Goal: Communication & Community: Answer question/provide support

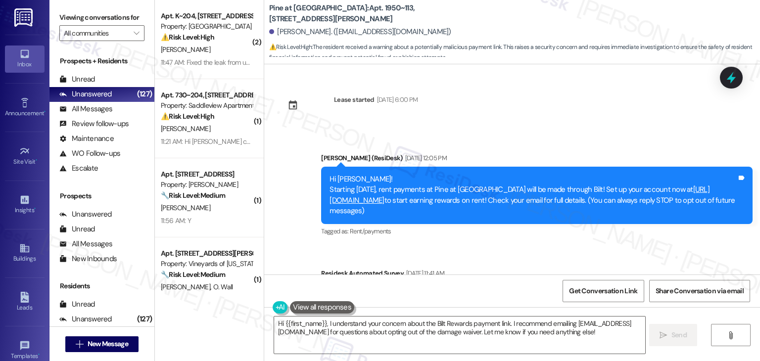
scroll to position [655, 0]
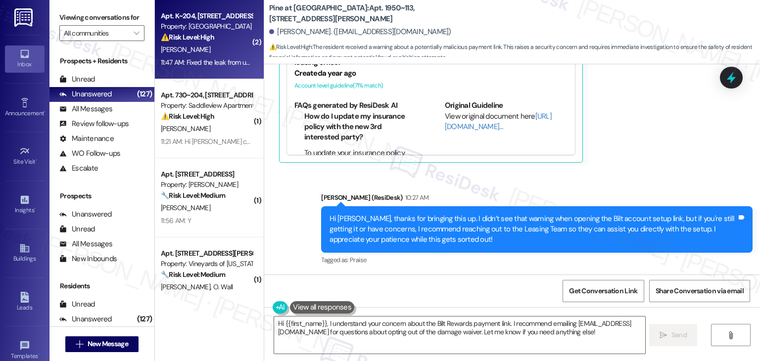
click at [182, 62] on div "11:47 AM: Fixed the leak from upstairs apartment 11:47 AM: Fixed the leak from …" at bounding box center [229, 62] width 137 height 9
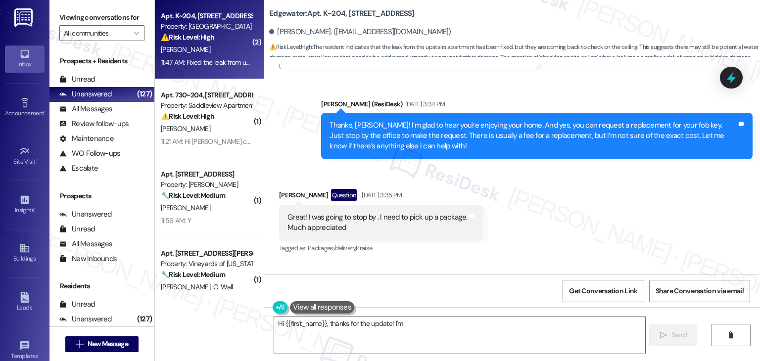
scroll to position [6191, 0]
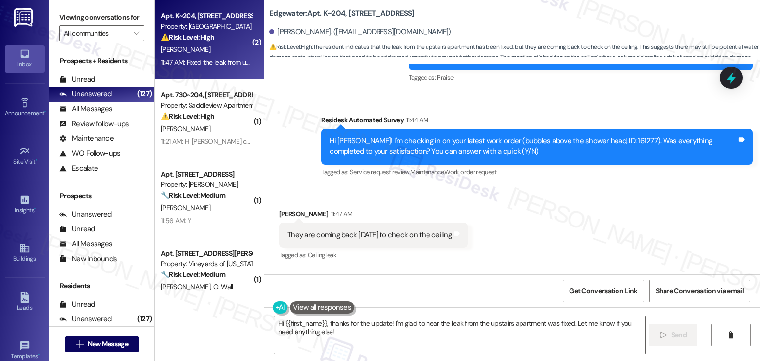
click at [505, 198] on div "Received via SMS Laura Lopez 11:47 AM They are coming back today to check on th…" at bounding box center [512, 263] width 496 height 153
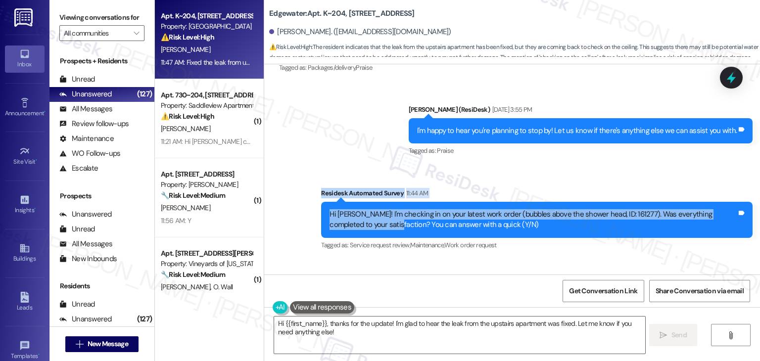
scroll to position [6090, 0]
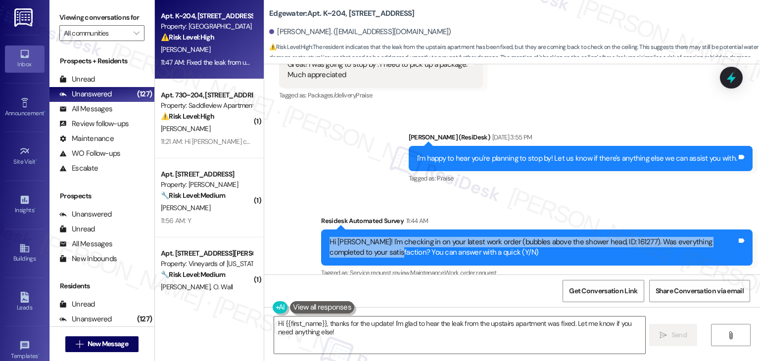
drag, startPoint x: 363, startPoint y: 85, endPoint x: 321, endPoint y: 179, distance: 103.1
click at [321, 230] on div "Hi Laura! I'm checking in on your latest work order (bubbles above the shower h…" at bounding box center [537, 248] width 432 height 36
copy div "Hi Laura! I'm checking in on your latest work order (bubbles above the shower h…"
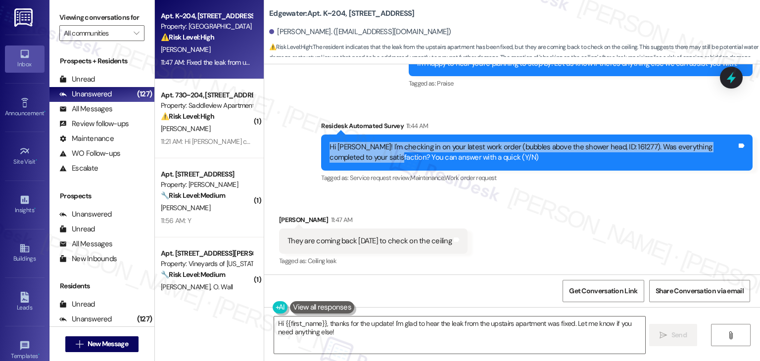
scroll to position [6191, 0]
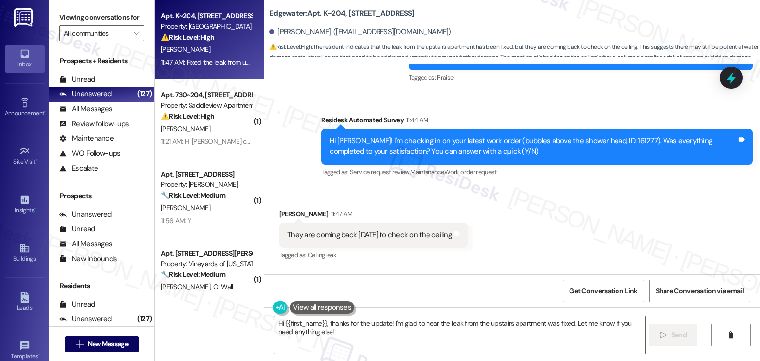
click at [391, 230] on div "They are coming back today to check on the ceiling" at bounding box center [370, 235] width 164 height 10
copy div "They are coming back today to check on the ceiling Tags and notes"
click at [342, 300] on div "Fixed the leak from upstairs apartment" at bounding box center [349, 305] width 122 height 10
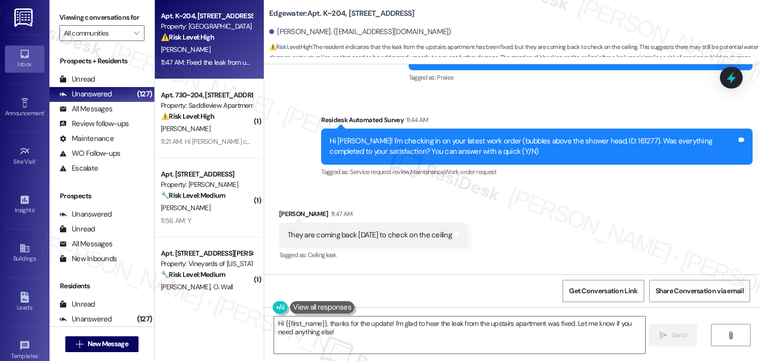
click at [342, 300] on div "Fixed the leak from upstairs apartment" at bounding box center [349, 305] width 122 height 10
copy div "Fixed the leak from upstairs apartment Tags and notes"
click at [482, 326] on textarea "Hi {{first_name}}, thanks for the update! I'm glad to hear the leak from the up…" at bounding box center [459, 335] width 371 height 37
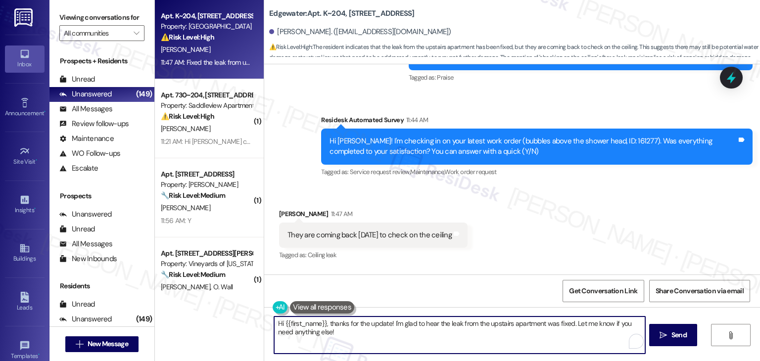
click at [482, 326] on textarea "Hi {{first_name}}, thanks for the update! I'm glad to hear the leak from the up…" at bounding box center [459, 335] width 371 height 37
paste textarea "Laura, thank you for the update! I’m glad to hear the upstairs leak has been fi…"
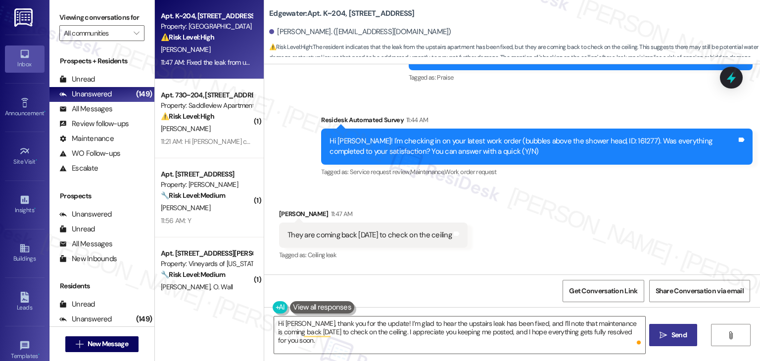
click at [672, 333] on span "Send" at bounding box center [679, 335] width 15 height 10
type textarea "Fetching suggested responses. Please feel free to read through the conversation…"
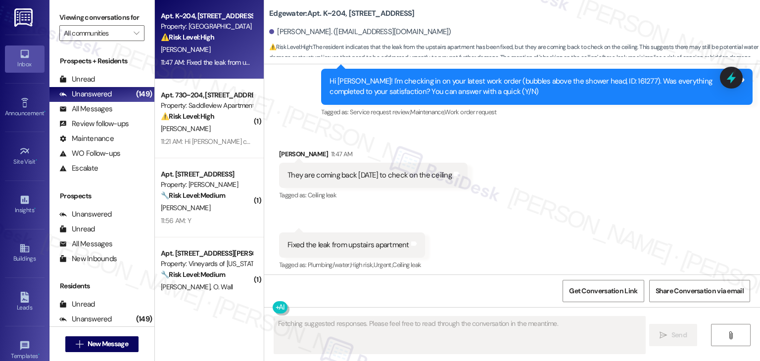
scroll to position [6270, 0]
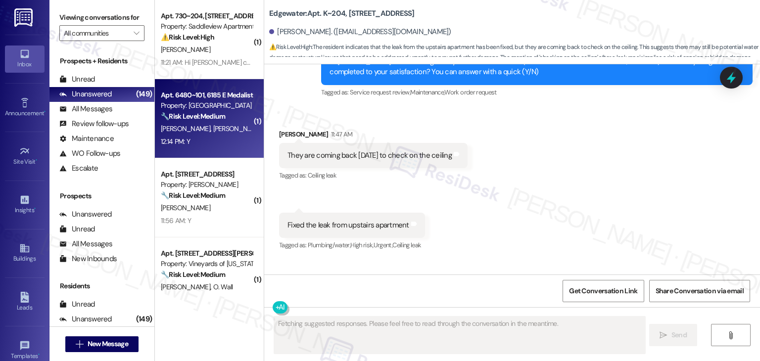
click at [227, 130] on span "K. Thompson" at bounding box center [238, 128] width 50 height 9
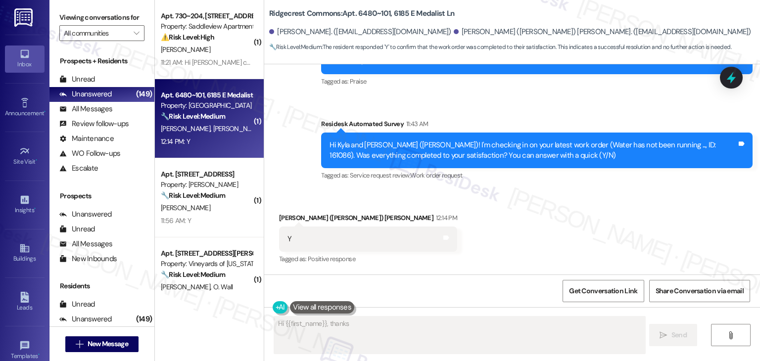
scroll to position [1847, 0]
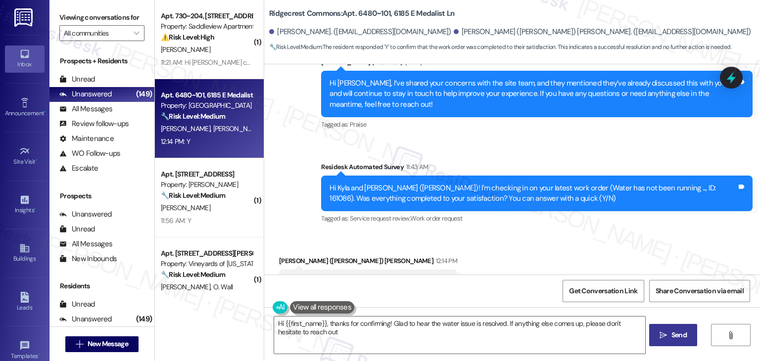
type textarea "Hi {{first_name}}, thanks for confirming! Glad to hear the water issue is resol…"
click at [491, 234] on div "Received via SMS Landon (Landon) Van Hooser 12:14 PM Y Tags and notes Tagged as…" at bounding box center [512, 276] width 496 height 84
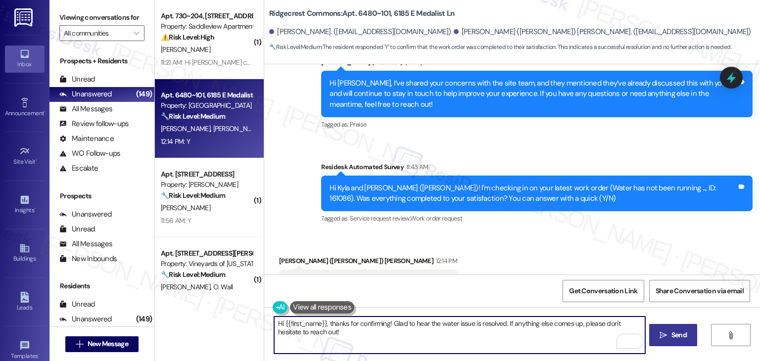
drag, startPoint x: 321, startPoint y: 321, endPoint x: 280, endPoint y: 323, distance: 40.7
click at [280, 323] on textarea "Hi {{first_name}}, thanks for confirming! Glad to hear the water issue is resol…" at bounding box center [459, 335] width 371 height 37
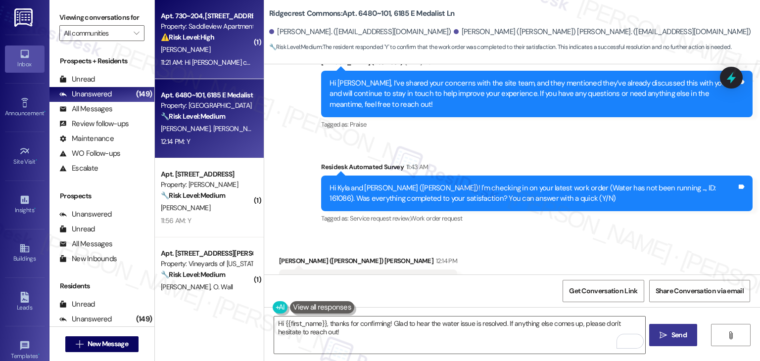
click at [189, 58] on div "11:21 AM: Hi Dottie can you have the leasing office reach out to me about renew…" at bounding box center [318, 62] width 315 height 9
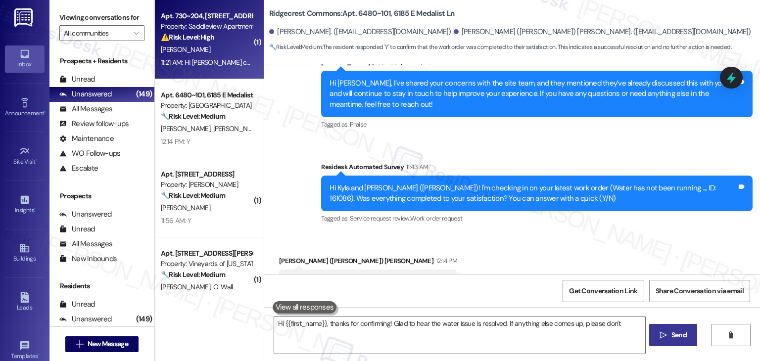
type textarea "Hi {{first_name}}, thanks for confirming! Glad to hear the water issue is resol…"
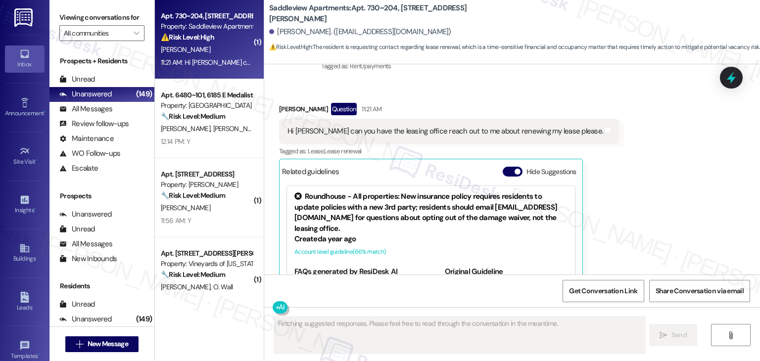
scroll to position [2792, 0]
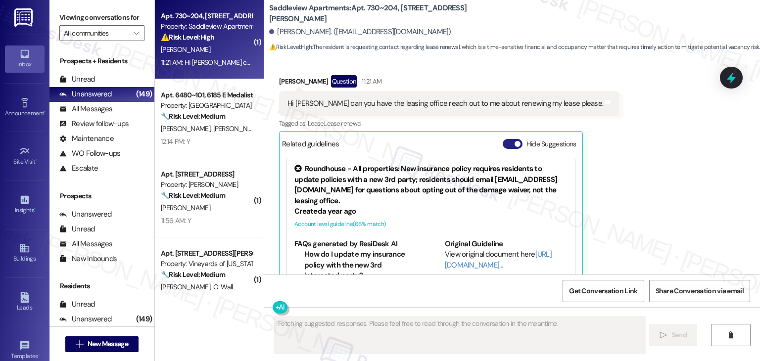
click at [504, 139] on button "Hide Suggestions" at bounding box center [513, 144] width 20 height 10
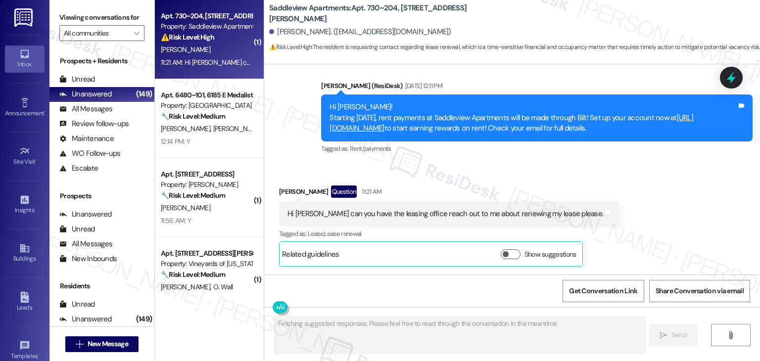
scroll to position [2648, 0]
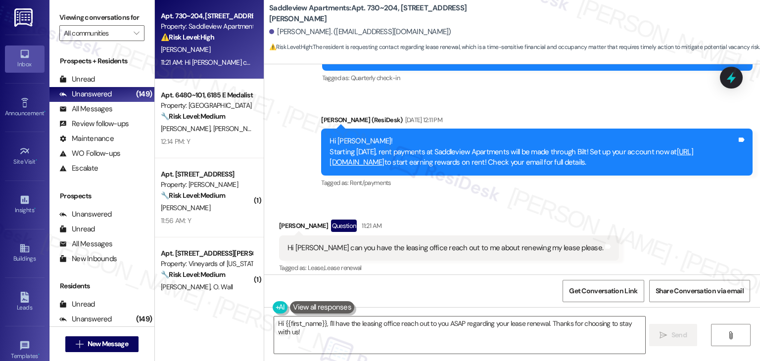
click at [461, 243] on div "Hi Dottie can you have the leasing office reach out to me about renewing my lea…" at bounding box center [446, 248] width 316 height 10
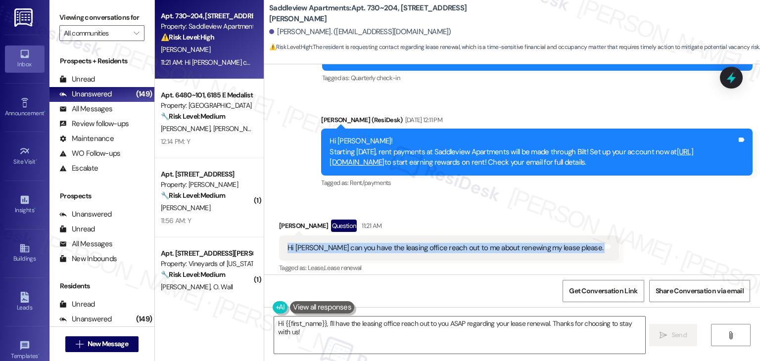
click at [461, 243] on div "Hi Dottie can you have the leasing office reach out to me about renewing my lea…" at bounding box center [446, 248] width 316 height 10
copy div "Hi Dottie can you have the leasing office reach out to me about renewing my lea…"
click at [453, 333] on textarea "Hi {{first_name}}, I'll have the leasing office reach out to you ASAP regarding…" at bounding box center [459, 335] width 371 height 37
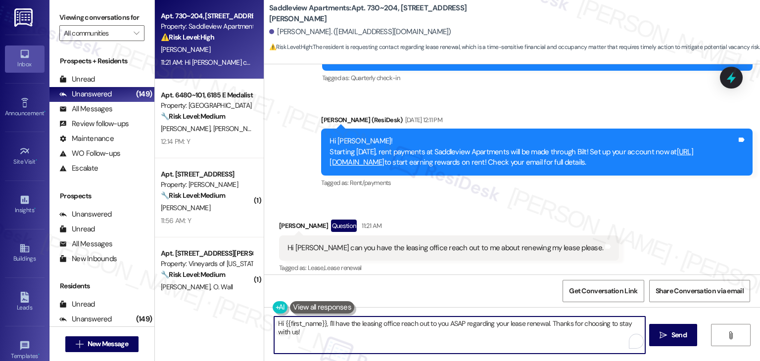
paste textarea "Reggie, I understand you’d like the leasing office to reach out about renewing …"
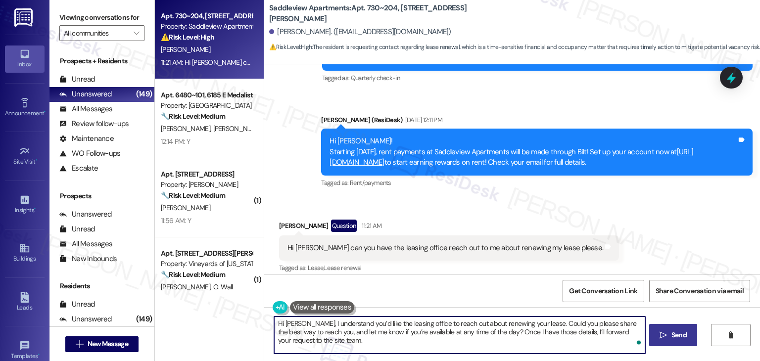
type textarea "Hi Reggie, I understand you’d like the leasing office to reach out about renewi…"
click at [673, 337] on span "Send" at bounding box center [679, 335] width 15 height 10
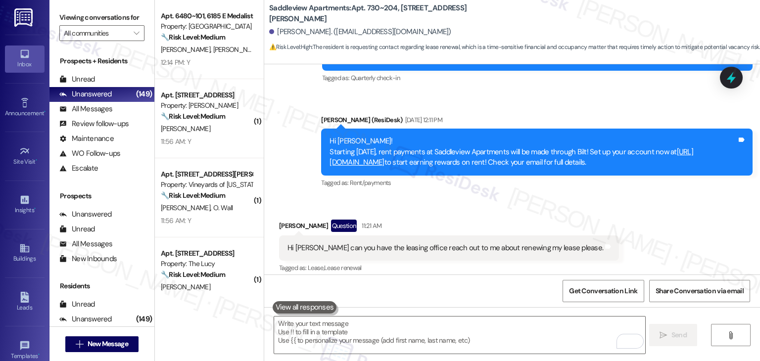
click at [650, 198] on div "Received via SMS Reggie Velishek Question 11:21 AM Hi Dottie can you have the l…" at bounding box center [512, 253] width 496 height 111
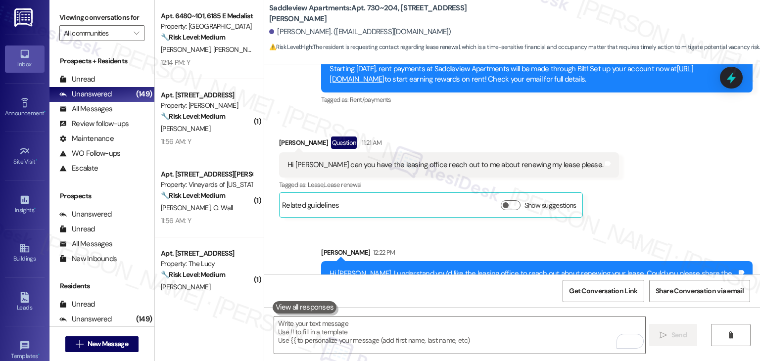
scroll to position [2738, 0]
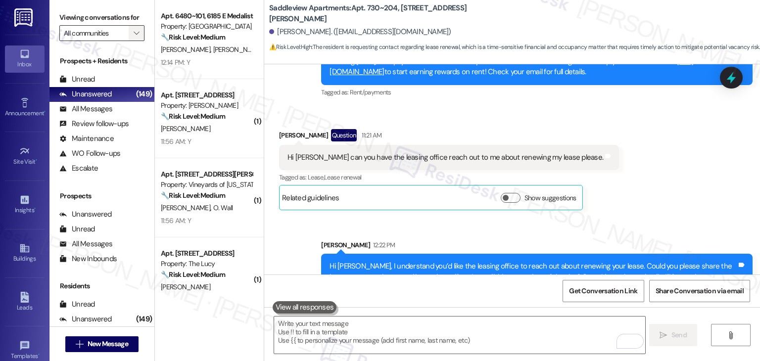
click at [132, 29] on span "" at bounding box center [136, 33] width 9 height 16
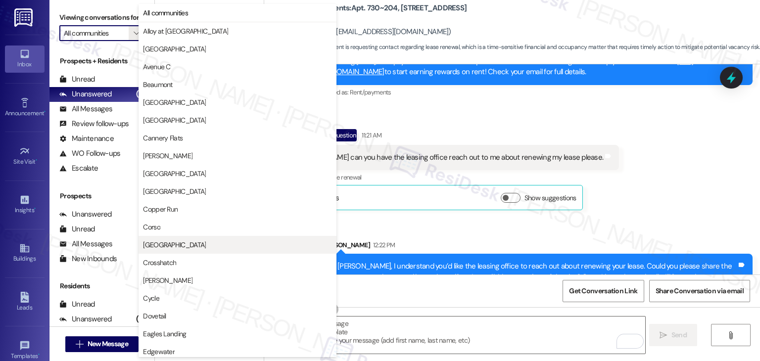
click at [184, 245] on span "[GEOGRAPHIC_DATA]" at bounding box center [237, 245] width 189 height 10
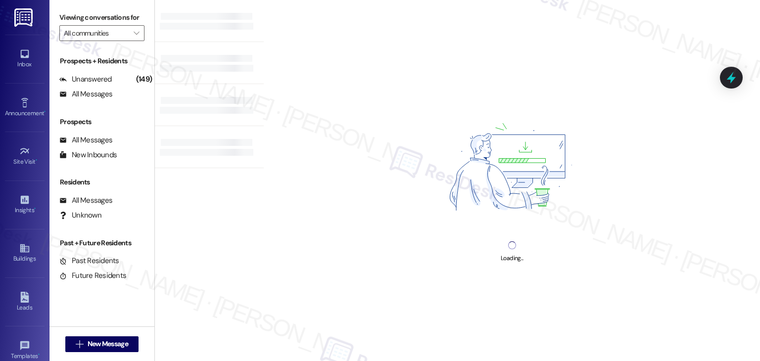
type input "[GEOGRAPHIC_DATA]"
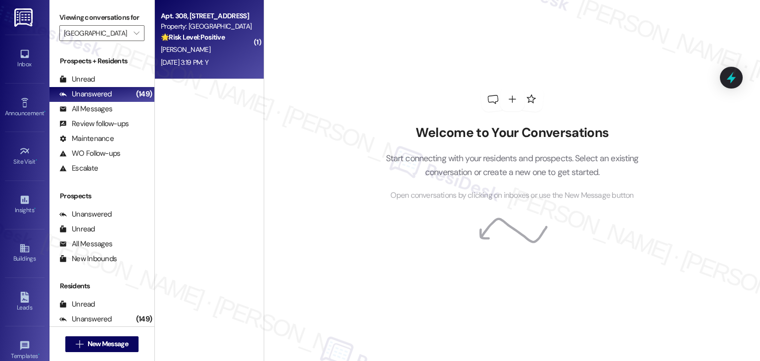
click at [214, 40] on strong "🌟 Risk Level: Positive" at bounding box center [193, 37] width 64 height 9
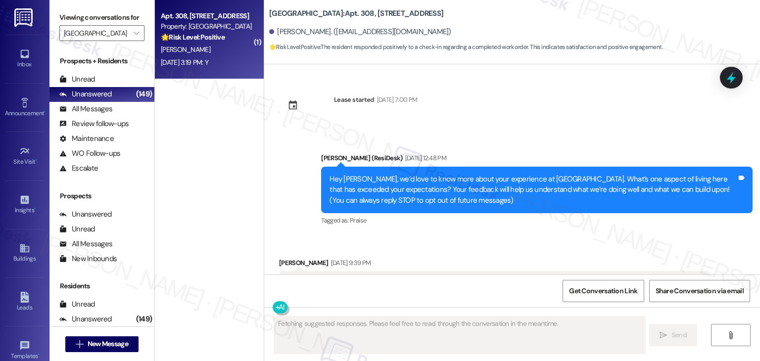
scroll to position [4804, 0]
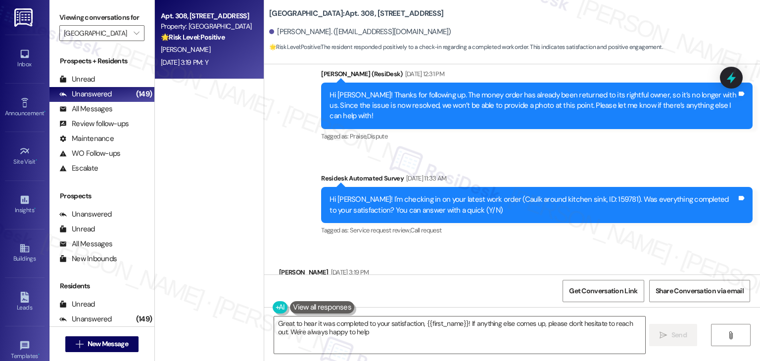
type textarea "Great to hear it was completed to your satisfaction, {{first_name}}! If anythin…"
click at [557, 189] on div "Survey, sent via SMS Residesk Automated Survey Sep 19, 2025 at 11:33 AM Hi Lorn…" at bounding box center [537, 205] width 447 height 79
drag, startPoint x: 575, startPoint y: 327, endPoint x: 642, endPoint y: 329, distance: 66.9
click at [575, 327] on textarea "Great to hear it was completed to your satisfaction, {{first_name}}! If anythin…" at bounding box center [459, 335] width 371 height 37
click at [669, 341] on button " Send" at bounding box center [674, 335] width 48 height 22
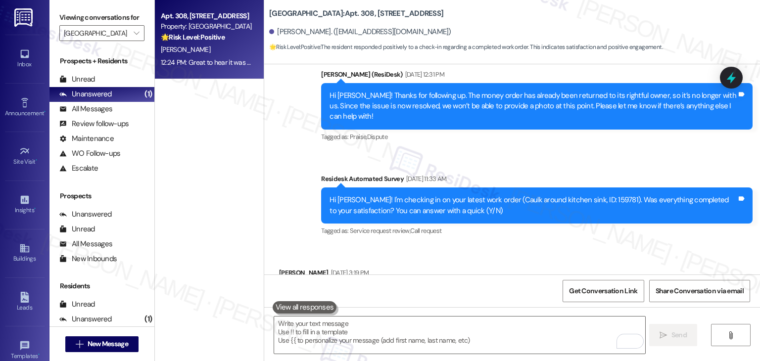
scroll to position [4884, 0]
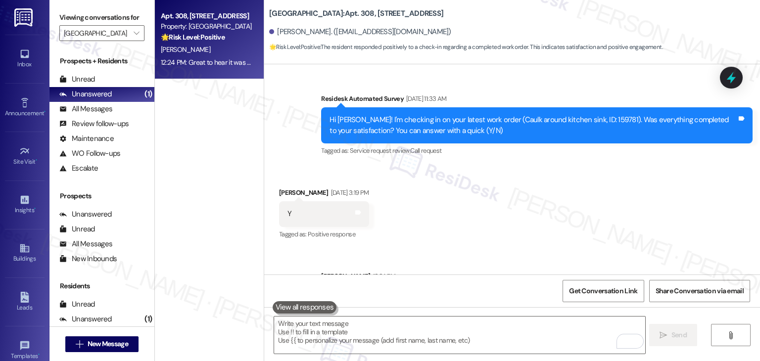
click at [134, 32] on icon "" at bounding box center [136, 33] width 5 height 8
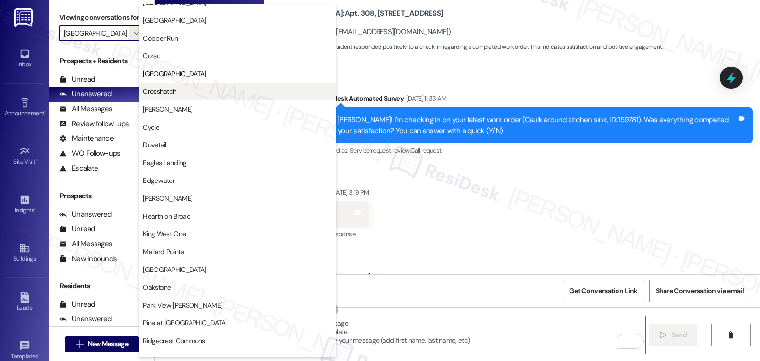
scroll to position [248, 0]
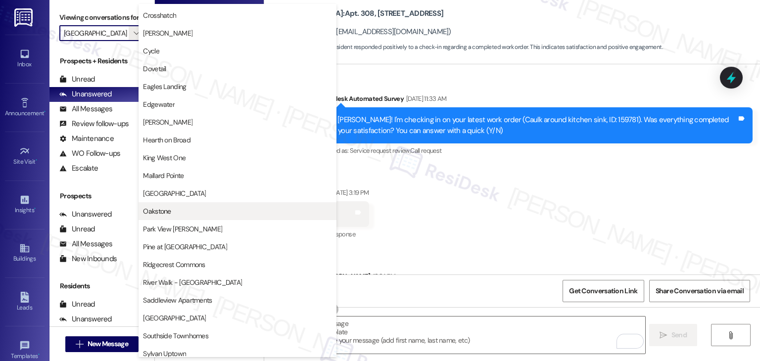
click at [166, 208] on span "Oakstone" at bounding box center [157, 211] width 28 height 10
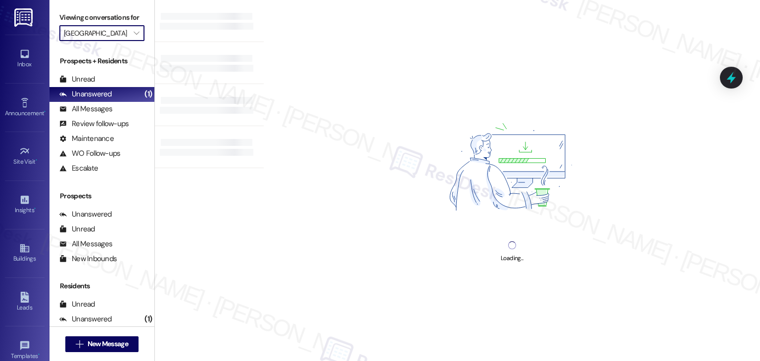
type input "Oakstone"
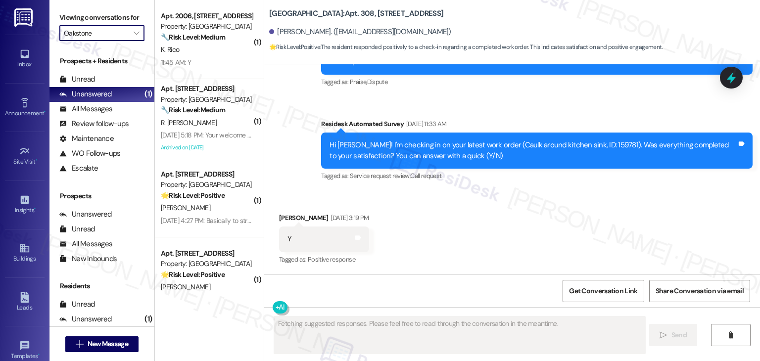
type textarea "Fetching suggested responses. Please feel free to read through the conversation…"
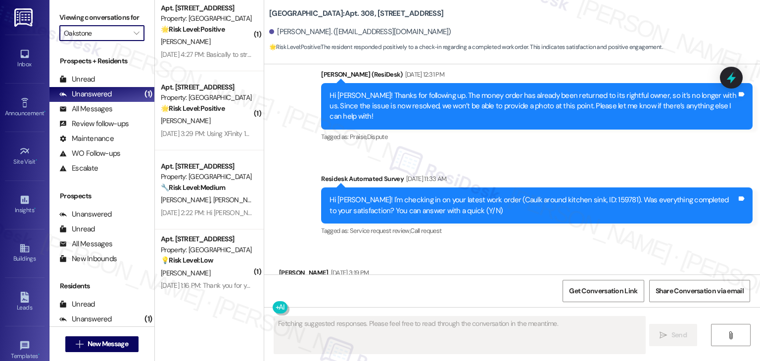
scroll to position [263, 0]
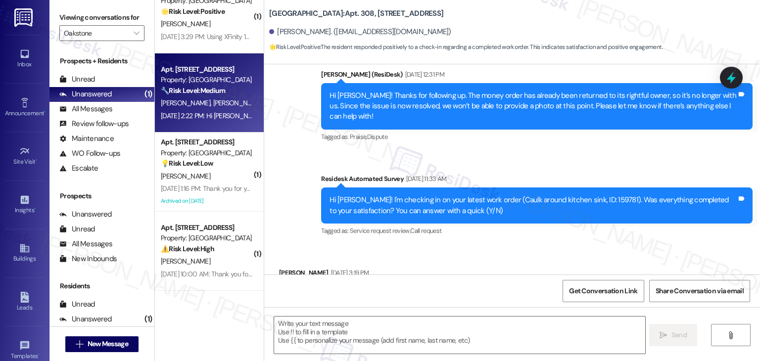
click at [184, 119] on div "Sep 19, 2025 at 2:22 PM: Hi Matthew, Valerie and Geoffrey, I'm working with Oak…" at bounding box center [578, 115] width 834 height 9
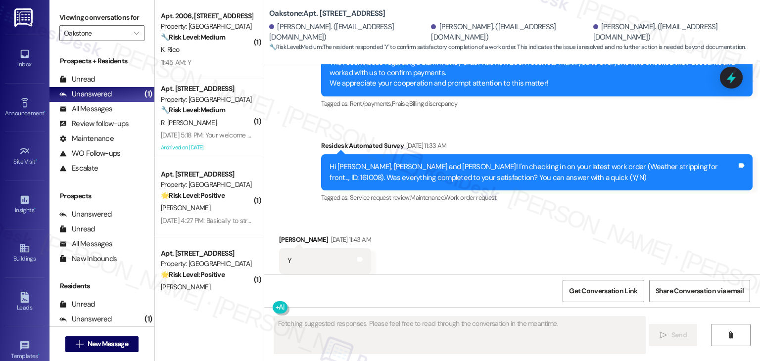
scroll to position [3670, 0]
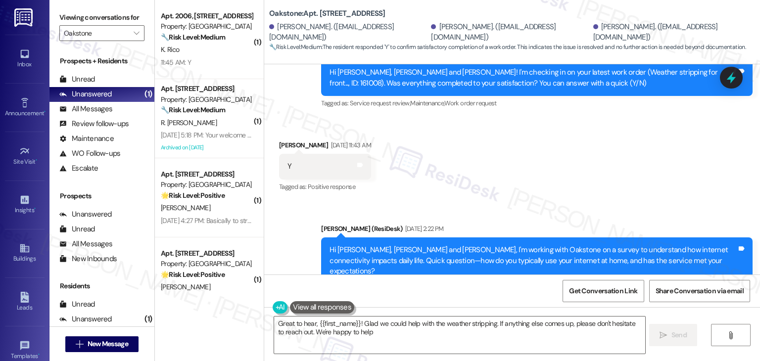
type textarea "Great to hear, {{first_name}}! Glad we could help with the weather stripping. I…"
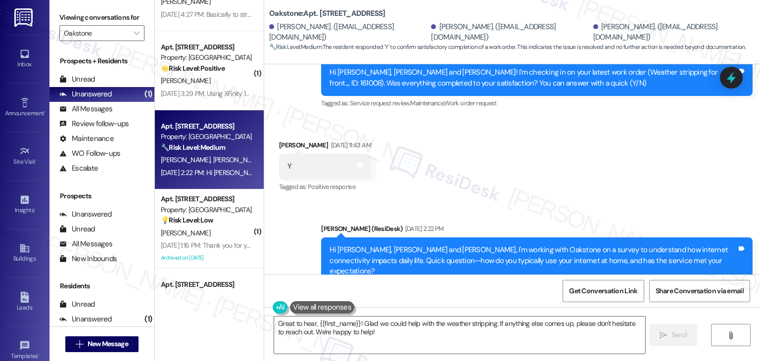
scroll to position [263, 0]
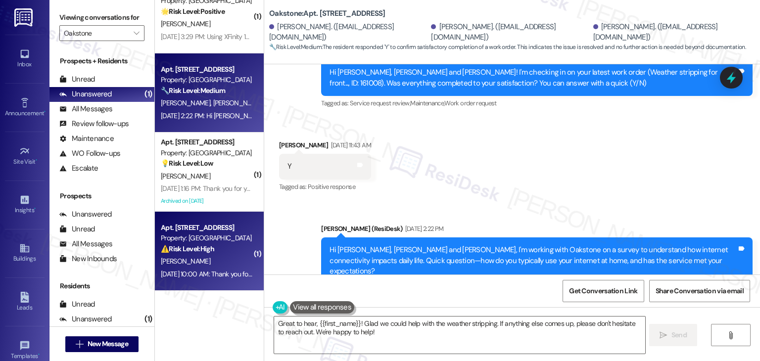
click at [208, 275] on div "Sep 20, 2025 at 10:00 AM: Thank you for your message. Our offices are currently…" at bounding box center [463, 274] width 605 height 9
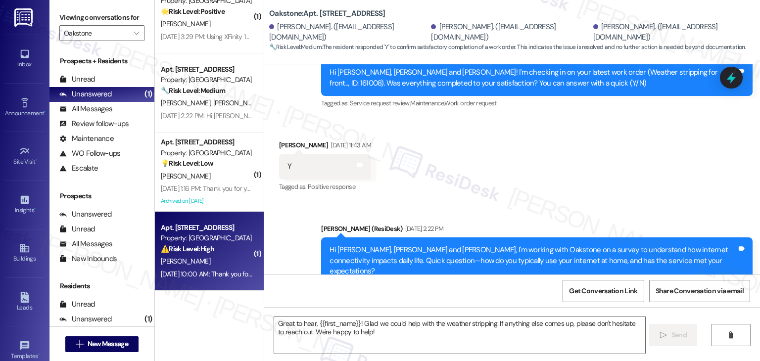
type textarea "Fetching suggested responses. Please feel free to read through the conversation…"
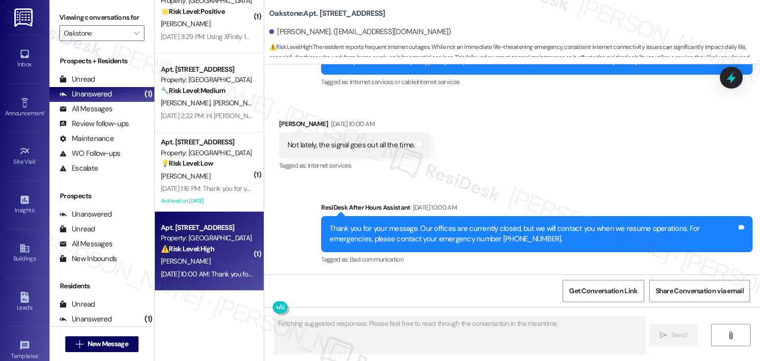
scroll to position [2600, 0]
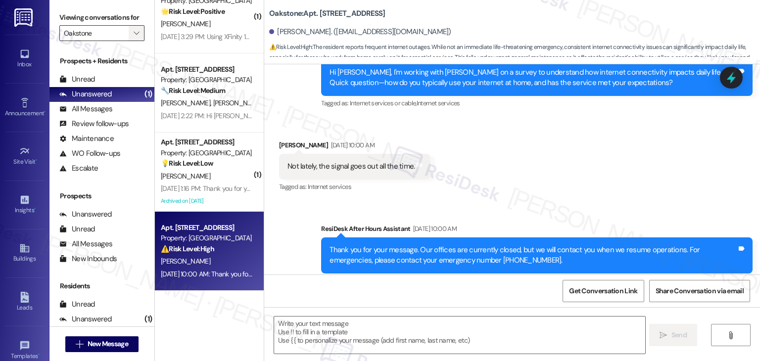
click at [134, 36] on icon "" at bounding box center [136, 33] width 5 height 8
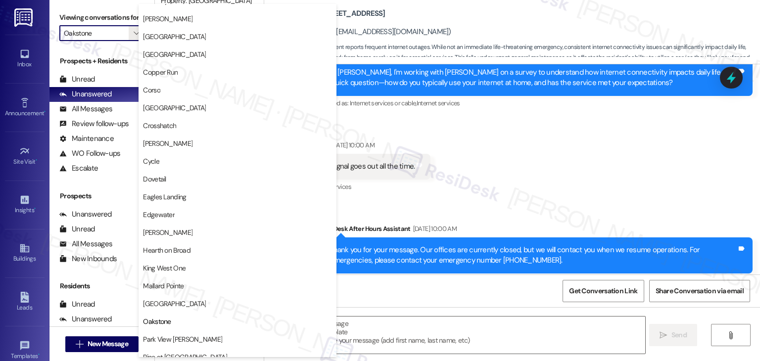
scroll to position [0, 0]
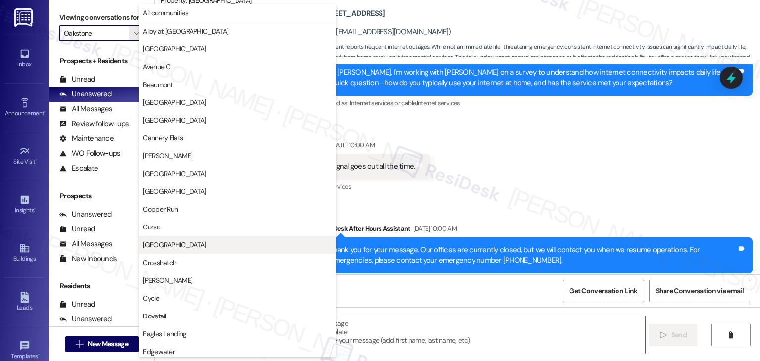
click at [175, 247] on span "[GEOGRAPHIC_DATA]" at bounding box center [174, 245] width 63 height 10
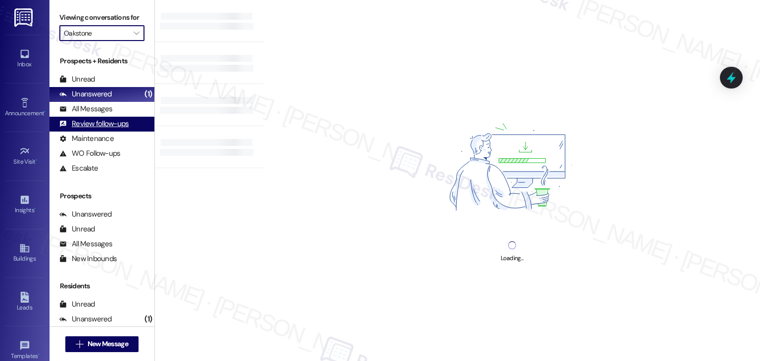
type input "[GEOGRAPHIC_DATA]"
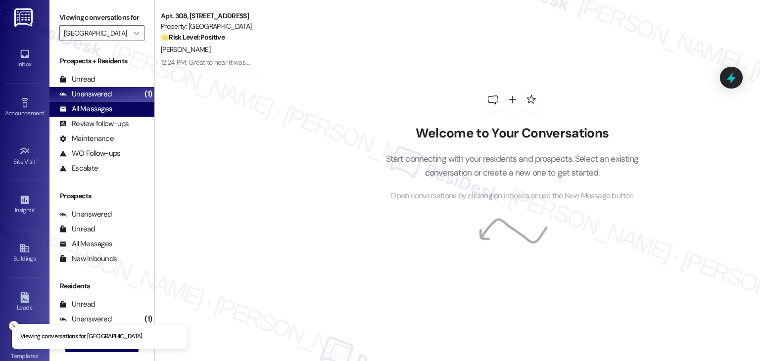
click at [97, 109] on div "All Messages" at bounding box center [85, 109] width 53 height 10
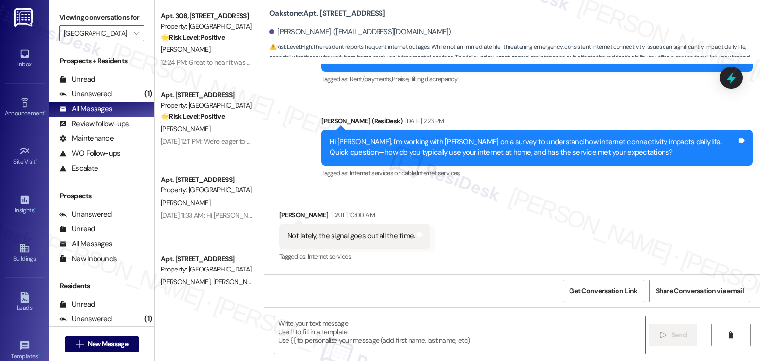
scroll to position [2506, 0]
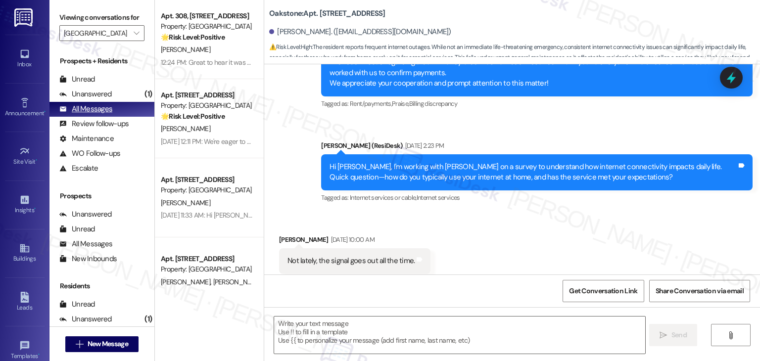
type textarea "Fetching suggested responses. Please feel free to read through the conversation…"
click at [20, 104] on icon at bounding box center [24, 103] width 11 height 11
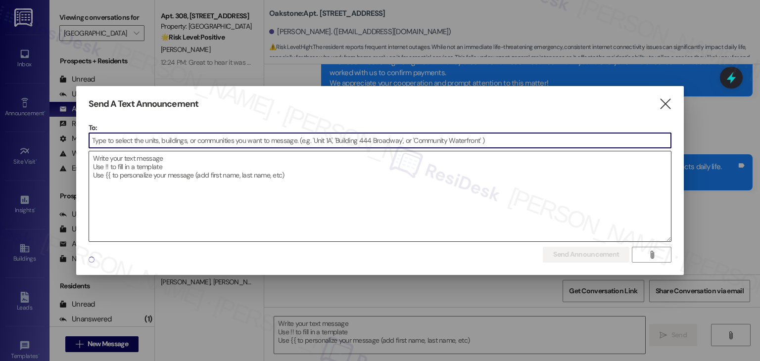
click at [186, 208] on textarea at bounding box center [380, 196] width 583 height 90
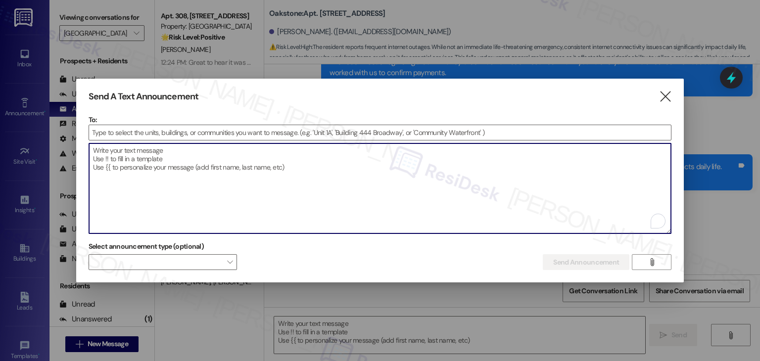
paste textarea "Dear Residents, We are excited to introduce our new Bilt System for rent paymen…"
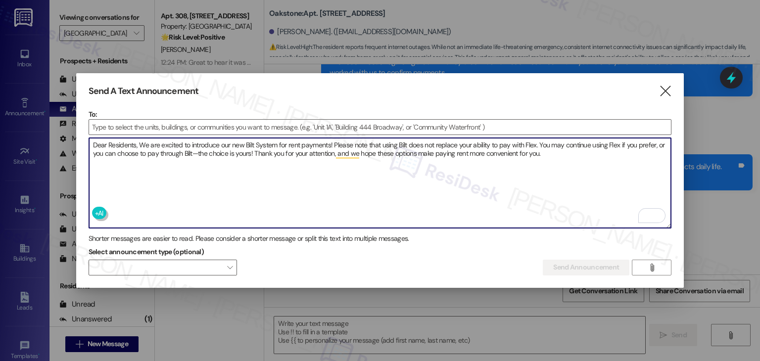
click at [141, 144] on textarea "Dear Residents, We are excited to introduce our new Bilt System for rent paymen…" at bounding box center [380, 183] width 583 height 90
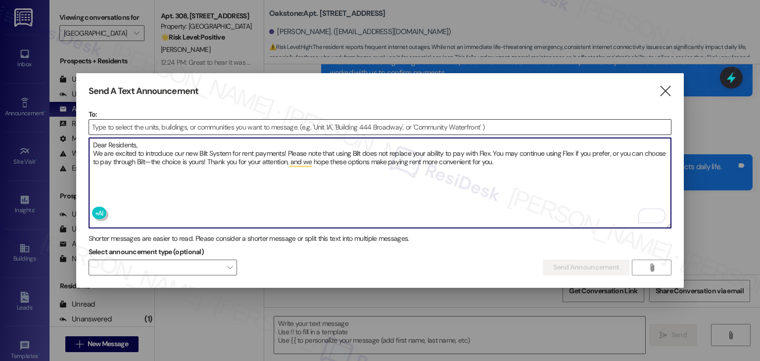
type textarea "Dear Residents, We are excited to introduce our new Bilt System for rent paymen…"
click at [142, 122] on input at bounding box center [380, 127] width 583 height 15
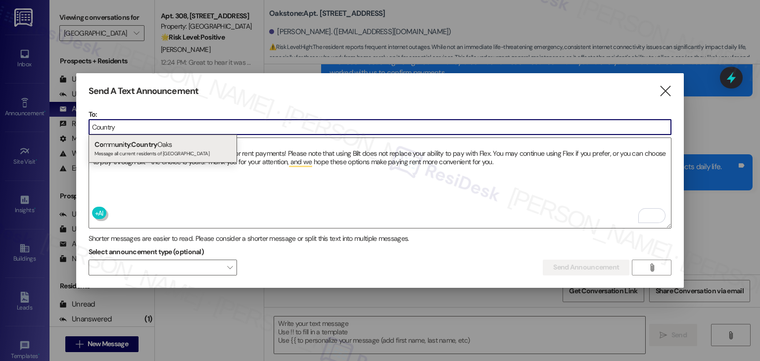
type input "Country"
click at [157, 145] on span "Country" at bounding box center [144, 144] width 26 height 9
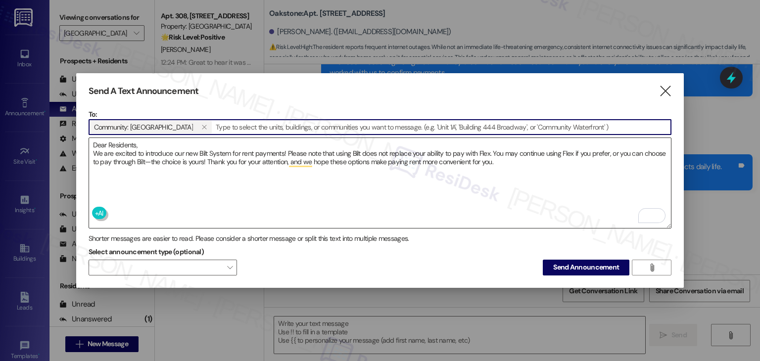
click at [527, 158] on textarea "Dear Residents, We are excited to introduce our new Bilt System for rent paymen…" at bounding box center [380, 183] width 583 height 90
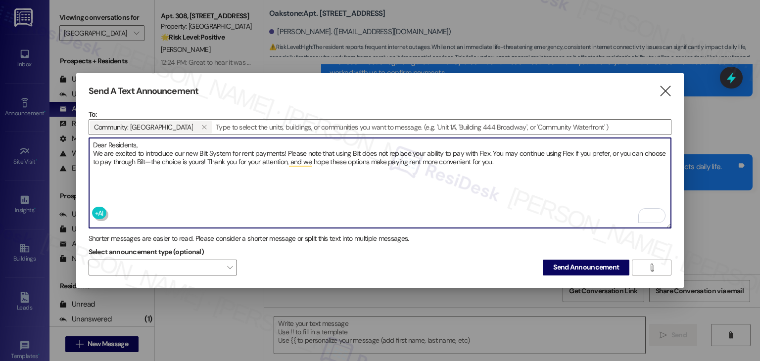
click at [497, 160] on textarea "Dear Residents, We are excited to introduce our new Bilt System for rent paymen…" at bounding box center [380, 183] width 583 height 90
paste textarea "¡Nos complace presentarles nuestro nuevo sistema Bilt para pagos de renta! Teng…"
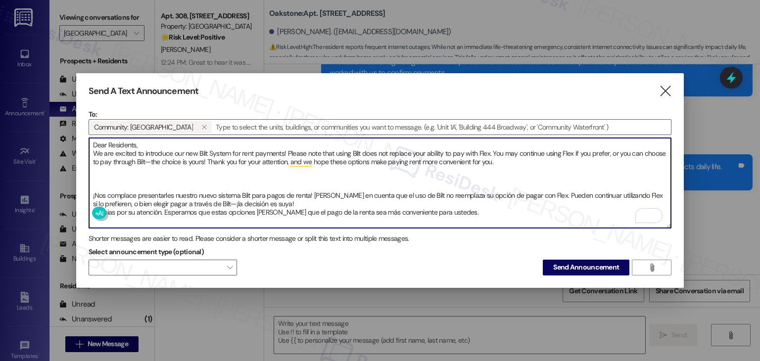
click at [108, 186] on textarea "Dear Residents, We are excited to introduce our new Bilt System for rent paymen…" at bounding box center [380, 183] width 583 height 90
paste textarea "Estimados Residentes,"
type textarea "Dear Residents, We are excited to introduce our new Bilt System for rent paymen…"
drag, startPoint x: 452, startPoint y: 209, endPoint x: 85, endPoint y: 147, distance: 372.2
click at [85, 147] on div "Send A Text Announcement  To: Community: Country Oaks   Drop image file here…" at bounding box center [380, 180] width 608 height 215
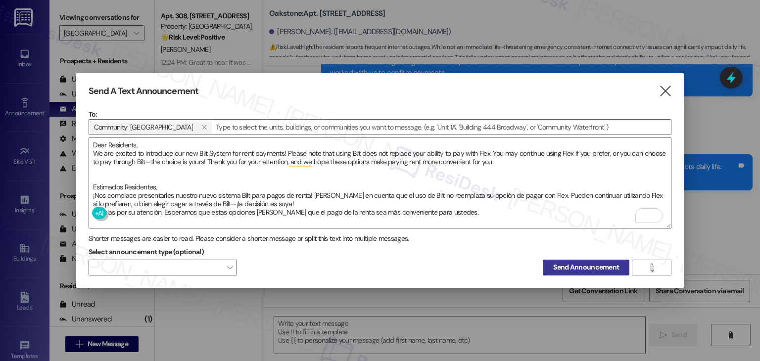
click at [574, 264] on span "Send Announcement" at bounding box center [587, 267] width 66 height 10
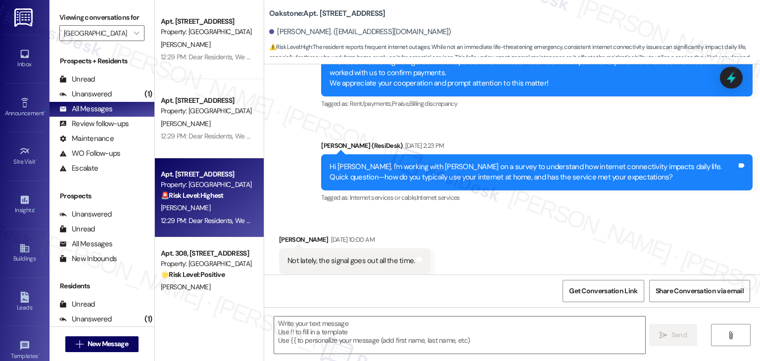
click at [209, 212] on div "G. White" at bounding box center [207, 208] width 94 height 12
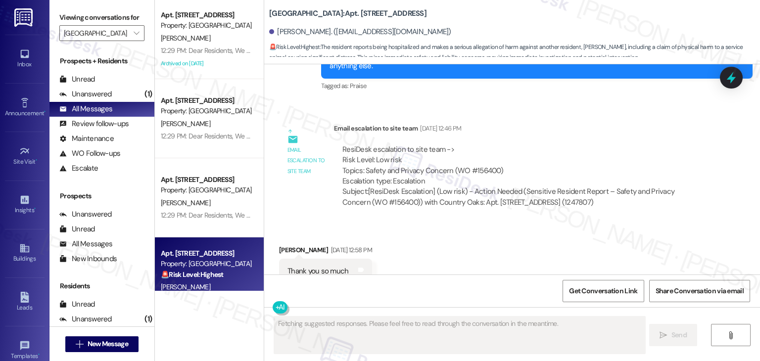
scroll to position [4587, 0]
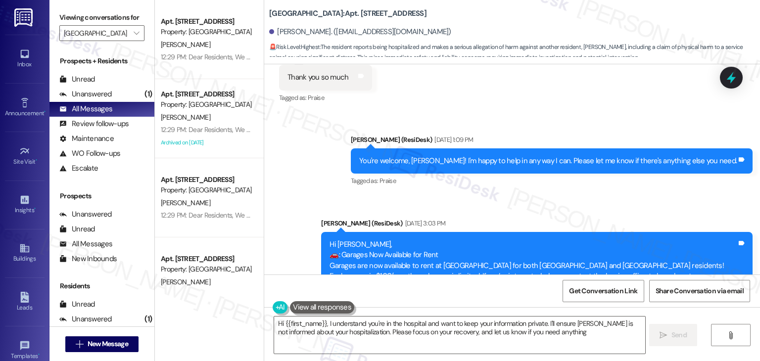
type textarea "Hi {{first_name}}, I understand you're in the hospital and want to keep your in…"
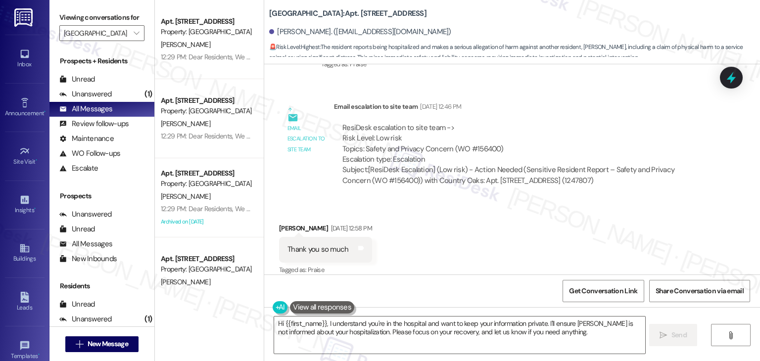
scroll to position [4604, 0]
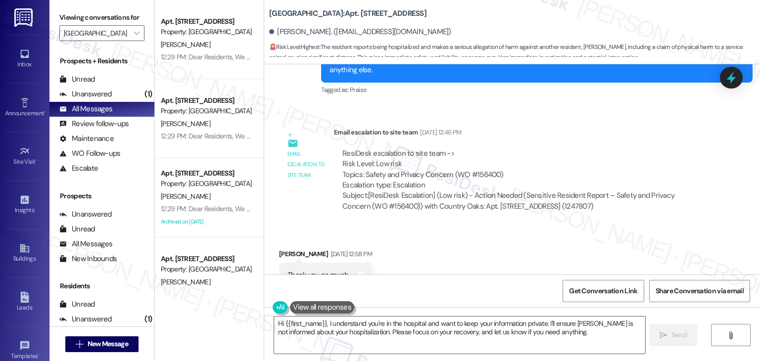
click at [601, 227] on div "Received via SMS Gloria White Sep 16, 2025 at 12:58 PM Thank you so much Tags a…" at bounding box center [512, 269] width 496 height 84
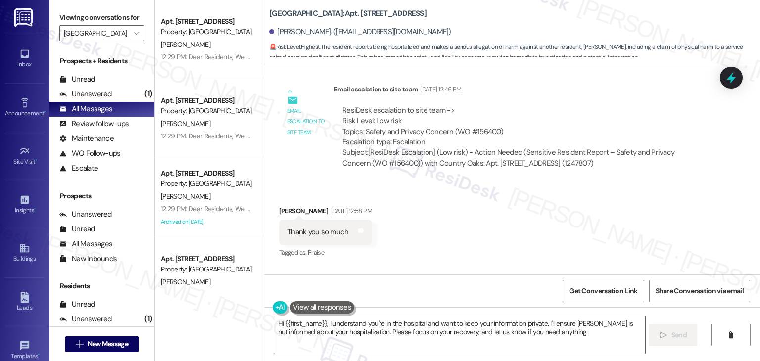
scroll to position [4753, 0]
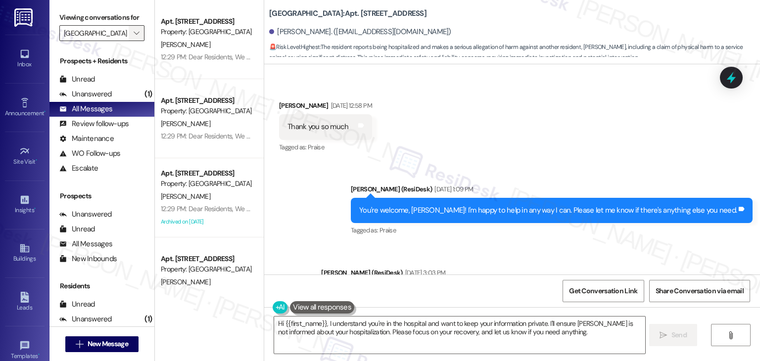
click at [133, 27] on span "" at bounding box center [136, 33] width 9 height 16
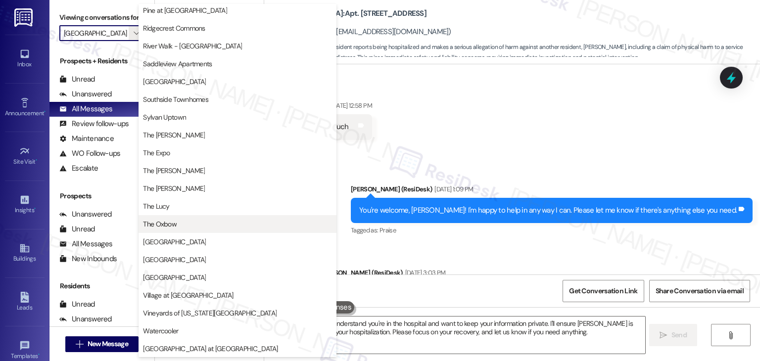
scroll to position [385, 0]
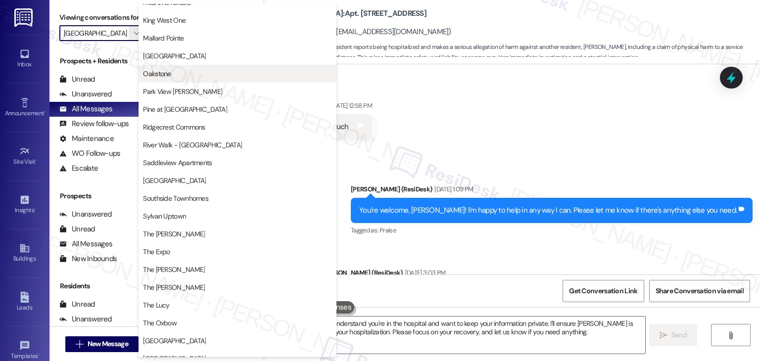
click at [175, 74] on span "Oakstone" at bounding box center [237, 74] width 189 height 10
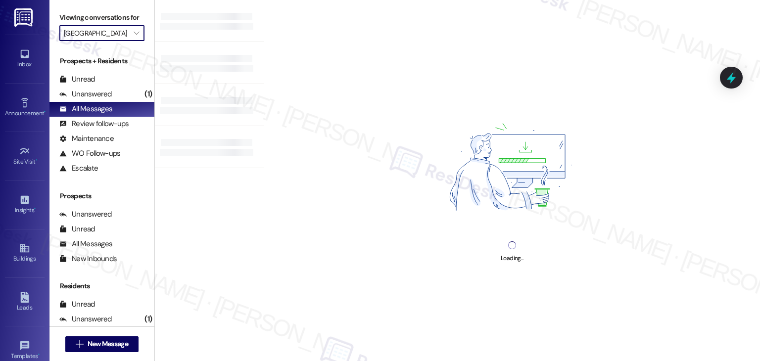
type input "Oakstone"
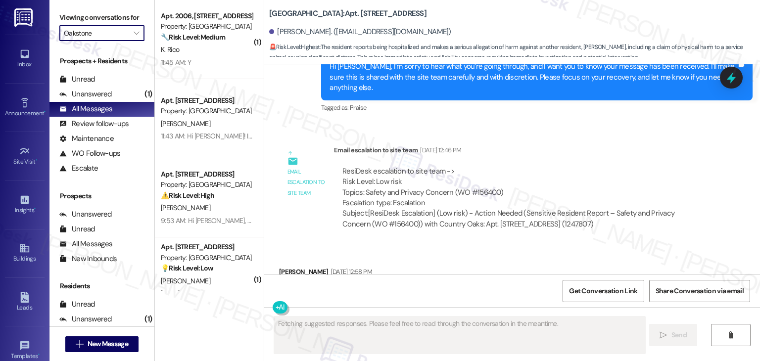
scroll to position [4983, 0]
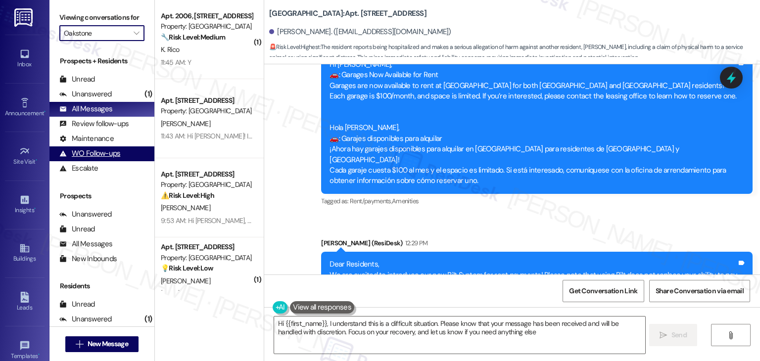
type textarea "Hi {{first_name}}, I understand this is a difficult situation. Please know that…"
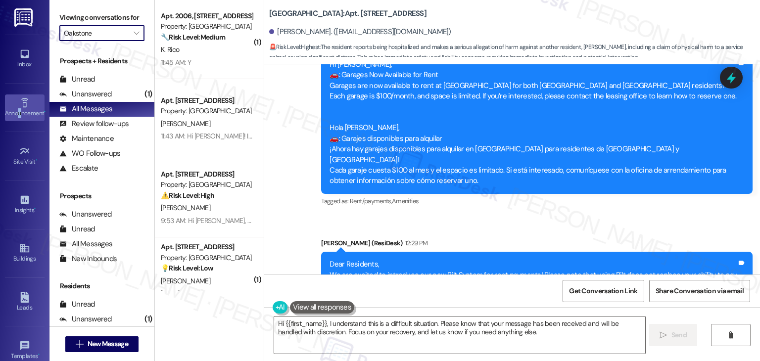
click at [18, 114] on div "Announcement •" at bounding box center [25, 113] width 50 height 10
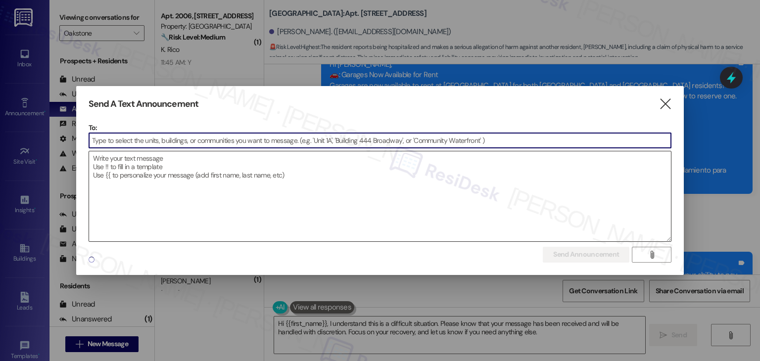
click at [124, 176] on textarea at bounding box center [380, 196] width 583 height 90
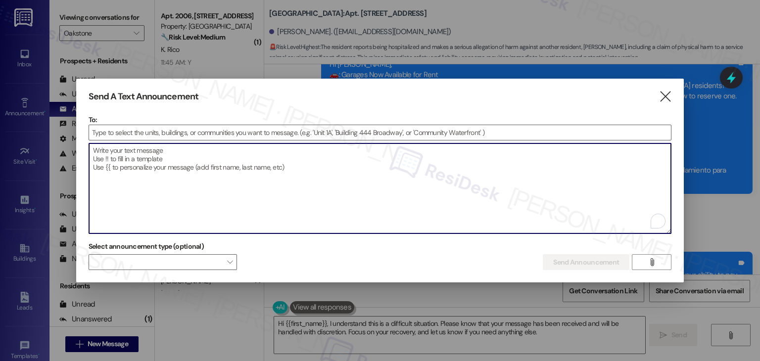
paste textarea "Dear Residents, We are excited to introduce our new Bilt System for rent paymen…"
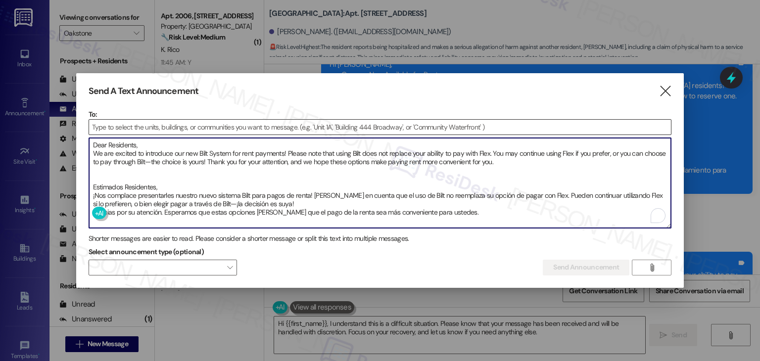
type textarea "Dear Residents, We are excited to introduce our new Bilt System for rent paymen…"
click at [115, 125] on input at bounding box center [380, 127] width 583 height 15
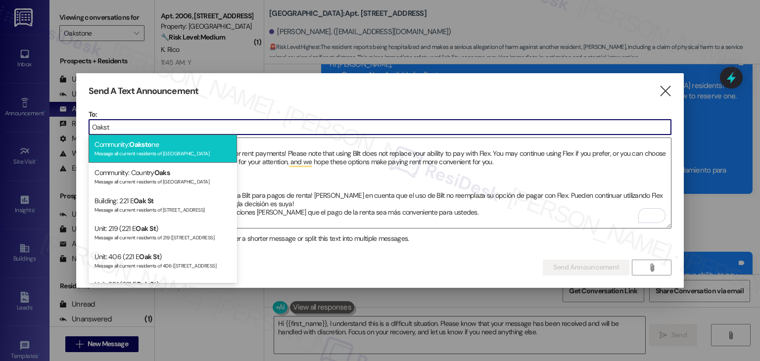
type input "Oakst"
click at [164, 143] on div "Community: Oaksto ne Message all current residents of Oakstone" at bounding box center [163, 149] width 149 height 28
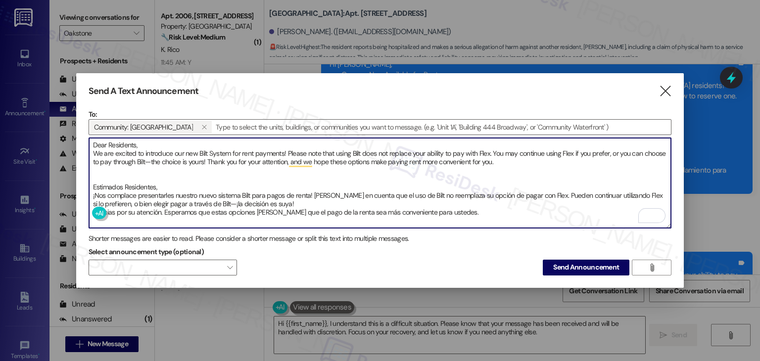
click at [463, 208] on textarea "Dear Residents, We are excited to introduce our new Bilt System for rent paymen…" at bounding box center [380, 183] width 583 height 90
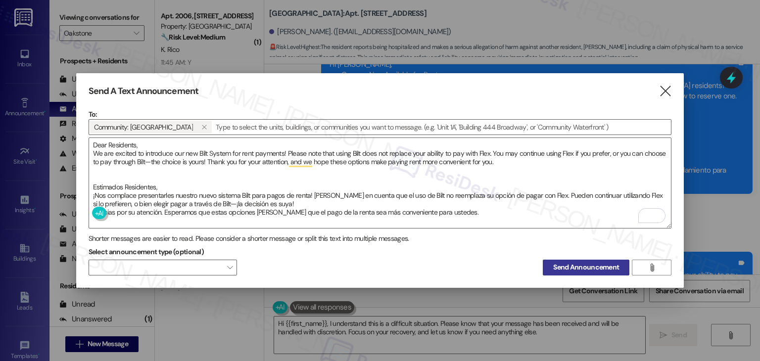
click at [566, 271] on button "Send Announcement" at bounding box center [586, 268] width 87 height 16
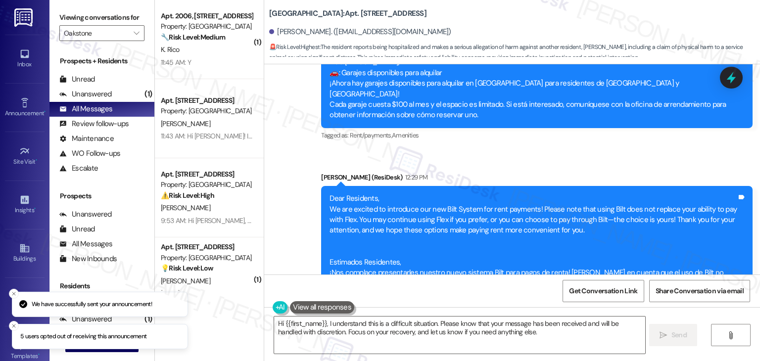
scroll to position [5050, 0]
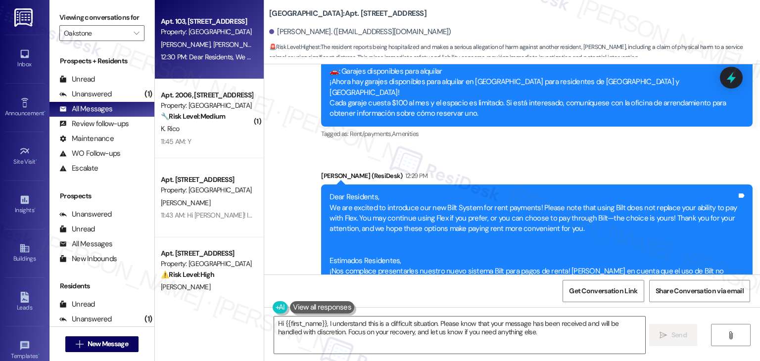
click at [235, 50] on div "K. Demoor K. Woodyatt" at bounding box center [207, 45] width 94 height 12
type textarea "Fetching suggested responses. Please feel free to read through the conversation…"
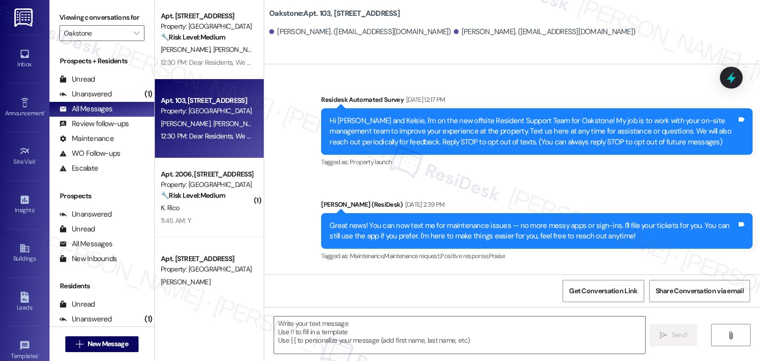
type textarea "Fetching suggested responses. Please feel free to read through the conversation…"
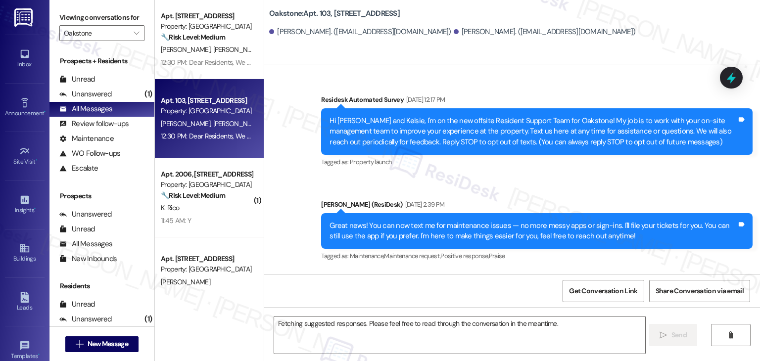
scroll to position [4456, 0]
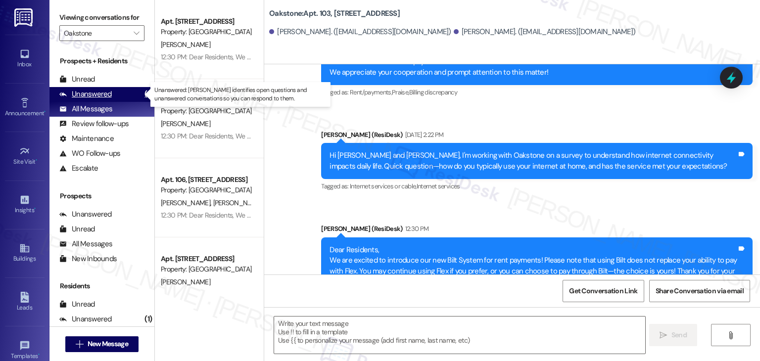
click at [110, 95] on div "Unanswered (1)" at bounding box center [102, 94] width 105 height 15
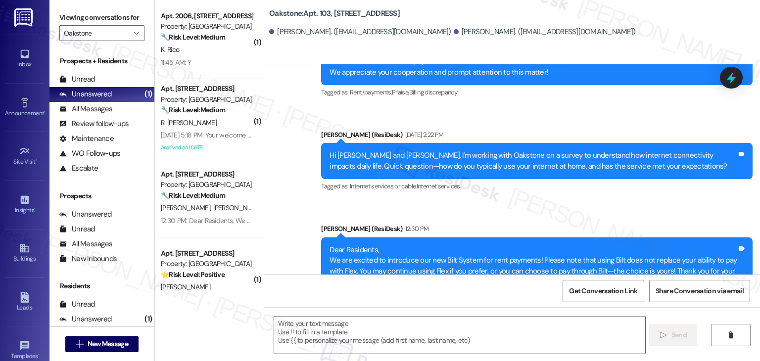
type textarea "Fetching suggested responses. Please feel free to read through the conversation…"
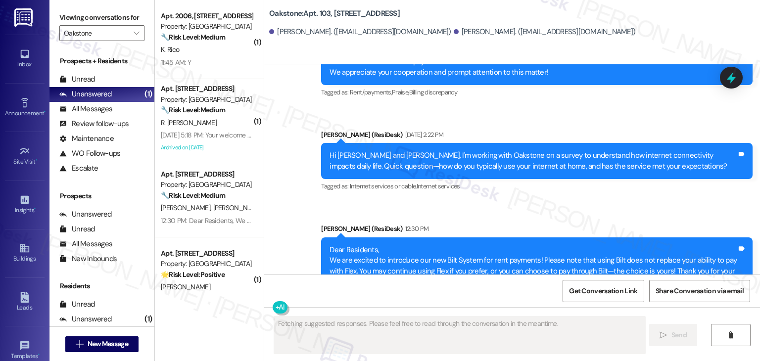
click at [580, 53] on div "Oakstone: Apt. 103, 1550 South 1000 East Keinan Demoor. (artidodges@gmail.com) …" at bounding box center [512, 32] width 496 height 64
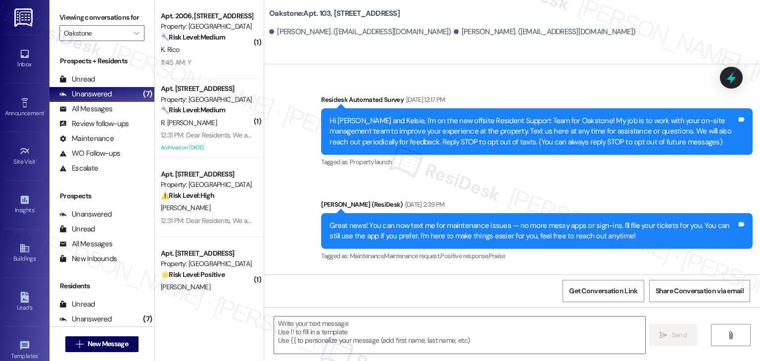
scroll to position [4456, 0]
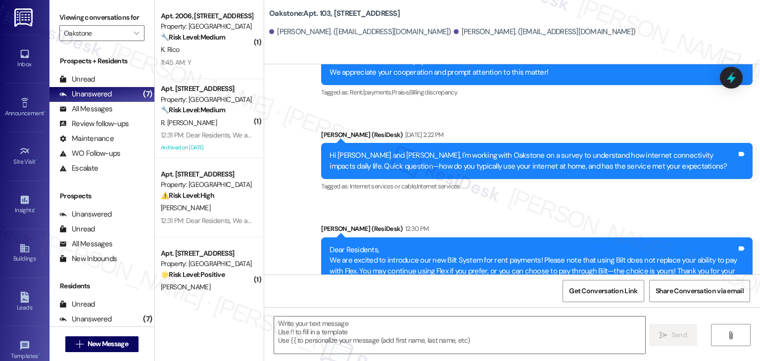
click at [463, 286] on div "Get Conversation Link Share Conversation via email" at bounding box center [512, 291] width 496 height 33
click at [461, 293] on div "Get Conversation Link Share Conversation via email" at bounding box center [512, 291] width 496 height 33
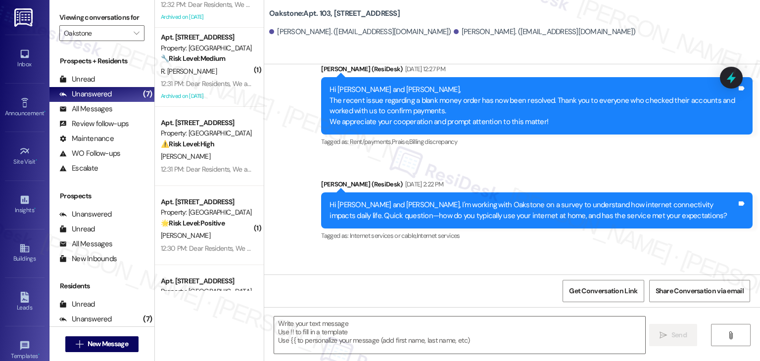
scroll to position [115, 0]
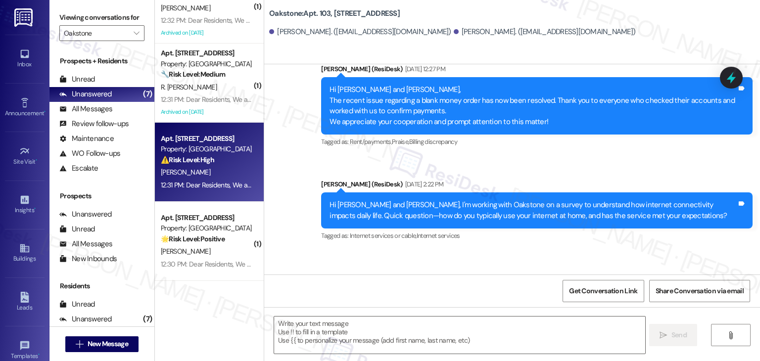
click at [230, 170] on div "E. Bermudez" at bounding box center [207, 172] width 94 height 12
type textarea "Fetching suggested responses. Please feel free to read through the conversation…"
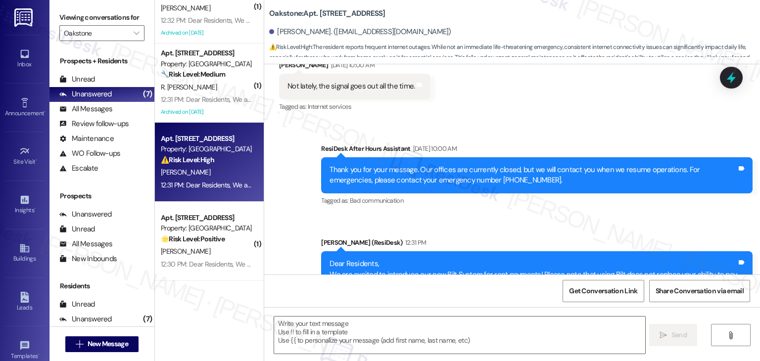
type textarea "Fetching suggested responses. Please feel free to read through the conversation…"
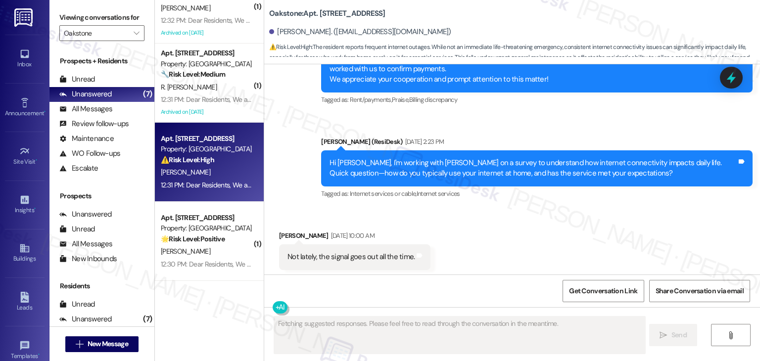
scroll to position [2506, 0]
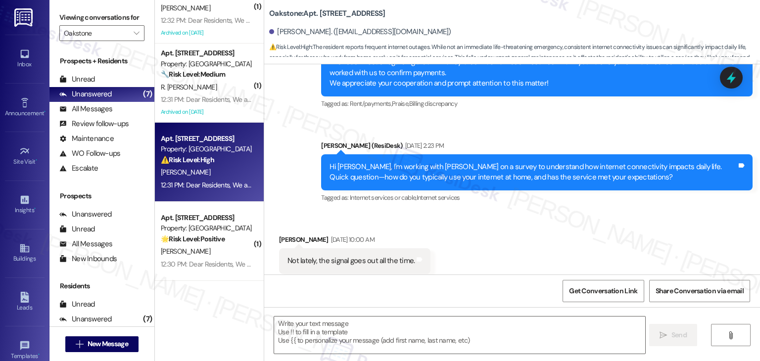
click at [454, 232] on div "Received via SMS Evelyn Bermudez Sep 20, 2025 at 10:00 AM Not lately, the signa…" at bounding box center [512, 254] width 496 height 84
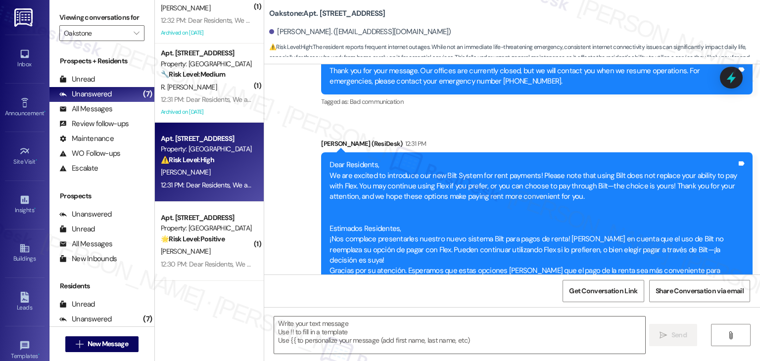
click at [519, 139] on div "Dottie (ResiDesk) 12:31 PM" at bounding box center [537, 146] width 432 height 14
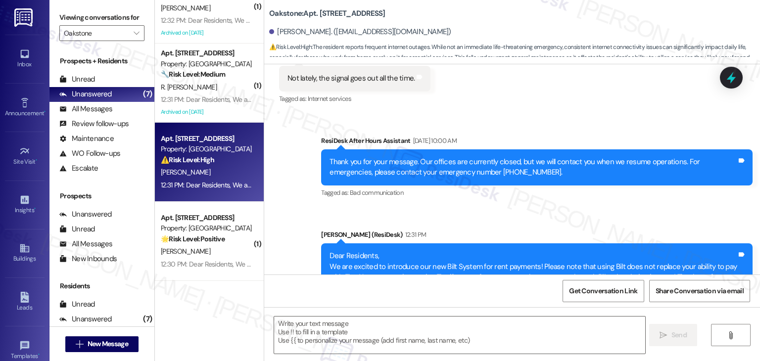
scroll to position [2680, 0]
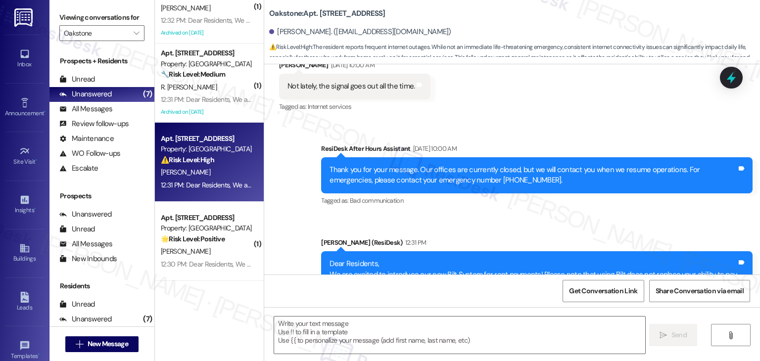
click at [500, 204] on div "Sent via SMS ResiDesk After Hours Assistant Sep 20, 2025 at 10:00 AM Thank you …" at bounding box center [512, 268] width 496 height 295
click at [513, 200] on div "Sent via SMS ResiDesk After Hours Assistant Sep 20, 2025 at 10:00 AM Thank you …" at bounding box center [512, 268] width 496 height 295
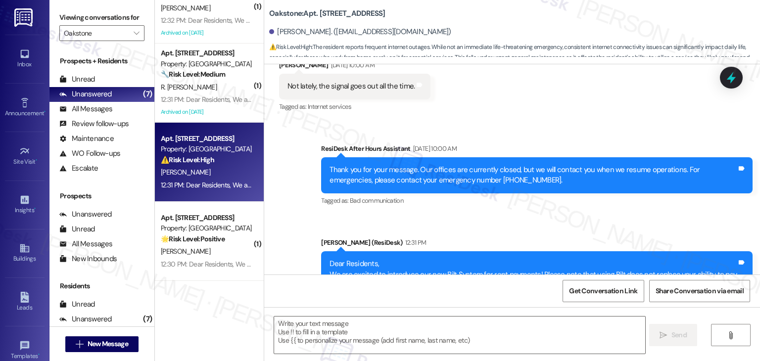
click at [513, 200] on div "Sent via SMS ResiDesk After Hours Assistant Sep 20, 2025 at 10:00 AM Thank you …" at bounding box center [512, 268] width 496 height 295
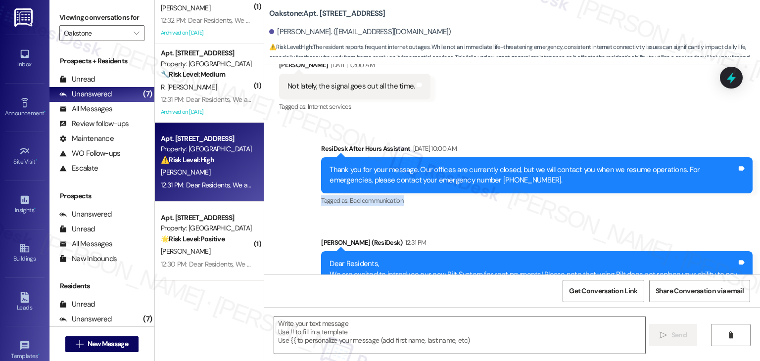
click at [513, 200] on div "Sent via SMS ResiDesk After Hours Assistant Sep 20, 2025 at 10:00 AM Thank you …" at bounding box center [512, 268] width 496 height 295
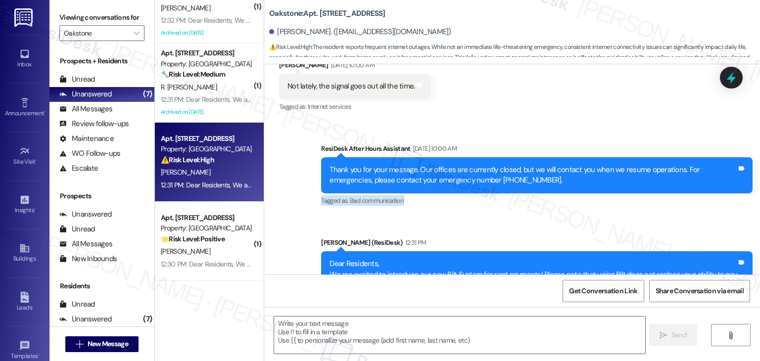
click at [513, 200] on div "Sent via SMS ResiDesk After Hours Assistant Sep 20, 2025 at 10:00 AM Thank you …" at bounding box center [512, 268] width 496 height 295
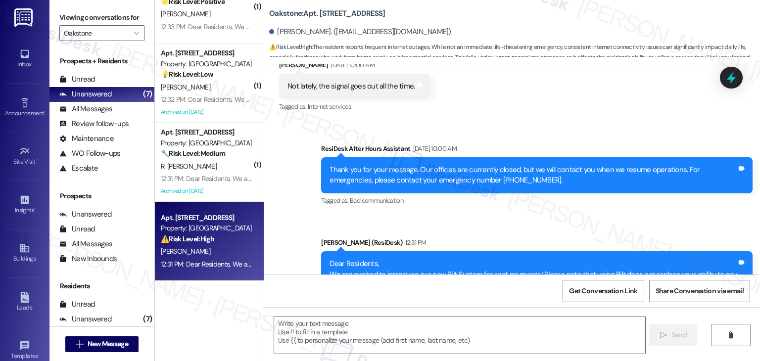
click at [513, 200] on div "Sent via SMS ResiDesk After Hours Assistant Sep 20, 2025 at 10:00 AM Thank you …" at bounding box center [512, 268] width 496 height 295
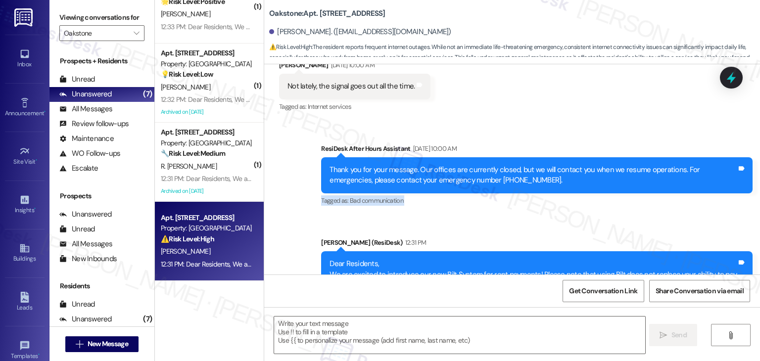
click at [513, 200] on div "Sent via SMS ResiDesk After Hours Assistant Sep 20, 2025 at 10:00 AM Thank you …" at bounding box center [512, 268] width 496 height 295
click at [512, 206] on div "Sent via SMS ResiDesk After Hours Assistant Sep 20, 2025 at 10:00 AM Thank you …" at bounding box center [512, 268] width 496 height 295
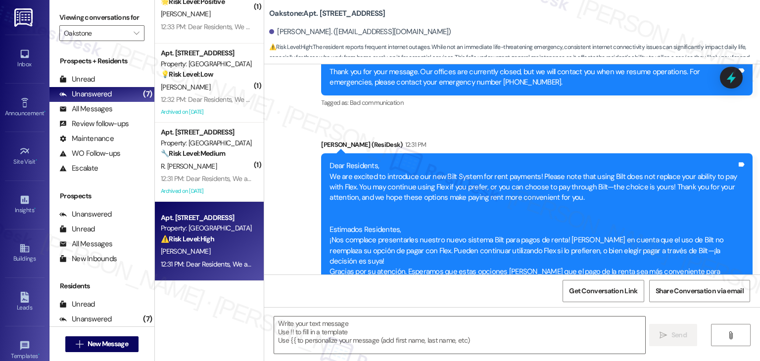
scroll to position [2779, 0]
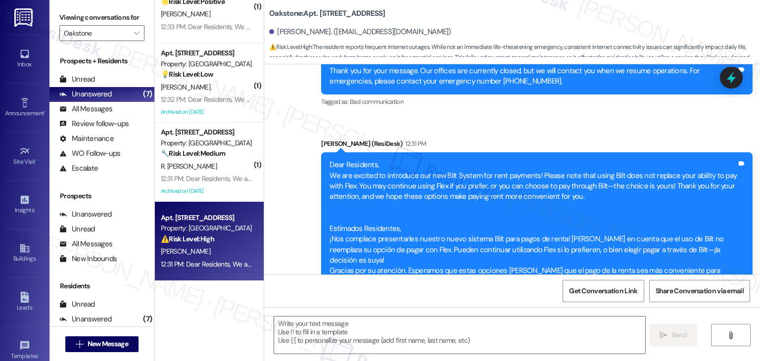
click at [431, 284] on div "Get Conversation Link Share Conversation via email" at bounding box center [512, 291] width 496 height 33
click at [520, 274] on div "Announcement, sent via SMS Dottie (ResiDesk) 12:31 PM Dear Residents, We are ex…" at bounding box center [537, 223] width 447 height 185
click at [283, 191] on div "Sent via SMS ResiDesk After Hours Assistant Sep 20, 2025 at 10:00 AM Thank you …" at bounding box center [512, 169] width 496 height 295
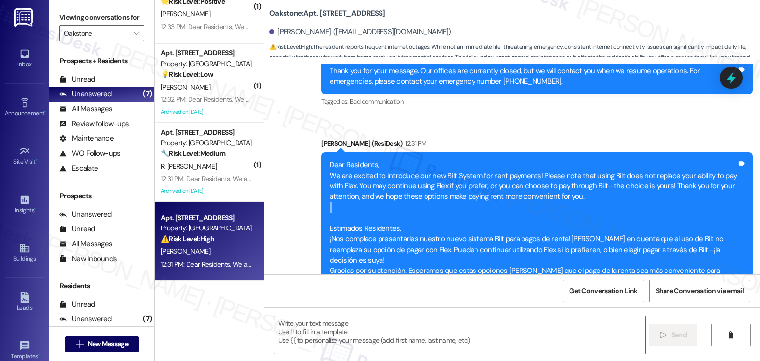
click at [283, 191] on div "Sent via SMS ResiDesk After Hours Assistant Sep 20, 2025 at 10:00 AM Thank you …" at bounding box center [512, 169] width 496 height 295
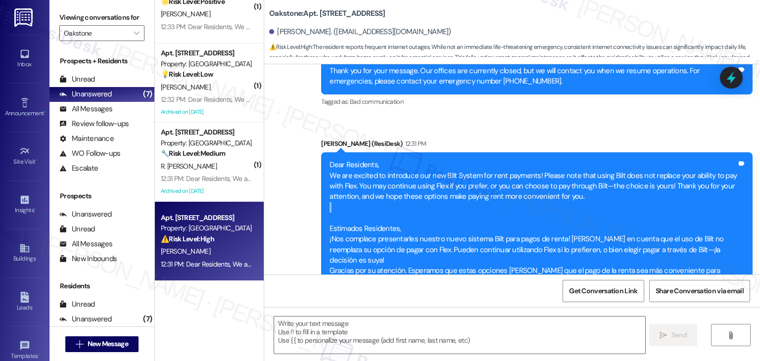
click at [283, 191] on div "Sent via SMS ResiDesk After Hours Assistant Sep 20, 2025 at 10:00 AM Thank you …" at bounding box center [512, 169] width 496 height 295
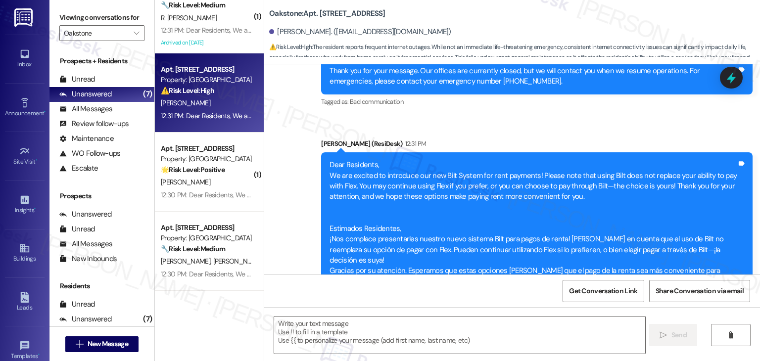
click at [287, 234] on div "Sent via SMS ResiDesk After Hours Assistant Sep 20, 2025 at 10:00 AM Thank you …" at bounding box center [512, 169] width 496 height 295
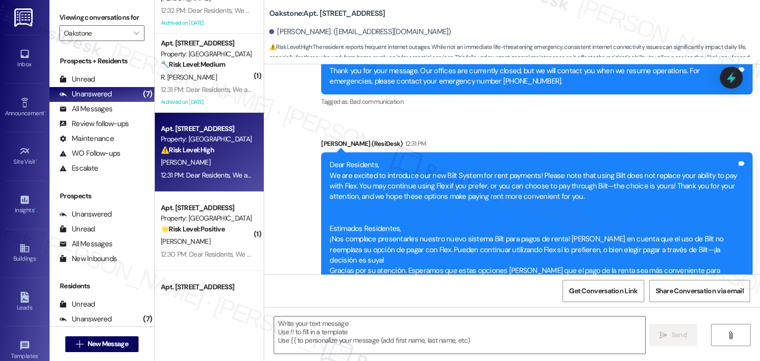
scroll to position [0, 0]
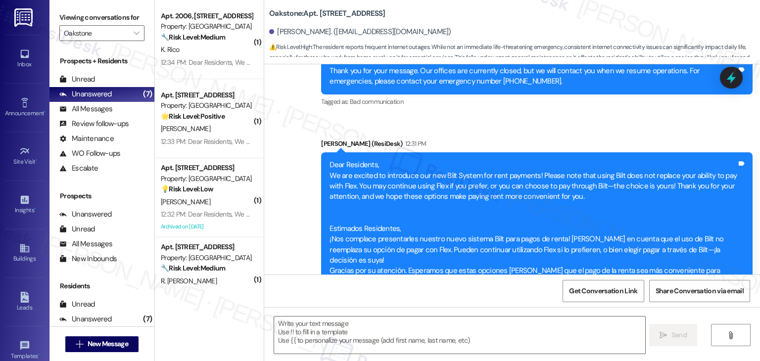
click at [289, 185] on div "Sent via SMS ResiDesk After Hours Assistant Sep 20, 2025 at 10:00 AM Thank you …" at bounding box center [512, 169] width 496 height 295
click at [133, 28] on span "" at bounding box center [136, 33] width 9 height 16
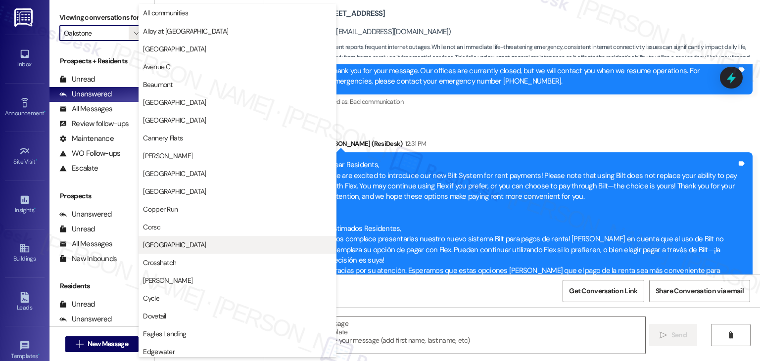
click at [196, 249] on span "[GEOGRAPHIC_DATA]" at bounding box center [237, 245] width 189 height 10
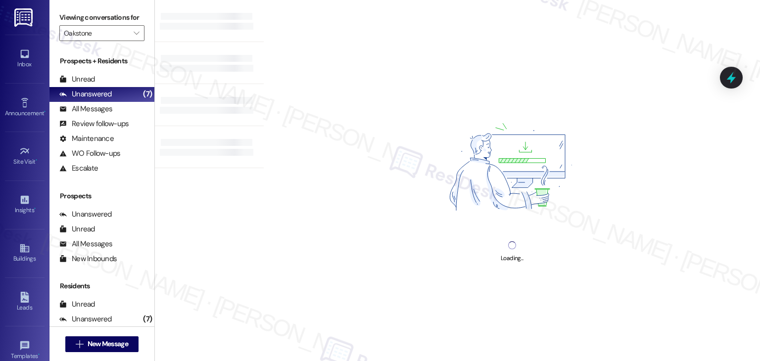
click at [287, 206] on div "Loading..." at bounding box center [512, 180] width 497 height 361
type input "[GEOGRAPHIC_DATA]"
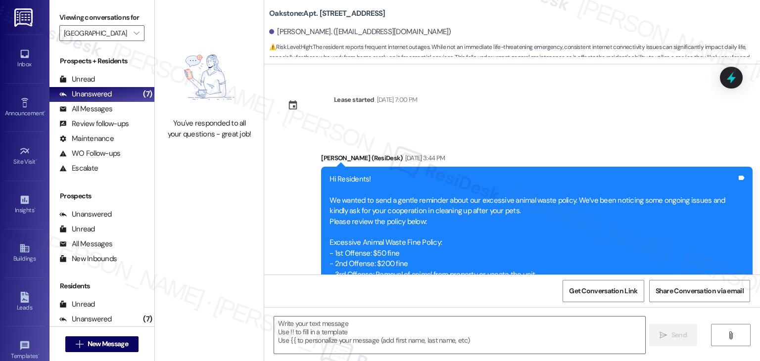
type textarea "Fetching suggested responses. Please feel free to read through the conversation…"
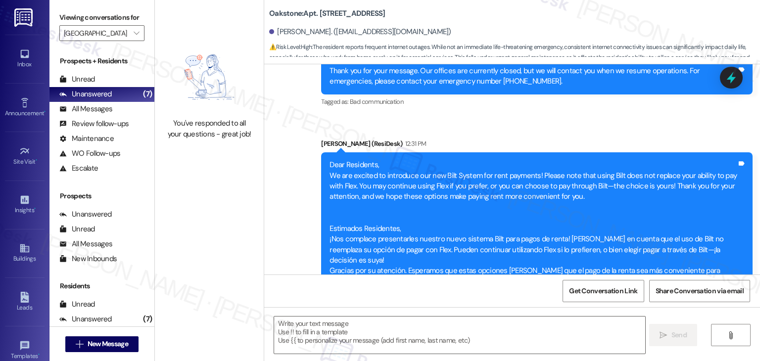
click at [448, 103] on div "Sent via SMS ResiDesk After Hours Assistant Sep 20, 2025 at 10:00 AM Thank you …" at bounding box center [512, 169] width 496 height 295
click at [521, 103] on div "Sent via SMS ResiDesk After Hours Assistant Sep 20, 2025 at 10:00 AM Thank you …" at bounding box center [512, 169] width 496 height 295
click at [28, 64] on div "Inbox" at bounding box center [25, 64] width 50 height 10
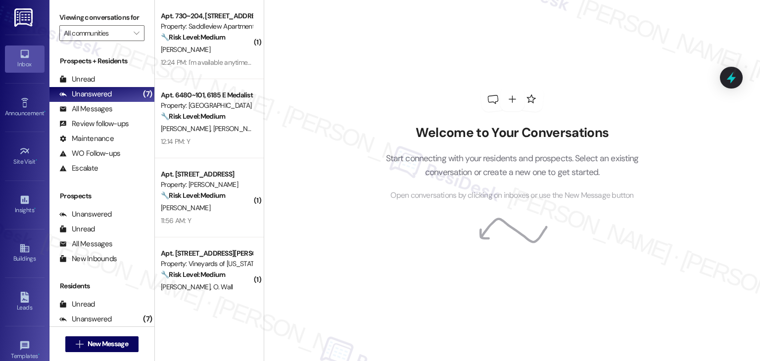
click at [364, 72] on div "Welcome to Your Conversations Start connecting with your residents and prospect…" at bounding box center [512, 144] width 297 height 289
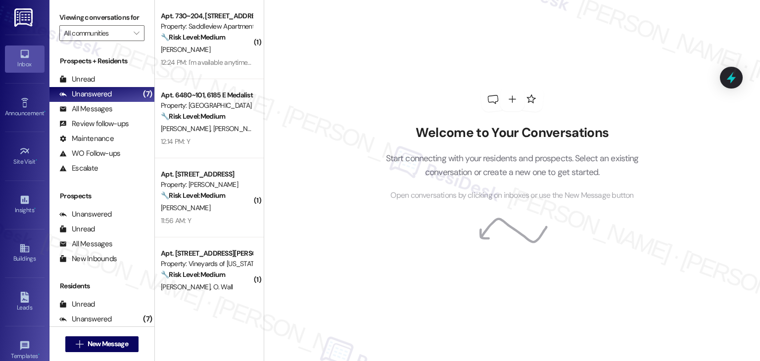
click at [364, 72] on div "Welcome to Your Conversations Start connecting with your residents and prospect…" at bounding box center [512, 144] width 297 height 289
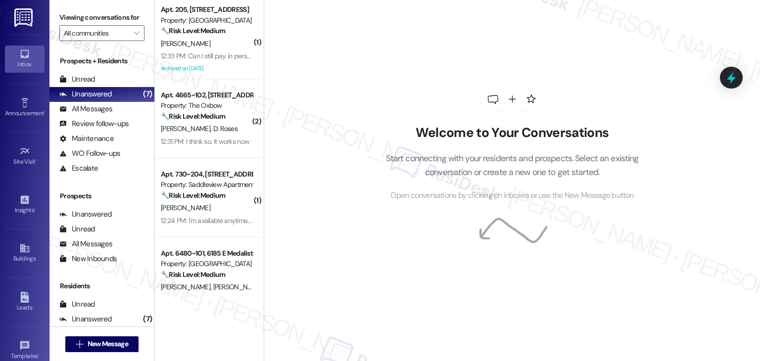
click at [319, 102] on div "Welcome to Your Conversations Start connecting with your residents and prospect…" at bounding box center [512, 180] width 497 height 361
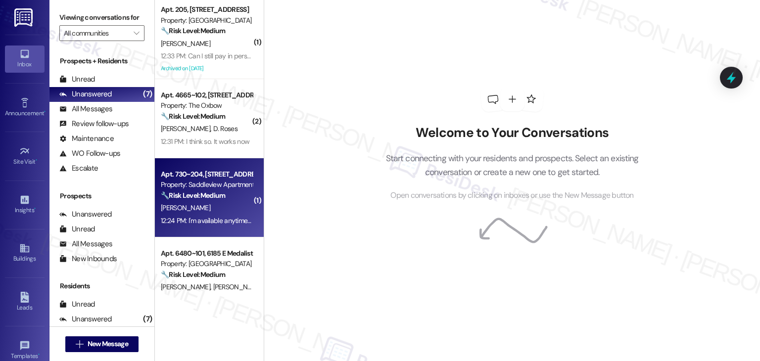
scroll to position [198, 0]
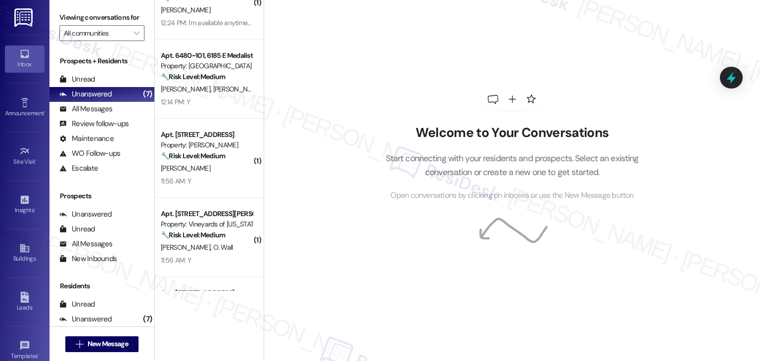
click at [299, 197] on div "Welcome to Your Conversations Start connecting with your residents and prospect…" at bounding box center [512, 180] width 497 height 361
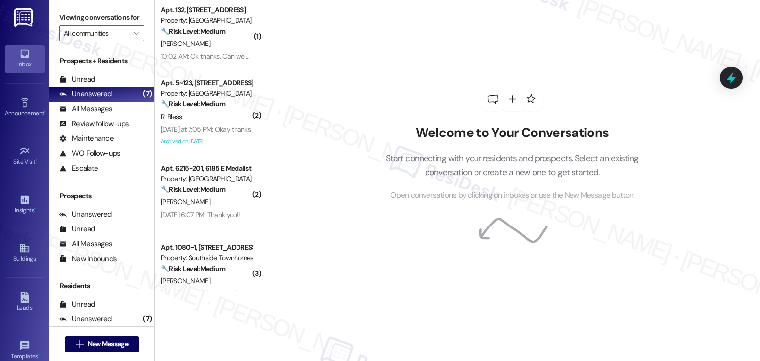
scroll to position [1188, 0]
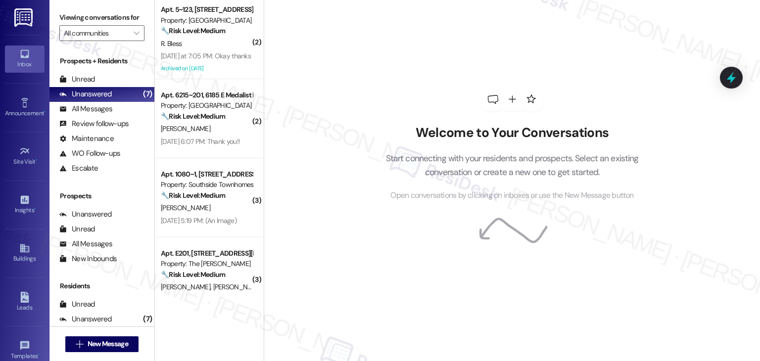
click at [206, 136] on div "Sep 20, 2025 at 6:07 PM: Thank you!! Sep 20, 2025 at 6:07 PM: Thank you!!" at bounding box center [207, 142] width 94 height 12
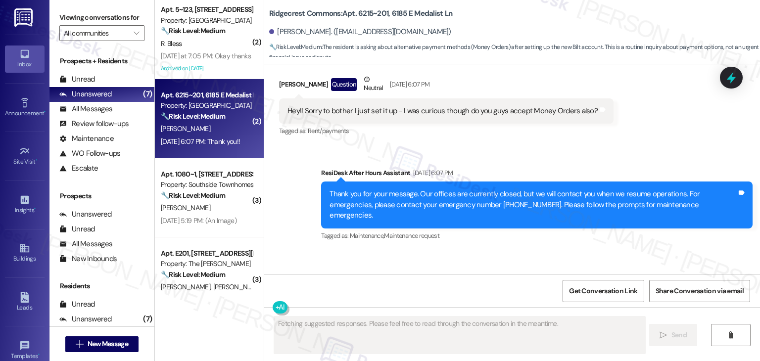
scroll to position [478, 0]
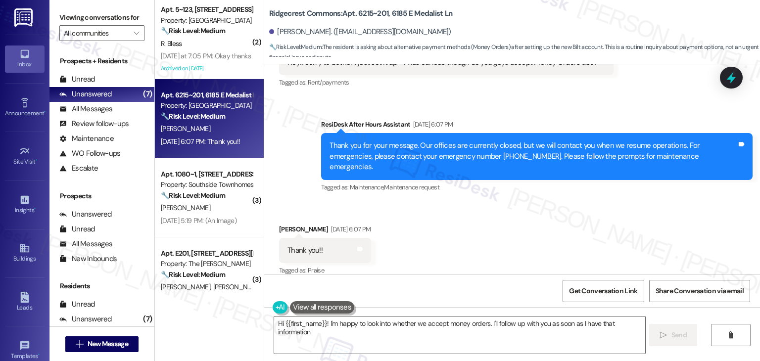
type textarea "Hi {{first_name}}! I'm happy to look into whether we accept money orders. I'll …"
click at [461, 213] on div "Received via SMS Eric Farson Sep 20, 2025 at 6:07 PM Thank you!! Tags and notes…" at bounding box center [512, 244] width 496 height 84
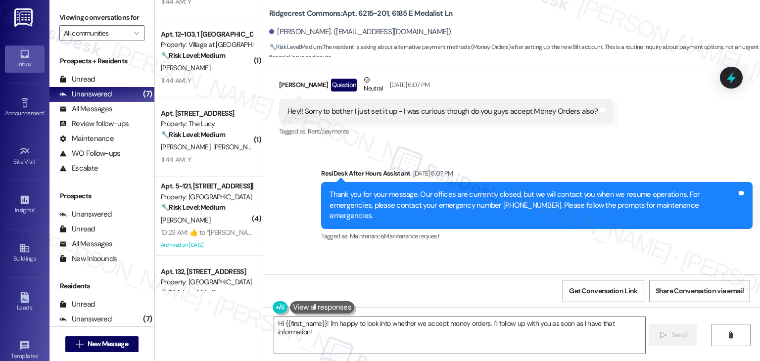
scroll to position [842, 0]
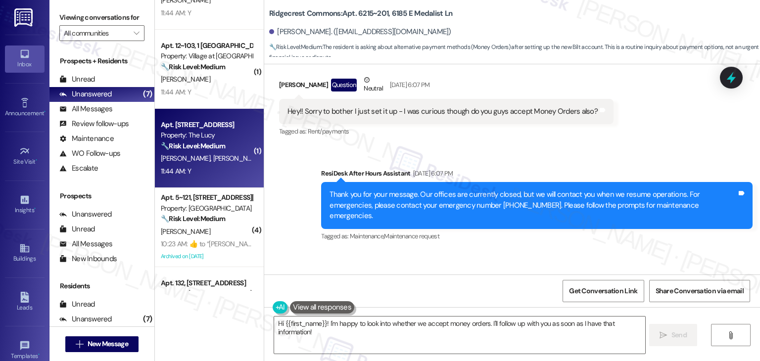
click at [225, 157] on div "J. Liscinski A. Liscinski" at bounding box center [207, 158] width 94 height 12
type textarea "Fetching suggested responses. Please feel free to read through the conversation…"
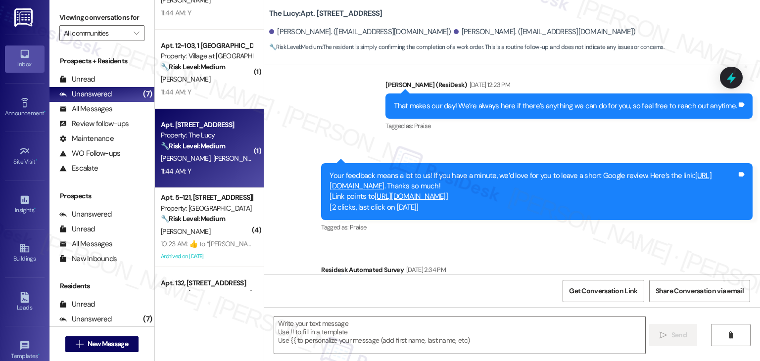
type textarea "Fetching suggested responses. Please feel free to read through the conversation…"
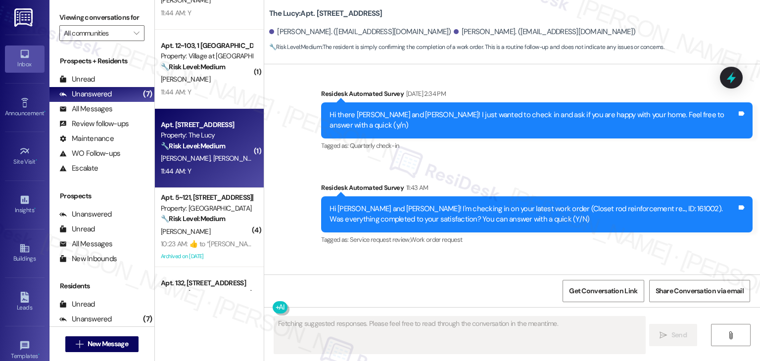
scroll to position [741, 0]
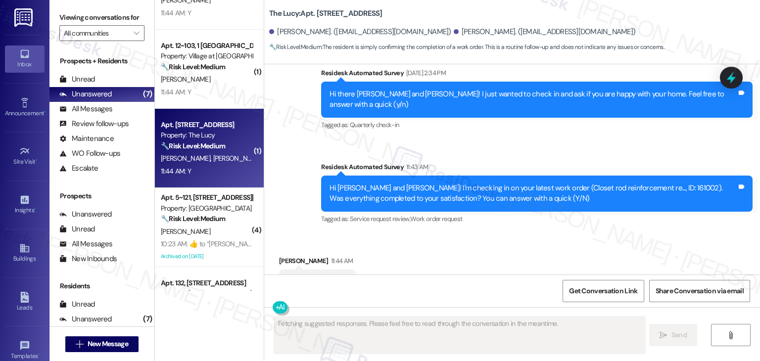
click at [474, 234] on div "Received via SMS Amie Liscinski 11:44 AM Y Tags and notes Tagged as: Positive r…" at bounding box center [512, 276] width 496 height 84
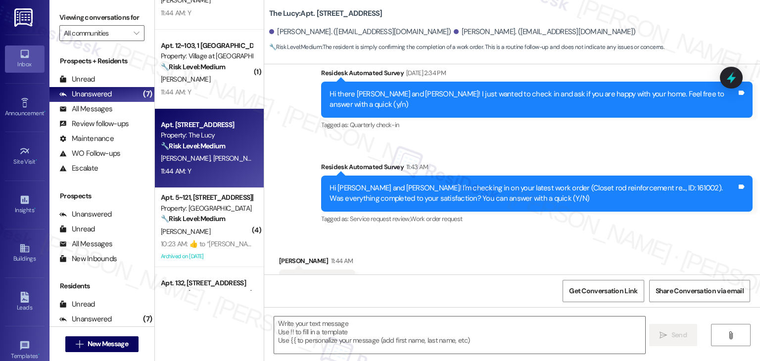
click at [470, 242] on div "Received via SMS Amie Liscinski 11:44 AM Y Tags and notes Tagged as: Positive r…" at bounding box center [512, 276] width 496 height 84
click at [438, 327] on textarea at bounding box center [459, 335] width 371 height 37
paste textarea "Thanks for confirming, {{first_name}}! Glad to hear everything was completed to…"
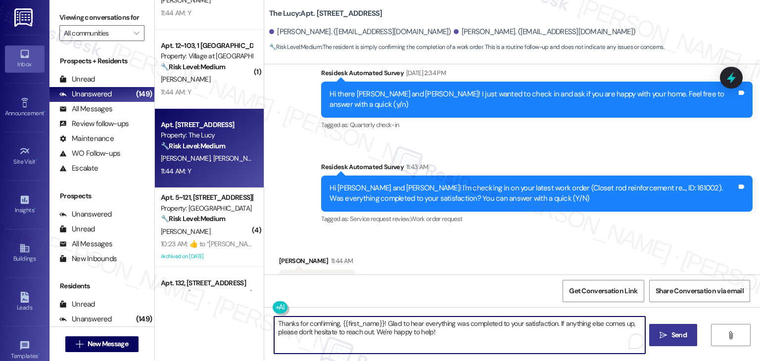
type textarea "Thanks for confirming, {{first_name}}! Glad to hear everything was completed to…"
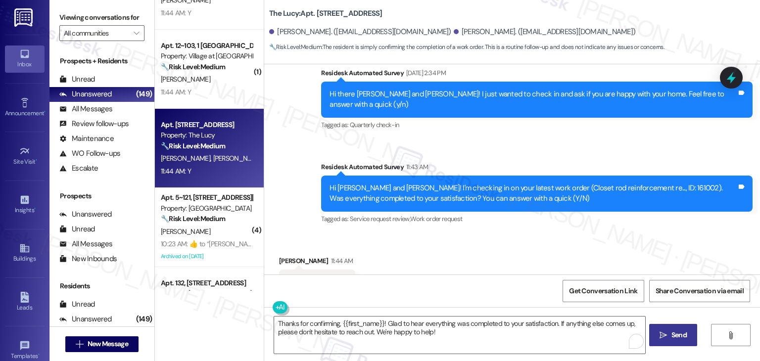
click at [693, 335] on button " Send" at bounding box center [674, 335] width 48 height 22
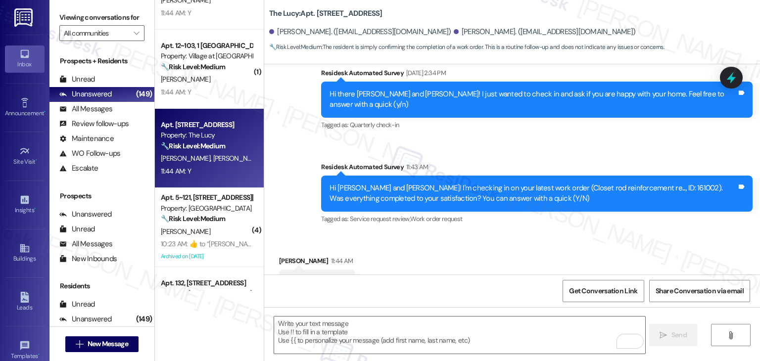
click at [556, 234] on div "Received via SMS Amie Liscinski 11:44 AM Y Tags and notes Tagged as: Positive r…" at bounding box center [512, 276] width 496 height 84
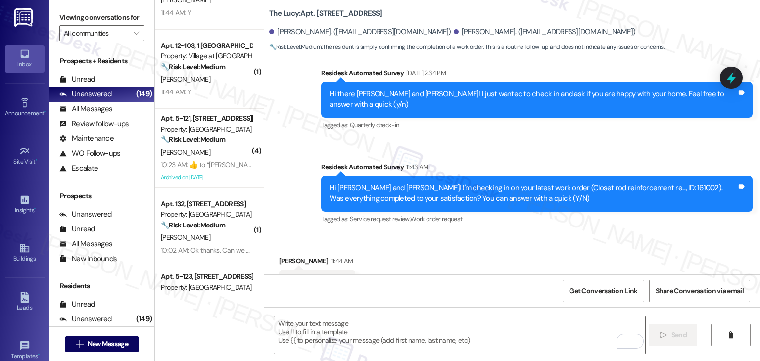
scroll to position [821, 0]
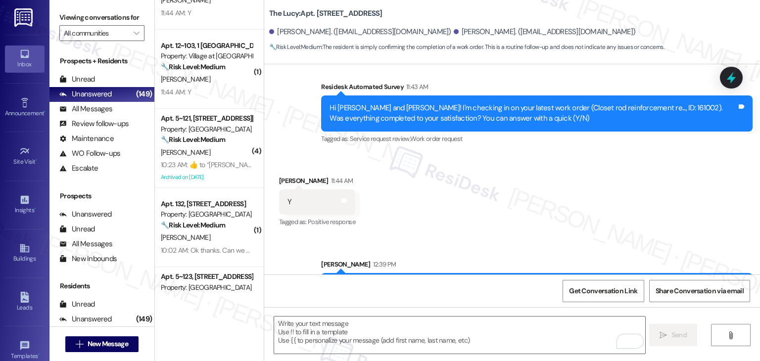
click at [564, 153] on div "Received via SMS Amie Liscinski 11:44 AM Y Tags and notes Tagged as: Positive r…" at bounding box center [512, 195] width 496 height 84
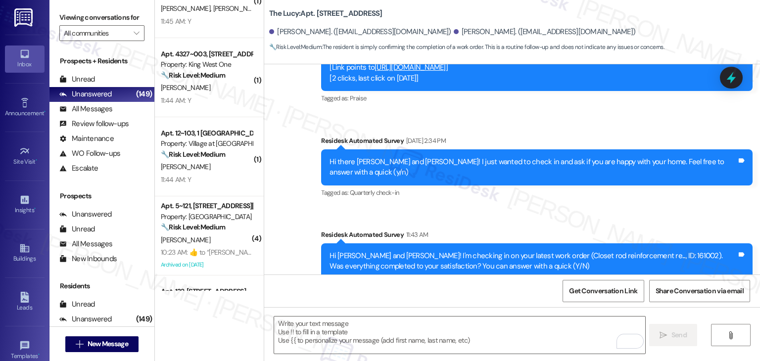
scroll to position [743, 0]
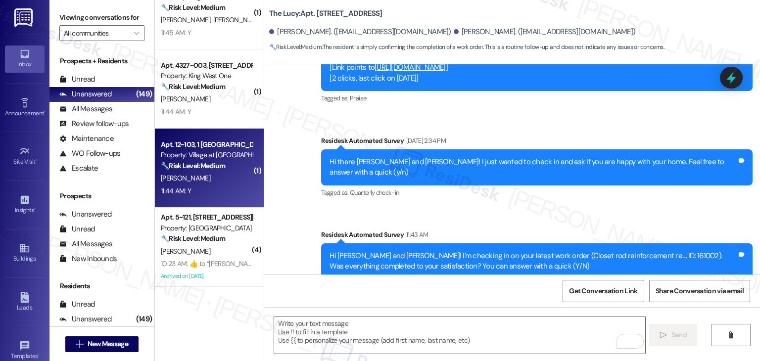
click at [224, 192] on div "11:44 AM: Y 11:44 AM: Y" at bounding box center [207, 191] width 94 height 12
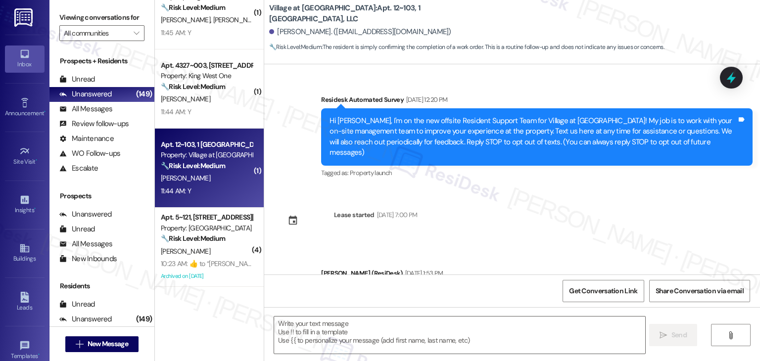
type textarea "Fetching suggested responses. Please feel free to read through the conversation…"
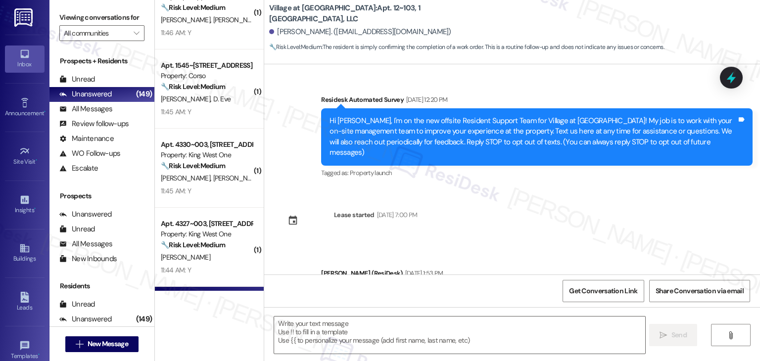
click at [386, 261] on div "Announcement, sent via SMS Dottie (ResiDesk) Nov 27, 2023 at 1:53 PM Great news…" at bounding box center [537, 300] width 447 height 79
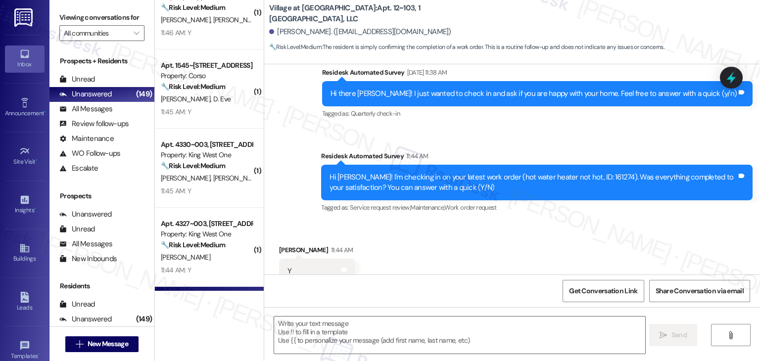
click at [446, 238] on div "Received via SMS Steve Bratton 11:44 AM Y Tags and notes Tagged as: Positive re…" at bounding box center [512, 265] width 496 height 84
click at [457, 223] on div "Received via SMS Steve Bratton 11:44 AM Y Tags and notes Tagged as: Positive re…" at bounding box center [512, 265] width 496 height 84
click at [391, 335] on textarea at bounding box center [459, 335] width 371 height 37
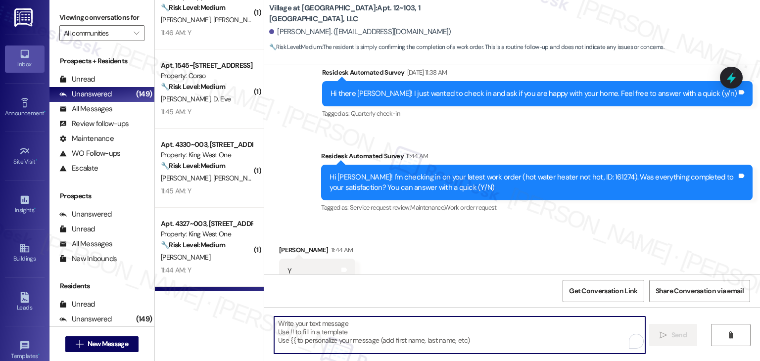
paste textarea "Thanks for confirming, {{first_name}}! Glad to hear everything was completed to…"
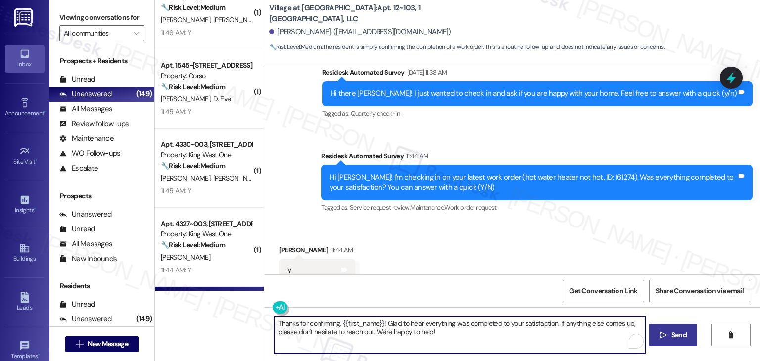
type textarea "Thanks for confirming, {{first_name}}! Glad to hear everything was completed to…"
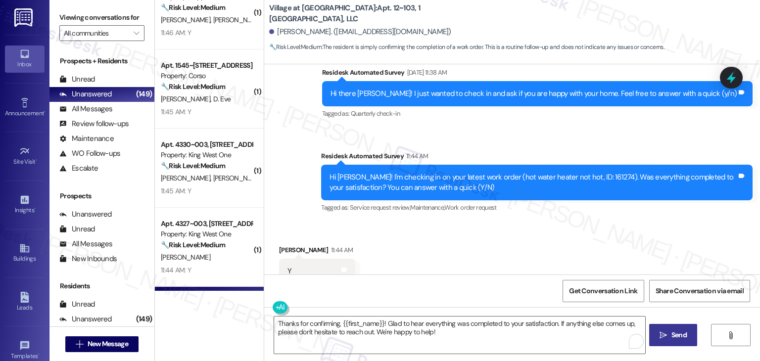
click at [679, 334] on span "Send" at bounding box center [679, 335] width 15 height 10
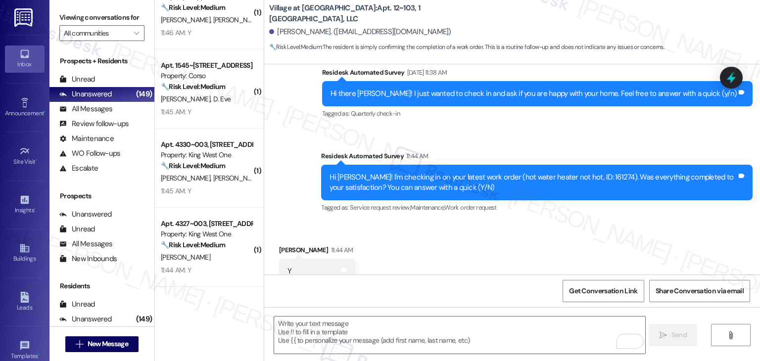
click at [610, 223] on div "Received via SMS Steve Bratton 11:44 AM Y Tags and notes Tagged as: Positive re…" at bounding box center [512, 265] width 496 height 84
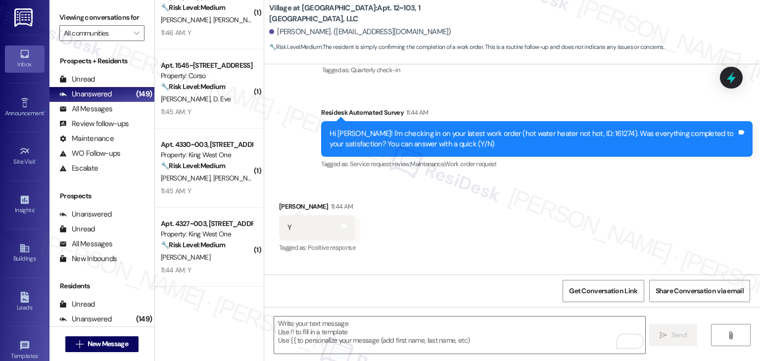
scroll to position [929, 0]
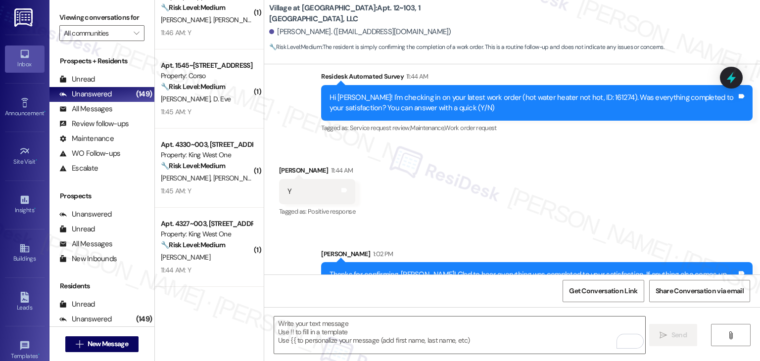
click at [593, 143] on div "Received via SMS Steve Bratton 11:44 AM Y Tags and notes Tagged as: Positive re…" at bounding box center [512, 185] width 496 height 84
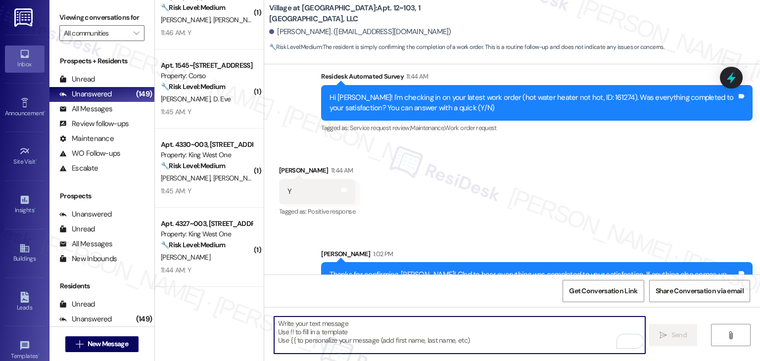
click at [401, 324] on textarea "To enrich screen reader interactions, please activate Accessibility in Grammarl…" at bounding box center [459, 335] width 371 height 37
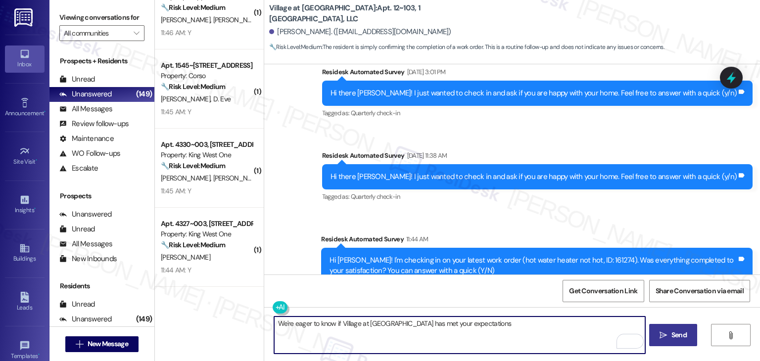
scroll to position [781, 0]
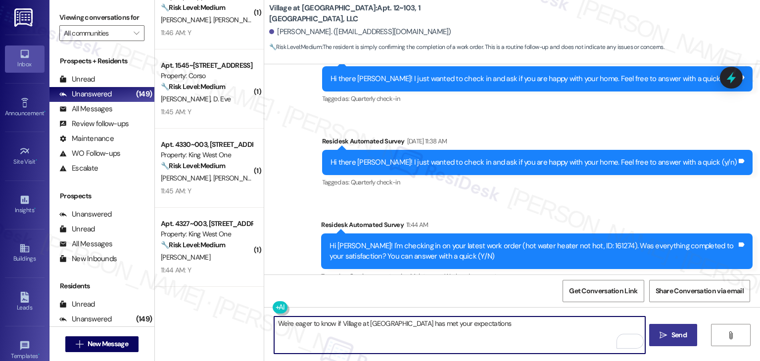
click at [418, 321] on textarea "We're eager to know if Village at Westmeadow has met your expectations" at bounding box center [459, 335] width 371 height 37
paste textarea "{{property}} has met your expectations. Your feedback is important to us. Thank…"
type textarea "We're eager to know if {{property}} has met your expectations. Your feedback is…"
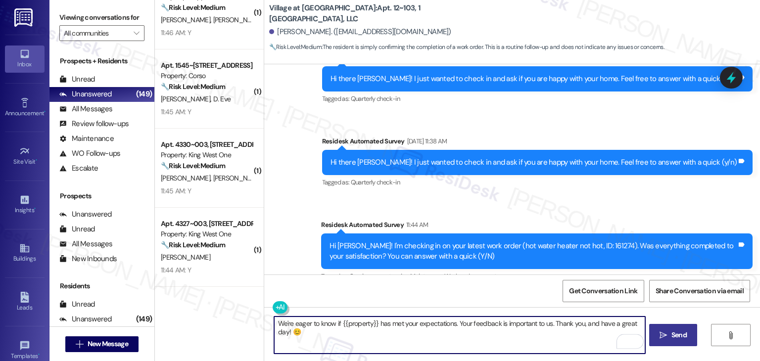
click at [670, 333] on span "Send" at bounding box center [679, 335] width 19 height 10
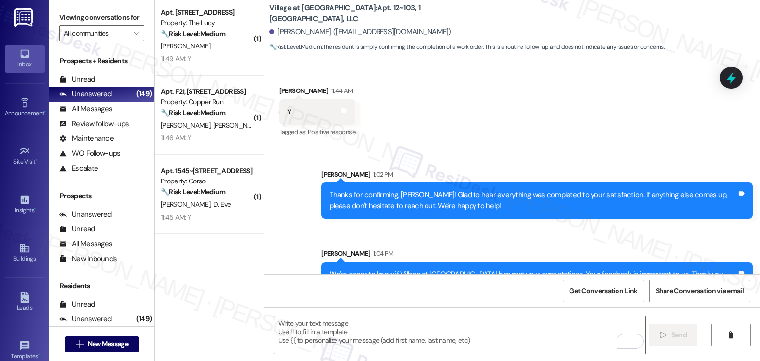
scroll to position [1040, 0]
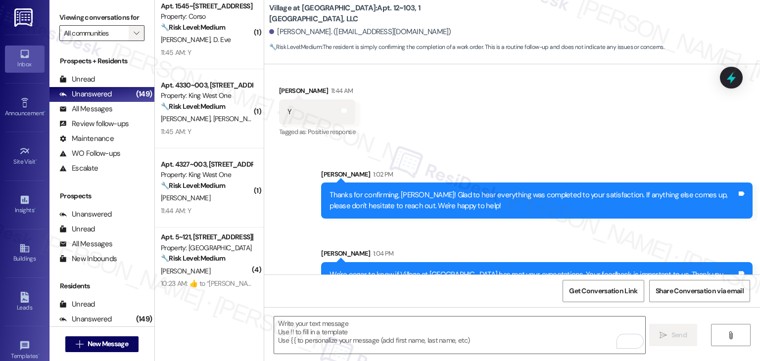
click at [132, 38] on span "" at bounding box center [136, 33] width 9 height 16
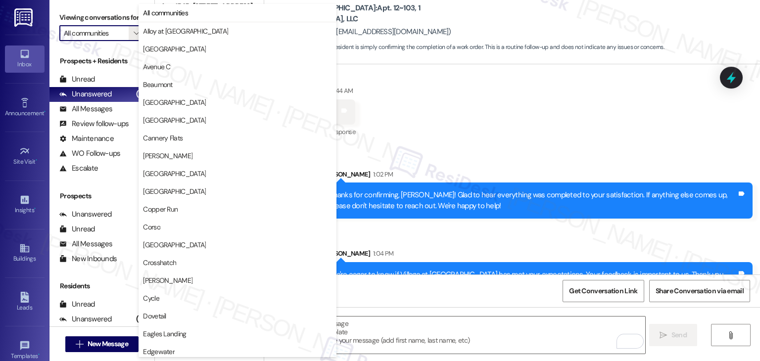
scroll to position [347, 0]
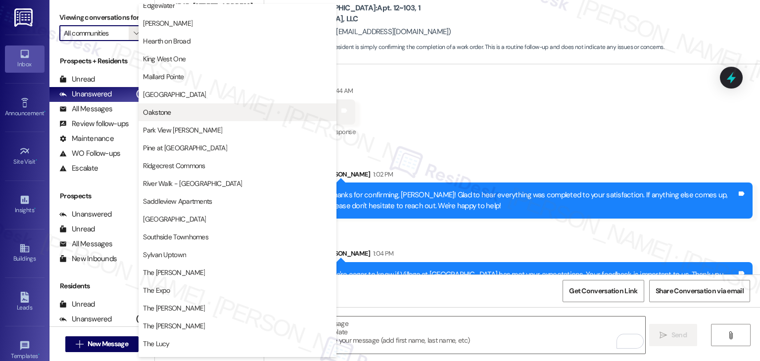
click at [184, 115] on span "Oakstone" at bounding box center [237, 112] width 189 height 10
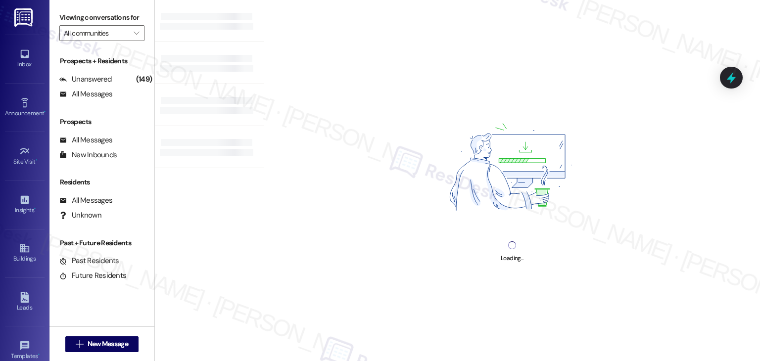
type input "Oakstone"
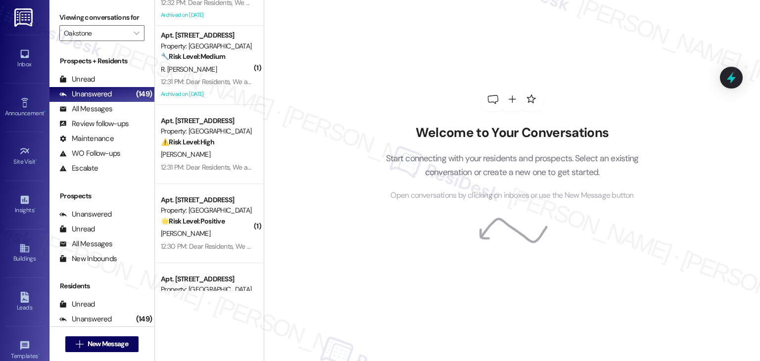
scroll to position [343, 0]
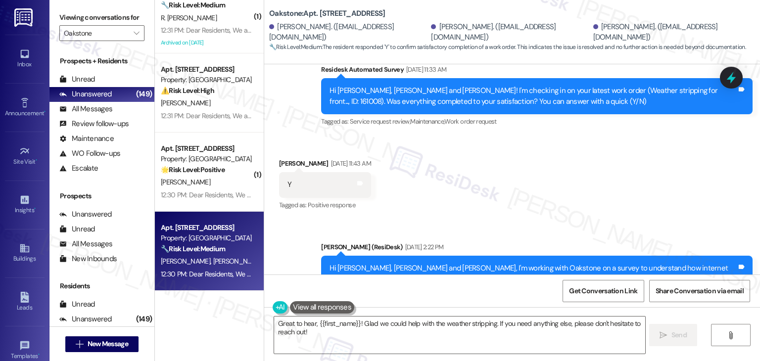
scroll to position [3651, 0]
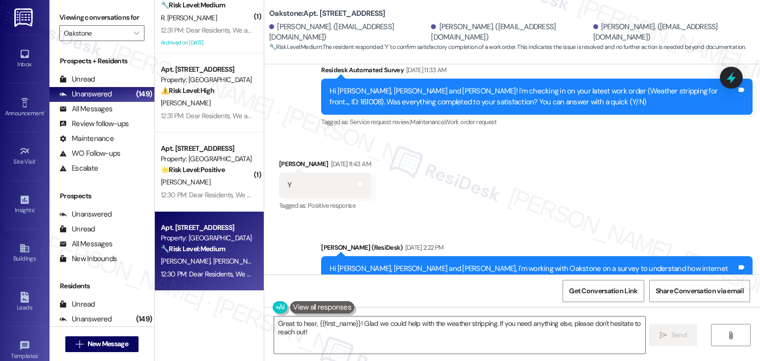
click at [410, 323] on textarea "Great to hear, {{first_name}}! Glad we could help with the weather stripping. I…" at bounding box center [459, 335] width 371 height 37
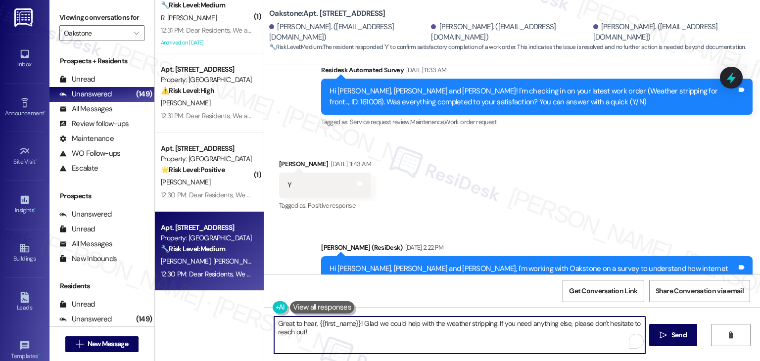
click at [410, 323] on textarea "Great to hear, {{first_name}}! Glad we could help with the weather stripping. I…" at bounding box center [459, 335] width 371 height 37
paste textarea "Hi {{first_name}}, thanks for confirming! Glad to hear the work order — was res…"
click at [282, 159] on div "Geoffrey Burton Sep 19, 2025 at 11:43 AM" at bounding box center [325, 166] width 92 height 14
drag, startPoint x: 321, startPoint y: 321, endPoint x: 279, endPoint y: 320, distance: 41.6
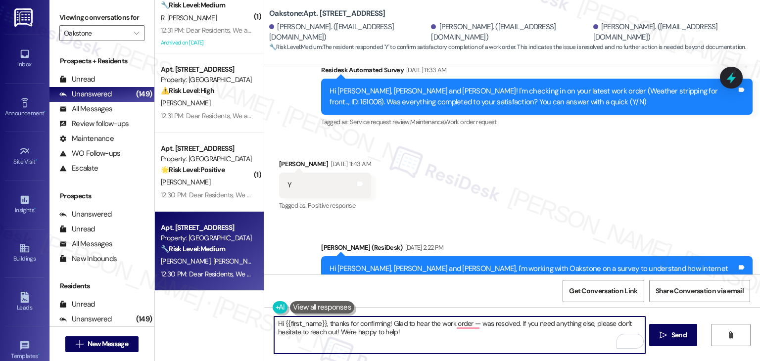
click at [279, 320] on textarea "Hi {{first_name}}, thanks for confirming! Glad to hear the work order — was res…" at bounding box center [459, 335] width 371 height 37
paste textarea "Geoffrey"
click at [661, 86] on div "Hi Matthew, Valerie and Geoffrey! I'm checking in on your latest work order (We…" at bounding box center [533, 96] width 407 height 21
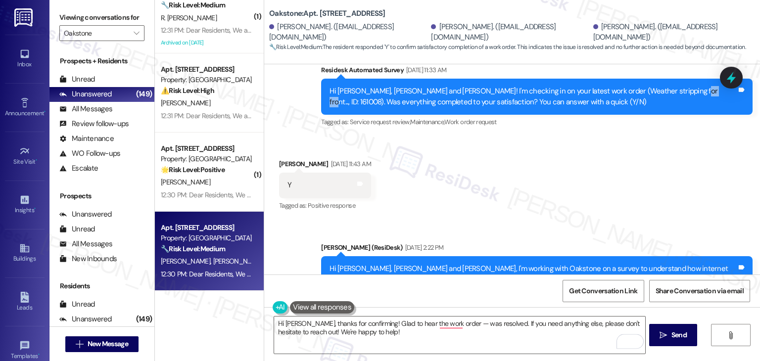
click at [661, 86] on div "Hi Matthew, Valerie and Geoffrey! I'm checking in on your latest work order (We…" at bounding box center [533, 96] width 407 height 21
copy div "161008"
click at [455, 324] on textarea "Hi Geoffrey, thanks for confirming! Glad to hear the work order — was resolved.…" at bounding box center [459, 335] width 371 height 37
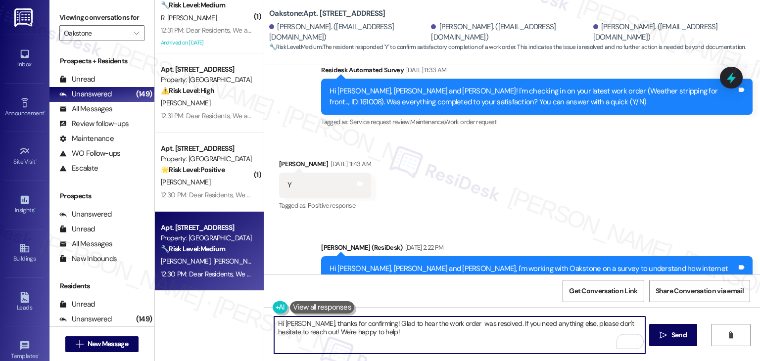
paste textarea "161008"
type textarea "Hi Geoffrey, thanks for confirming! Glad to hear the work order 161008 was reso…"
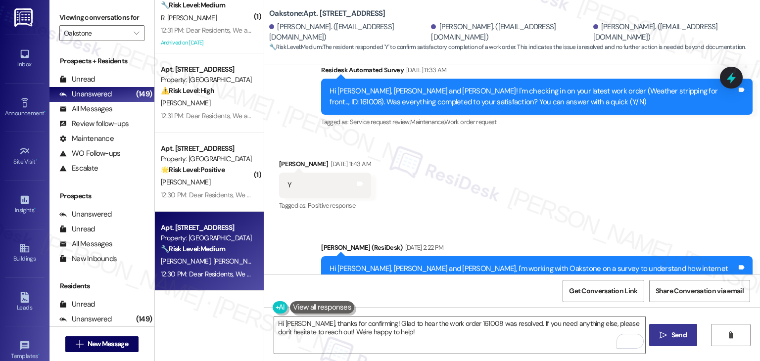
click at [673, 339] on span "Send" at bounding box center [679, 335] width 15 height 10
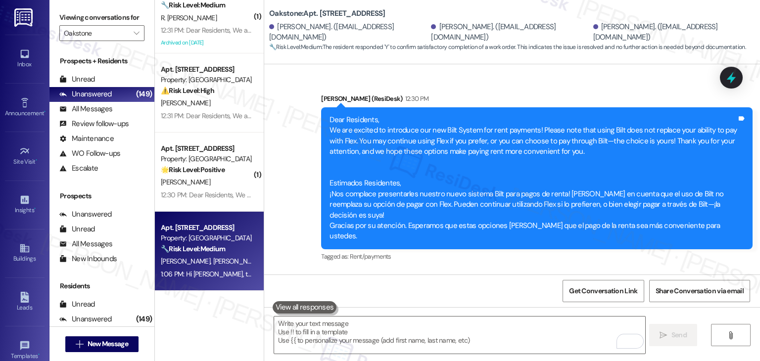
scroll to position [3929, 0]
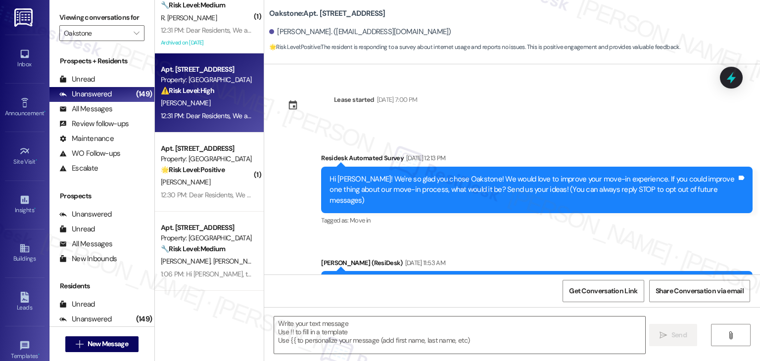
scroll to position [71, 0]
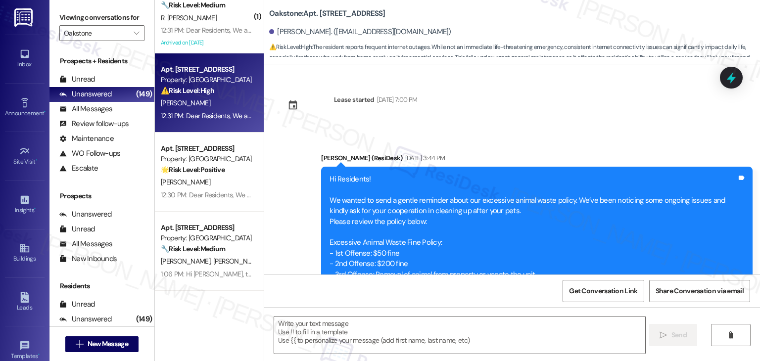
type textarea "Fetching suggested responses. Please feel free to read through the conversation…"
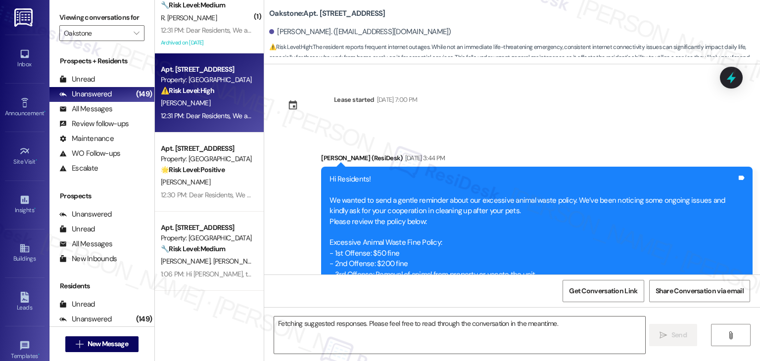
scroll to position [2506, 0]
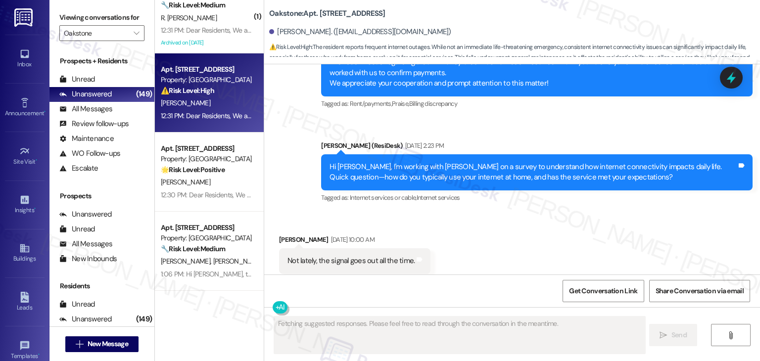
click at [535, 222] on div "Received via SMS Evelyn Bermudez Sep 20, 2025 at 10:00 AM Not lately, the signa…" at bounding box center [512, 254] width 496 height 84
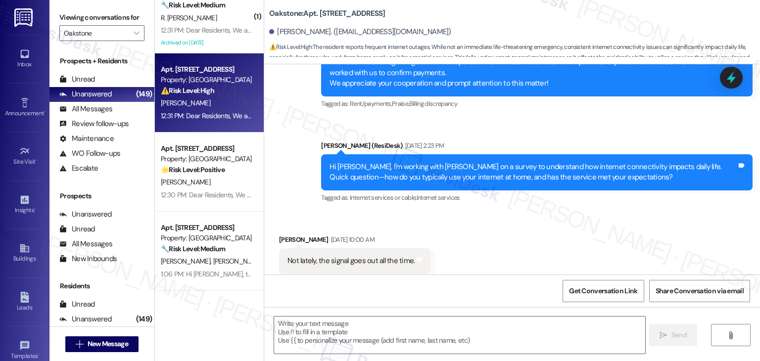
click at [529, 162] on div "Hi Evelyn, I'm working with Oakstone on a survey to understand how internet con…" at bounding box center [533, 172] width 407 height 21
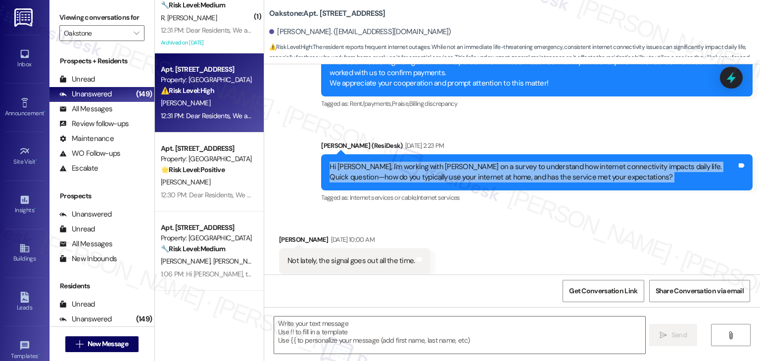
click at [529, 162] on div "Hi Evelyn, I'm working with Oakstone on a survey to understand how internet con…" at bounding box center [533, 172] width 407 height 21
copy div "Hi Evelyn, I'm working with Oakstone on a survey to understand how internet con…"
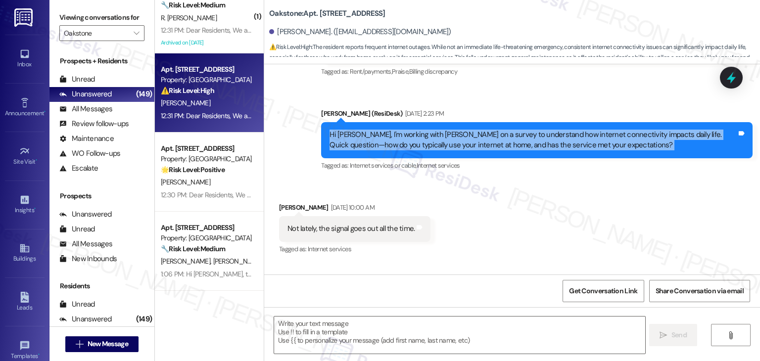
scroll to position [2532, 0]
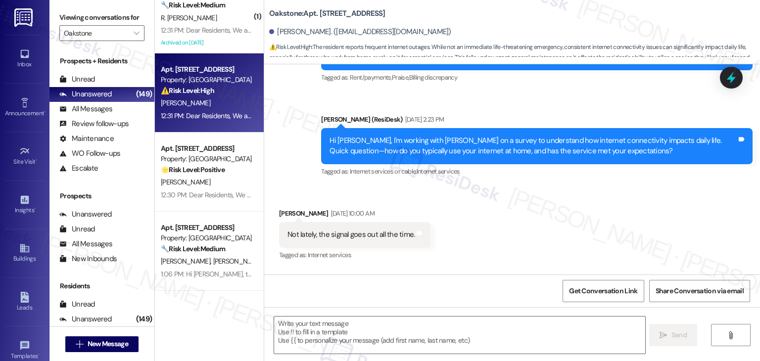
click at [368, 230] on div "Not lately, the signal goes out all the time." at bounding box center [351, 235] width 127 height 10
copy div "Not lately, the signal goes out all the time. Tags and notes"
click at [531, 212] on div "Received via SMS Evelyn Bermudez Sep 20, 2025 at 10:00 AM Not lately, the signa…" at bounding box center [512, 228] width 496 height 84
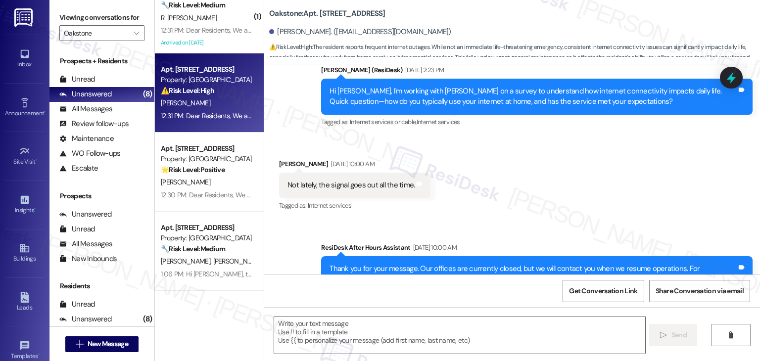
scroll to position [2779, 0]
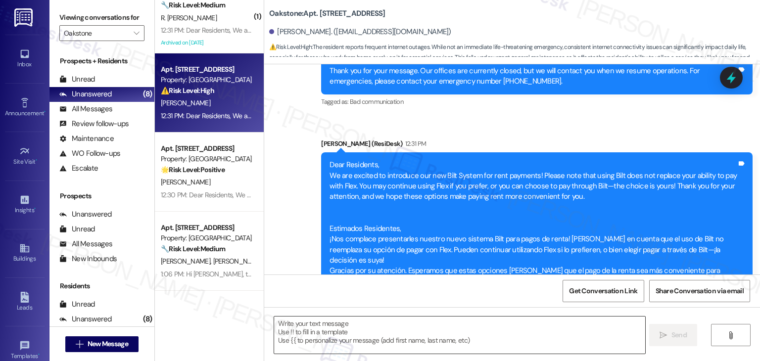
click at [365, 333] on textarea at bounding box center [459, 335] width 371 height 37
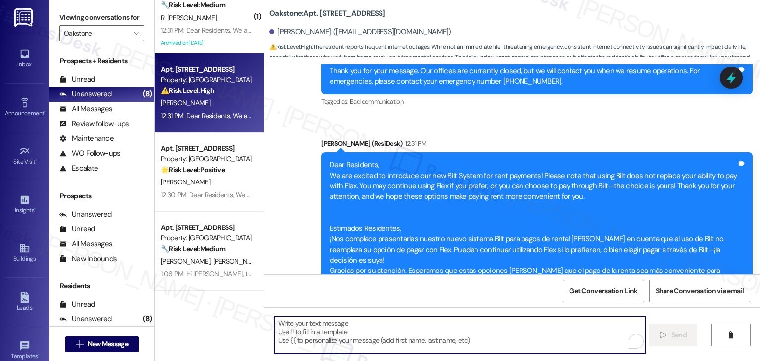
paste textarea "Hi Evelyn, thank you for sharing your feedback. I’m sorry to hear that your sig…"
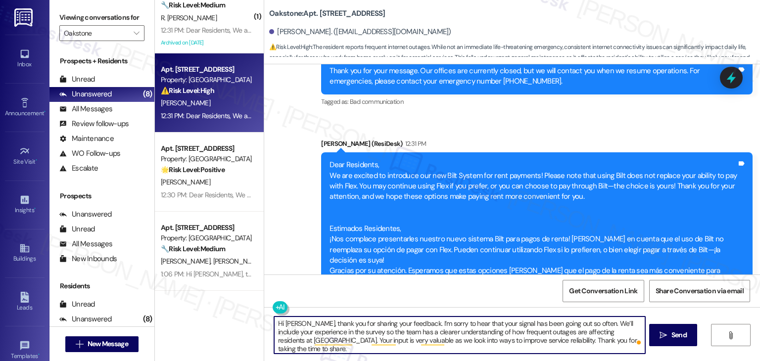
type textarea "Hi Evelyn, thank you for sharing your feedback. I’m sorry to hear that your sig…"
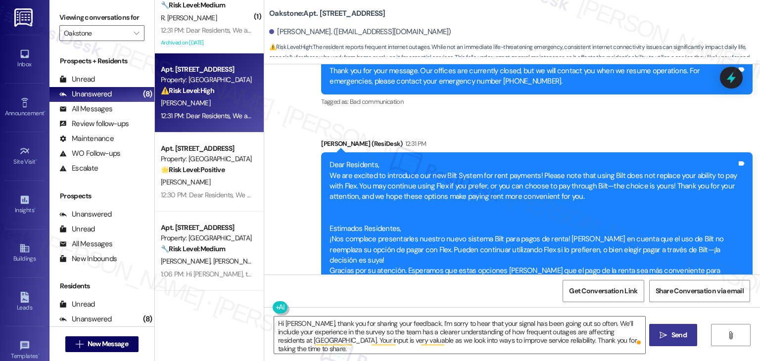
click at [682, 337] on span "Send" at bounding box center [679, 335] width 15 height 10
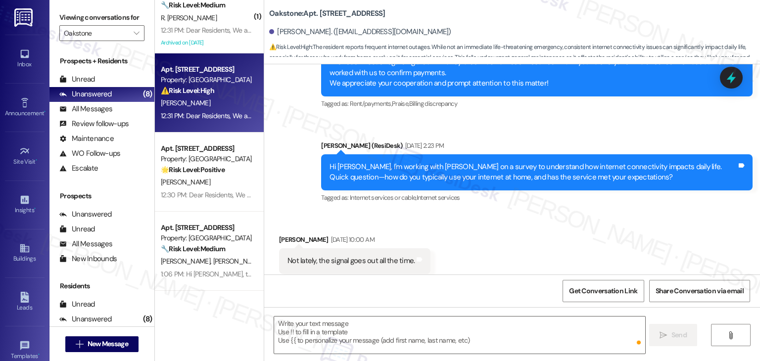
scroll to position [263, 0]
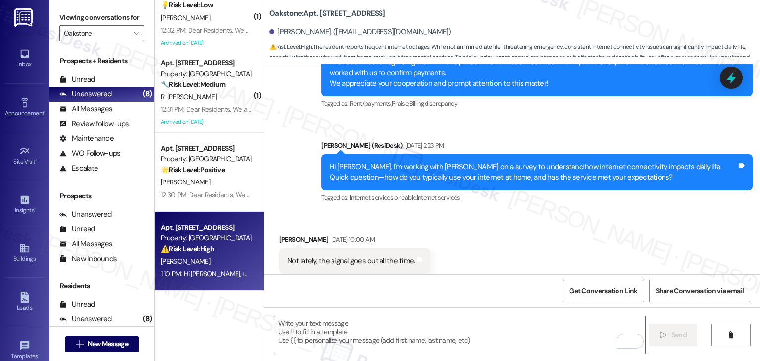
click at [346, 256] on div "Not lately, the signal goes out all the time." at bounding box center [351, 261] width 127 height 10
copy div "Not lately, the signal goes out all the time. Tags and notes"
drag, startPoint x: 323, startPoint y: 29, endPoint x: 270, endPoint y: 29, distance: 53.0
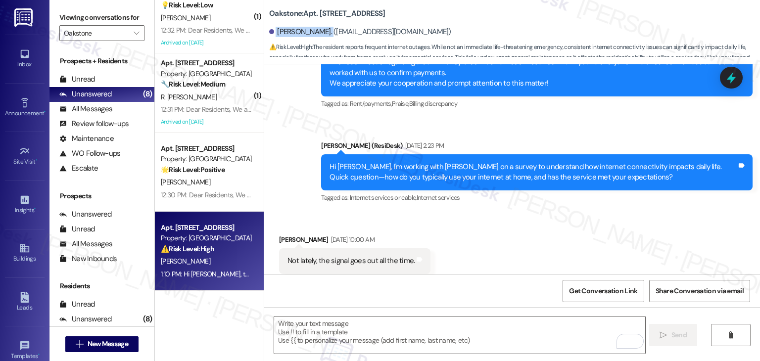
click at [270, 29] on div "Evelyn Bermudez. (bebelynberech@gmail.com)" at bounding box center [360, 32] width 182 height 10
copy div "Evelyn Bermudez"
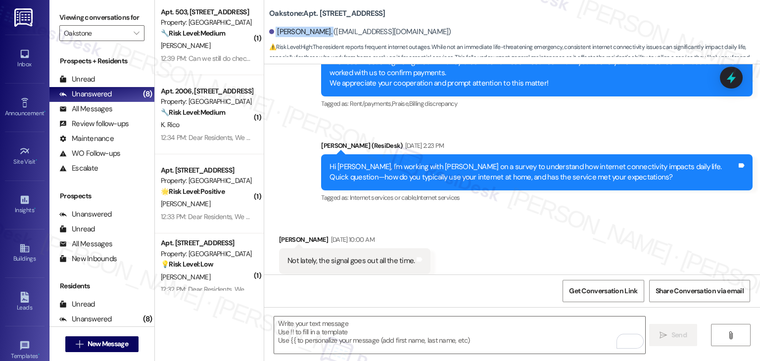
scroll to position [0, 0]
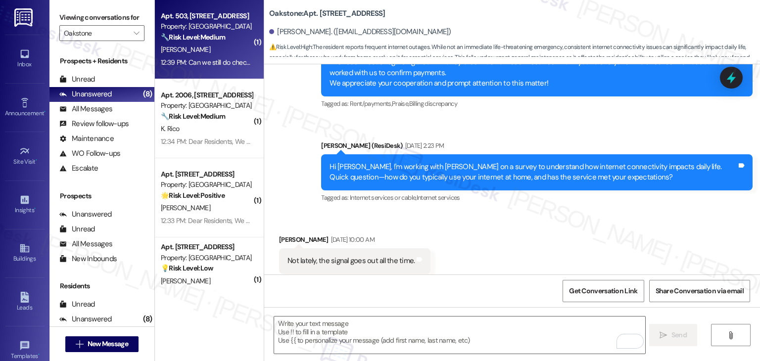
click at [226, 67] on div "12:39 PM: Can we still do checks or is that out now? 12:39 PM: Can we still do …" at bounding box center [207, 62] width 94 height 12
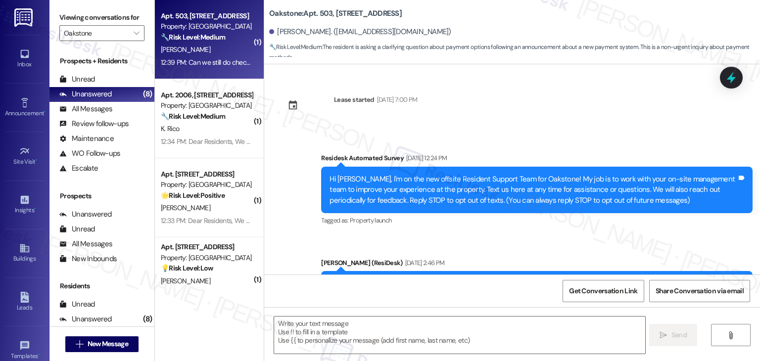
scroll to position [4335, 0]
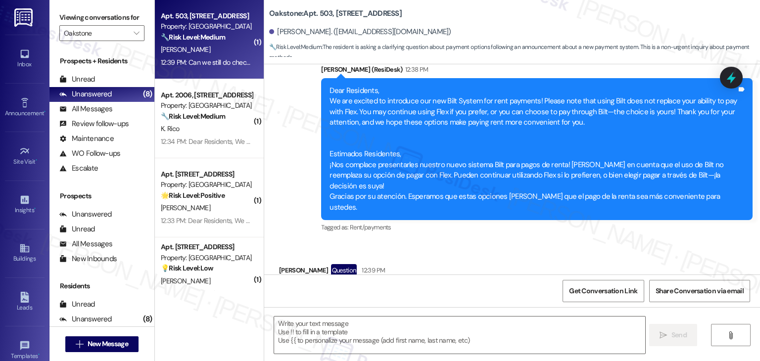
type textarea "Fetching suggested responses. Please feel free to read through the conversation…"
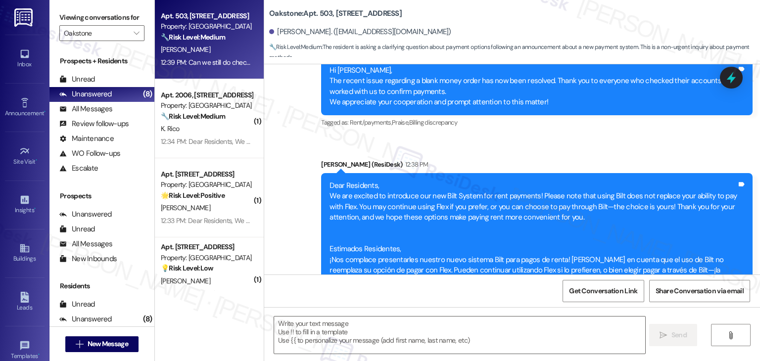
scroll to position [4237, 0]
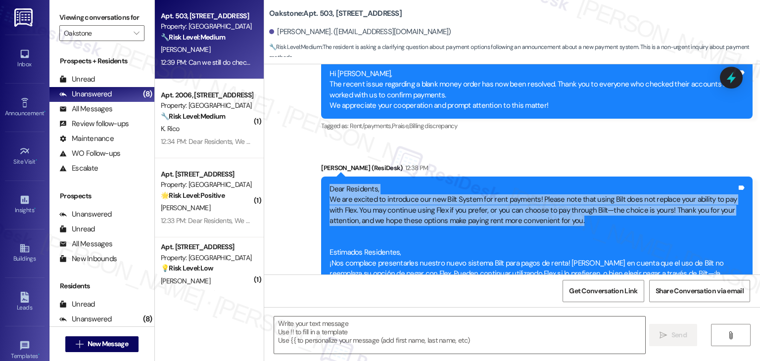
drag, startPoint x: 580, startPoint y: 187, endPoint x: 320, endPoint y: 156, distance: 261.7
click at [321, 177] on div "Dear Residents, We are excited to introduce our new Bilt System for rent paymen…" at bounding box center [537, 248] width 432 height 142
copy div "Dear Residents, We are excited to introduce our new Bilt System for rent paymen…"
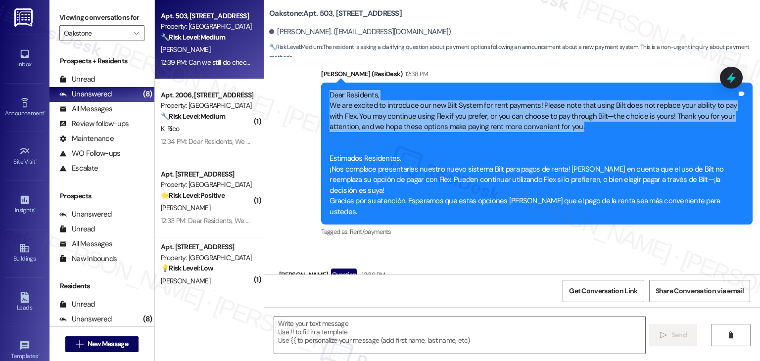
scroll to position [4336, 0]
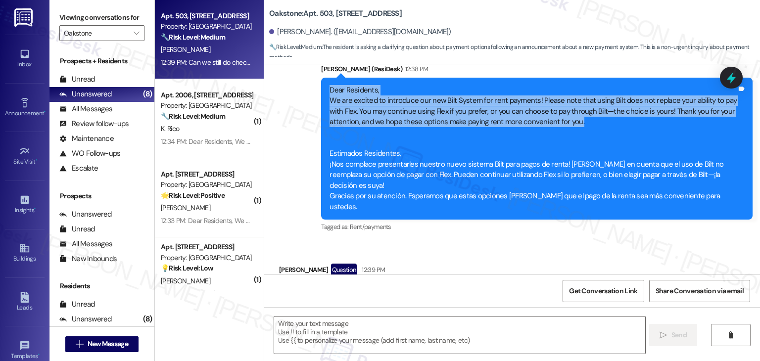
click at [384, 287] on div "Can we still do checks or is that out now?" at bounding box center [353, 292] width 131 height 10
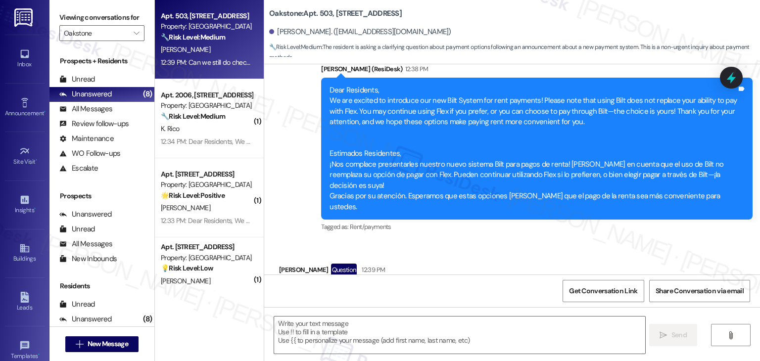
click at [384, 287] on div "Can we still do checks or is that out now?" at bounding box center [353, 292] width 131 height 10
copy div "Can we still do checks or is that out now? Tags and notes"
click at [630, 242] on div "Received via SMS Donelle Bushaw Question 12:39 PM Can we still do checks or is …" at bounding box center [512, 285] width 496 height 86
click at [415, 336] on textarea at bounding box center [459, 335] width 371 height 37
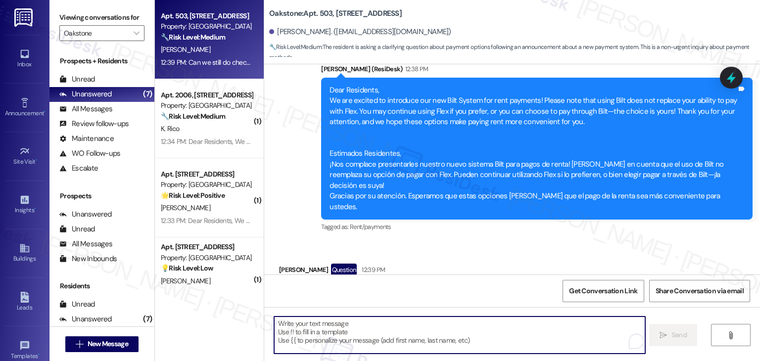
paste textarea "Hi Donelle, yes, you can still pay by check. The new Bilt system is just an add…"
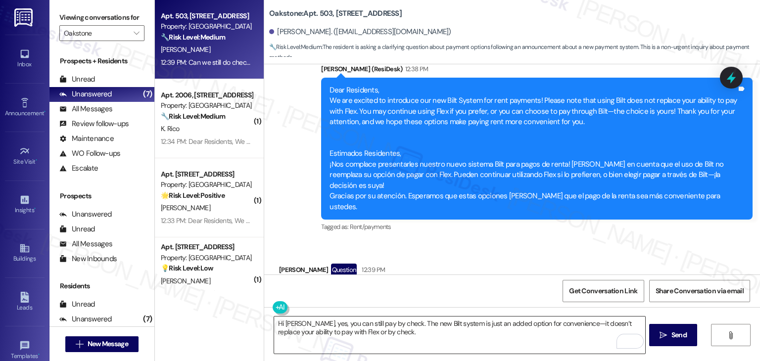
click at [396, 334] on textarea "Hi Donelle, yes, you can still pay by check. The new Bilt system is just an add…" at bounding box center [459, 335] width 371 height 37
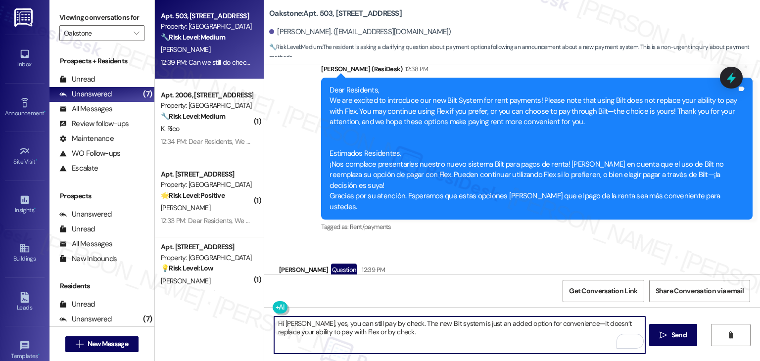
paste textarea "Let us know if there's anything else we can assist you with!"
type textarea "Hi Donelle, yes, you can still pay by check. The new Bilt system is just an add…"
click at [688, 334] on span "Send" at bounding box center [679, 335] width 19 height 10
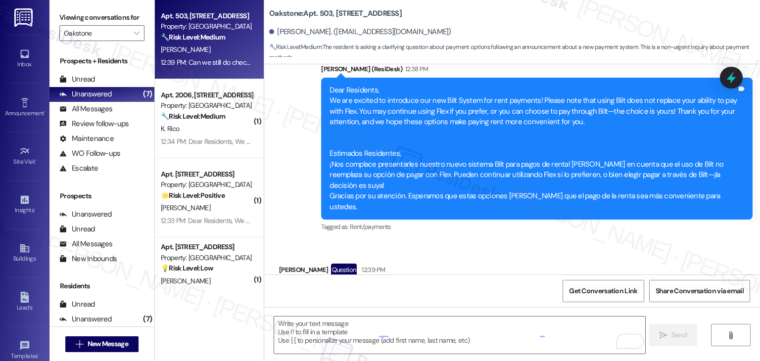
scroll to position [4335, 0]
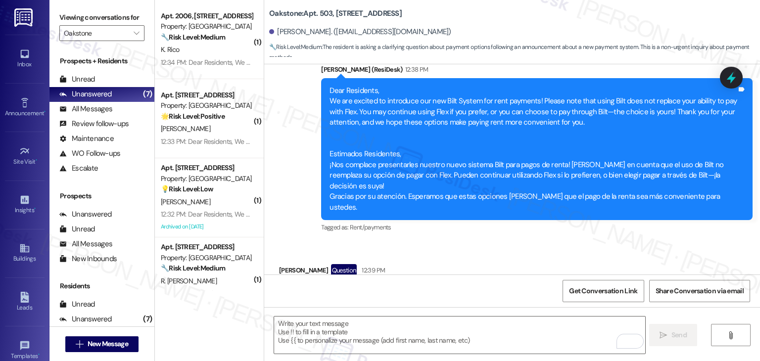
click at [550, 242] on div "Received via SMS Donelle Bushaw Question 12:39 PM Can we still do checks or is …" at bounding box center [512, 285] width 496 height 86
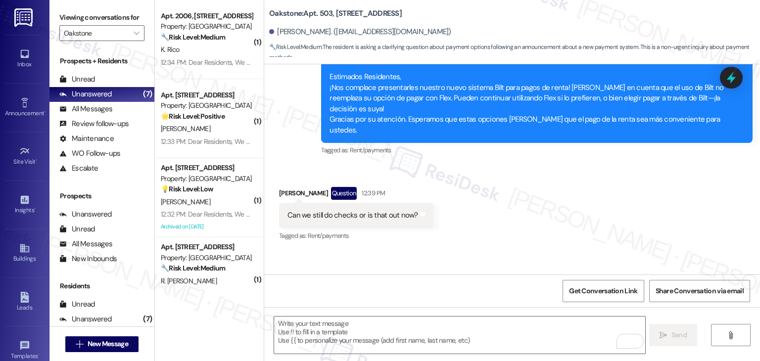
scroll to position [4415, 0]
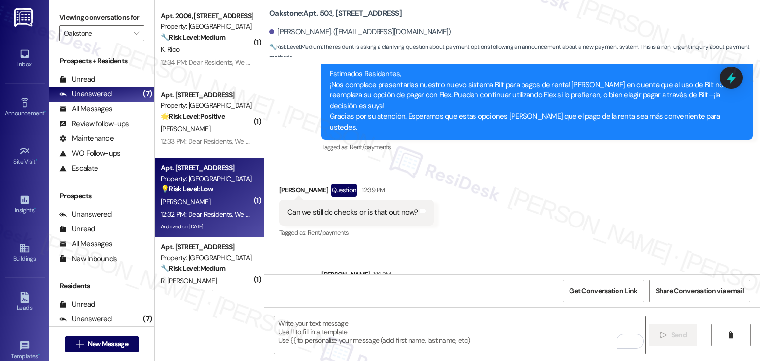
click at [213, 158] on div "Apt. 2904, 1550 South 1000 East Property: Oakstone 💡 Risk Level: Low The reside…" at bounding box center [209, 197] width 109 height 79
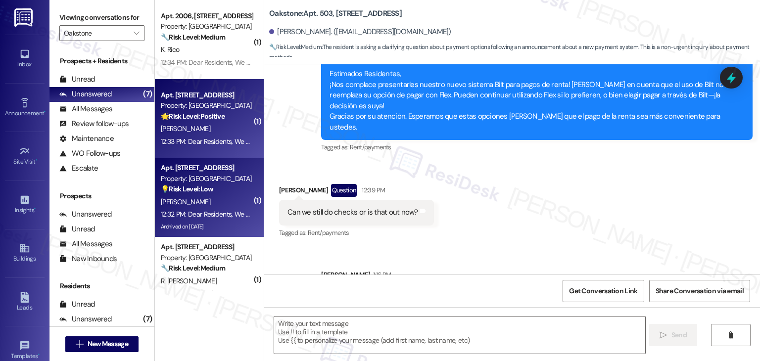
type textarea "Fetching suggested responses. Please feel free to read through the conversation…"
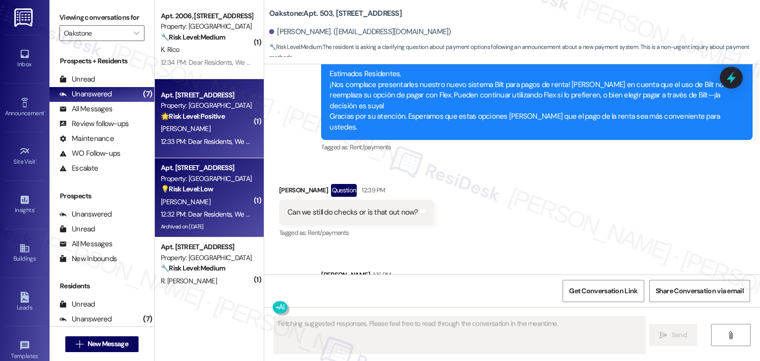
click at [218, 133] on div "G. Murray" at bounding box center [207, 129] width 94 height 12
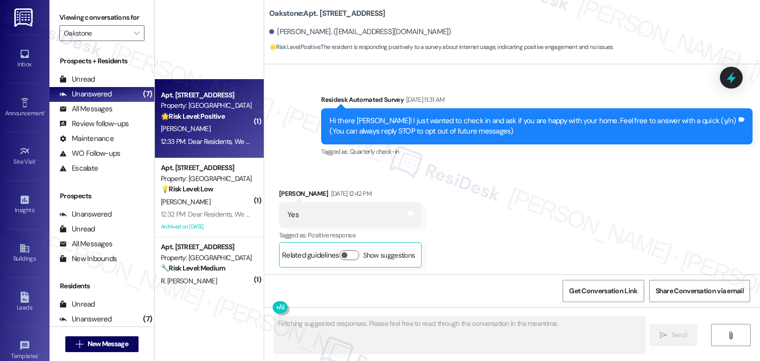
type textarea "Fetching suggested responses. Please feel free to read through the conversation…"
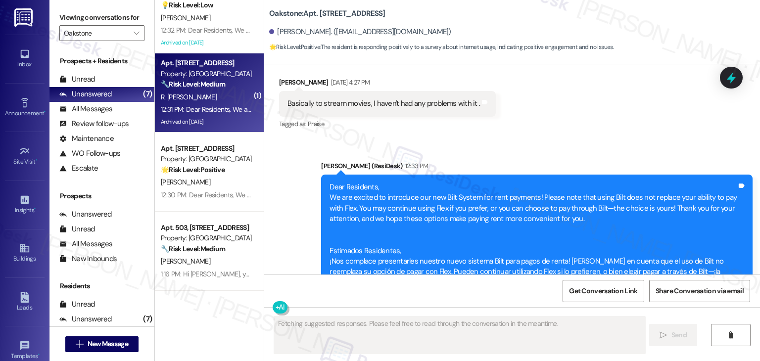
click at [200, 116] on div "Archived on 08/29/2025" at bounding box center [207, 122] width 94 height 12
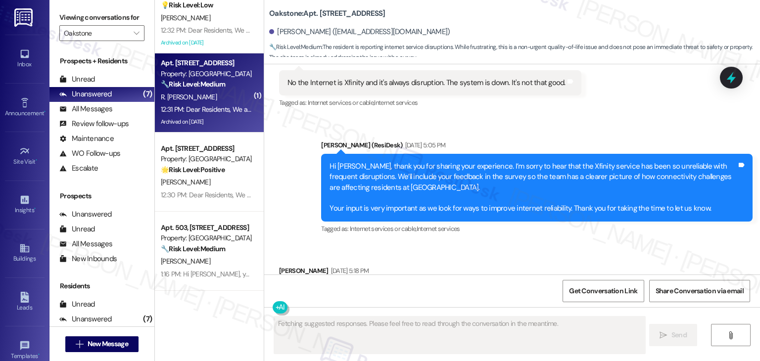
scroll to position [7896, 0]
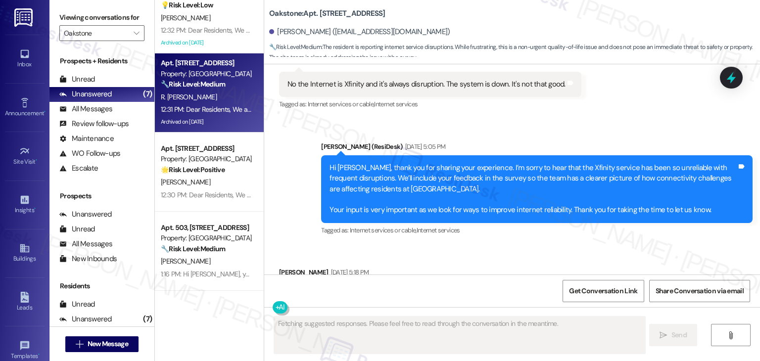
click at [527, 245] on div "Received via SMS Ruben Adolfo Jr. Sep 19, 2025 at 5:18 PM Your welcome have a g…" at bounding box center [512, 287] width 496 height 84
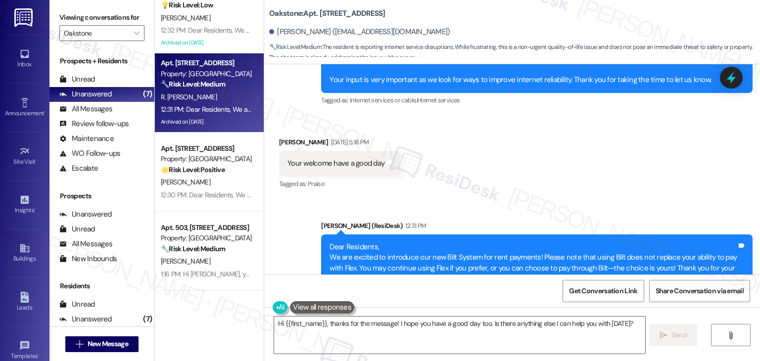
scroll to position [8075, 0]
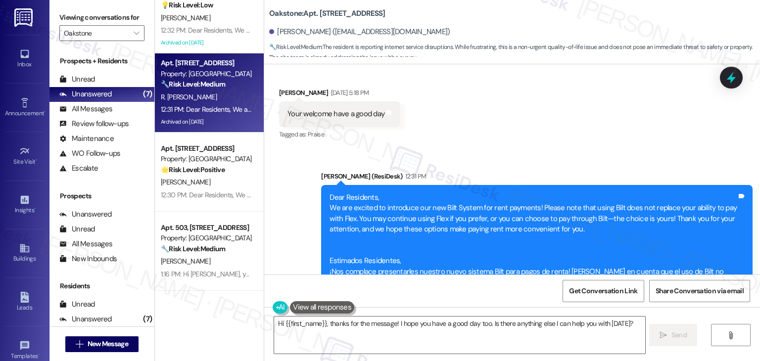
click at [527, 70] on div "Received via SMS Ruben Adolfo Jr. Sep 19, 2025 at 5:18 PM Your welcome have a g…" at bounding box center [512, 107] width 496 height 84
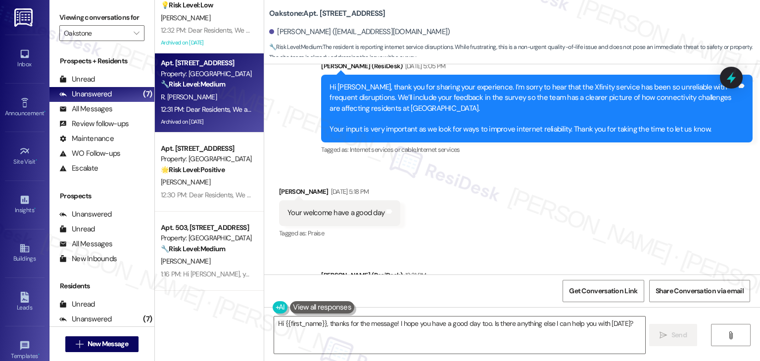
scroll to position [7927, 0]
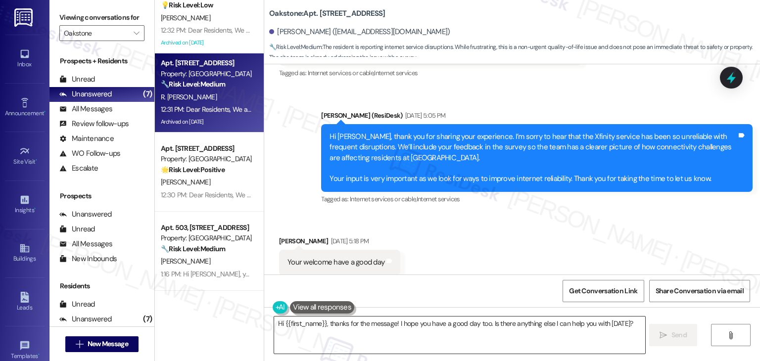
click at [397, 334] on textarea "Hi {{first_name}}, thanks for the message! I hope you have a good day too. Is t…" at bounding box center [459, 335] width 371 height 37
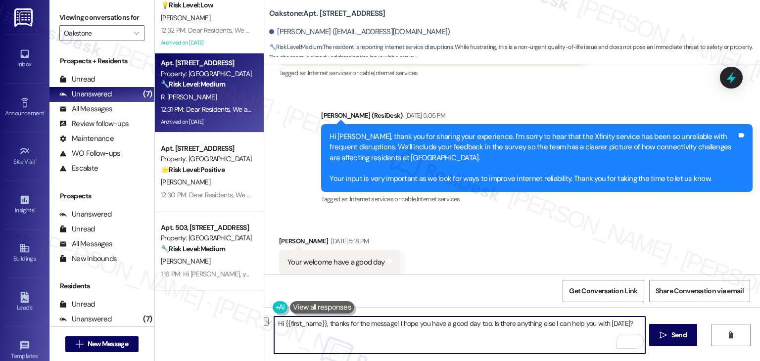
drag, startPoint x: 626, startPoint y: 323, endPoint x: 485, endPoint y: 324, distance: 140.6
click at [485, 324] on textarea "Hi {{first_name}}, thanks for the message! I hope you have a good day too. Is t…" at bounding box center [459, 335] width 371 height 37
paste textarea "Feel free to reach out if you have any other concerns. We're here to help."
type textarea "Hi {{first_name}}, thanks for the message! I hope you have a good day too. Feel…"
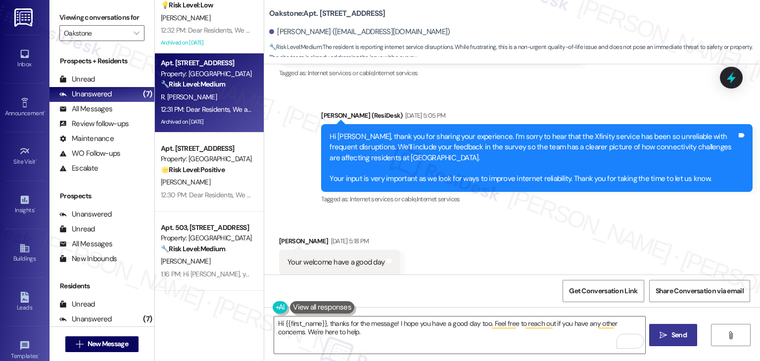
click at [675, 336] on span "Send" at bounding box center [679, 335] width 15 height 10
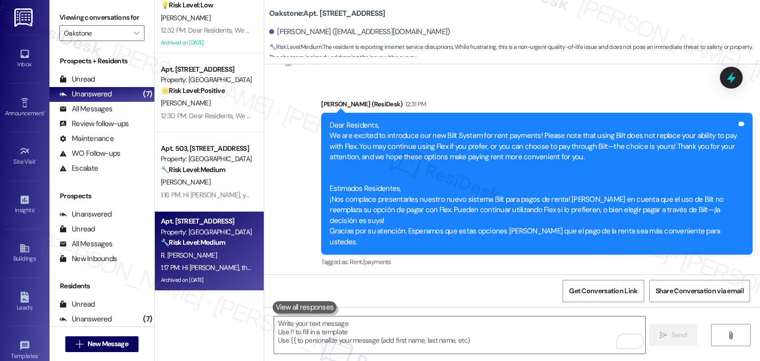
scroll to position [8155, 0]
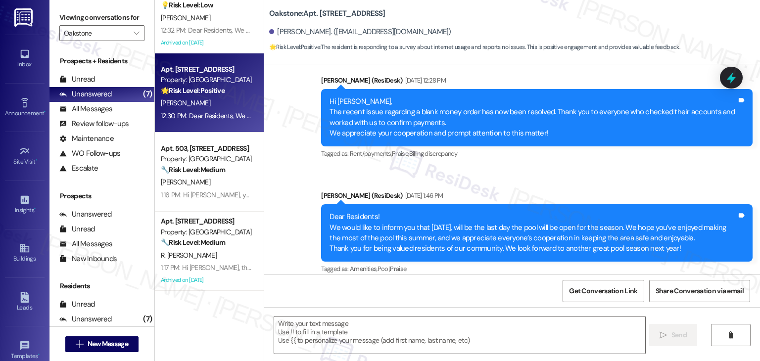
type textarea "Fetching suggested responses. Please feel free to read through the conversation…"
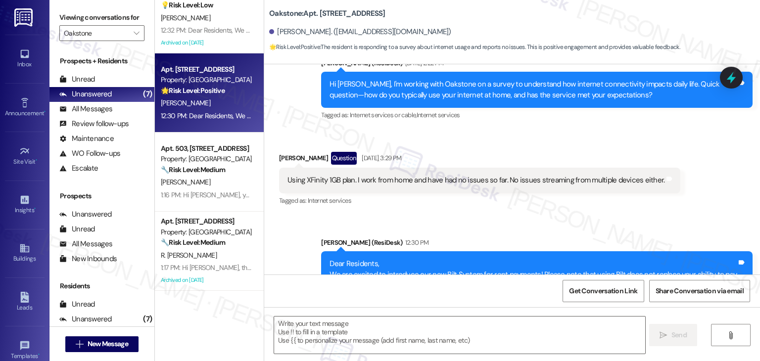
scroll to position [791, 0]
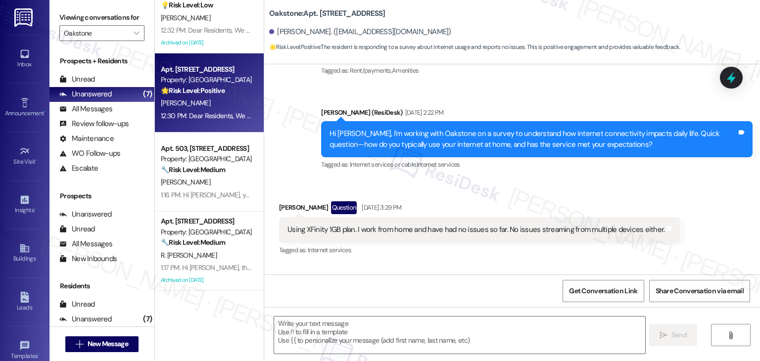
click at [514, 179] on div "Received via SMS Bridger Gardner Question Sep 19, 2025 at 3:29 PM Using XFinity…" at bounding box center [512, 222] width 496 height 86
click at [426, 225] on div "Using XFinity 1GB plan. I work from home and have had no issues so far. No issu…" at bounding box center [476, 230] width 377 height 10
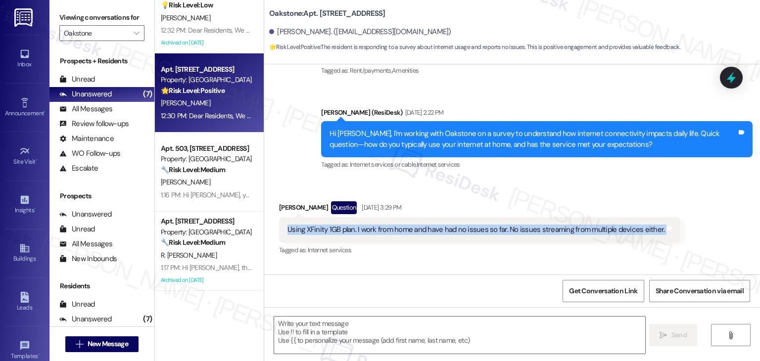
click at [426, 225] on div "Using XFinity 1GB plan. I work from home and have had no issues so far. No issu…" at bounding box center [476, 230] width 377 height 10
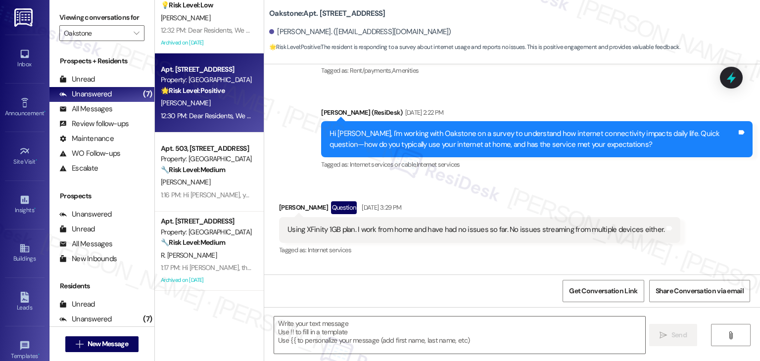
click at [457, 129] on div "Hi Bridger, I'm working with Oakstone on a survey to understand how internet co…" at bounding box center [533, 139] width 407 height 21
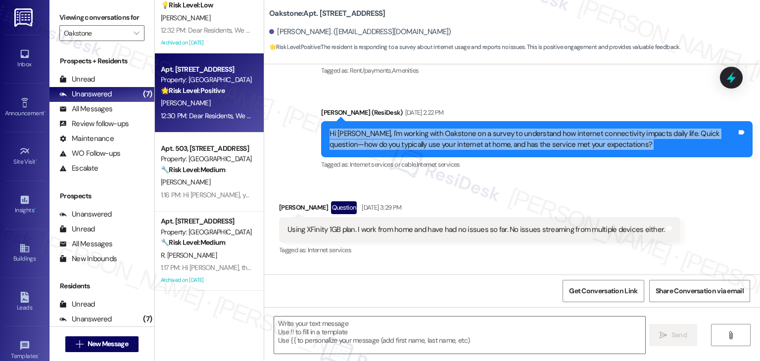
click at [457, 129] on div "Hi Bridger, I'm working with Oakstone on a survey to understand how internet co…" at bounding box center [533, 139] width 407 height 21
copy div "Hi Bridger, I'm working with Oakstone on a survey to understand how internet co…"
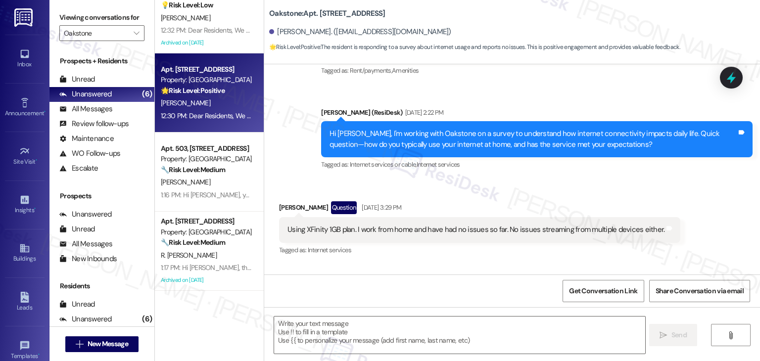
click at [408, 225] on div "Using XFinity 1GB plan. I work from home and have had no issues so far. No issu…" at bounding box center [476, 230] width 377 height 10
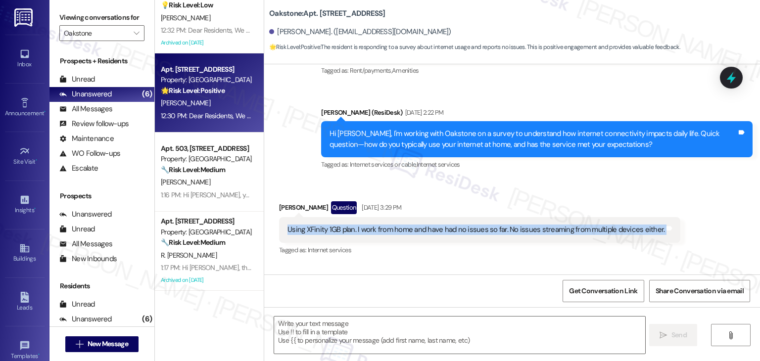
click at [408, 225] on div "Using XFinity 1GB plan. I work from home and have had no issues so far. No issu…" at bounding box center [476, 230] width 377 height 10
copy div "Using XFinity 1GB plan. I work from home and have had no issues so far. No issu…"
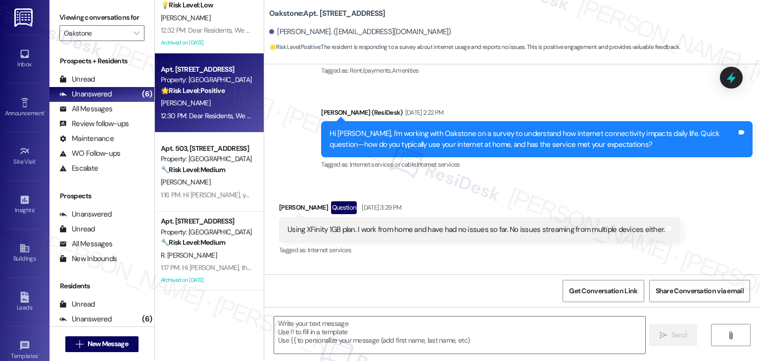
click at [545, 194] on div "Received via SMS Bridger Gardner Question Sep 19, 2025 at 3:29 PM Using XFinity…" at bounding box center [480, 229] width 416 height 71
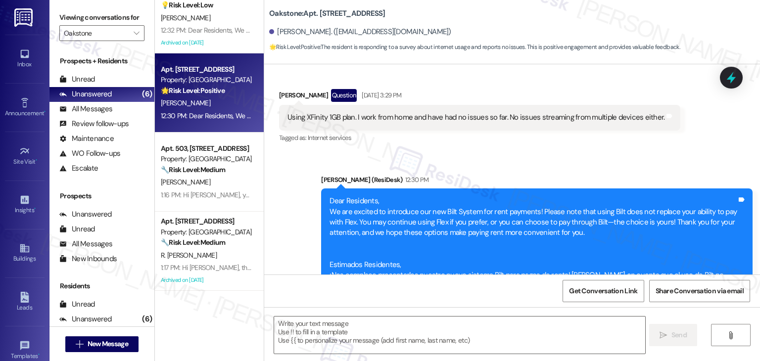
scroll to position [939, 0]
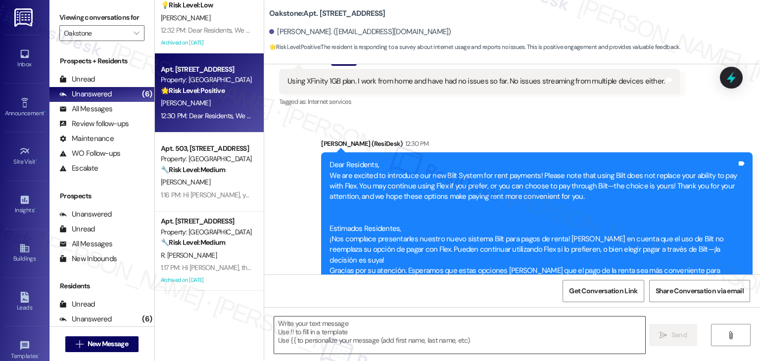
click at [471, 329] on textarea at bounding box center [459, 335] width 371 height 37
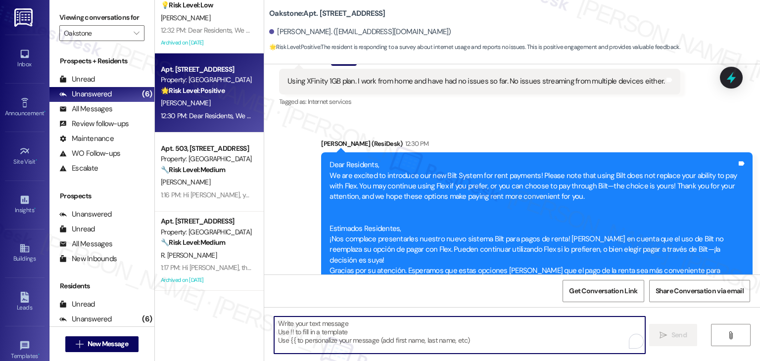
paste textarea "Hi Bridger, thank you for sharing your feedback . It’s great to hear that your …"
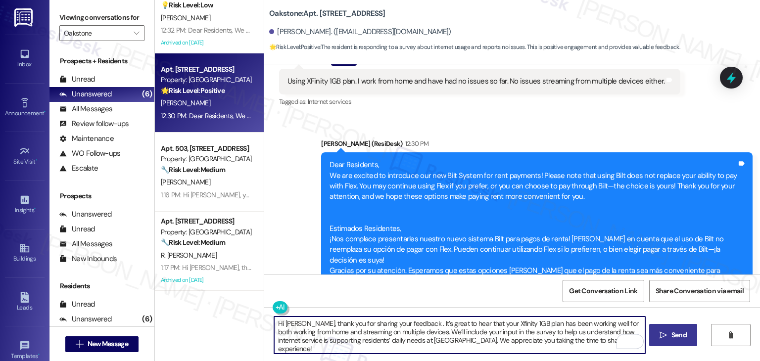
type textarea "Hi Bridger, thank you for sharing your feedback . It’s great to hear that your …"
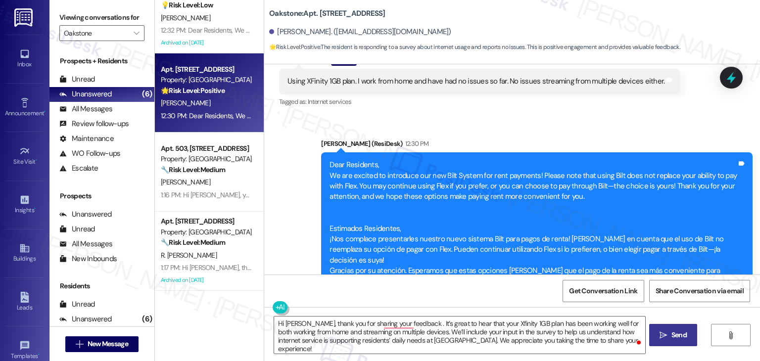
click at [682, 341] on button " Send" at bounding box center [674, 335] width 48 height 22
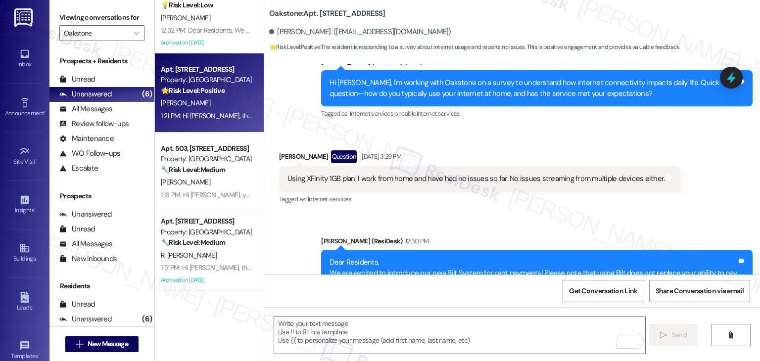
scroll to position [831, 0]
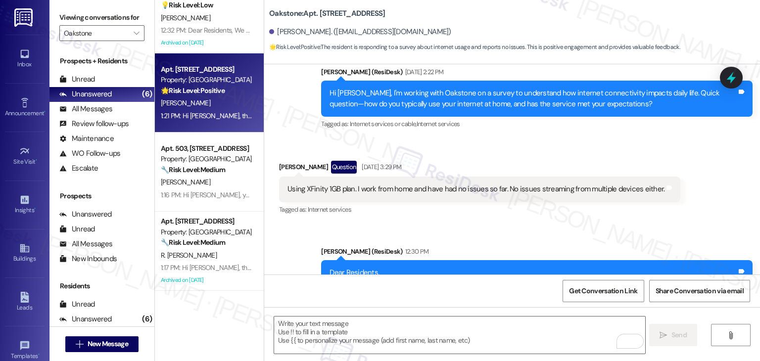
click at [410, 184] on div "Using XFinity 1GB plan. I work from home and have had no issues so far. No issu…" at bounding box center [476, 189] width 377 height 10
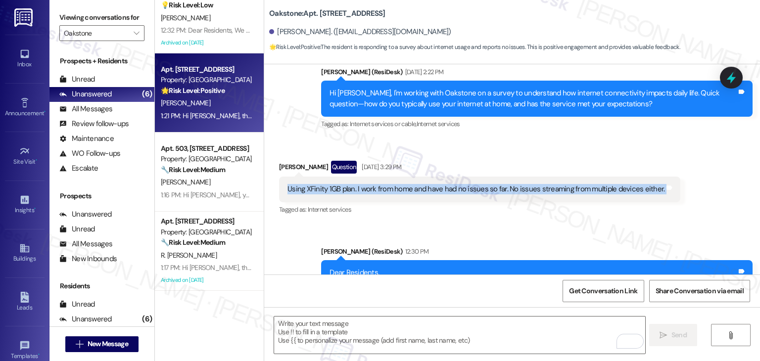
click at [410, 184] on div "Using XFinity 1GB plan. I work from home and have had no issues so far. No issu…" at bounding box center [476, 189] width 377 height 10
copy div "Using XFinity 1GB plan. I work from home and have had no issues so far. No issu…"
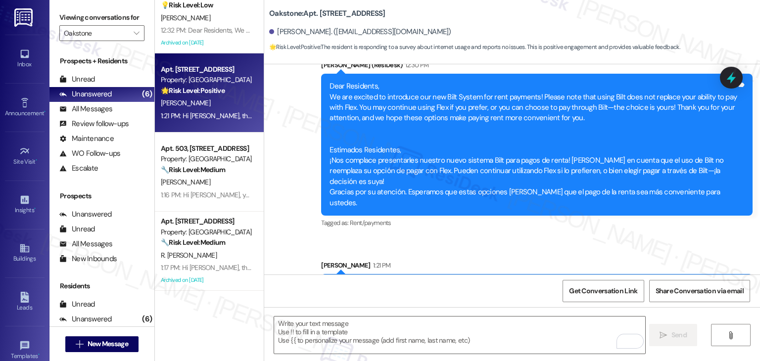
scroll to position [1029, 0]
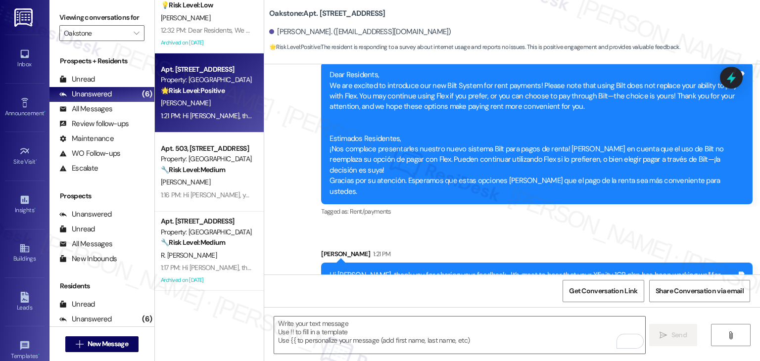
click at [398, 270] on div "Hi [PERSON_NAME], thank you for sharing your feedback . It’s great to hear that…" at bounding box center [533, 291] width 407 height 43
copy div "Hi [PERSON_NAME], thank you for sharing your feedback . It’s great to hear that…"
drag, startPoint x: 319, startPoint y: 31, endPoint x: 272, endPoint y: 30, distance: 47.5
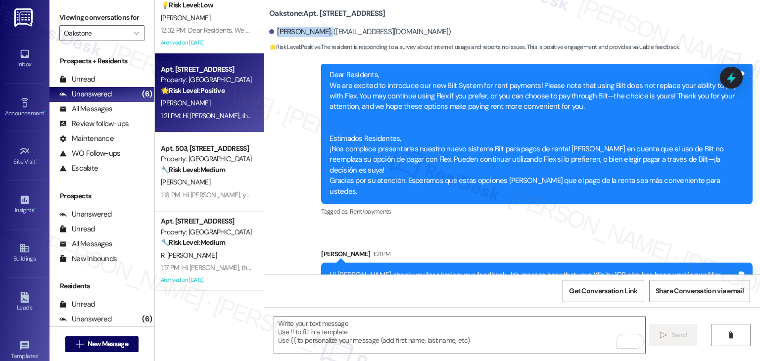
click at [272, 30] on div "[PERSON_NAME]. ([EMAIL_ADDRESS][DOMAIN_NAME])" at bounding box center [360, 32] width 182 height 10
copy div "[PERSON_NAME]"
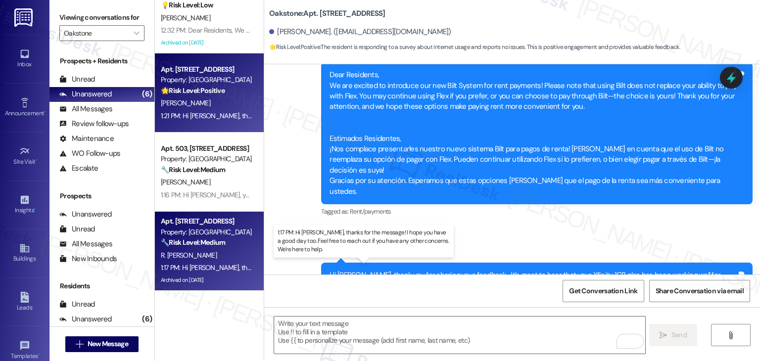
click at [219, 269] on div "1:17 PM: Hi [PERSON_NAME], thanks for the message! I hope you have a good day t…" at bounding box center [387, 267] width 453 height 9
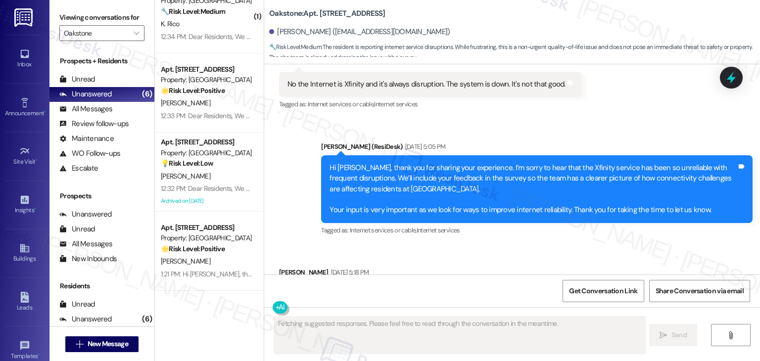
scroll to position [26, 0]
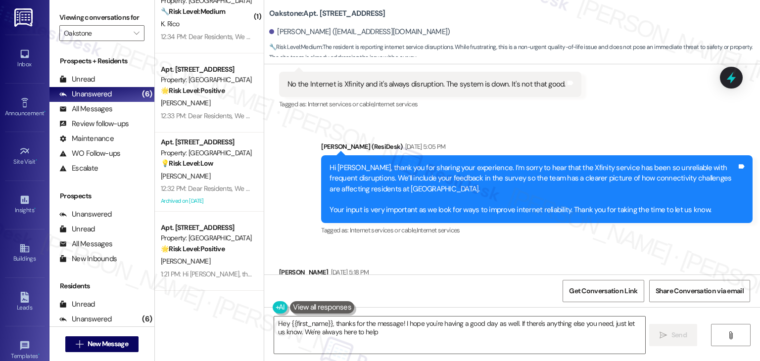
type textarea "Hey {{first_name}}, thanks for the message! I hope you're having a good day as …"
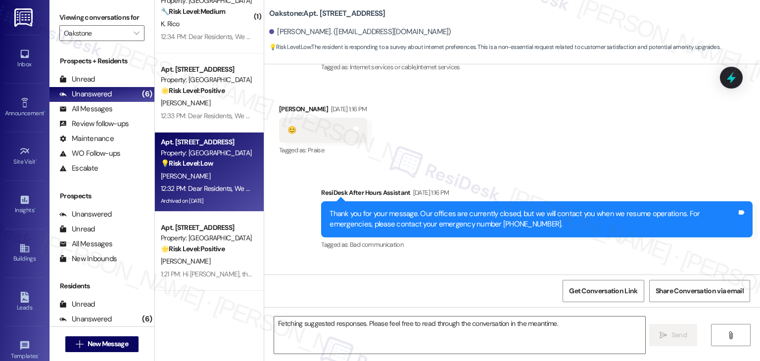
scroll to position [9037, 0]
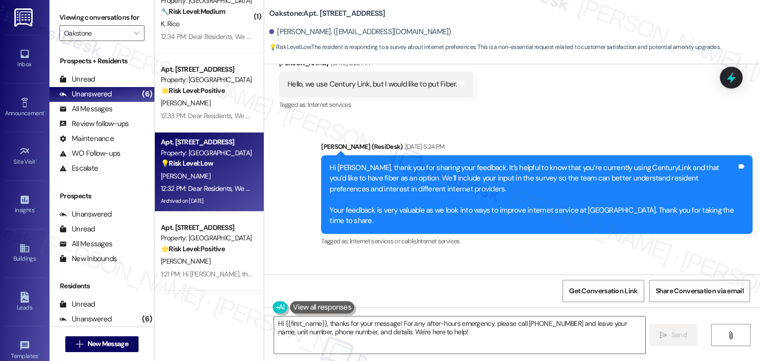
click at [478, 256] on div "Received via SMS [PERSON_NAME] [DATE] 1:16 PM 😊 Tags and notes Tagged as: Prais…" at bounding box center [512, 298] width 496 height 84
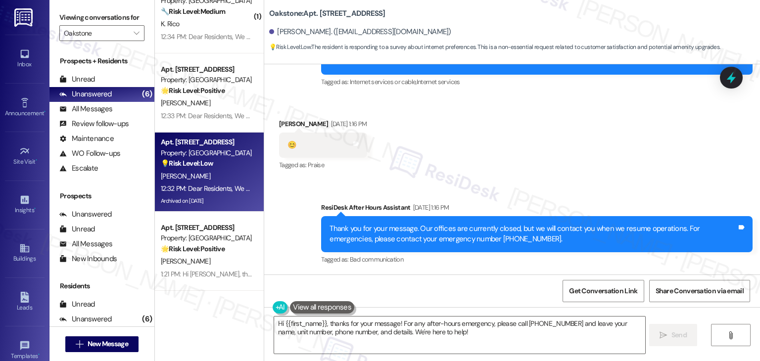
scroll to position [9136, 0]
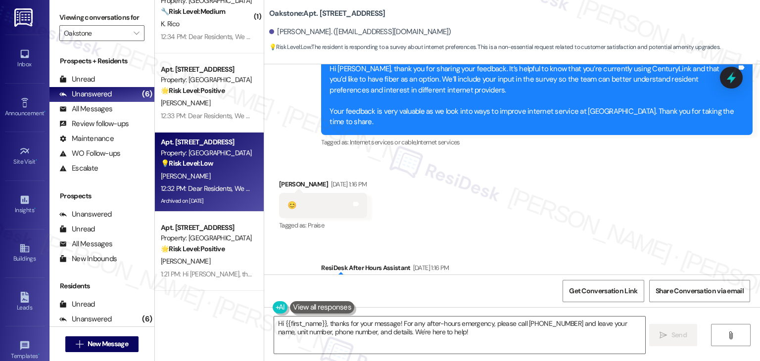
click at [514, 166] on div "Received via SMS [PERSON_NAME] [DATE] 1:16 PM 😊 Tags and notes Tagged as: Prais…" at bounding box center [512, 199] width 496 height 84
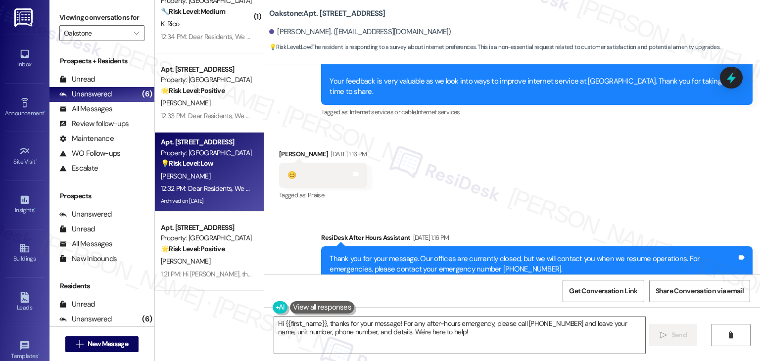
scroll to position [9311, 0]
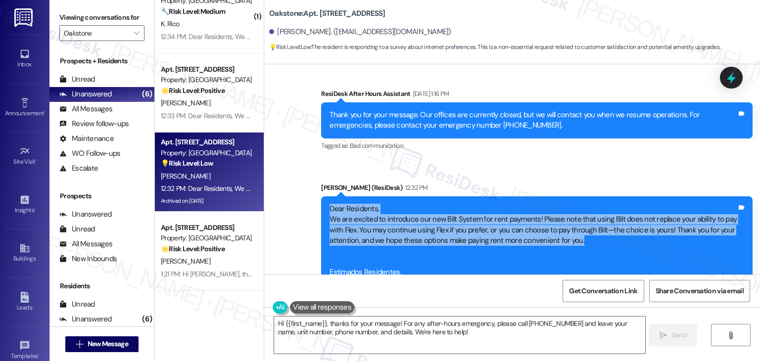
drag, startPoint x: 579, startPoint y: 176, endPoint x: 308, endPoint y: 140, distance: 273.2
click at [314, 175] on div "Announcement, sent via SMS [PERSON_NAME] (ResiDesk) 12:32 PM Dear Residents, We…" at bounding box center [537, 267] width 447 height 185
copy div "Dear Residents, We are excited to introduce our new Bilt System for rent paymen…"
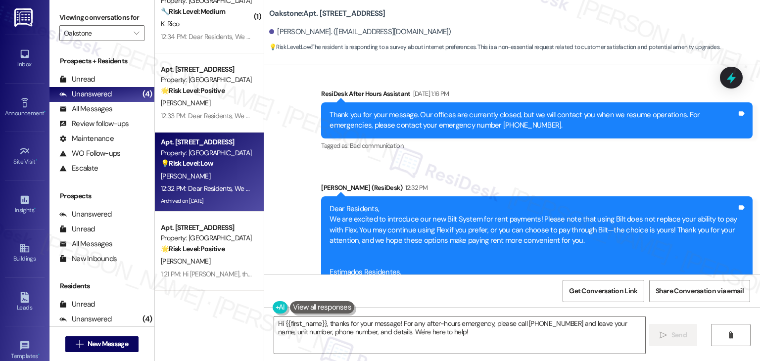
click at [508, 212] on div "Dear Residents, We are excited to introduce our new Bilt System for rent paymen…" at bounding box center [533, 267] width 407 height 127
click at [541, 108] on div "Sent via SMS ResiDesk After Hours Assistant [DATE] 1:16 PM Thank you for your m…" at bounding box center [512, 213] width 496 height 295
click at [372, 328] on textarea "Hi {{first_name}}, thanks for your message! For any after-hours emergency, plea…" at bounding box center [459, 335] width 371 height 37
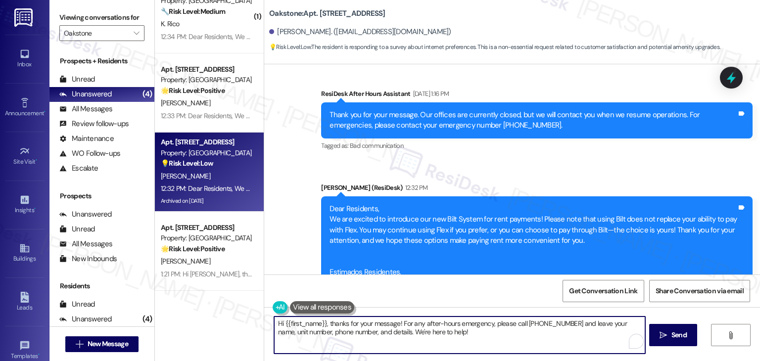
click at [372, 328] on textarea "Hi {{first_name}}, thanks for your message! For any after-hours emergency, plea…" at bounding box center [459, 335] width 371 height 37
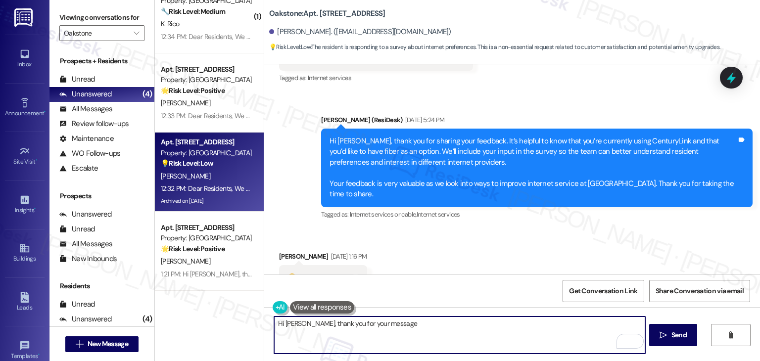
scroll to position [9063, 0]
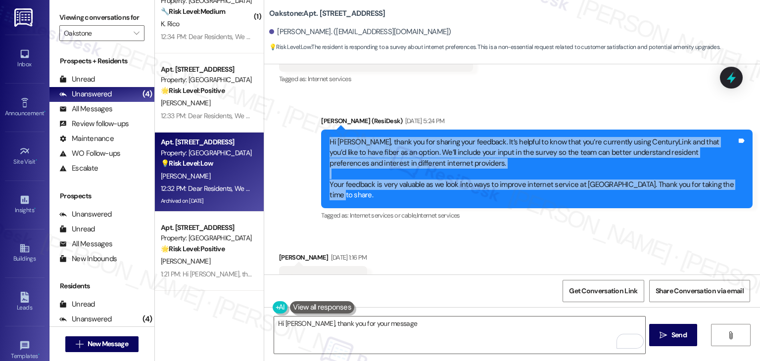
drag, startPoint x: 731, startPoint y: 132, endPoint x: 325, endPoint y: 89, distance: 408.3
click at [330, 137] on div "Hi Karina, thank you for sharing your feedback. It’s helpful to know that you’r…" at bounding box center [533, 169] width 407 height 64
copy div "Hi Karina, thank you for sharing your feedback. It’s helpful to know that you’r…"
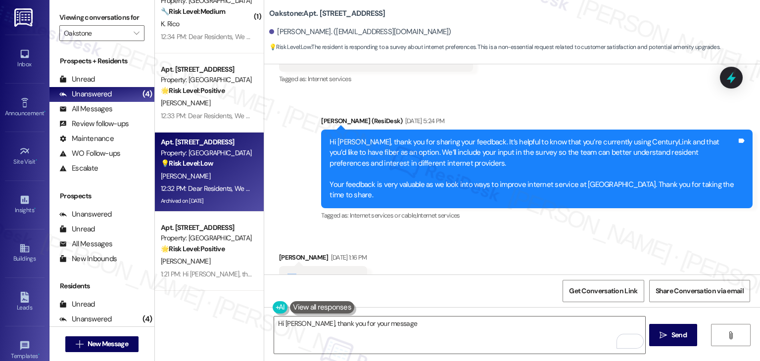
drag, startPoint x: 294, startPoint y: 214, endPoint x: 284, endPoint y: 217, distance: 10.7
click at [284, 266] on div "😊 Tags and notes" at bounding box center [323, 278] width 88 height 25
copy div "😊"
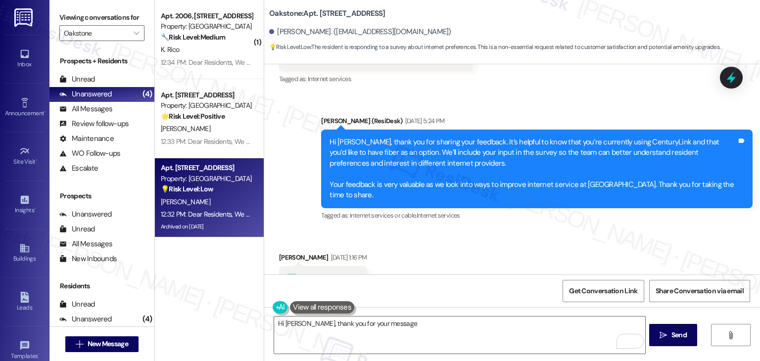
scroll to position [9311, 0]
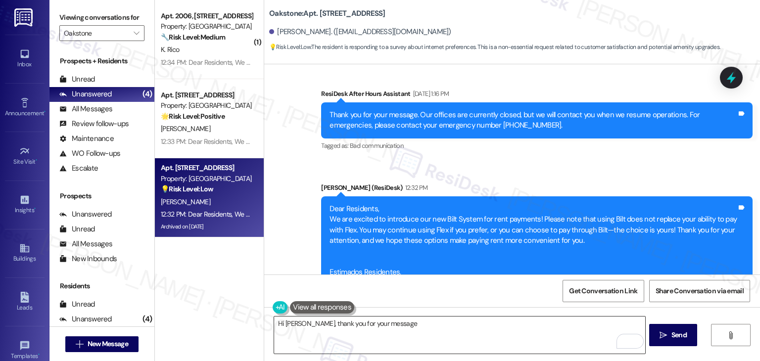
click at [366, 319] on textarea "Hi Karina, thank you for your message" at bounding box center [459, 335] width 371 height 37
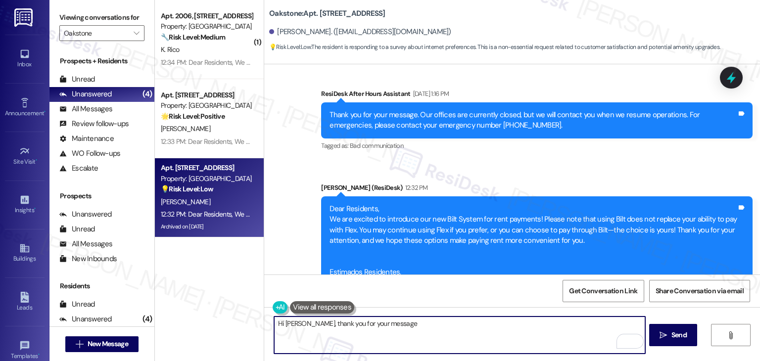
click at [366, 319] on textarea "Hi Karina, thank you for your message" at bounding box center [459, 335] width 371 height 37
paste textarea "the smiley reaction! We appreciate your engagement. Please feel free to reach o…"
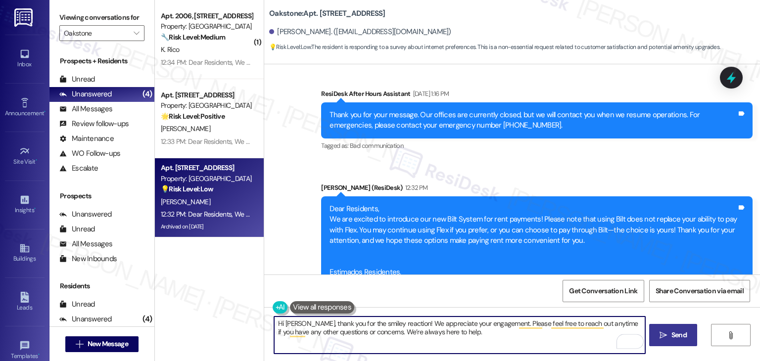
type textarea "Hi Karina, thank you for the smiley reaction! We appreciate your engagement. Pl…"
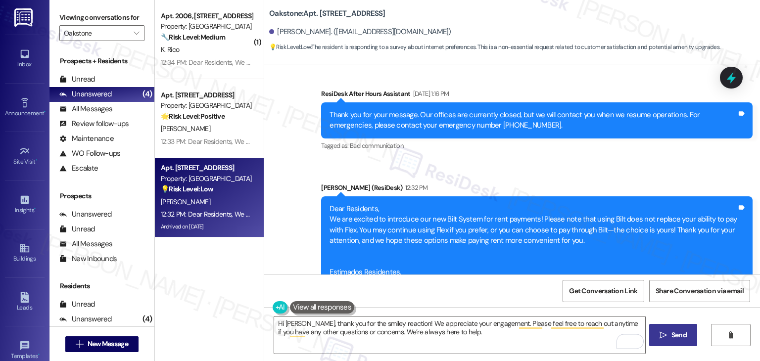
click at [673, 332] on span "Send" at bounding box center [679, 335] width 15 height 10
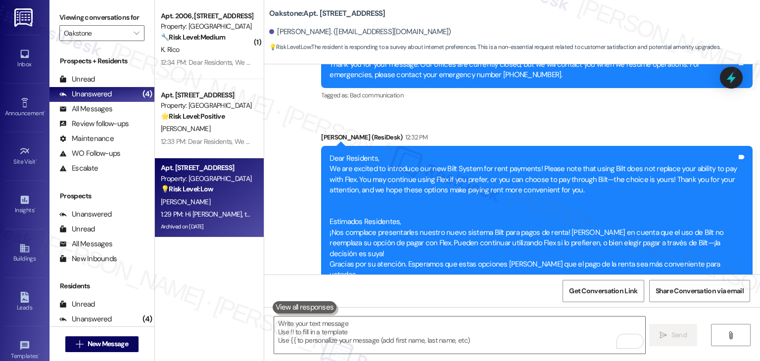
scroll to position [9390, 0]
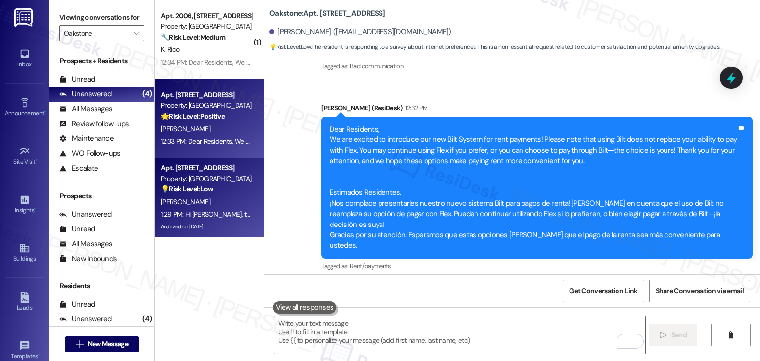
click at [219, 148] on div "12:33 PM: Dear Residents, We are excited to introduce our new Bilt System for r…" at bounding box center [207, 142] width 94 height 12
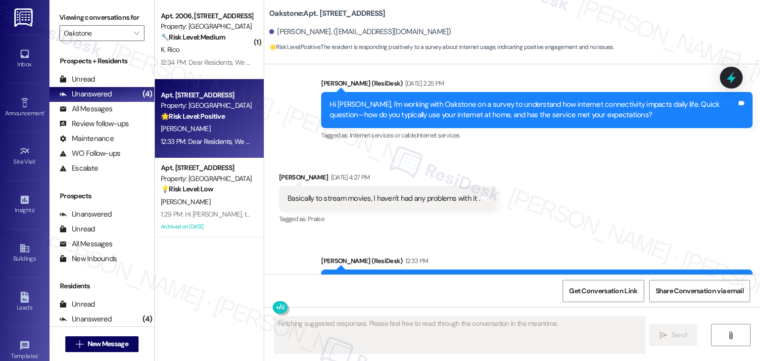
scroll to position [5003, 0]
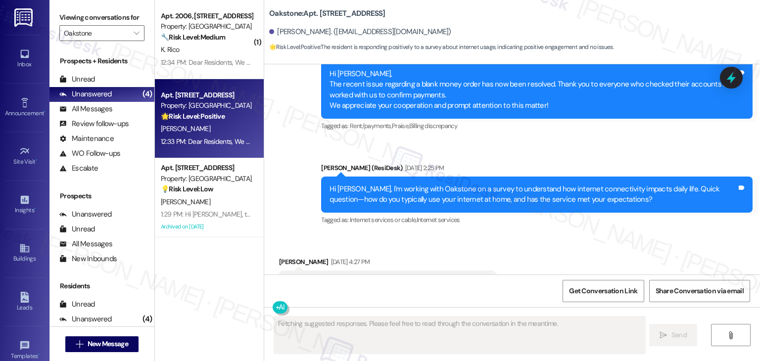
click at [572, 240] on div "Received via SMS Gary Murray Sep 19, 2025 at 4:27 PM Basically to stream movies…" at bounding box center [512, 277] width 496 height 84
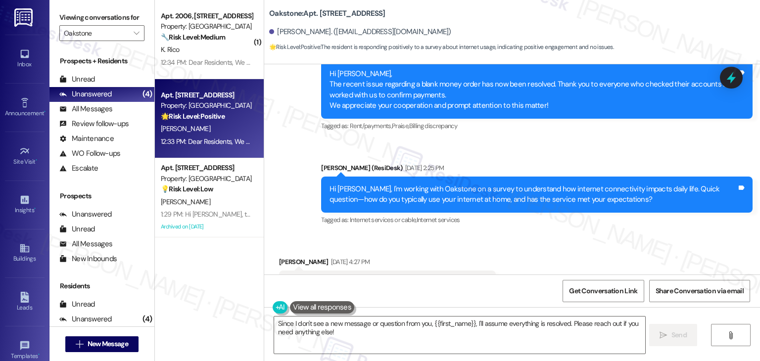
click at [558, 184] on div "Hi Gary, I'm working with Oakstone on a survey to understand how internet conne…" at bounding box center [533, 194] width 407 height 21
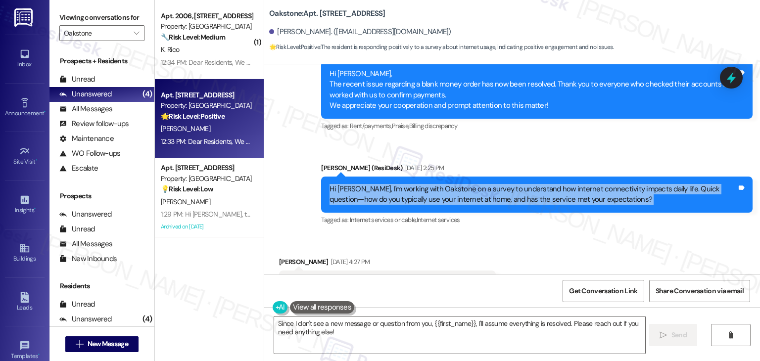
click at [558, 184] on div "Hi Gary, I'm working with Oakstone on a survey to understand how internet conne…" at bounding box center [533, 194] width 407 height 21
copy div "Hi Gary, I'm working with Oakstone on a survey to understand how internet conne…"
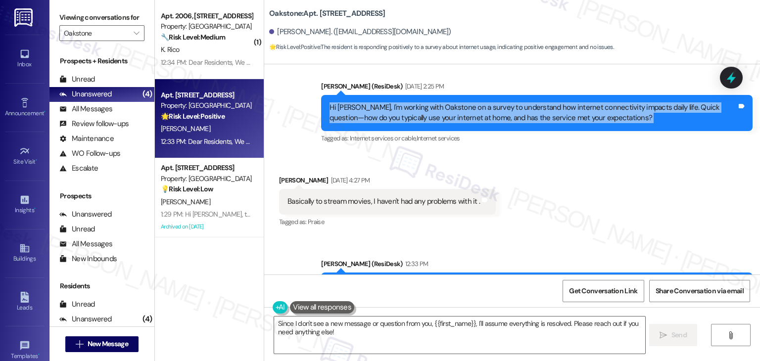
scroll to position [5084, 0]
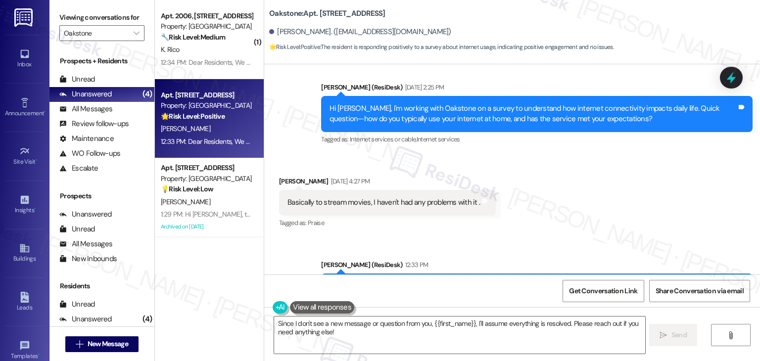
click at [414, 198] on div "Basically to stream movies, I haven't had any problems with it ." at bounding box center [384, 203] width 193 height 10
copy div "Basically to stream movies, I haven't had any problems with it . Tags and notes"
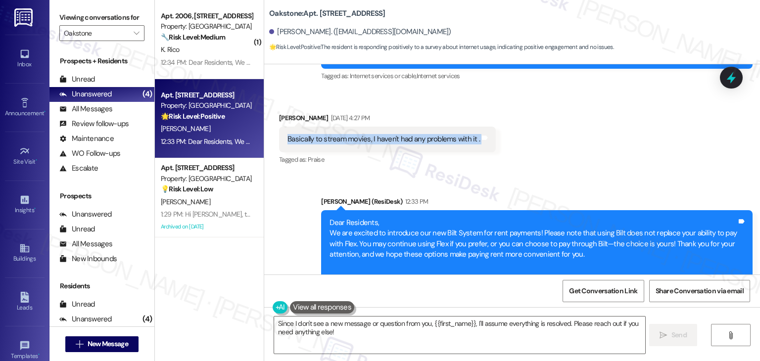
scroll to position [5183, 0]
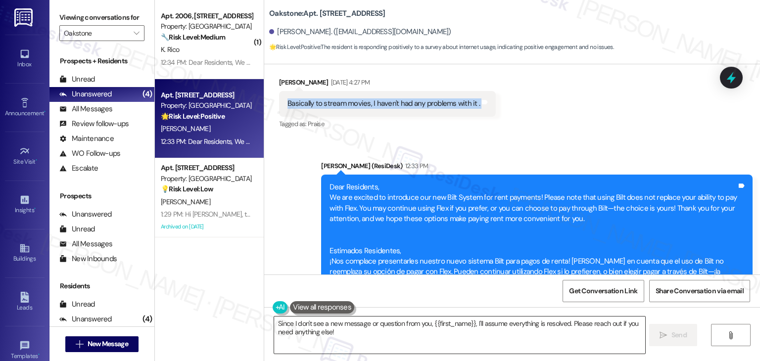
click at [469, 328] on textarea "Since I don't see a new message or question from you, {{first_name}}, I'll assu…" at bounding box center [459, 335] width 371 height 37
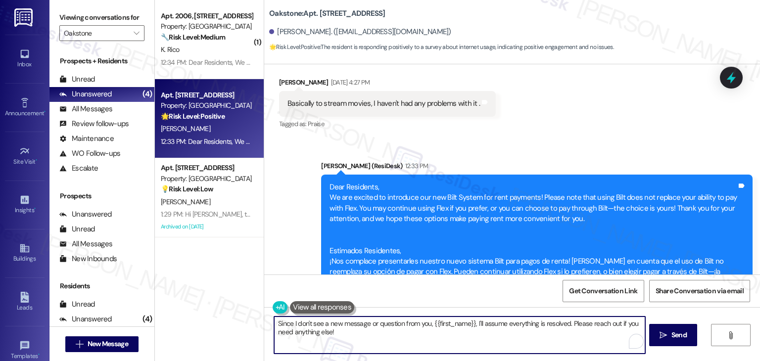
paste textarea "Hi Gary, thank you for sharing your feedback . It’s great to hear that your int…"
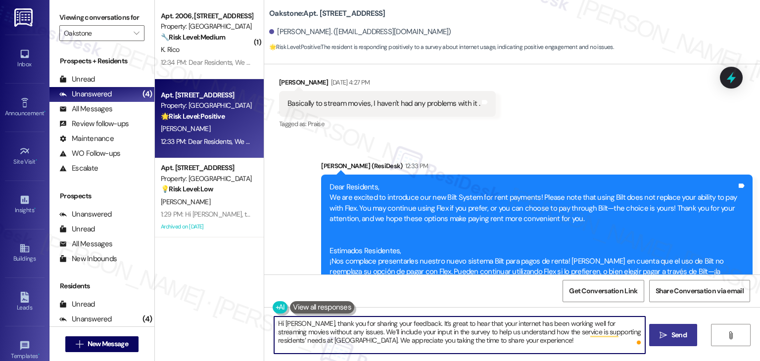
type textarea "Hi Gary, thank you for sharing your feedback. It’s great to hear that your inte…"
click at [672, 333] on span "Send" at bounding box center [679, 335] width 15 height 10
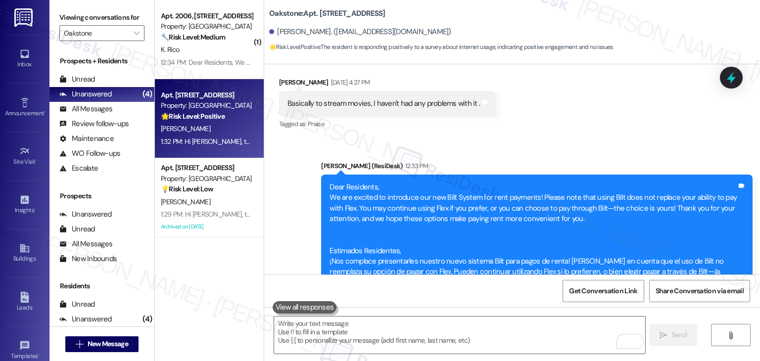
scroll to position [5003, 0]
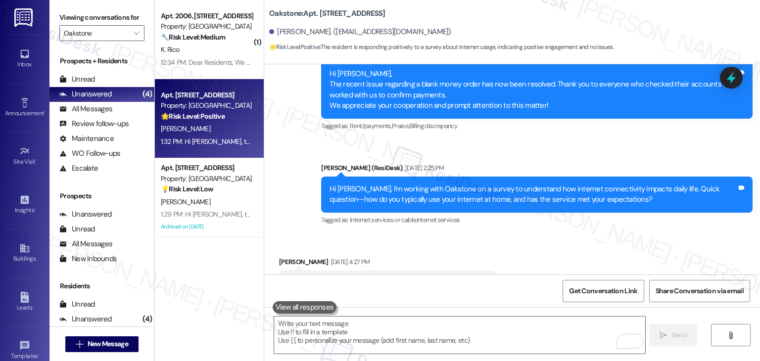
click at [381, 278] on div "Basically to stream movies, I haven't had any problems with it ." at bounding box center [384, 283] width 193 height 10
copy div "Basically to stream movies, I haven't had any problems with it . Tags and notes"
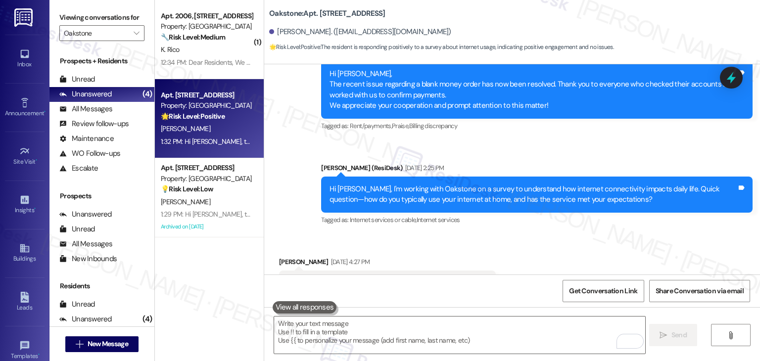
drag, startPoint x: 308, startPoint y: 35, endPoint x: 273, endPoint y: 31, distance: 35.9
click at [273, 31] on div "Gary Murray. (gmurray3029@gmail.com)" at bounding box center [360, 32] width 182 height 10
click at [547, 235] on div "Received via SMS Gary Murray Sep 19, 2025 at 4:27 PM Basically to stream movies…" at bounding box center [512, 277] width 496 height 84
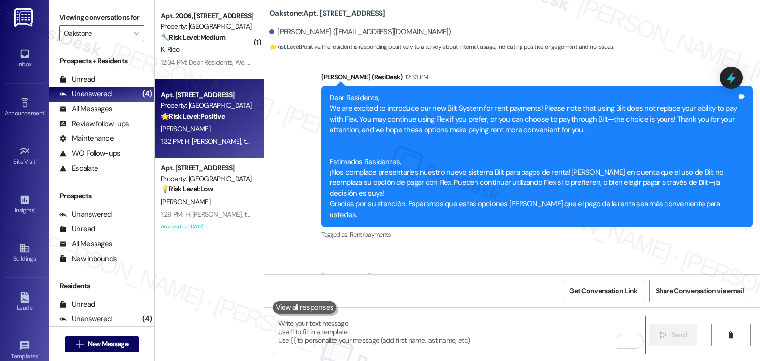
scroll to position [5273, 0]
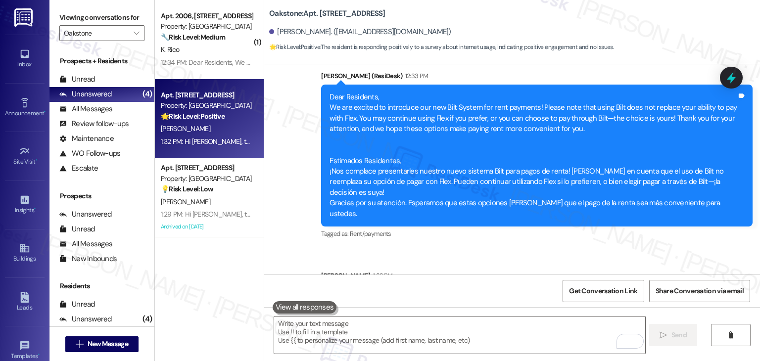
click at [201, 290] on div "( 1 ) Apt. 2006, 1550 South 1000 East Property: Oakstone 🔧 Risk Level: Medium T…" at bounding box center [209, 145] width 109 height 291
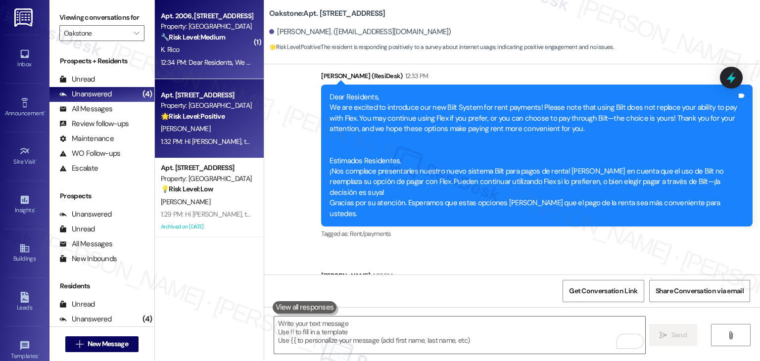
click at [214, 40] on strong "🔧 Risk Level: Medium" at bounding box center [193, 37] width 64 height 9
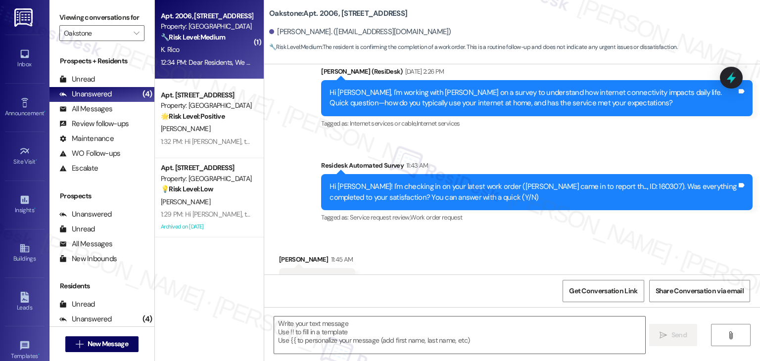
scroll to position [358, 0]
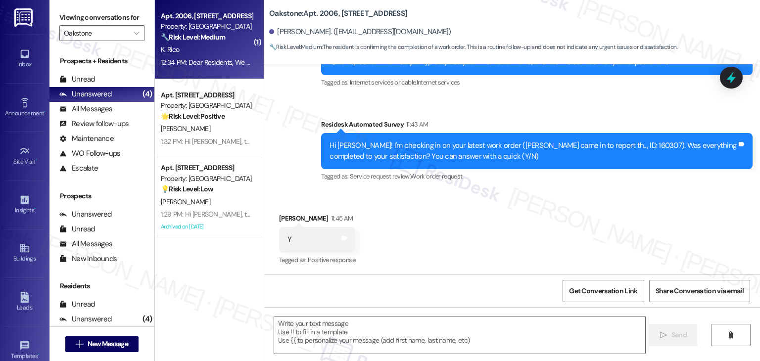
type textarea "Fetching suggested responses. Please feel free to read through the conversation…"
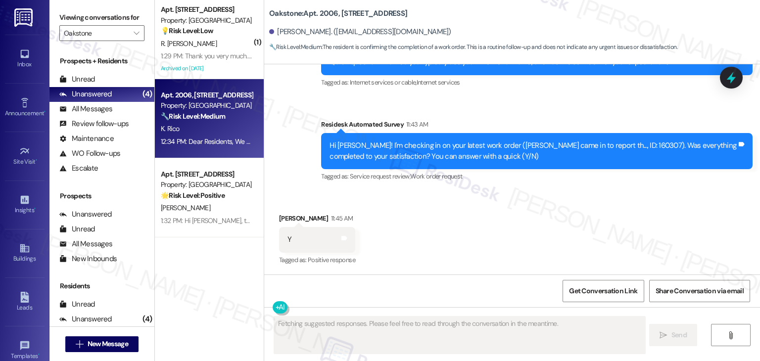
click at [420, 245] on div "Received via SMS Katherine Rico 11:45 AM Y Tags and notes Tagged as: Positive r…" at bounding box center [512, 233] width 496 height 84
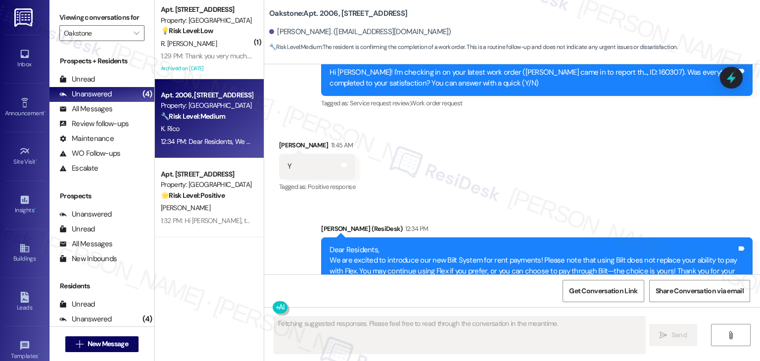
scroll to position [507, 0]
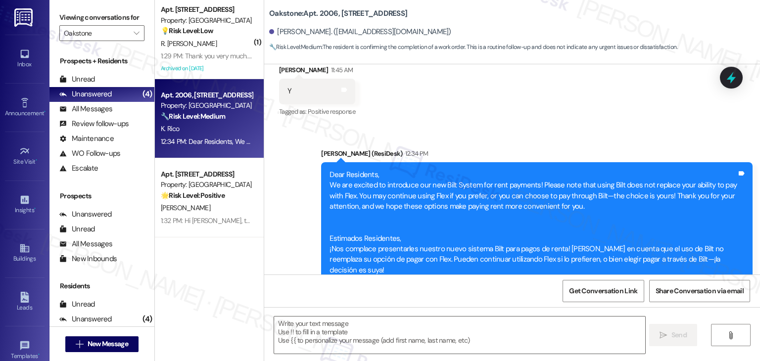
click at [508, 136] on div "Announcement, sent via SMS Dottie (ResiDesk) 12:34 PM Dear Residents, We are ex…" at bounding box center [512, 226] width 496 height 200
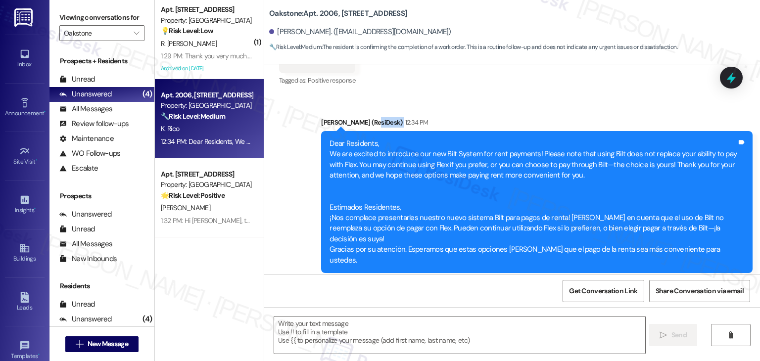
click at [531, 104] on div "Announcement, sent via SMS Dottie (ResiDesk) 12:34 PM Dear Residents, We are ex…" at bounding box center [512, 195] width 496 height 200
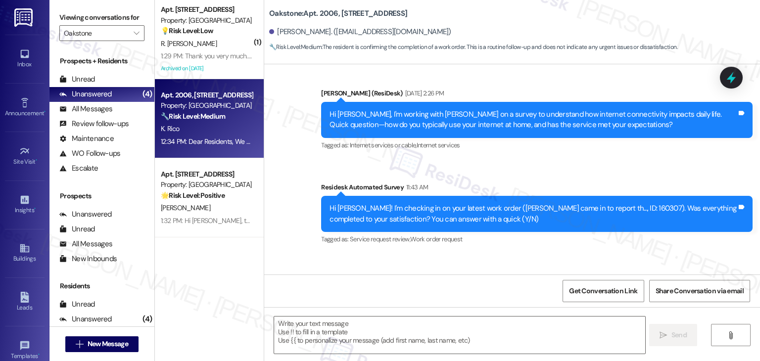
scroll to position [291, 0]
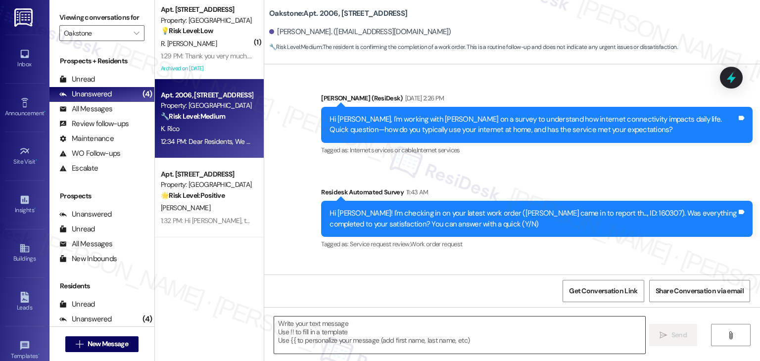
click at [419, 329] on textarea at bounding box center [459, 335] width 371 height 37
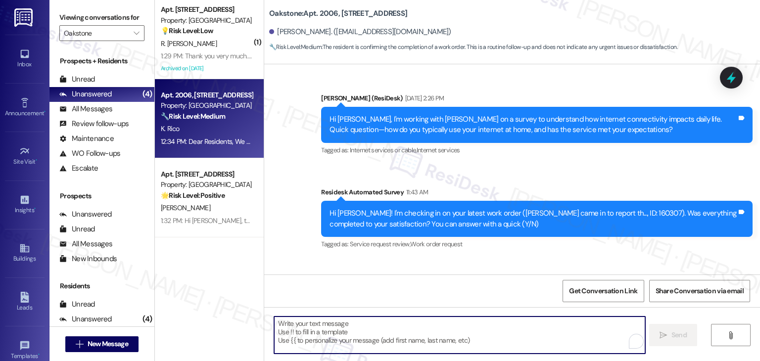
paste textarea "Hi {{first_name}}, thanks for confirming! Glad to hear the work order — was res…"
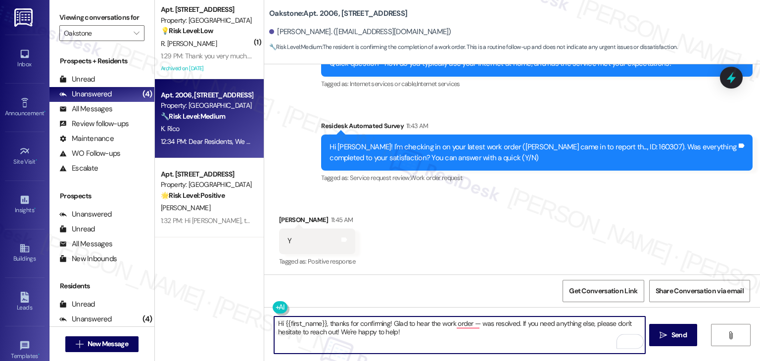
scroll to position [340, 0]
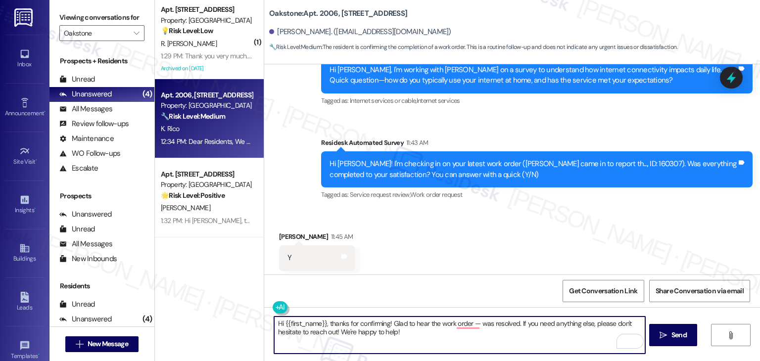
click at [610, 165] on div "Hi Katherine! I'm checking in on your latest work order (Sylvia came in to repo…" at bounding box center [533, 169] width 407 height 21
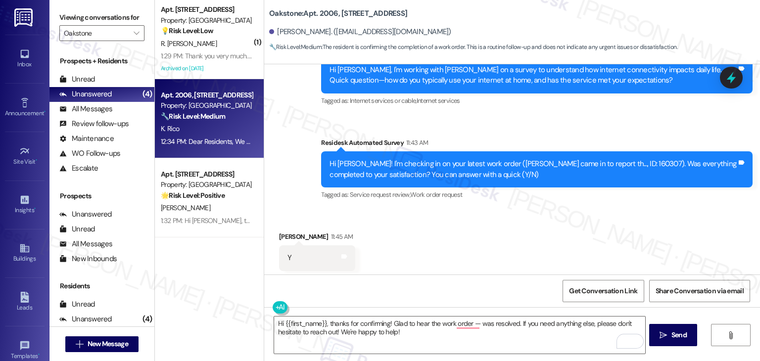
click at [603, 165] on div "Hi Katherine! I'm checking in on your latest work order (Sylvia came in to repo…" at bounding box center [533, 169] width 407 height 21
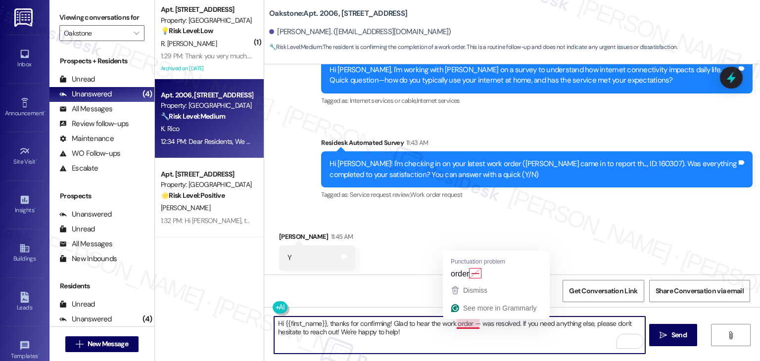
click at [474, 323] on textarea "Hi {{first_name}}, thanks for confirming! Glad to hear the work order — was res…" at bounding box center [459, 335] width 371 height 37
paste textarea "160307"
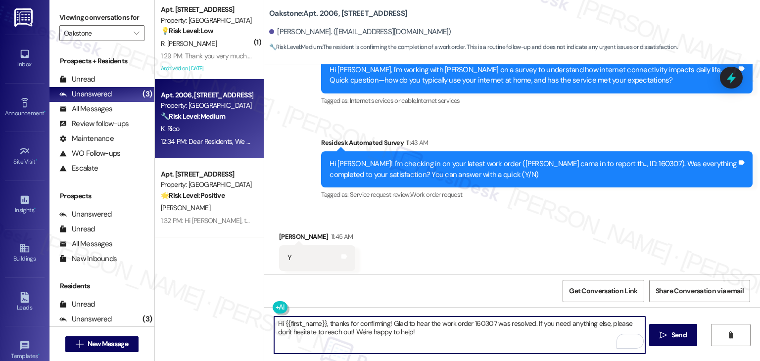
scroll to position [538, 0]
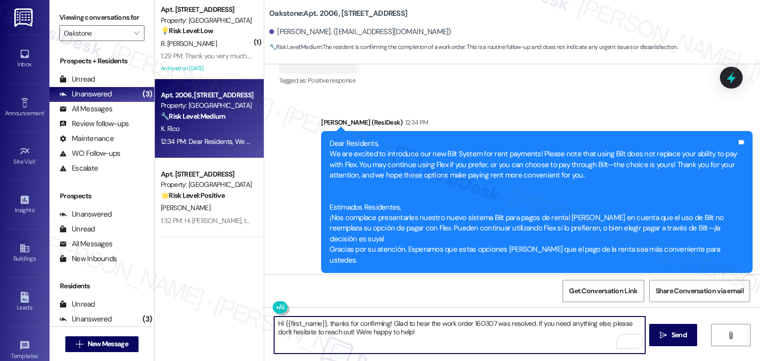
click at [551, 341] on textarea "Hi {{first_name}}, thanks for confirming! Glad to hear the work order 160307 wa…" at bounding box center [459, 335] width 371 height 37
type textarea "Hi {{first_name}}, thanks for confirming! Glad to hear the work order 160307 wa…"
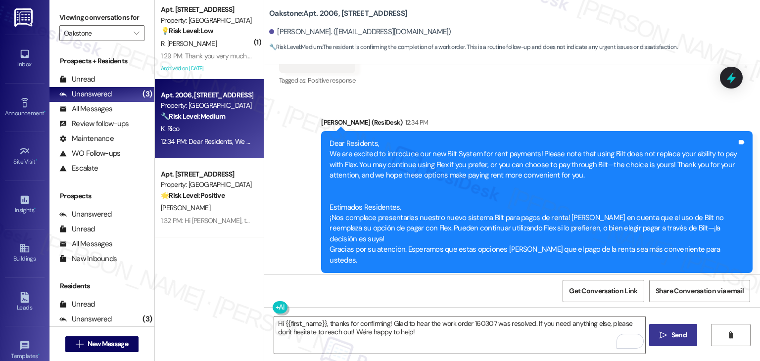
click at [666, 342] on button " Send" at bounding box center [674, 335] width 48 height 22
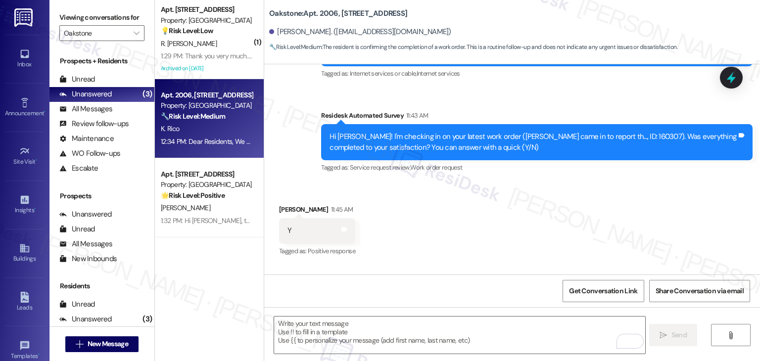
scroll to position [358, 0]
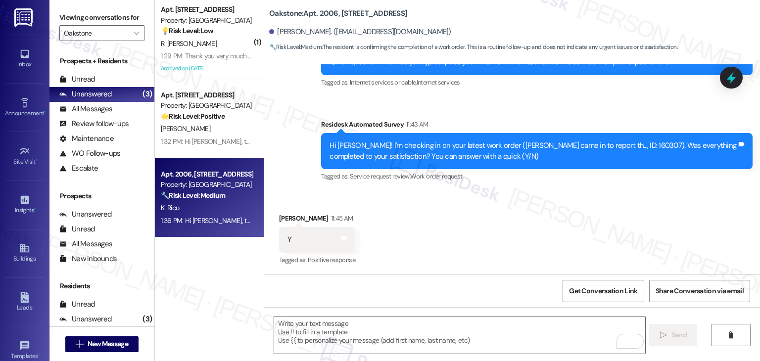
click at [651, 245] on div "Received via SMS Katherine Rico 11:45 AM Y Tags and notes Tagged as: Positive r…" at bounding box center [512, 233] width 496 height 84
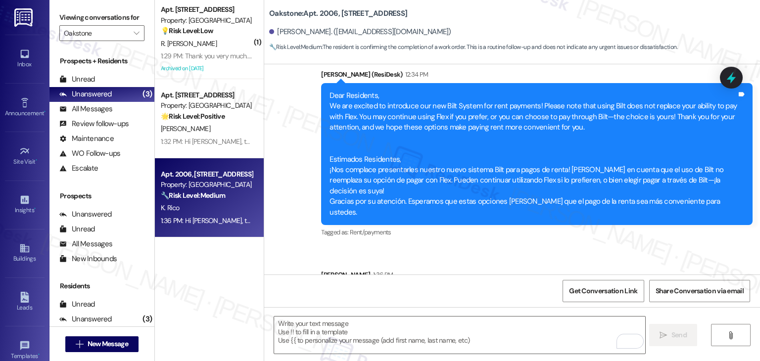
scroll to position [618, 0]
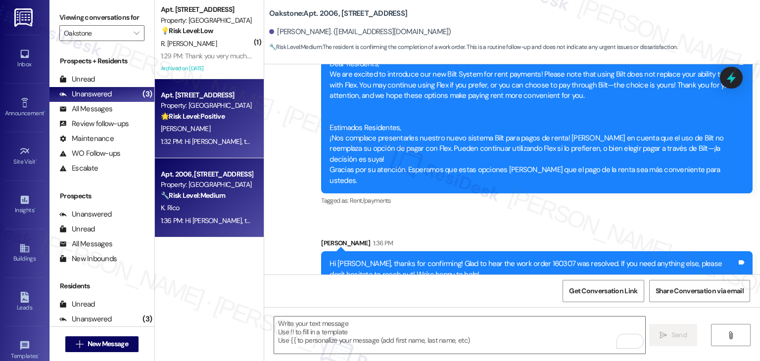
click at [211, 155] on div "Apt. 2401, 1550 South 1000 East Property: Oakstone 🌟 Risk Level: Positive The r…" at bounding box center [209, 118] width 109 height 79
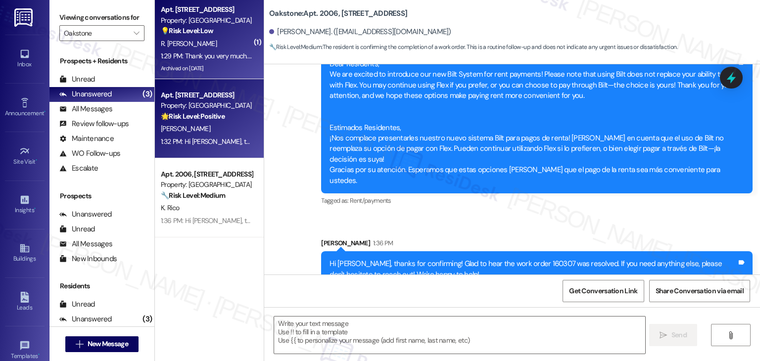
click at [234, 30] on div "💡 Risk Level: Low The resident is expressing dissatisfaction with the internet …" at bounding box center [207, 31] width 92 height 10
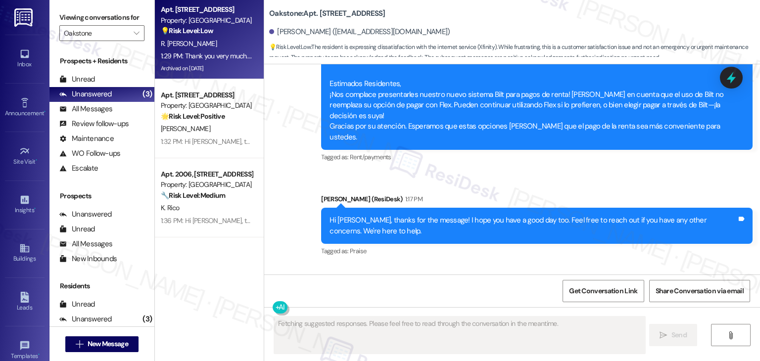
scroll to position [8253, 0]
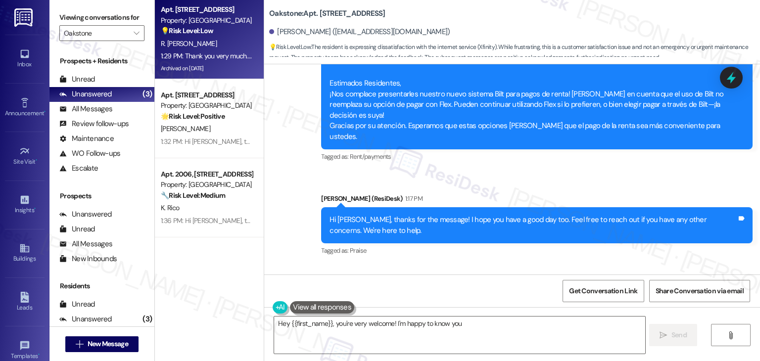
click at [524, 266] on div "Received via SMS Ruben Adolfo Jr. 1:29 PM Thank you very much. I appreciate it.…" at bounding box center [512, 308] width 496 height 84
click at [525, 266] on div "Received via SMS Ruben Adolfo Jr. 1:29 PM Thank you very much. I appreciate it.…" at bounding box center [512, 308] width 496 height 84
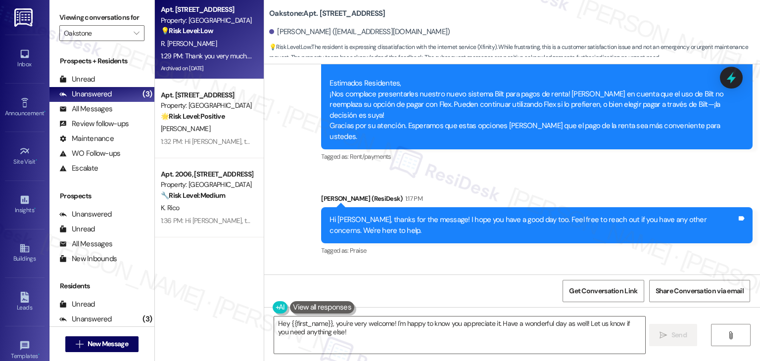
click at [525, 266] on div "Received via SMS Ruben Adolfo Jr. 1:29 PM Thank you very much. I appreciate it.…" at bounding box center [512, 308] width 496 height 84
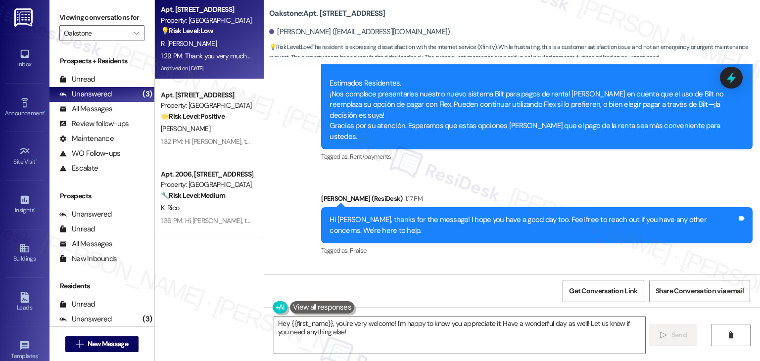
click at [525, 266] on div "Received via SMS Ruben Adolfo Jr. 1:29 PM Thank you very much. I appreciate it.…" at bounding box center [512, 308] width 496 height 84
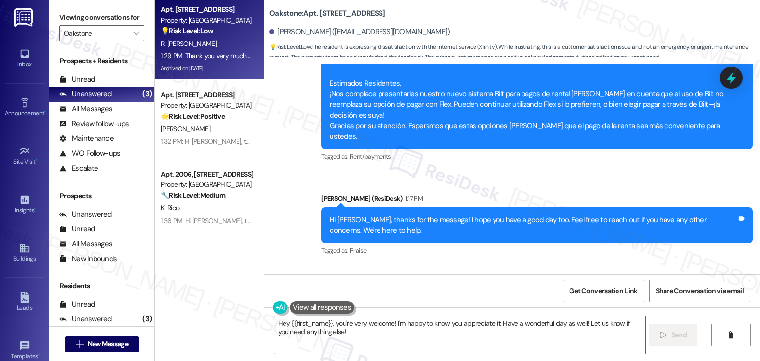
click at [525, 266] on div "Received via SMS Ruben Adolfo Jr. 1:29 PM Thank you very much. I appreciate it.…" at bounding box center [512, 308] width 496 height 84
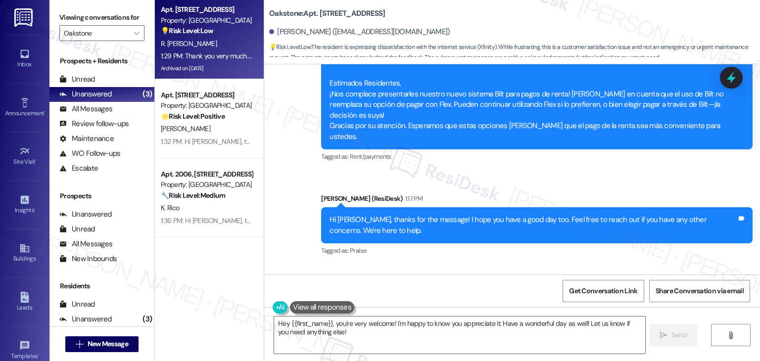
click at [525, 266] on div "Received via SMS Ruben Adolfo Jr. 1:29 PM Thank you very much. I appreciate it.…" at bounding box center [512, 308] width 496 height 84
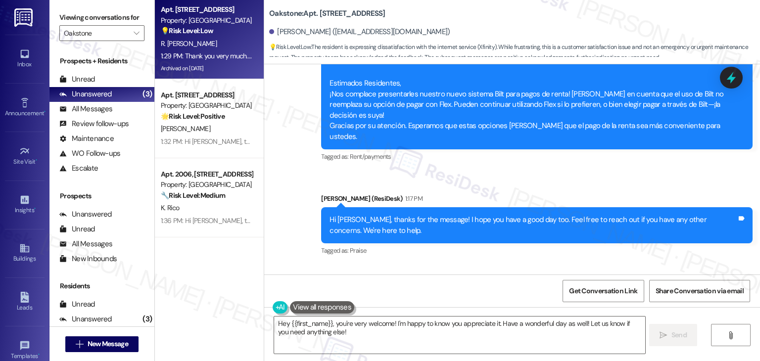
click at [525, 266] on div "Received via SMS Ruben Adolfo Jr. 1:29 PM Thank you very much. I appreciate it.…" at bounding box center [512, 308] width 496 height 84
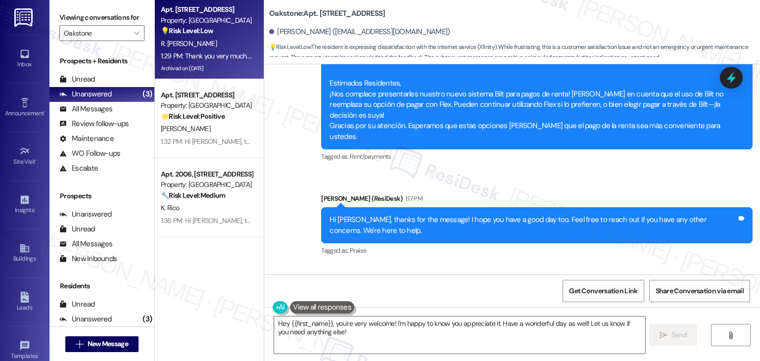
click at [525, 266] on div "Received via SMS Ruben Adolfo Jr. 1:29 PM Thank you very much. I appreciate it.…" at bounding box center [512, 308] width 496 height 84
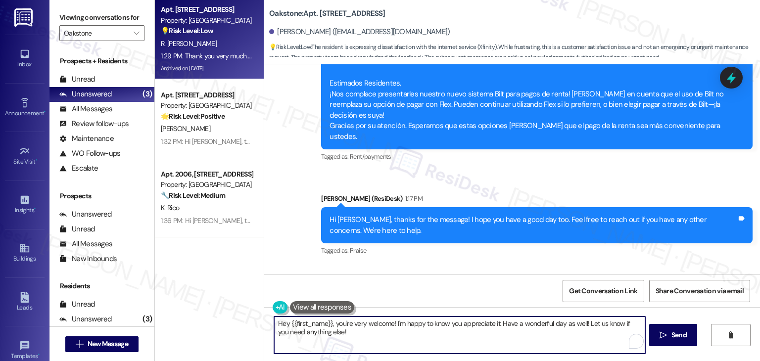
drag, startPoint x: 333, startPoint y: 324, endPoint x: 270, endPoint y: 323, distance: 62.9
click at [274, 323] on textarea "Hey {{first_name}}, you're very welcome! I'm happy to know you appreciate it. H…" at bounding box center [459, 335] width 371 height 37
type textarea "You're very welcome! I'm happy to know you appreciate it. Have a wonderful day …"
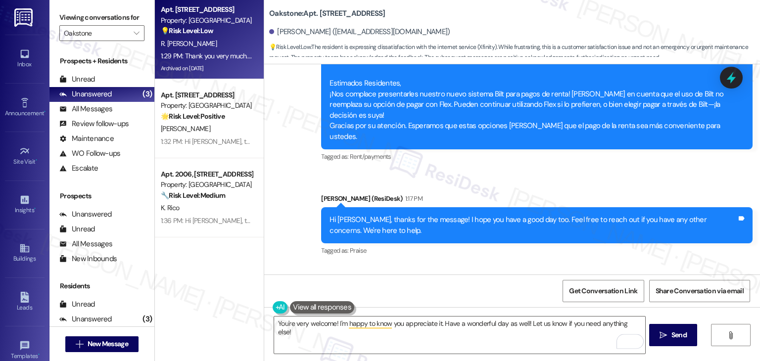
click at [563, 266] on div "Received via SMS Ruben Adolfo Jr. 1:29 PM Thank you very much. I appreciate it.…" at bounding box center [512, 308] width 496 height 84
click at [573, 266] on div "Received via SMS Ruben Adolfo Jr. 1:29 PM Thank you very much. I appreciate it.…" at bounding box center [512, 308] width 496 height 84
click at [672, 337] on span "Send" at bounding box center [679, 335] width 15 height 10
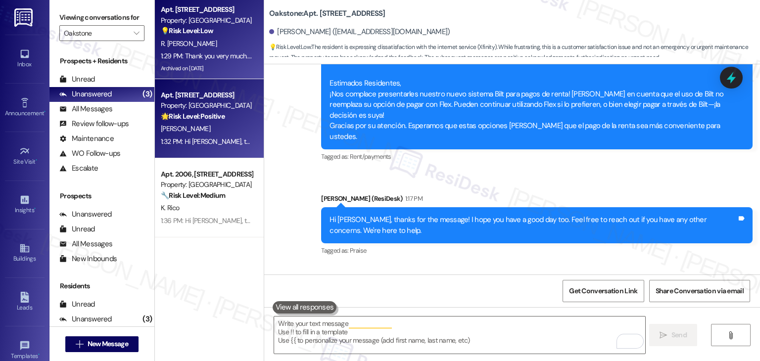
scroll to position [8253, 0]
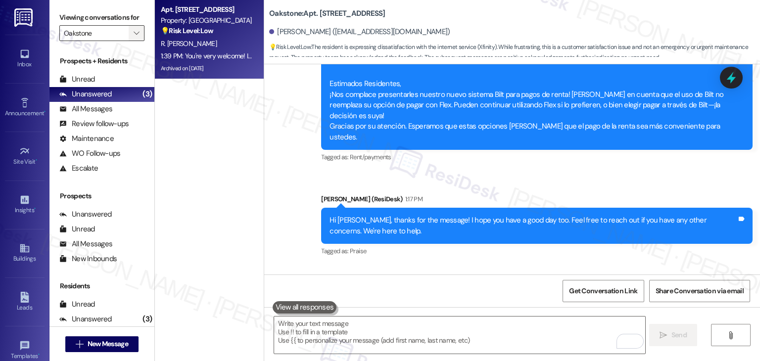
click at [134, 32] on icon "" at bounding box center [136, 33] width 5 height 8
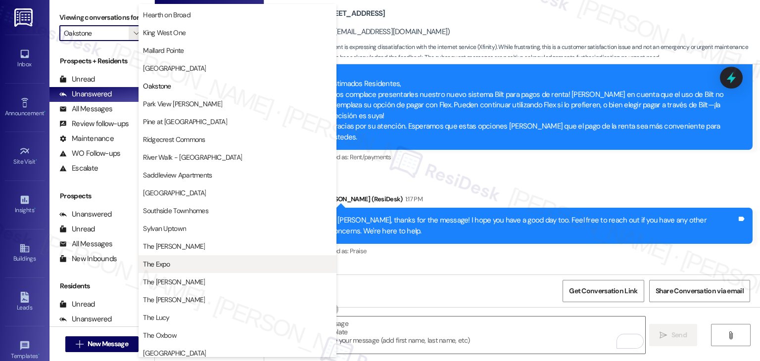
scroll to position [388, 0]
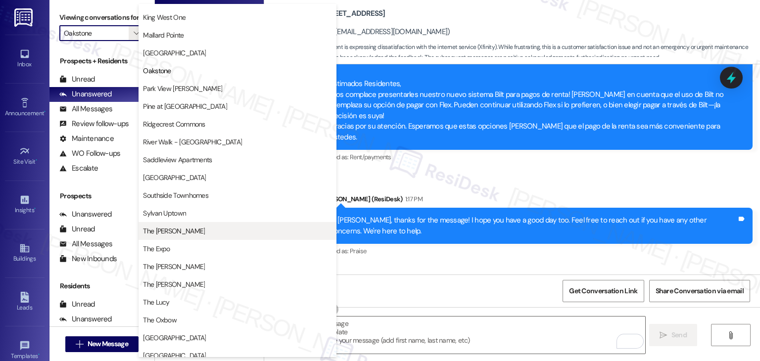
click at [186, 233] on span "The [PERSON_NAME]" at bounding box center [237, 231] width 189 height 10
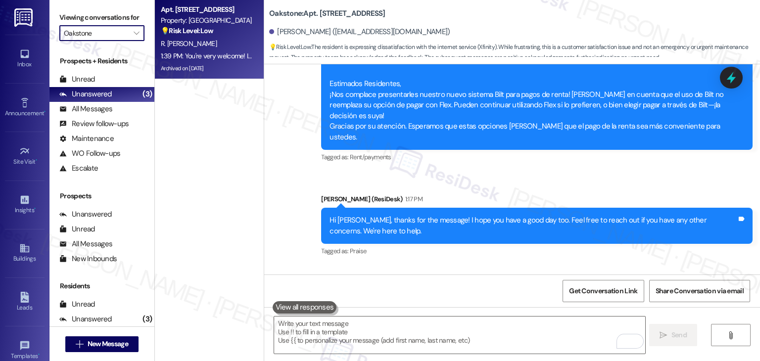
type input "The [PERSON_NAME]"
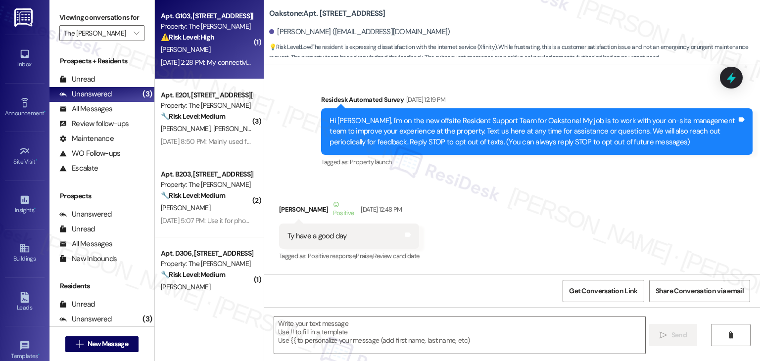
scroll to position [8253, 0]
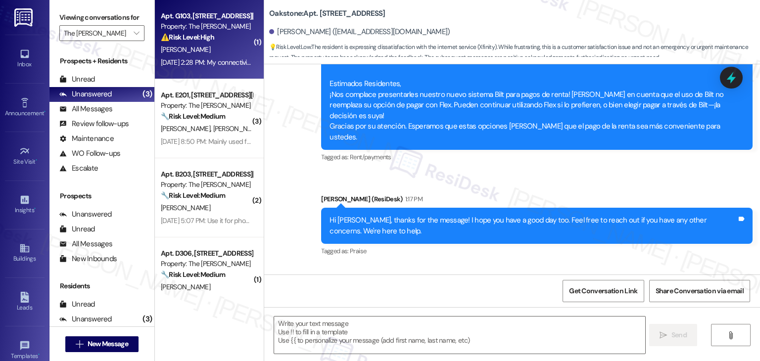
type textarea "Fetching suggested responses. Please feel free to read through the conversation…"
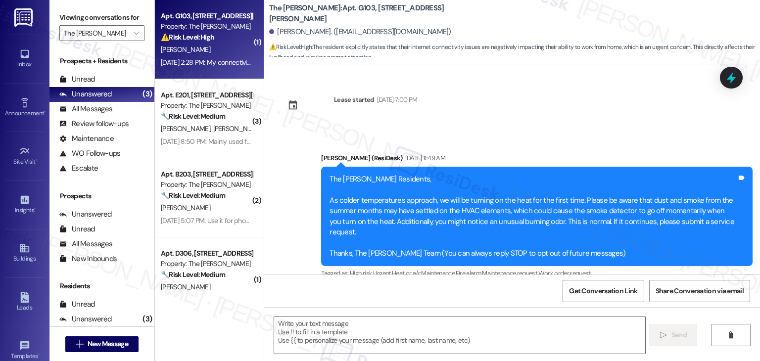
scroll to position [19336, 0]
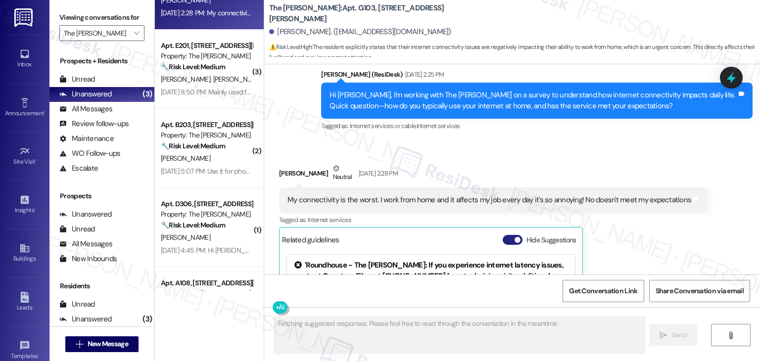
click at [506, 235] on button "Hide Suggestions" at bounding box center [513, 240] width 20 height 10
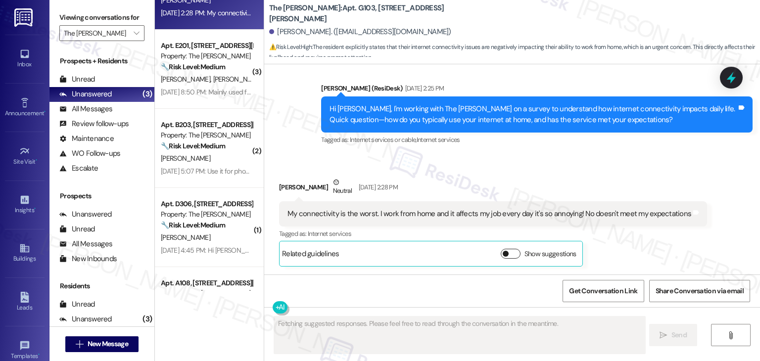
scroll to position [19191, 0]
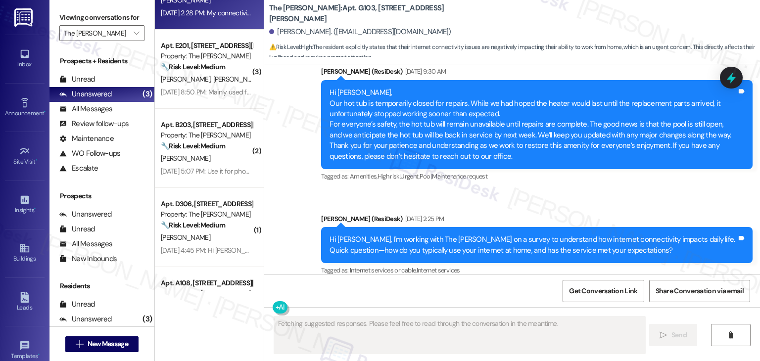
click at [584, 286] on div "Received via SMS Coley Edwards Neutral Sep 19, 2025 at 2:28 PM My connectivity …" at bounding box center [512, 345] width 496 height 119
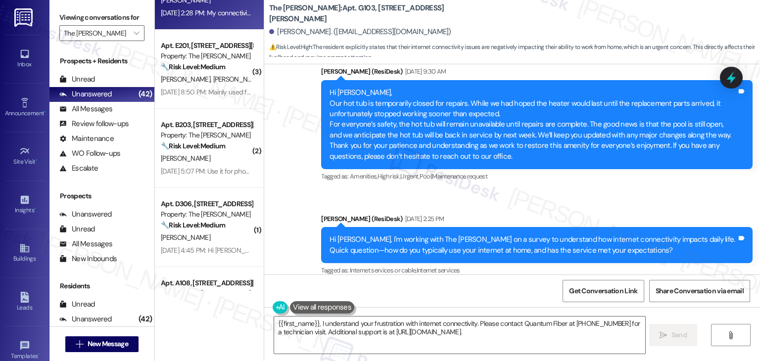
click at [476, 235] on div "Hi Coley, I'm working with The Clara on a survey to understand how internet con…" at bounding box center [533, 245] width 407 height 21
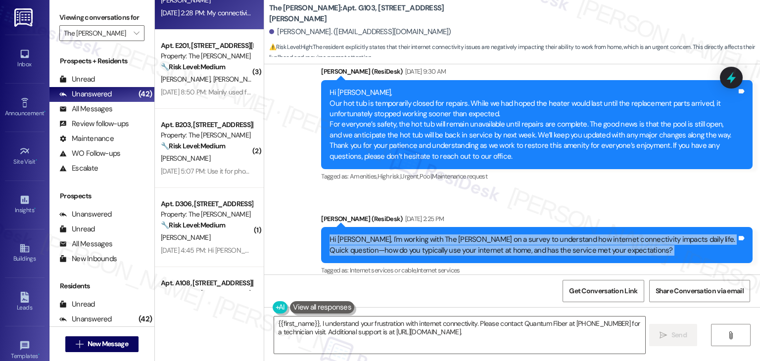
click at [476, 235] on div "Hi Coley, I'm working with The Clara on a survey to understand how internet con…" at bounding box center [533, 245] width 407 height 21
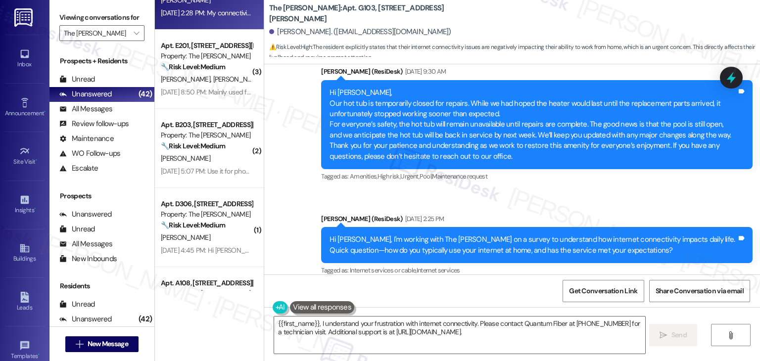
click at [485, 340] on div "My connectivity is the worst. I work from home and it affects my job every day …" at bounding box center [490, 345] width 404 height 10
click at [453, 328] on textarea "{{first_name}}, I understand your frustration with internet connectivity. Pleas…" at bounding box center [459, 335] width 371 height 37
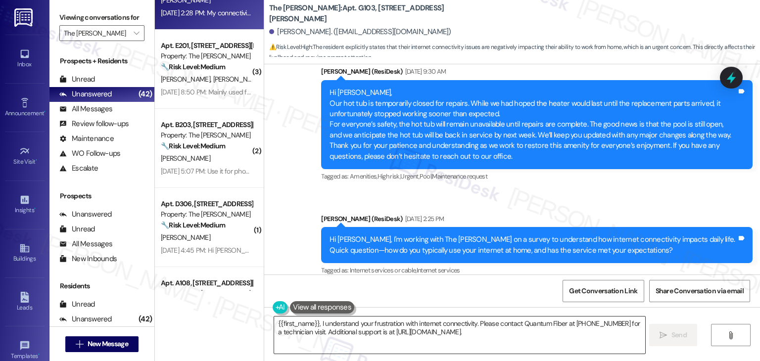
click at [453, 328] on textarea "{{first_name}}, I understand your frustration with internet connectivity. Pleas…" at bounding box center [459, 335] width 371 height 37
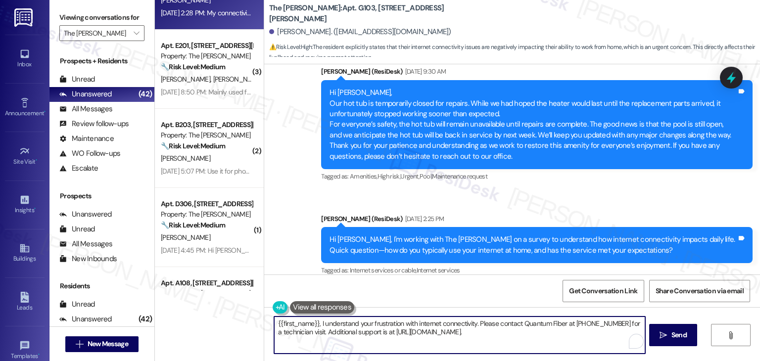
paste textarea "Hi Coley, thank you for sharing your experience. I’m sorry to hear how disrupti…"
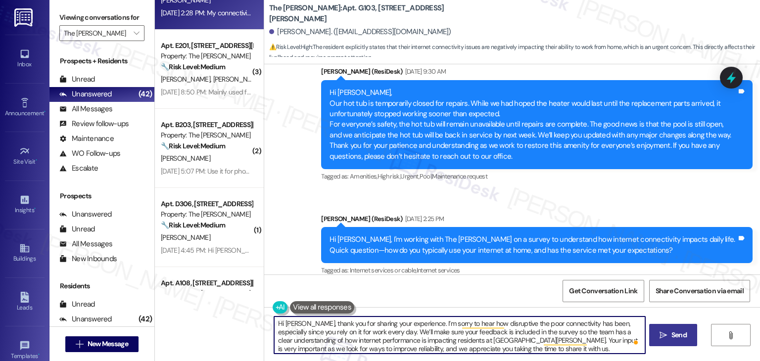
type textarea "Hi Coley, thank you for sharing your experience. I’m sorry to hear how disrupti…"
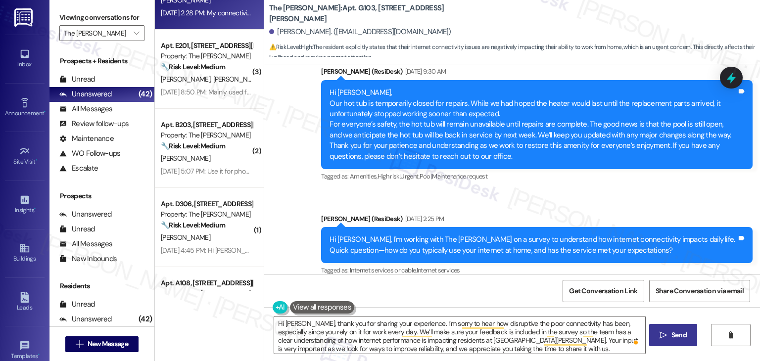
click at [677, 335] on span "Send" at bounding box center [679, 335] width 15 height 10
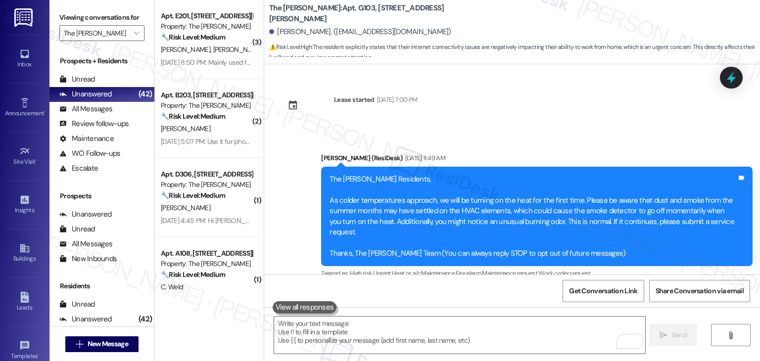
scroll to position [19191, 0]
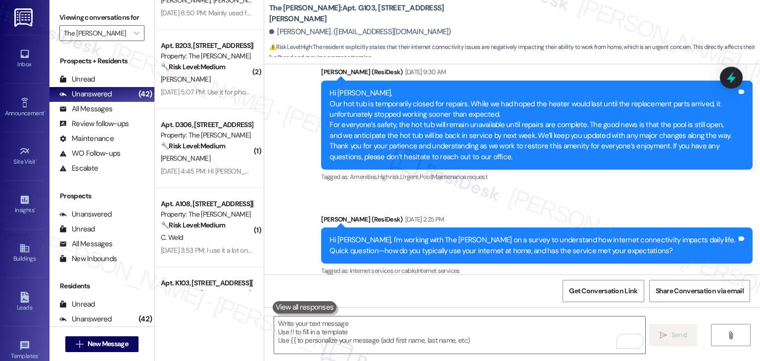
click at [388, 340] on div "My connectivity is the worst. I work from home and it affects my job every day …" at bounding box center [490, 345] width 404 height 10
copy div "My connectivity is the worst. I work from home and it affects my job every day …"
drag, startPoint x: 316, startPoint y: 185, endPoint x: 267, endPoint y: 184, distance: 48.5
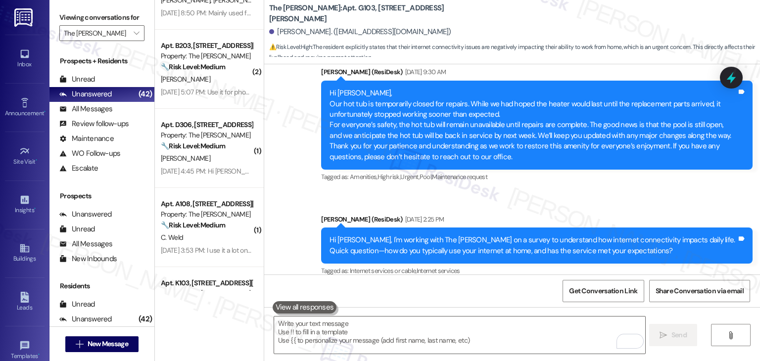
click at [272, 301] on div "Received via SMS [PERSON_NAME] Neutral [DATE] 2:28 PM My connectivity is the wo…" at bounding box center [493, 353] width 443 height 104
copy div "[PERSON_NAME]"
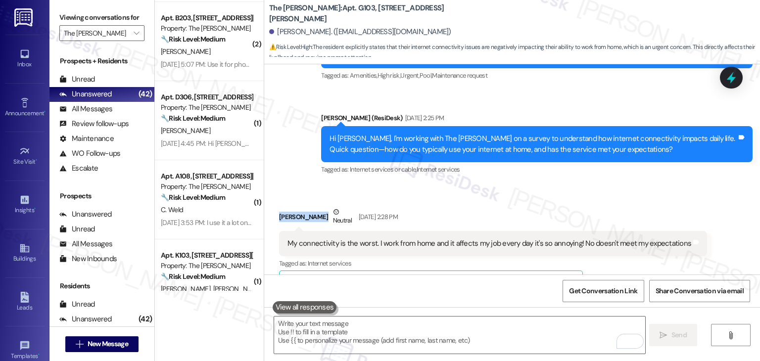
scroll to position [0, 0]
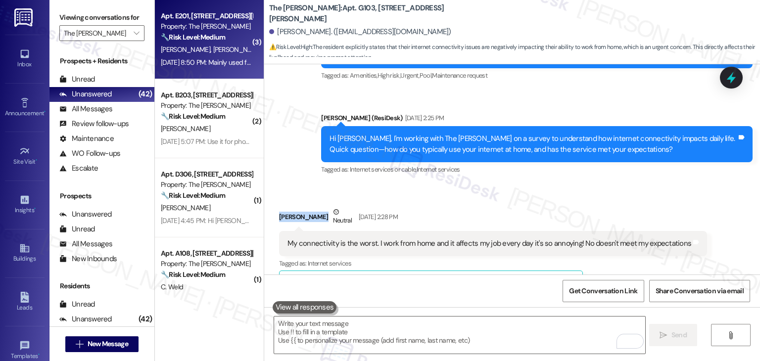
click at [210, 46] on div "M. Crigler K. Cline" at bounding box center [207, 50] width 94 height 12
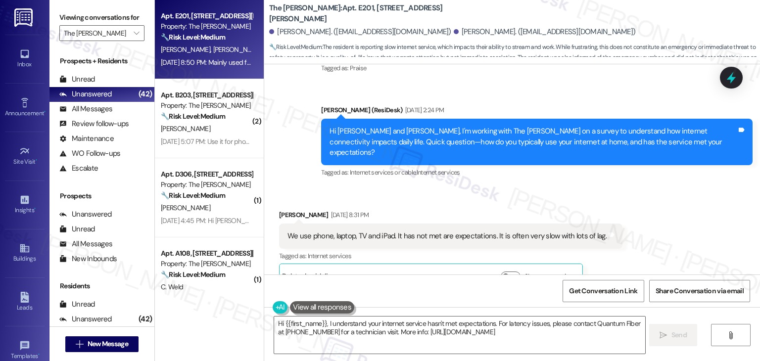
scroll to position [25339, 0]
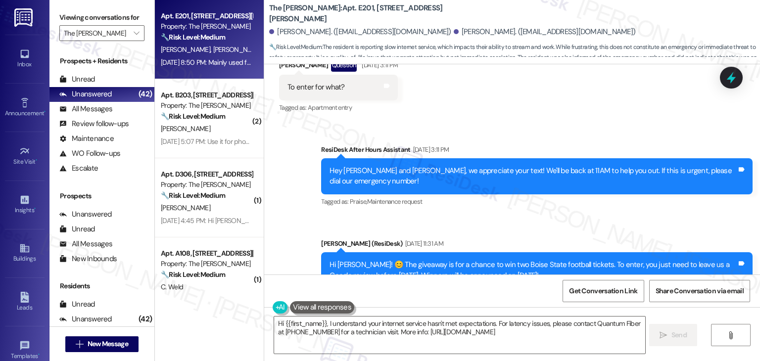
scroll to position [25091, 0]
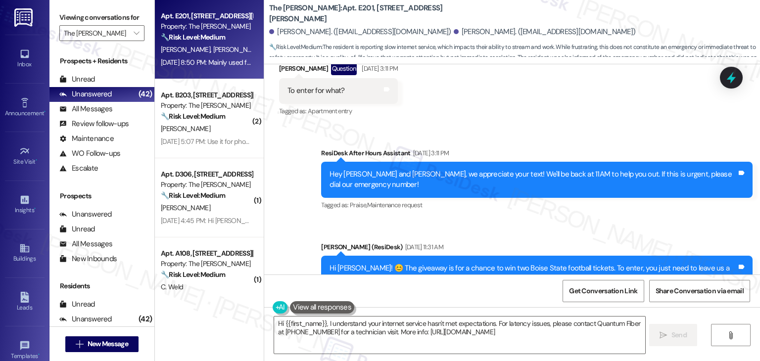
copy div "Hi Kylie and Madison, I'm working with The Clara on a survey to understand how …"
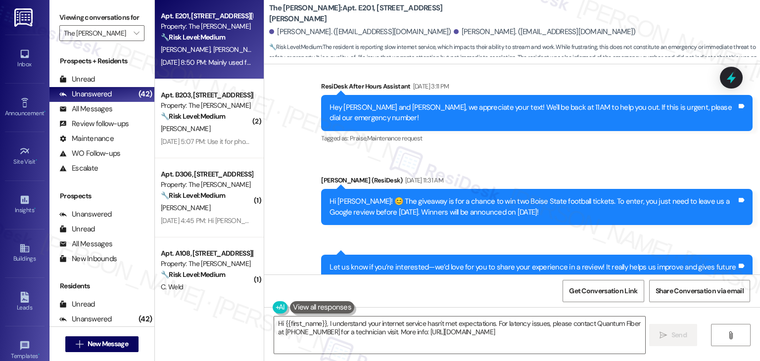
scroll to position [25190, 0]
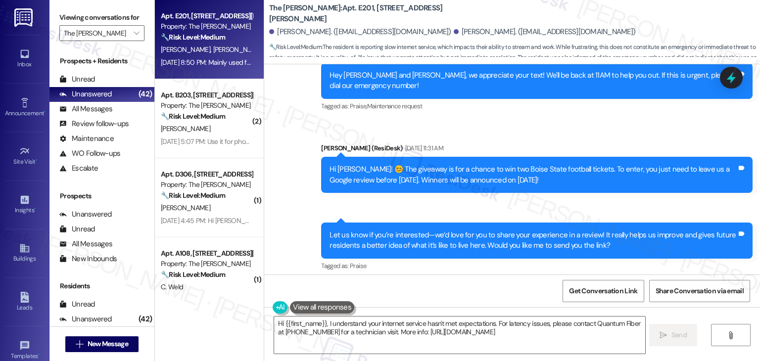
copy div "We use phone, laptop, TV and iPad. It has not met are expectations. It is often…"
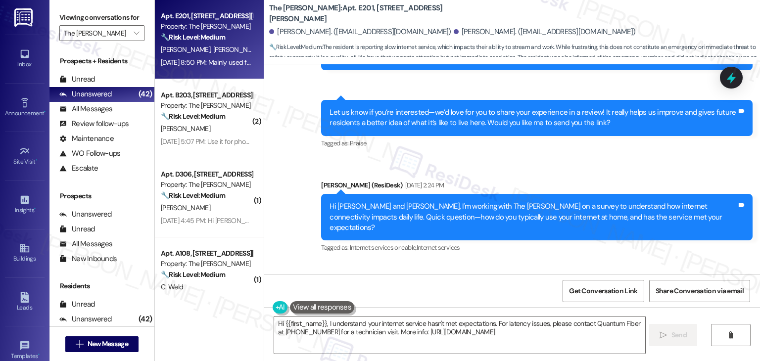
scroll to position [25339, 0]
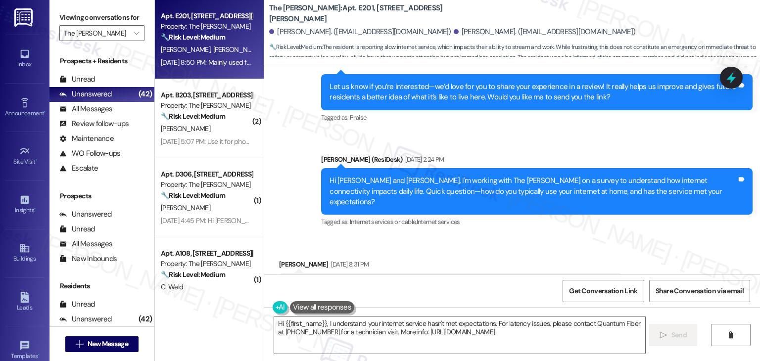
copy div "Internet service has been poor in the apartment and especially at the clubhouse…"
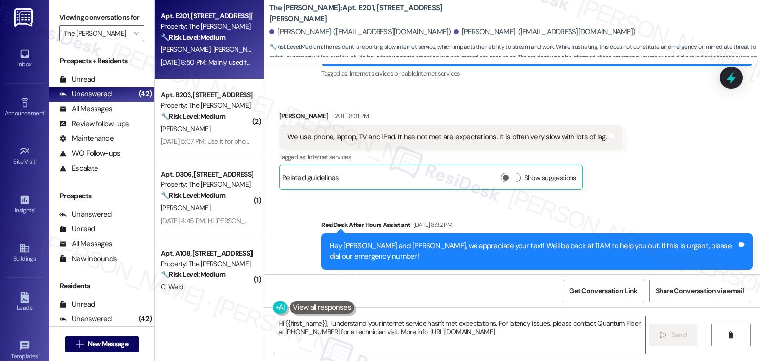
copy div "Mainly used for streaming or work Tags and notes"
click at [447, 331] on textarea "Hi {{first_name}}, I understand your internet service hasn't met expectations. …" at bounding box center [459, 335] width 371 height 37
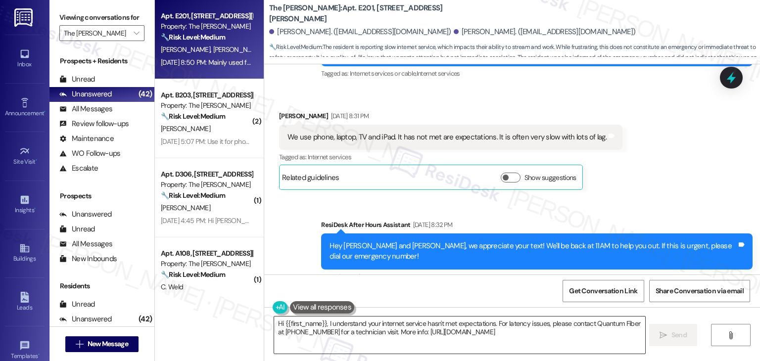
click at [447, 331] on textarea "Hi {{first_name}}, I understand your internet service hasn't met expectations. …" at bounding box center [459, 335] width 371 height 37
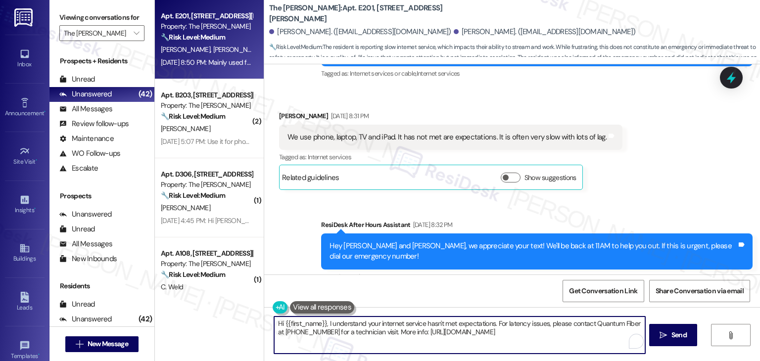
paste textarea "Kylie and Madison, thank you for sharing your experience. I’m sorry to hear tha…"
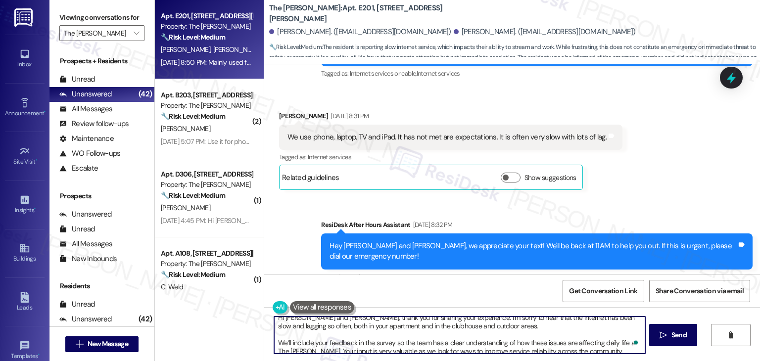
scroll to position [0, 0]
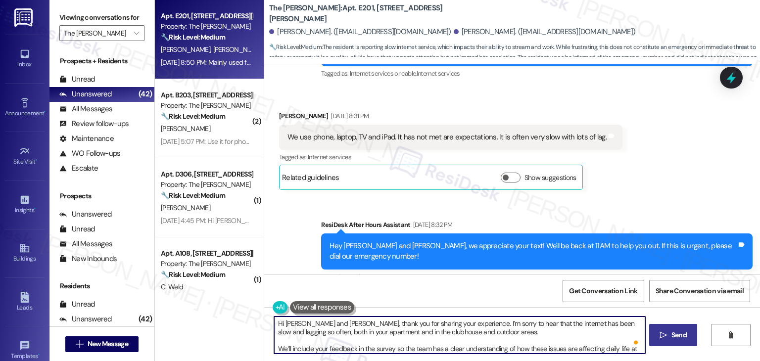
type textarea "Hi Kylie and Madison, thank you for sharing your experience. I’m sorry to hear …"
click at [672, 332] on span "Send" at bounding box center [679, 335] width 15 height 10
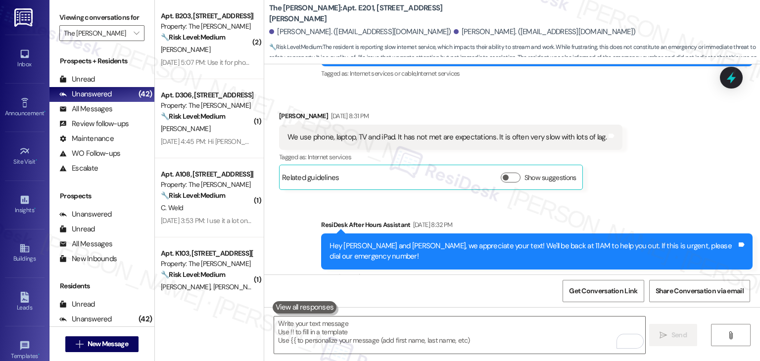
scroll to position [25487, 0]
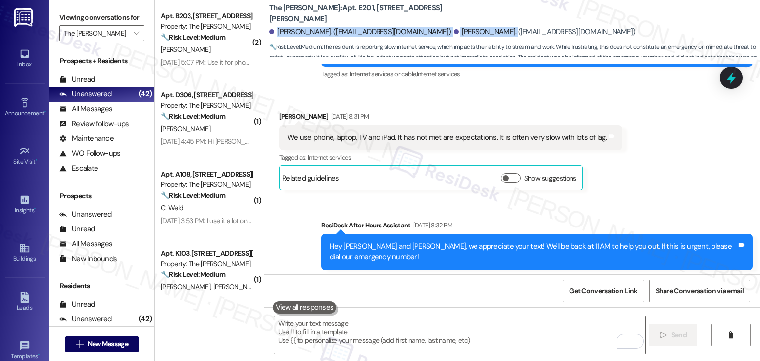
drag, startPoint x: 434, startPoint y: 32, endPoint x: 272, endPoint y: 32, distance: 161.4
click at [272, 32] on div "Kylie Cline. (ky.sage.c@gmail.com) Madison Crigler. (madisonjcrigler@gmail.com)" at bounding box center [514, 32] width 491 height 20
copy div "Kylie Cline. (ky.sage.c@gmail.com) Madison Crigler"
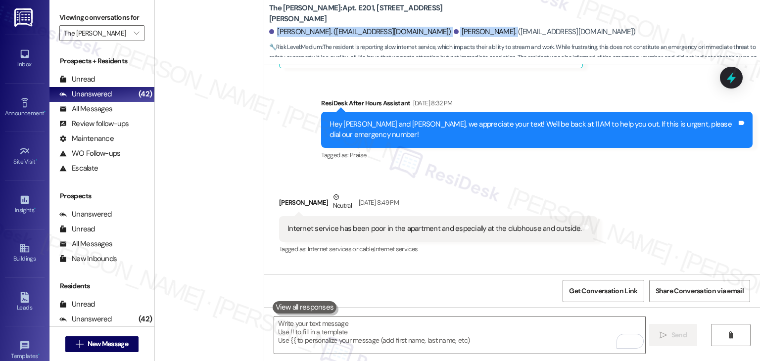
scroll to position [3036, 0]
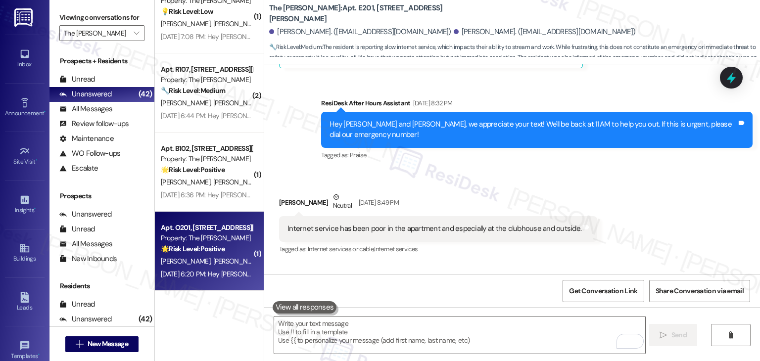
click at [221, 287] on div "Apt. O201, 225-O S. Linder Rd Property: The Clara 🌟 Risk Level: Positive The re…" at bounding box center [209, 251] width 109 height 79
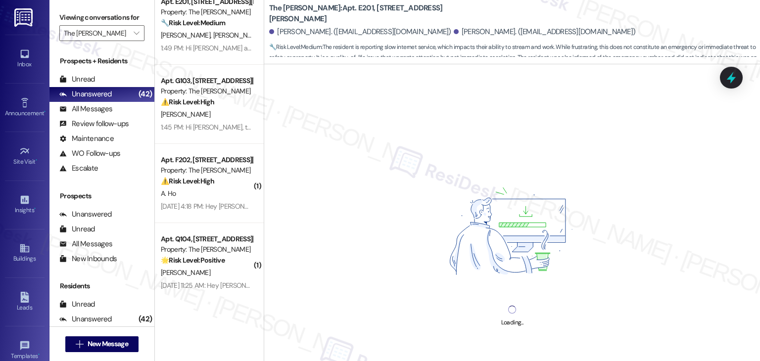
scroll to position [2640, 0]
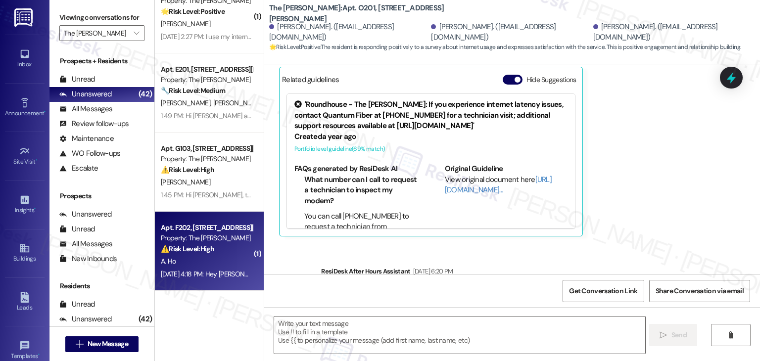
type textarea "Fetching suggested responses. Please feel free to read through the conversation…"
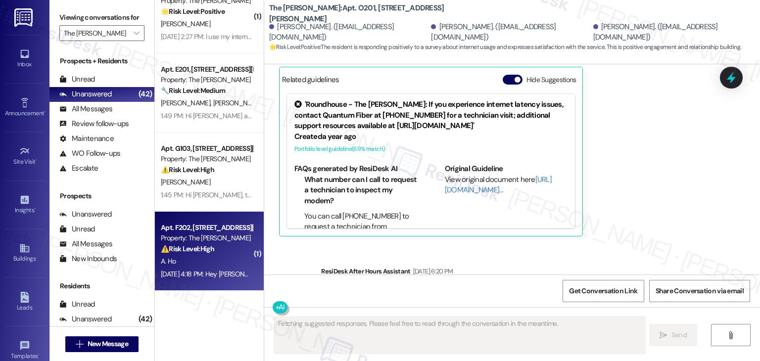
scroll to position [7416, 0]
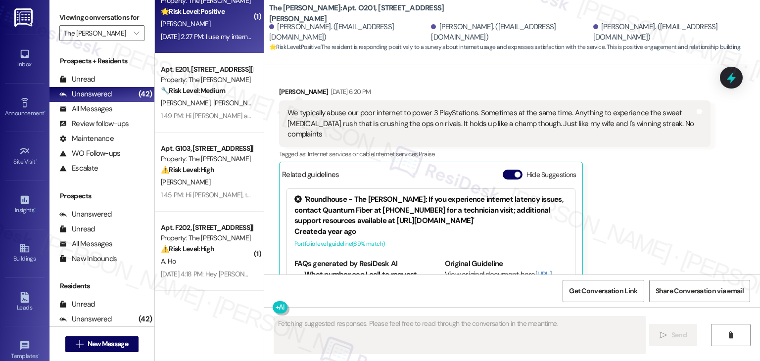
click at [205, 36] on div "Sep 19, 2025 at 2:27 PM: I use my internet here for PC, television and phone. I…" at bounding box center [330, 36] width 338 height 9
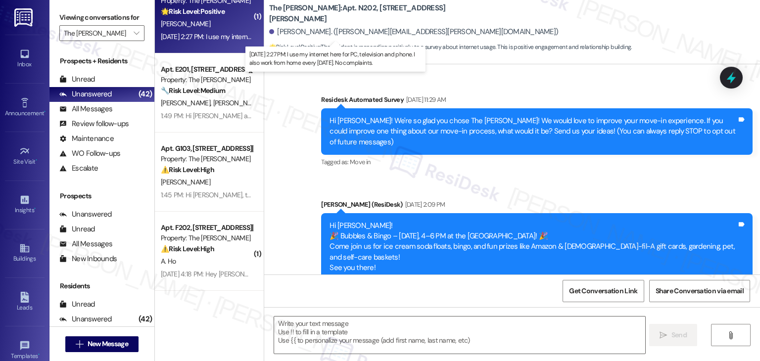
scroll to position [3769, 0]
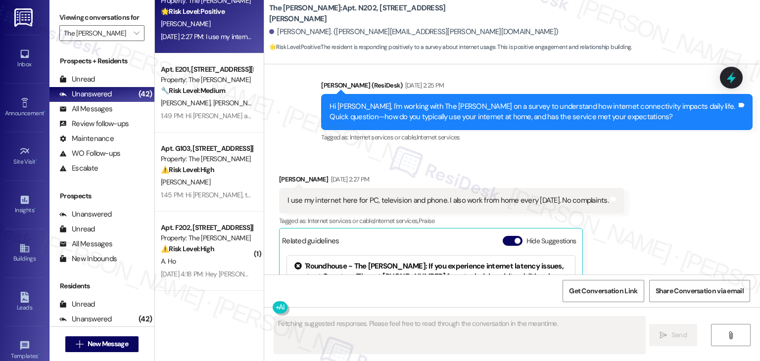
click at [503, 236] on button "Hide Suggestions" at bounding box center [513, 241] width 20 height 10
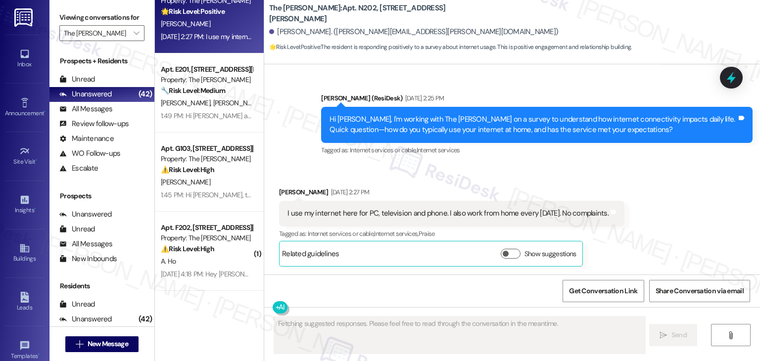
scroll to position [3625, 0]
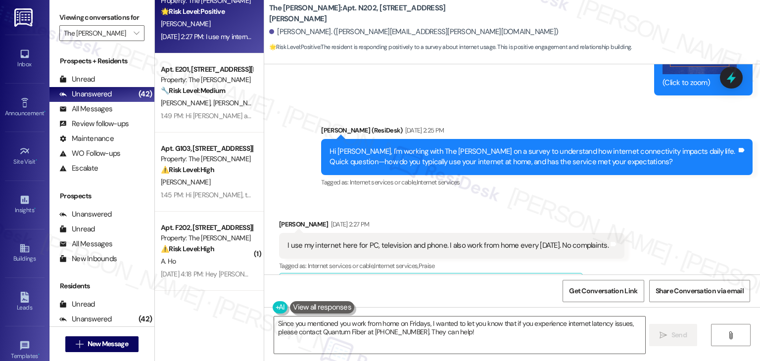
click at [534, 147] on div "Hi Matt, I'm working with The Clara on a survey to understand how internet conn…" at bounding box center [533, 157] width 407 height 21
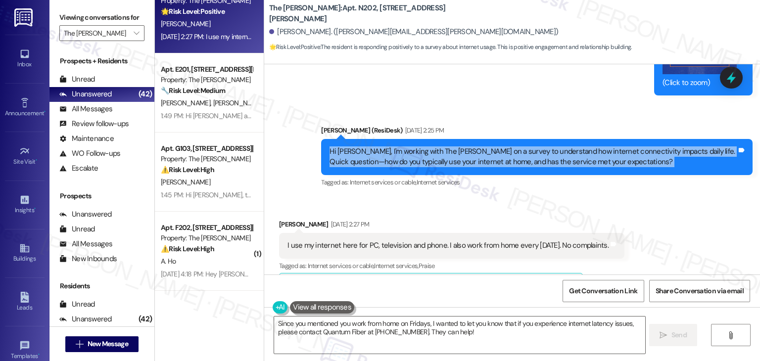
click at [534, 147] on div "Hi Matt, I'm working with The Clara on a survey to understand how internet conn…" at bounding box center [533, 157] width 407 height 21
copy div "Hi Matt, I'm working with The Clara on a survey to understand how internet conn…"
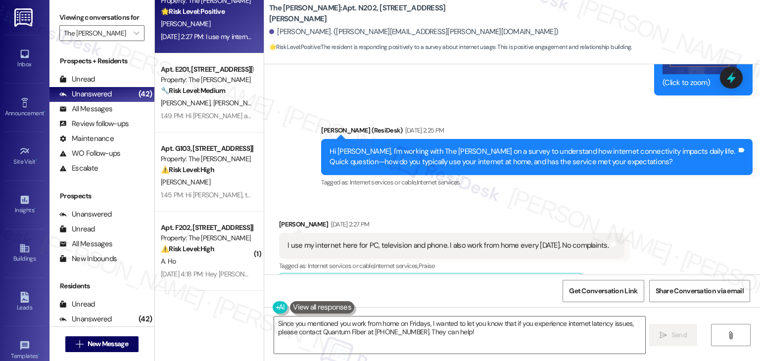
click at [438, 241] on div "I use my internet here for PC, television and phone. I also work from home ever…" at bounding box center [448, 246] width 321 height 10
click at [439, 241] on div "I use my internet here for PC, television and phone. I also work from home ever…" at bounding box center [448, 246] width 321 height 10
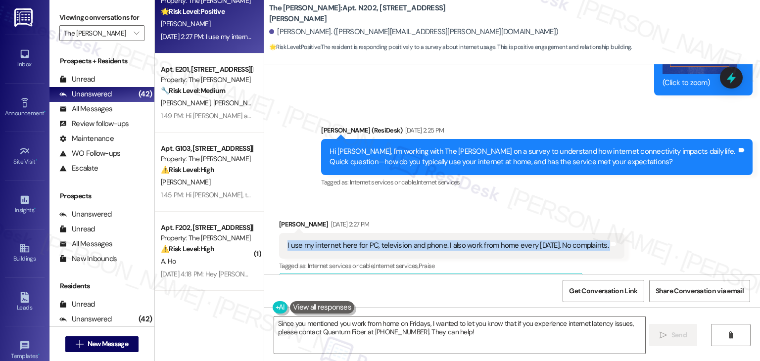
click at [439, 241] on div "I use my internet here for PC, television and phone. I also work from home ever…" at bounding box center [448, 246] width 321 height 10
copy div "I use my internet here for PC, television and phone. I also work from home ever…"
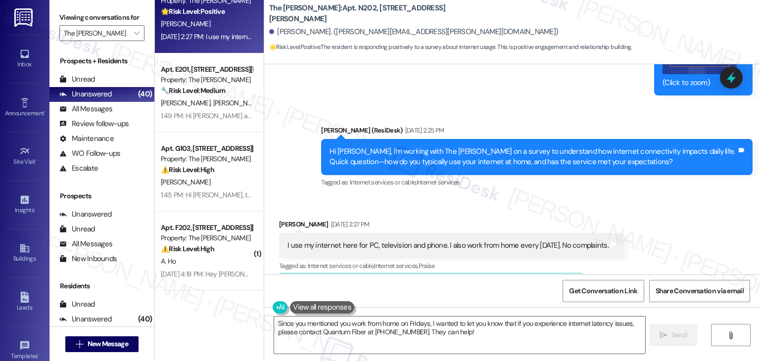
click at [632, 238] on div "Received via SMS Matt Fadelli Sep 19, 2025 at 2:27 PM I use my internet here fo…" at bounding box center [512, 251] width 496 height 109
click at [661, 210] on div "Received via SMS Matt Fadelli Sep 19, 2025 at 2:27 PM I use my internet here fo…" at bounding box center [512, 251] width 496 height 109
click at [664, 209] on div "Received via SMS Matt Fadelli Sep 19, 2025 at 2:27 PM I use my internet here fo…" at bounding box center [512, 251] width 496 height 109
click at [675, 235] on div "Received via SMS Matt Fadelli Sep 19, 2025 at 2:27 PM I use my internet here fo…" at bounding box center [512, 251] width 496 height 109
click at [380, 328] on textarea "Since you mentioned you work from home on Fridays, I wanted to let you know tha…" at bounding box center [459, 335] width 371 height 37
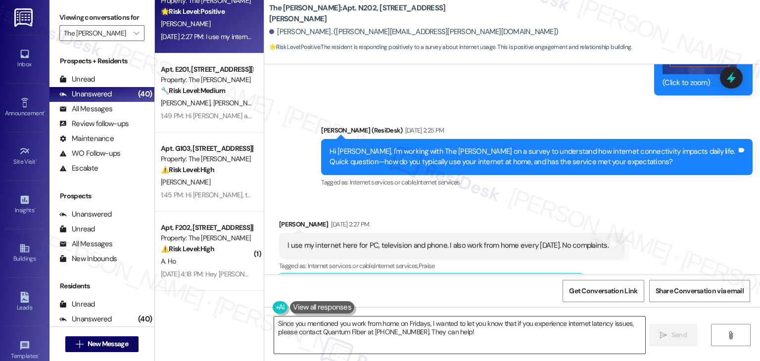
click at [380, 328] on textarea "Since you mentioned you work from home on Fridays, I wanted to let you know tha…" at bounding box center [459, 335] width 371 height 37
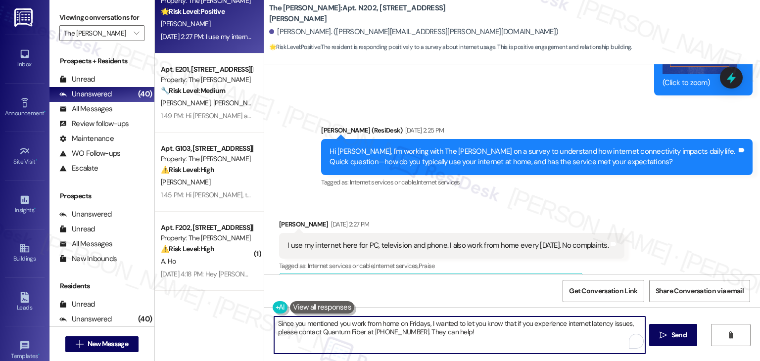
click at [380, 328] on textarea "Since you mentioned you work from home on Fridays, I wanted to let you know tha…" at bounding box center [459, 335] width 371 height 37
paste textarea "Hi Matt, thank you for sharing your feedback. It's great to hear that your inte…"
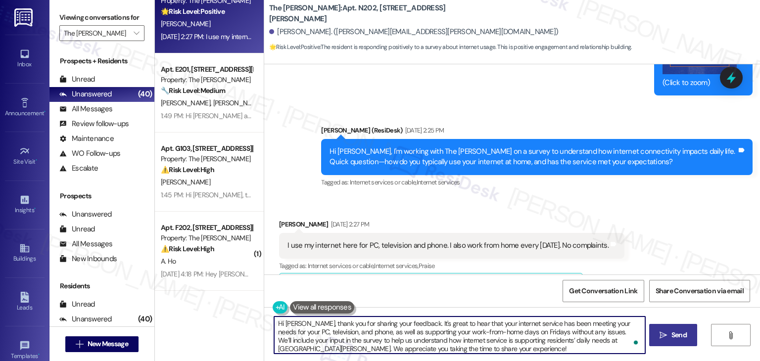
type textarea "Hi Matt, thank you for sharing your feedback. It's great to hear that your inte…"
click at [680, 334] on span "Send" at bounding box center [679, 335] width 15 height 10
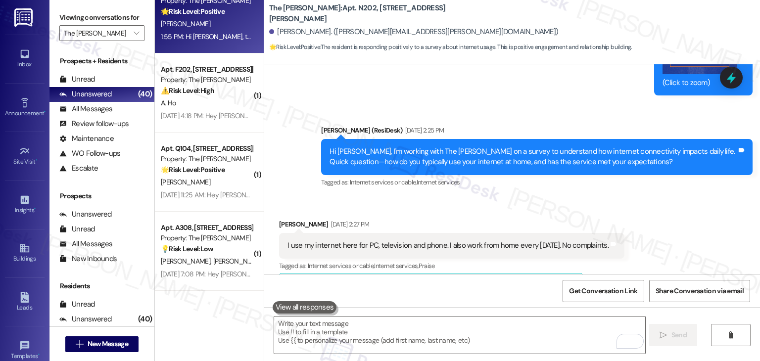
scroll to position [3624, 0]
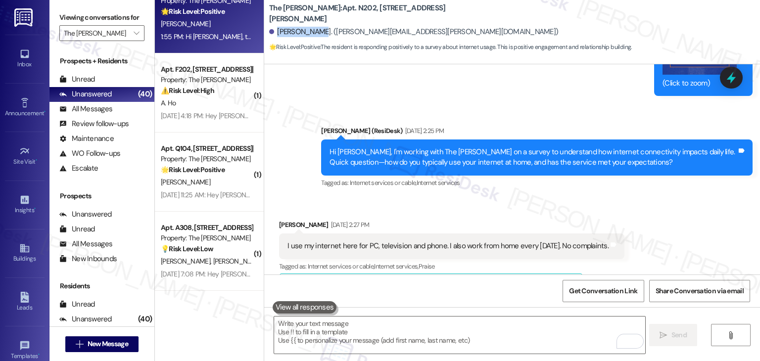
drag, startPoint x: 307, startPoint y: 28, endPoint x: 273, endPoint y: 31, distance: 33.8
click at [273, 31] on div "Matt Fadelli. (matt.fadelli@gmail.com)" at bounding box center [413, 32] width 289 height 10
copy div "Matt Fadelli"
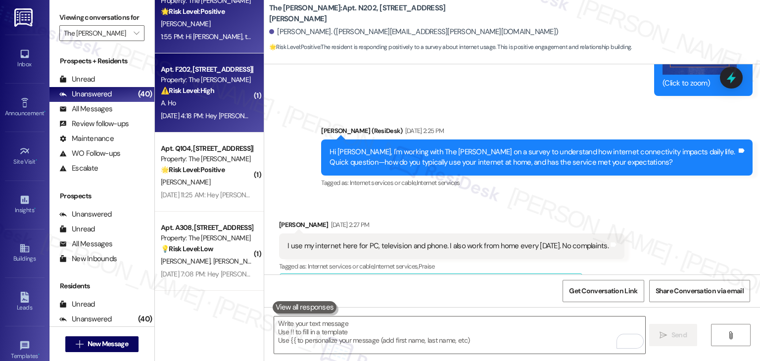
click at [216, 117] on div "Sep 20, 2025 at 4:18 PM: Hey Ai Ling, we appreciate your text! We'll be back at…" at bounding box center [379, 115] width 436 height 9
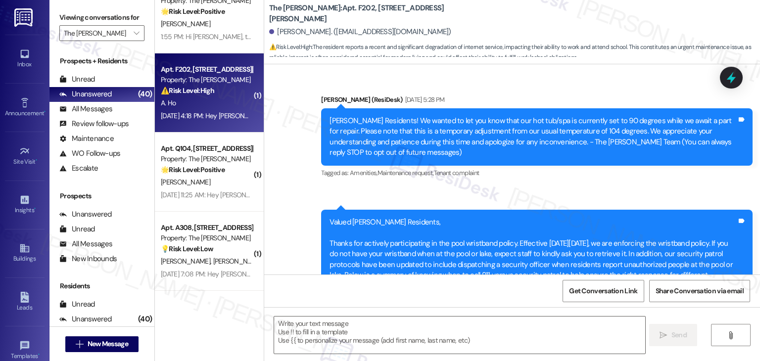
scroll to position [19179, 0]
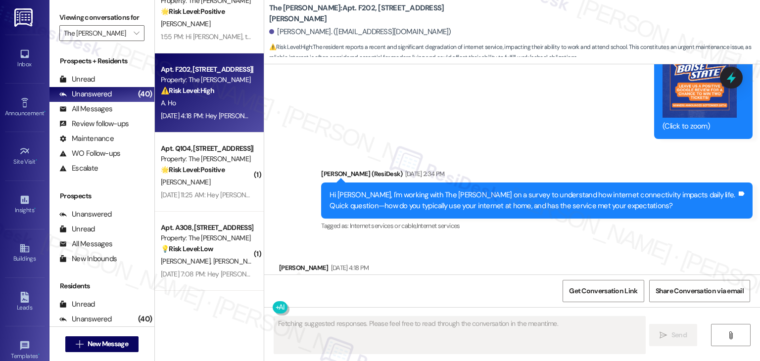
scroll to position [18981, 0]
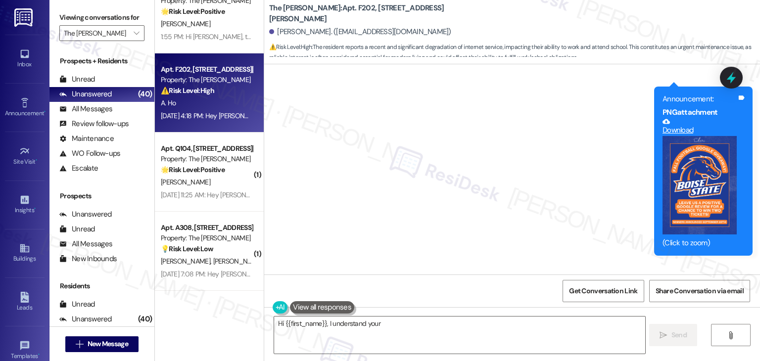
scroll to position [18882, 0]
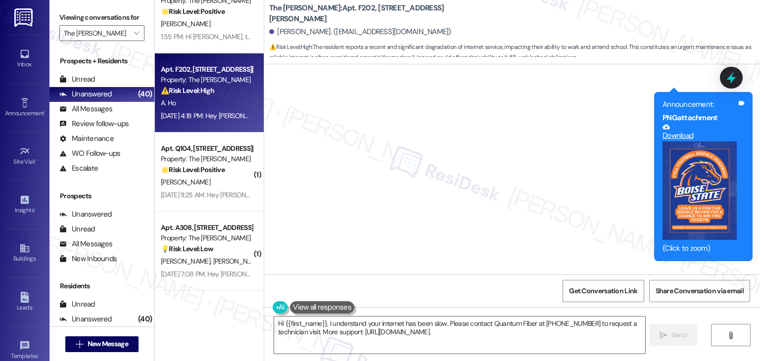
type textarea "Hi {{first_name}}, I understand your internet has been slow. Please contact Qua…"
click at [533, 312] on div "Hi Ai Ling, I'm working with The Clara on a survey to understand how internet c…" at bounding box center [533, 322] width 407 height 21
click at [446, 344] on span "Internet services" at bounding box center [439, 348] width 44 height 8
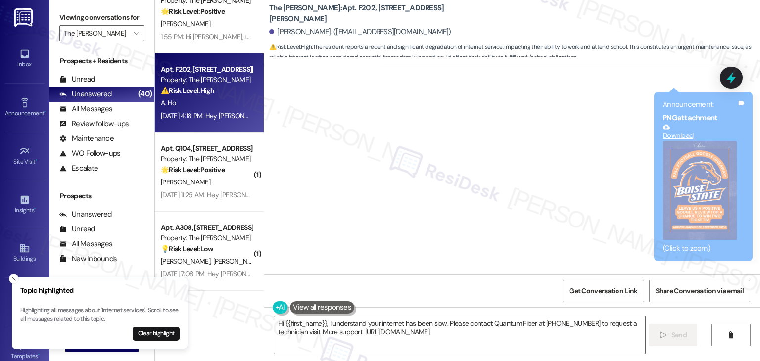
scroll to position [18981, 0]
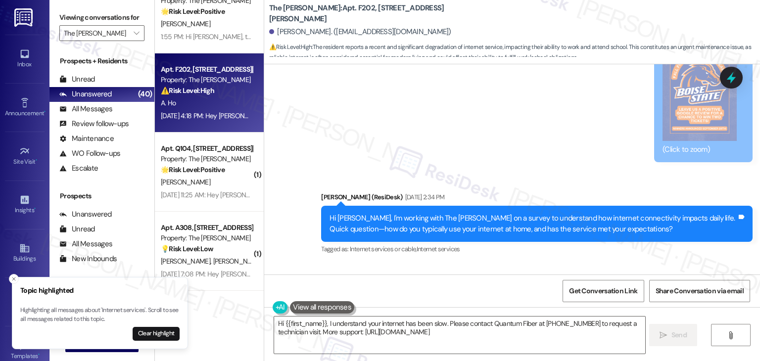
click at [418, 307] on div "Internet usage is often used for work and school, taking video calls and workin…" at bounding box center [491, 323] width 407 height 32
click at [161, 335] on button "Clear highlight" at bounding box center [156, 334] width 47 height 14
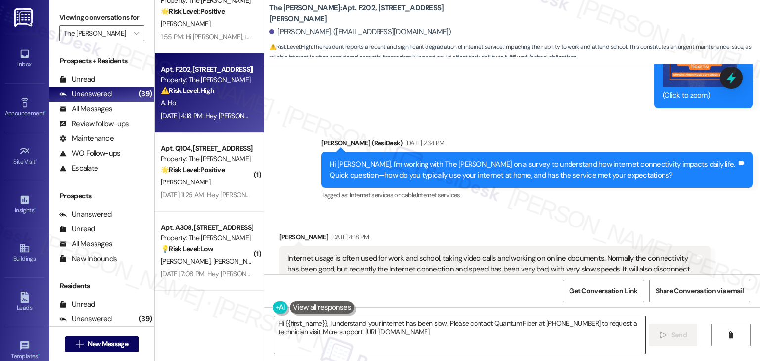
click at [414, 327] on textarea "Hi {{first_name}}, I understand your internet has been slow. Please contact Qua…" at bounding box center [459, 335] width 371 height 37
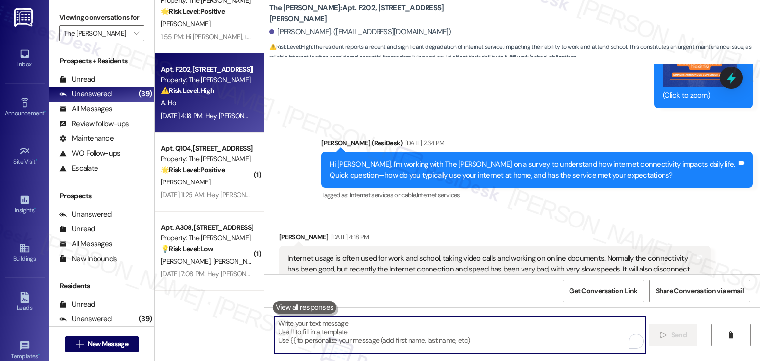
click at [414, 329] on textarea "To enrich screen reader interactions, please activate Accessibility in Grammarl…" at bounding box center [459, 335] width 371 height 37
paste textarea "Hi Ai Ling, thank you for sharing your experience. It’s helpful to know that yo…"
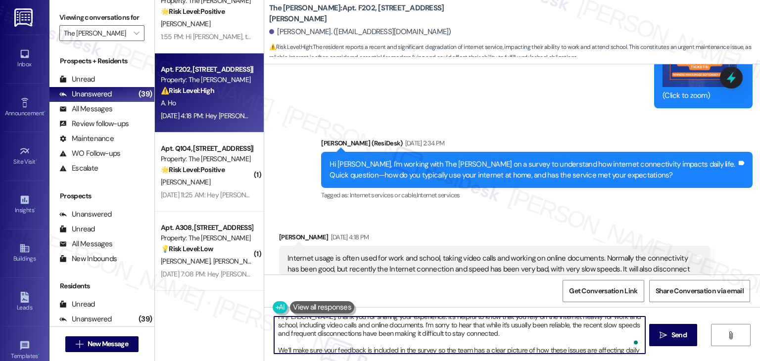
scroll to position [0, 0]
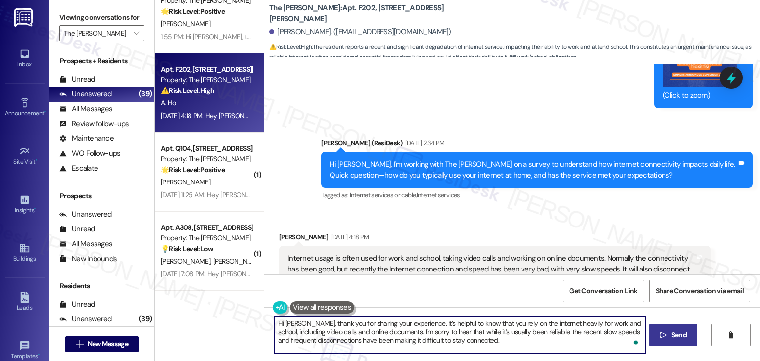
type textarea "Hi Ai Ling, thank you for sharing your experience. It’s helpful to know that yo…"
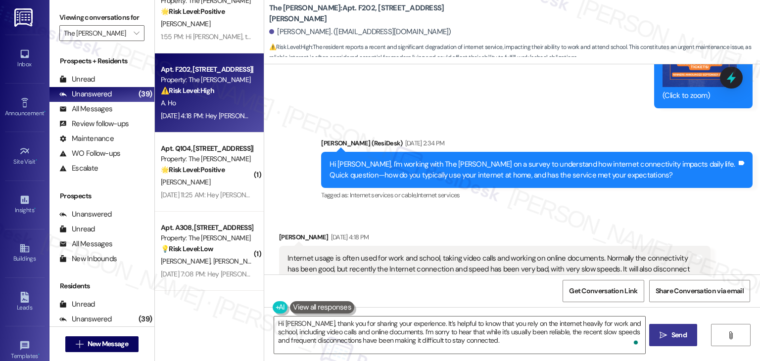
click at [679, 334] on span "Send" at bounding box center [679, 335] width 15 height 10
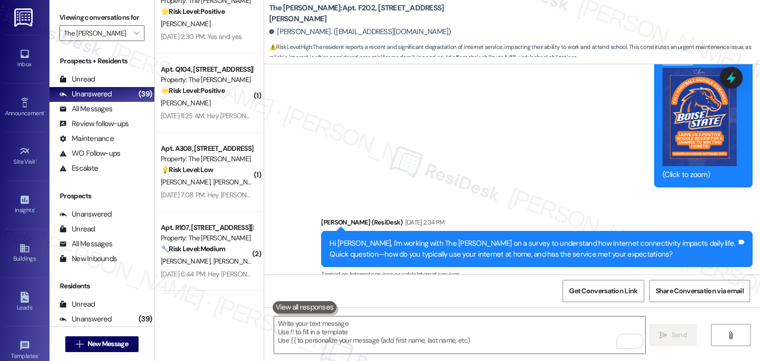
scroll to position [18951, 0]
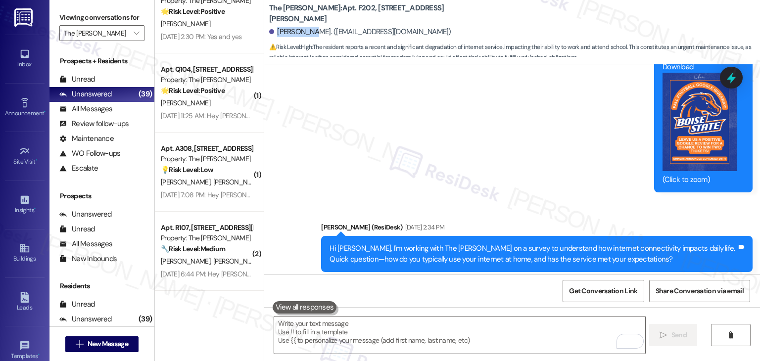
drag, startPoint x: 301, startPoint y: 29, endPoint x: 273, endPoint y: 28, distance: 27.7
click at [273, 28] on div "Ai Ling Ho. (bellhedragon@gmail.com)" at bounding box center [360, 32] width 182 height 10
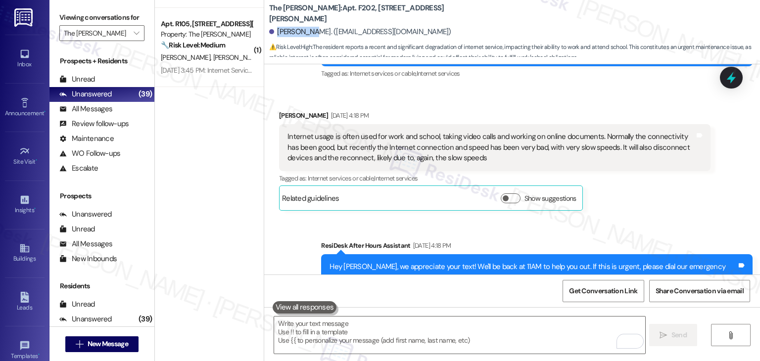
scroll to position [0, 0]
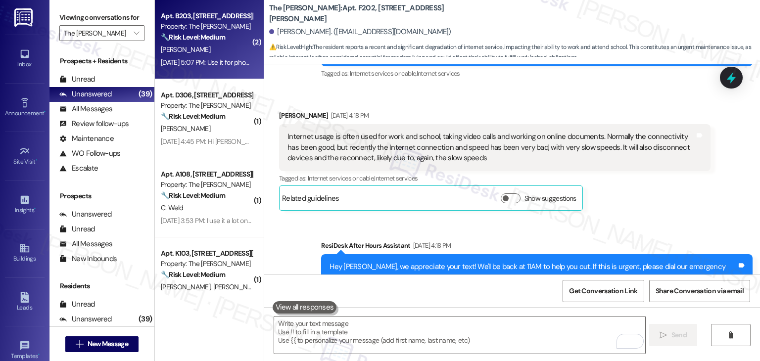
click at [224, 66] on div "Sep 19, 2025 at 5:07 PM: Use it for phone calls, work, and school work on lapto…" at bounding box center [284, 62] width 247 height 9
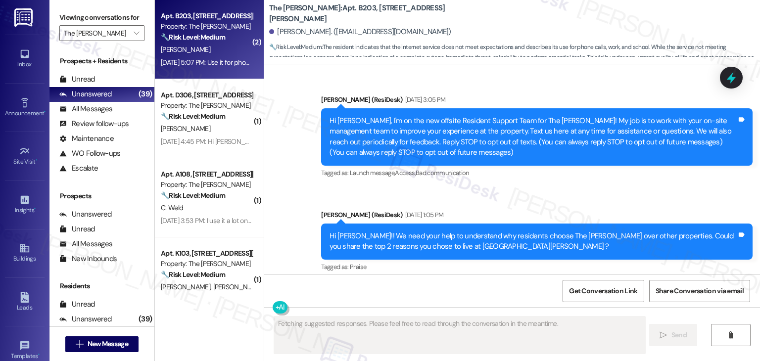
scroll to position [22257, 0]
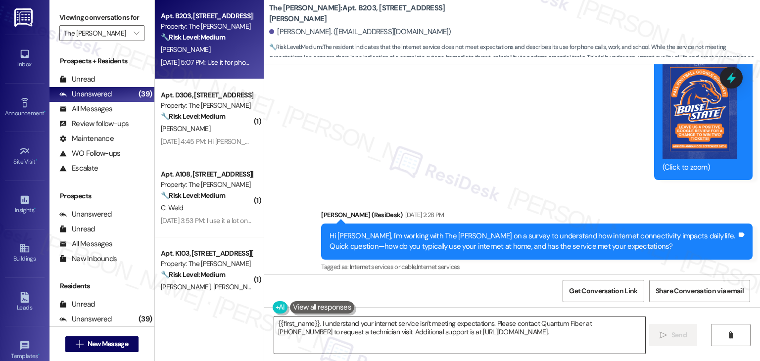
click at [331, 325] on textarea "{{first_name}}, I understand your internet service isn't meeting expectations. …" at bounding box center [459, 335] width 371 height 37
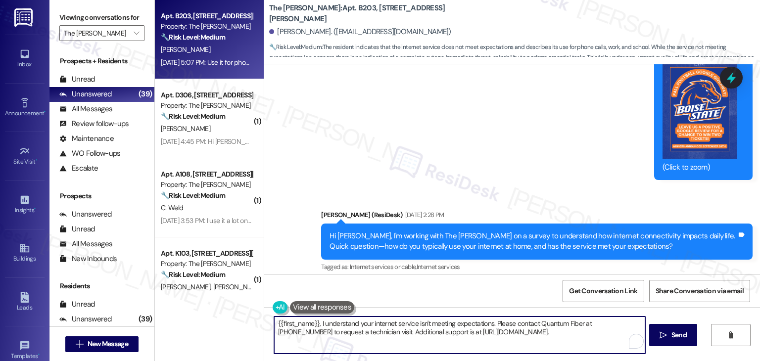
click at [331, 325] on textarea "{{first_name}}, I understand your internet service isn't meeting expectations. …" at bounding box center [459, 335] width 371 height 37
paste textarea "Hi {{first_name}}! Rewards Program Update On September 30, 2025, the Modern Mes…"
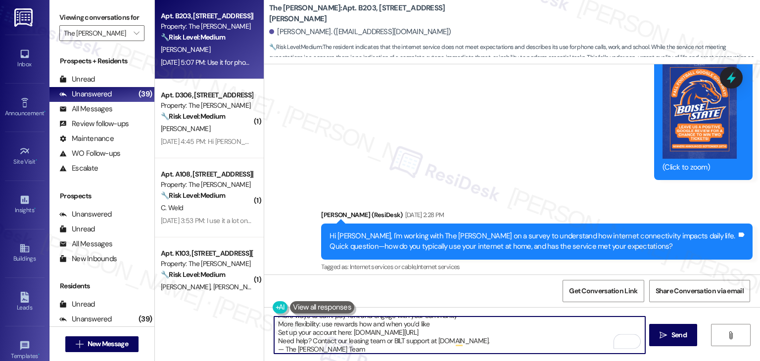
scroll to position [58, 0]
click at [437, 330] on textarea "Hi {{first_name}}! Rewards Program Update On September 30, 2025, the Modern Mes…" at bounding box center [459, 335] width 371 height 37
type textarea "Hi {{first_name}}! Rewards Program Update On September 30, 2025, the Modern Mes…"
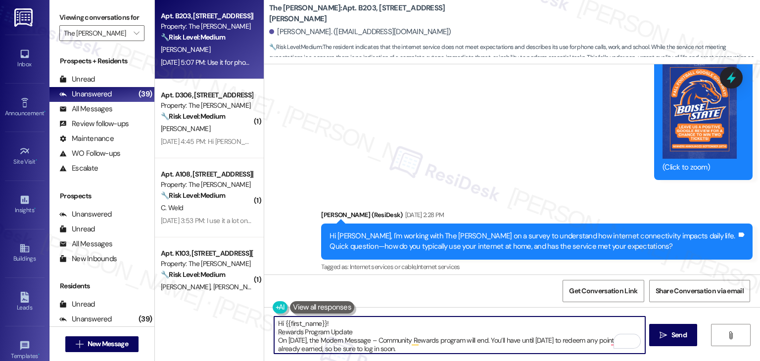
scroll to position [0, 0]
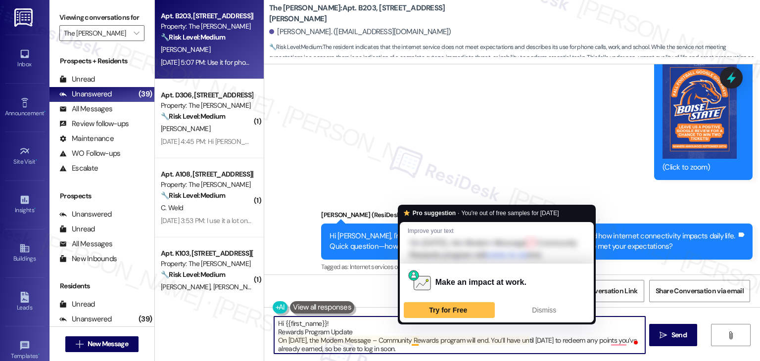
click at [352, 332] on textarea "Hi {{first_name}}! Rewards Program Update On September 30, 2025, the Modern Mes…" at bounding box center [459, 335] width 371 height 37
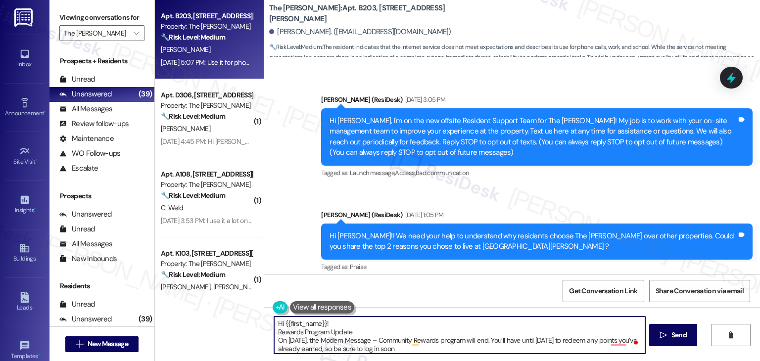
scroll to position [22257, 0]
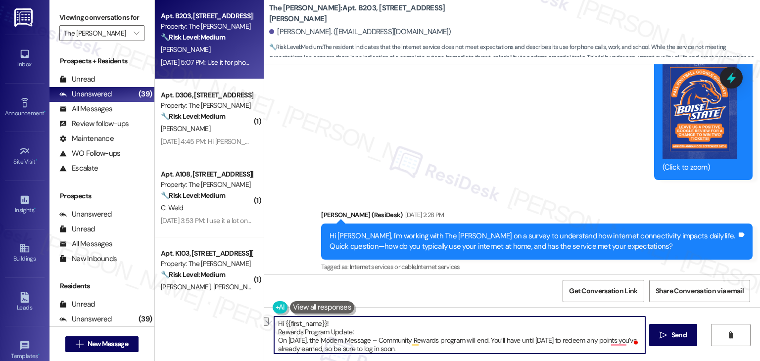
drag, startPoint x: 321, startPoint y: 324, endPoint x: 274, endPoint y: 322, distance: 46.6
click at [274, 322] on textarea "Hi {{first_name}}! Rewards Program Update: On [DATE], the Modern Message – Comm…" at bounding box center [459, 335] width 371 height 37
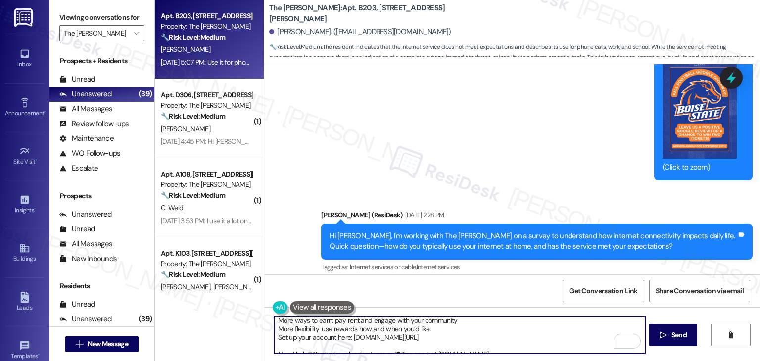
scroll to position [69, 0]
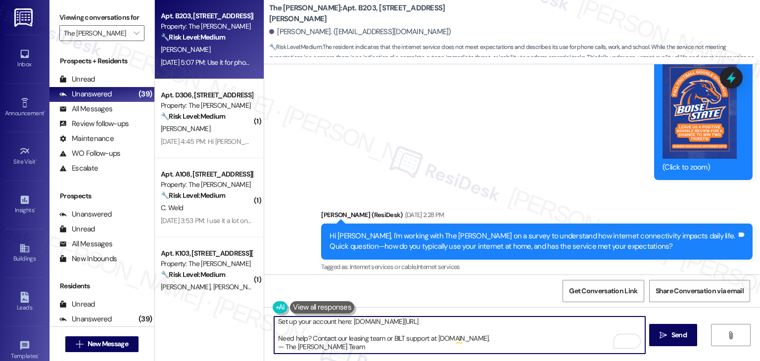
click at [476, 338] on textarea "Dear [PERSON_NAME] Residents! Rewards Program Update: On [DATE], the Modern Mes…" at bounding box center [459, 335] width 371 height 37
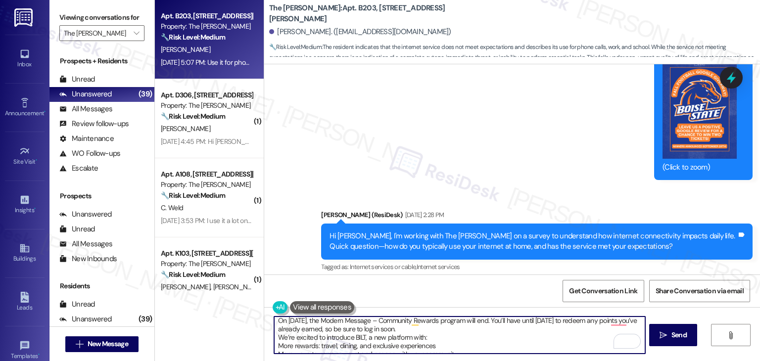
scroll to position [0, 0]
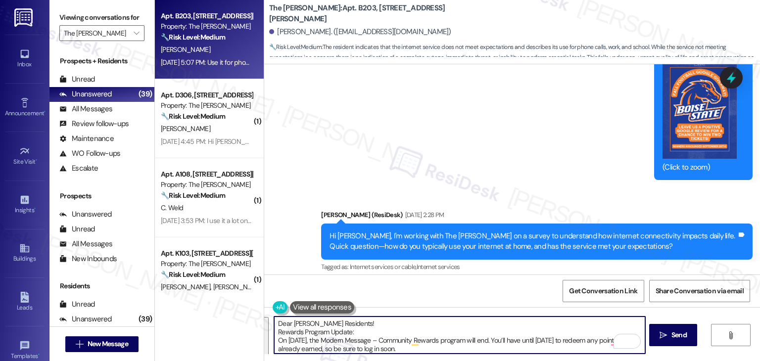
drag, startPoint x: 354, startPoint y: 348, endPoint x: 243, endPoint y: 296, distance: 122.7
click at [243, 296] on div "Apt. B203, [STREET_ADDRESS][PERSON_NAME] Property: The [PERSON_NAME] 🔧 Risk Lev…" at bounding box center [457, 180] width 605 height 361
click at [398, 334] on textarea "Dear [PERSON_NAME] Residents! Rewards Program Update: On [DATE], the Modern Mes…" at bounding box center [459, 335] width 371 height 37
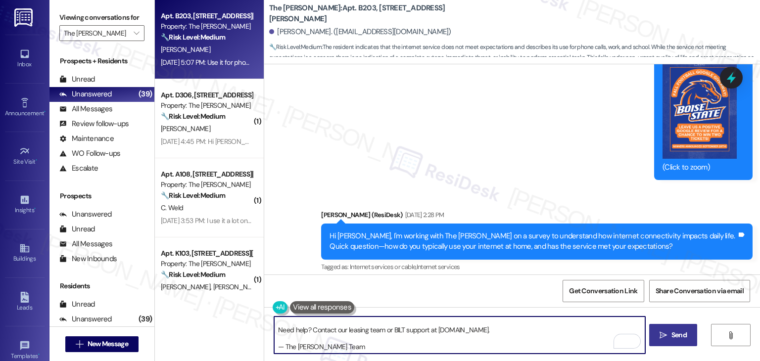
type textarea "Dear [PERSON_NAME] Residents! Rewards Program Update: On [DATE], the Modern Mes…"
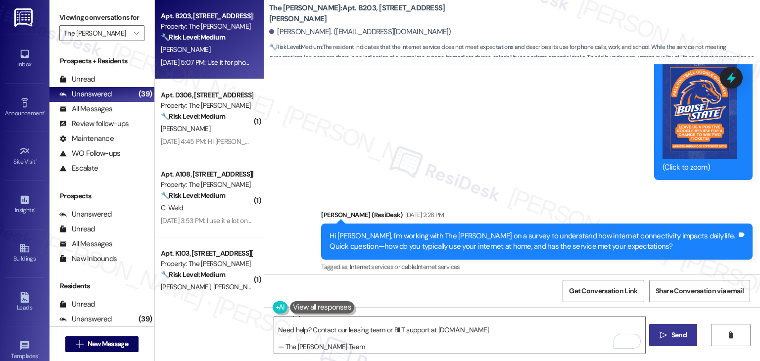
click at [683, 338] on span "Send" at bounding box center [679, 335] width 15 height 10
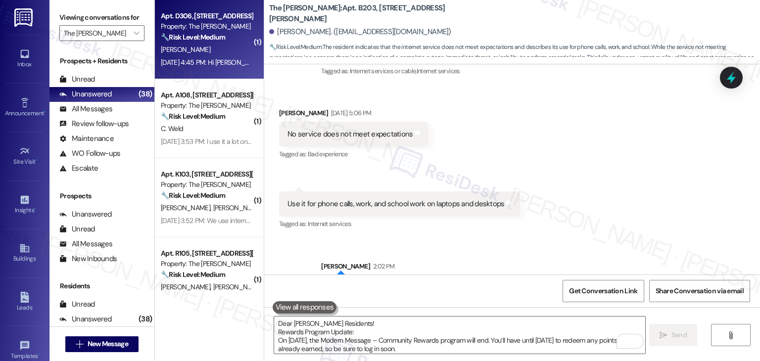
click at [223, 48] on div "M. Maffuccio" at bounding box center [207, 50] width 94 height 12
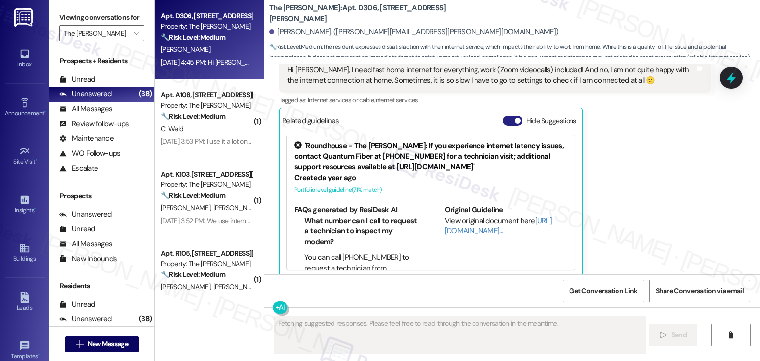
click at [505, 116] on button "Hide Suggestions" at bounding box center [513, 121] width 20 height 10
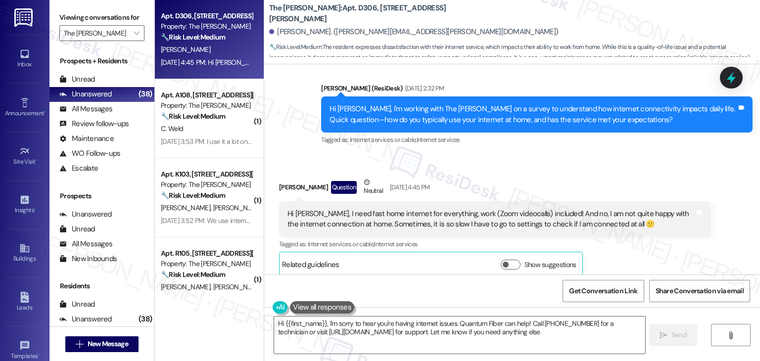
type textarea "Hi {{first_name}}, I'm sorry to hear you're having internet issues. Quantum Fib…"
click at [449, 329] on textarea "Hi {{first_name}}, I'm sorry to hear you're having internet issues. Quantum Fib…" at bounding box center [459, 335] width 371 height 37
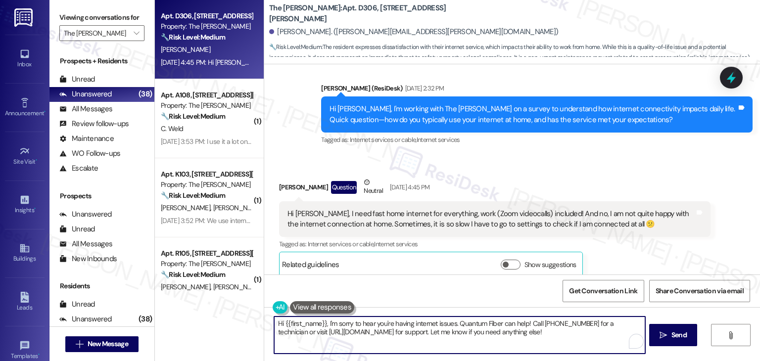
click at [449, 329] on textarea "Hi {{first_name}}, I'm sorry to hear you're having internet issues. Quantum Fib…" at bounding box center [459, 335] width 371 height 37
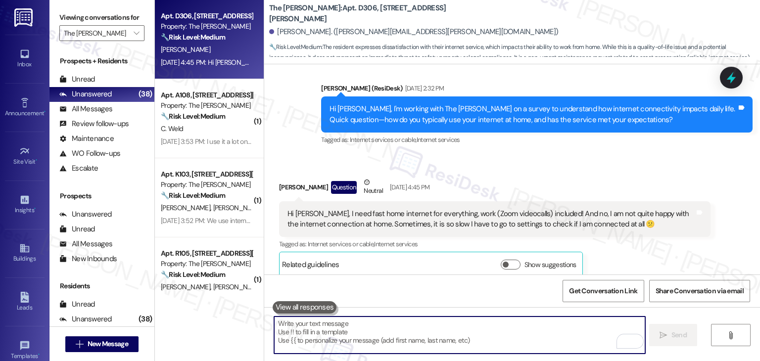
paste textarea "Dear [PERSON_NAME] Residents! Rewards Program Update: On [DATE], the Modern Mes…"
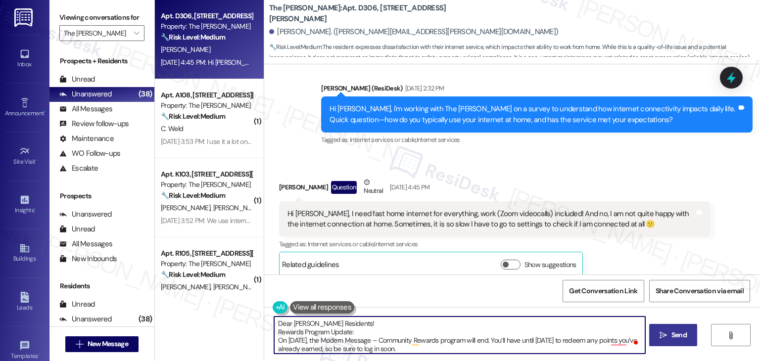
type textarea "Dear [PERSON_NAME] Residents! Rewards Program Update: On [DATE], the Modern Mes…"
click at [673, 337] on span "Send" at bounding box center [679, 335] width 15 height 10
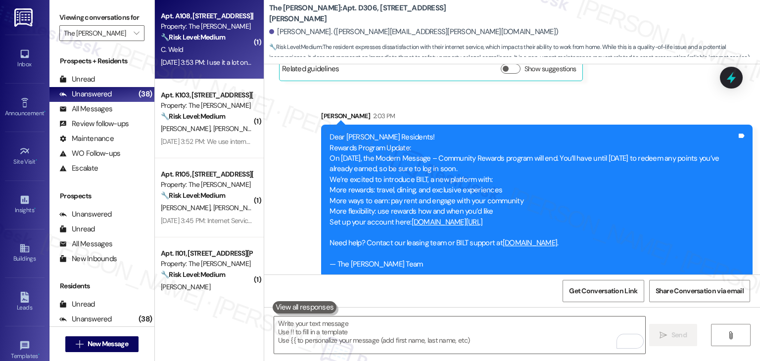
click at [234, 25] on div "Property: The [PERSON_NAME]" at bounding box center [207, 26] width 92 height 10
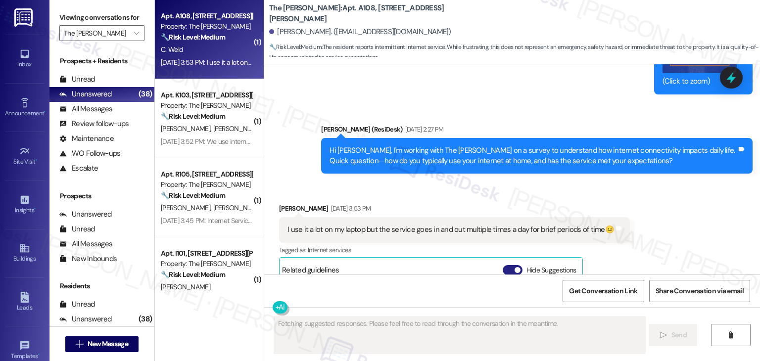
scroll to position [18, 0]
click at [505, 265] on button "Hide Suggestions" at bounding box center [513, 270] width 20 height 10
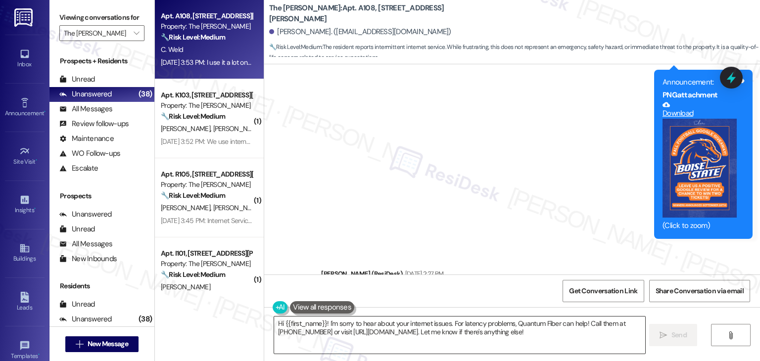
click at [391, 328] on textarea "Hi {{first_name}}! I'm sorry to hear about your internet issues. For latency pr…" at bounding box center [459, 335] width 371 height 37
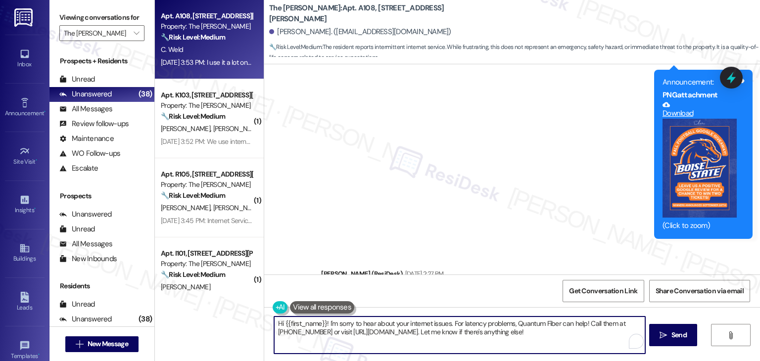
click at [391, 328] on textarea "Hi {{first_name}}! I'm sorry to hear about your internet issues. For latency pr…" at bounding box center [459, 335] width 371 height 37
paste textarea "Dear [PERSON_NAME] Residents! Rewards Program Update: On [DATE], the Modern Mes…"
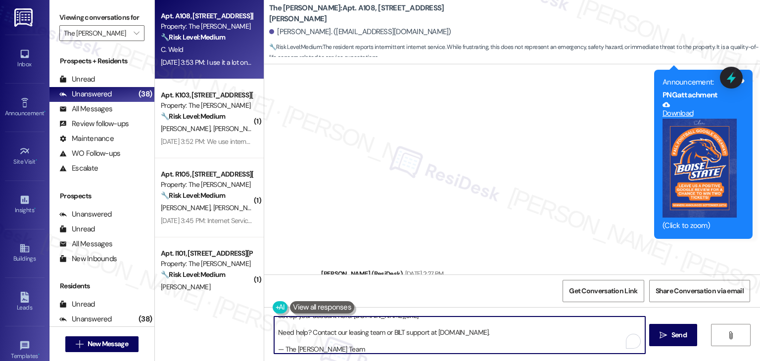
scroll to position [75, 0]
type textarea "Dear [PERSON_NAME] Residents! Rewards Program Update: On [DATE], the Modern Mes…"
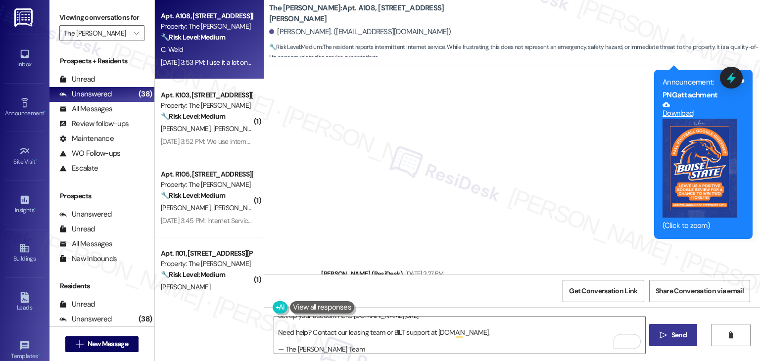
click at [689, 328] on button " Send" at bounding box center [674, 335] width 48 height 22
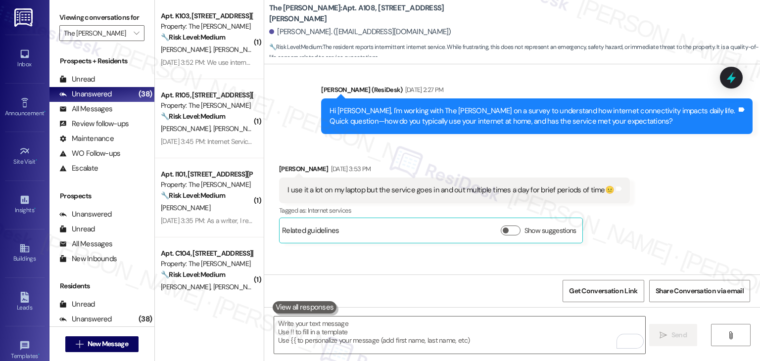
scroll to position [22790, 0]
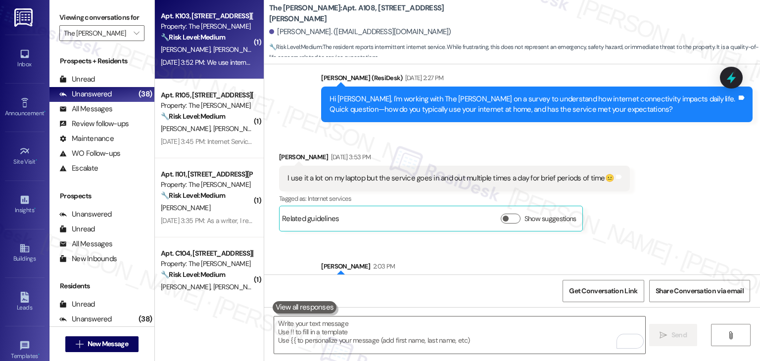
click at [208, 71] on div "Apt. K103, 225-K S. Linder Rd Property: The Clara 🔧 Risk Level: Medium The resi…" at bounding box center [209, 39] width 109 height 79
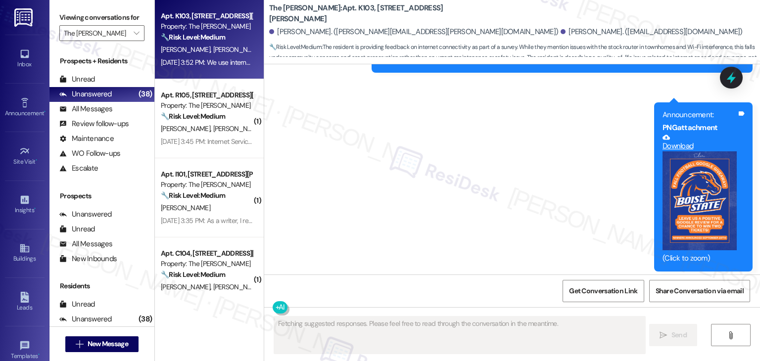
scroll to position [23794, 0]
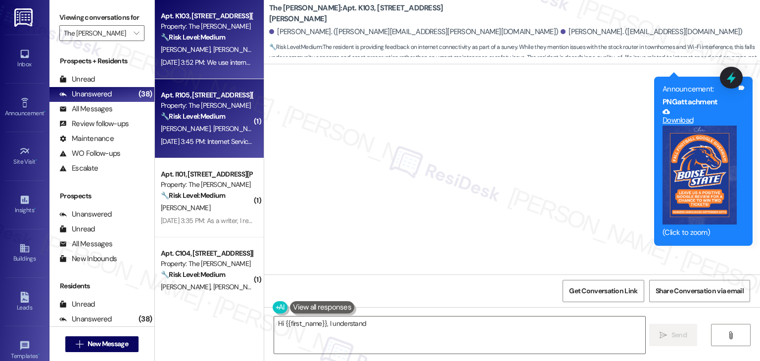
type textarea "Hi {{first_name}}, I understand your"
click at [215, 141] on div "Sep 19, 2025 at 3:45 PM: Internet Service has been incredibly difficult to use …" at bounding box center [306, 141] width 290 height 9
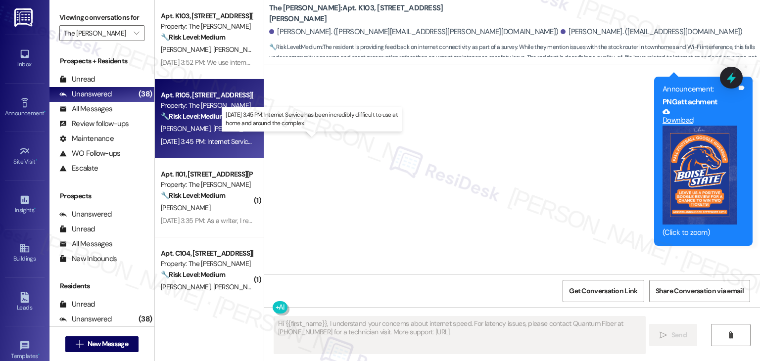
type textarea "Hi {{first_name}}, I understand your concerns about internet speed. For latency…"
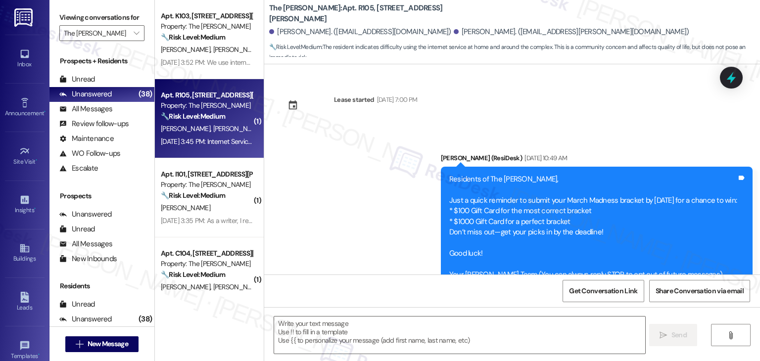
scroll to position [6351, 0]
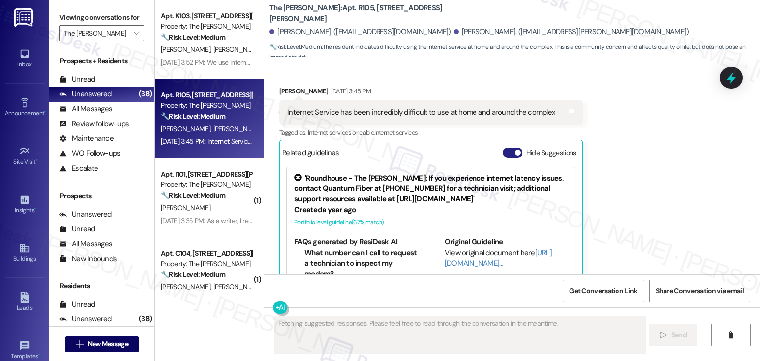
click at [504, 148] on button "Hide Suggestions" at bounding box center [513, 153] width 20 height 10
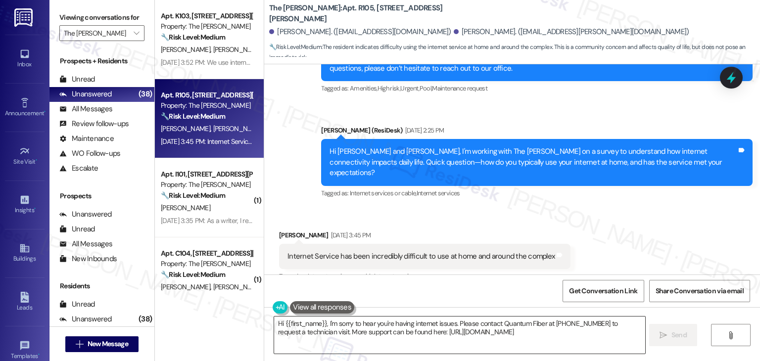
click at [371, 326] on textarea "Hi {{first_name}}, I'm sorry to hear you're having internet issues. Please cont…" at bounding box center [459, 335] width 371 height 37
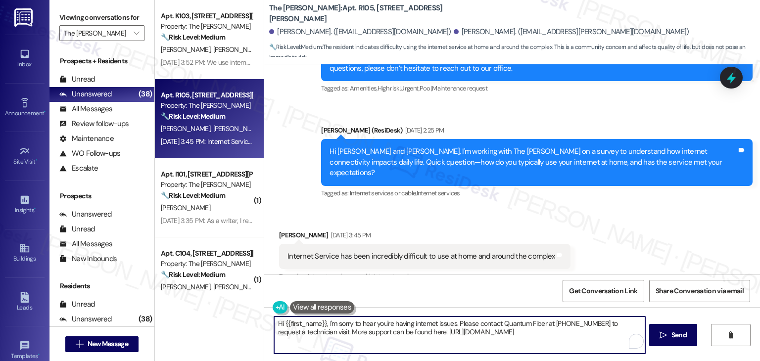
click at [371, 326] on textarea "Hi {{first_name}}, I'm sorry to hear you're having internet issues. Please cont…" at bounding box center [459, 335] width 371 height 37
paste textarea "Dear [PERSON_NAME] Residents! Rewards Program Update: On [DATE], the Modern Mes…"
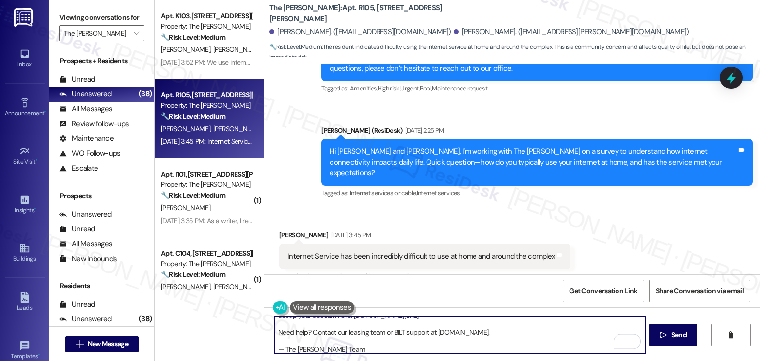
scroll to position [0, 0]
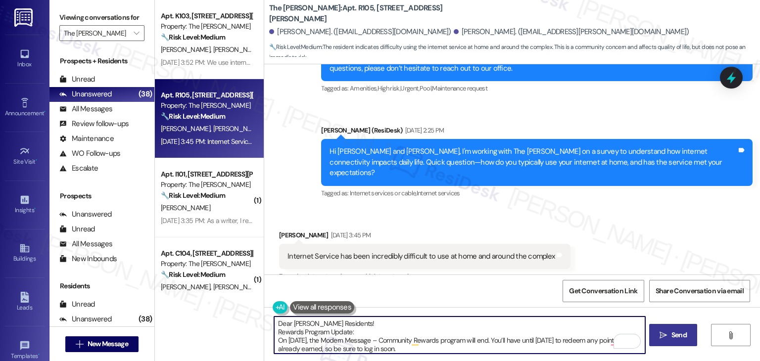
type textarea "Dear [PERSON_NAME] Residents! Rewards Program Update: On [DATE], the Modern Mes…"
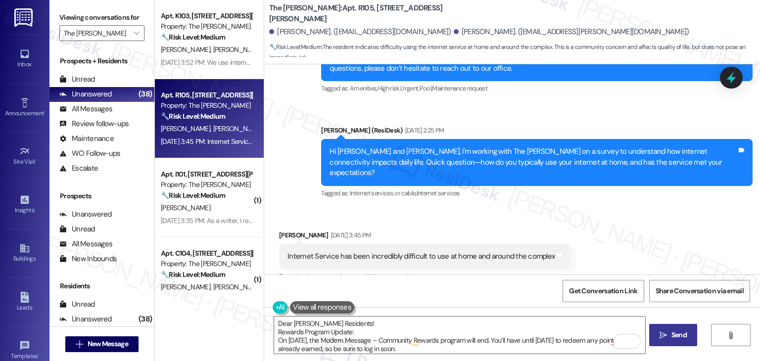
click at [682, 334] on span "Send" at bounding box center [679, 335] width 15 height 10
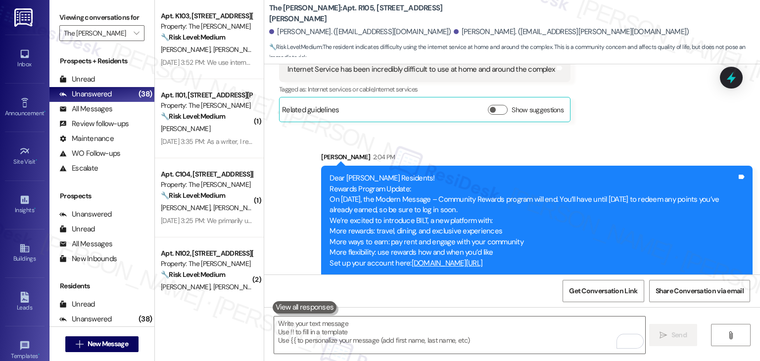
scroll to position [6403, 0]
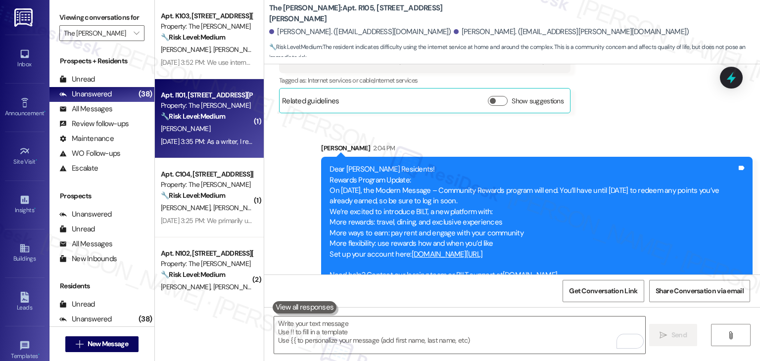
click at [220, 147] on div "Sep 19, 2025 at 3:35 PM: As a writer, I rely on it heavily. Which makes it real…" at bounding box center [207, 142] width 94 height 12
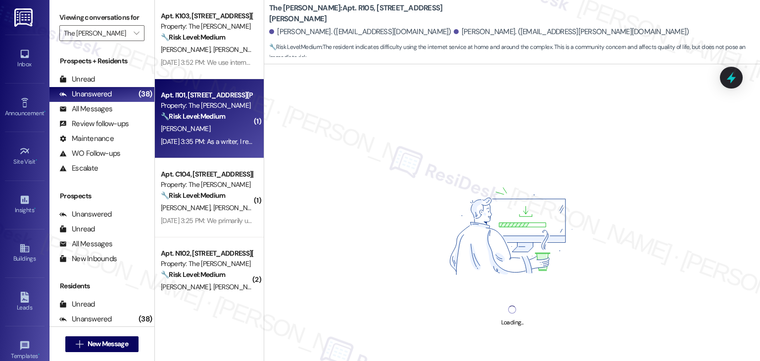
click at [211, 148] on div "Apt. I101, 225-I S. Linder Rd Property: The Clara 🔧 Risk Level: Medium The resi…" at bounding box center [209, 118] width 109 height 79
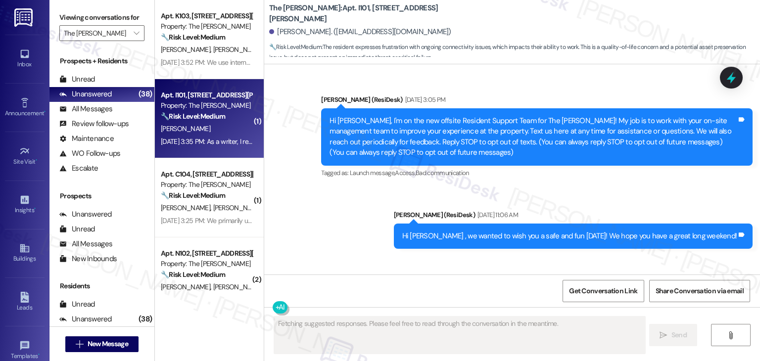
scroll to position [25258, 0]
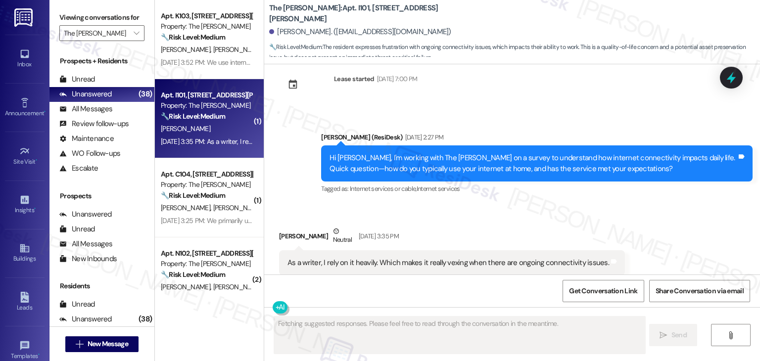
click at [515, 300] on span "button" at bounding box center [518, 303] width 6 height 6
click at [502, 153] on div "Hi Christina, I'm working with The Clara on a survey to understand how internet…" at bounding box center [533, 163] width 407 height 21
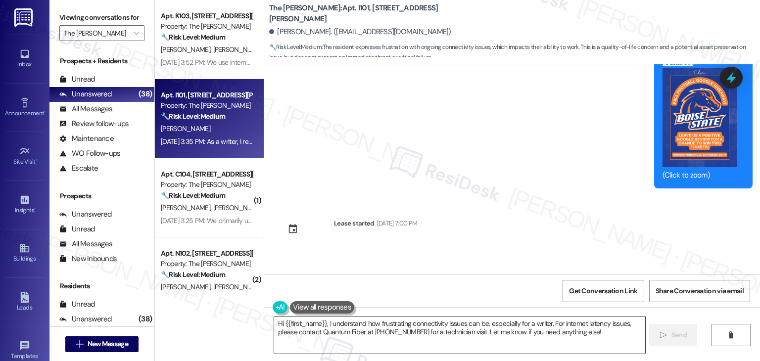
click at [395, 331] on textarea "Hi {{first_name}}, I understand how frustrating connectivity issues can be, esp…" at bounding box center [459, 335] width 371 height 37
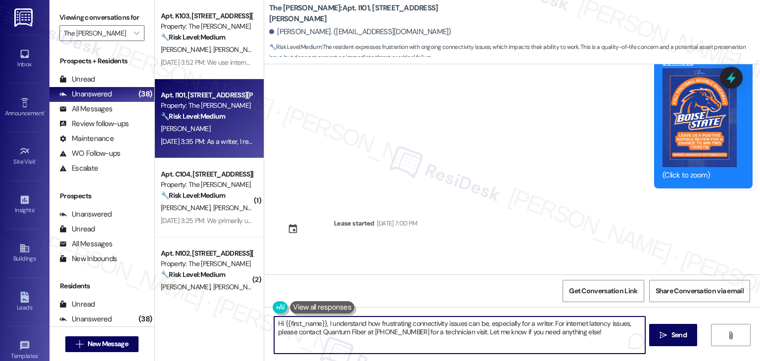
click at [395, 331] on textarea "Hi {{first_name}}, I understand how frustrating connectivity issues can be, esp…" at bounding box center [459, 335] width 371 height 37
paste textarea "Dear [PERSON_NAME] Residents! Rewards Program Update: On [DATE], the Modern Mes…"
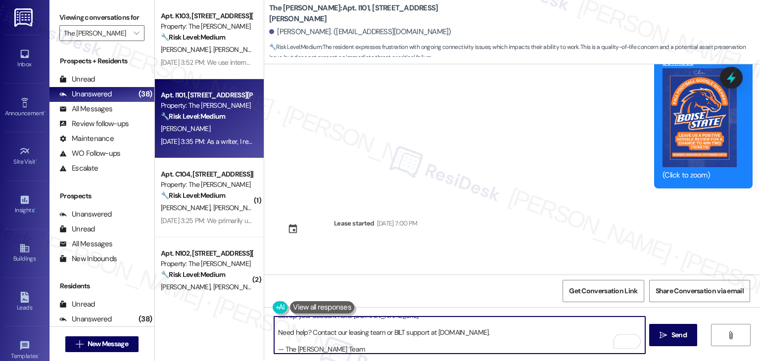
scroll to position [0, 0]
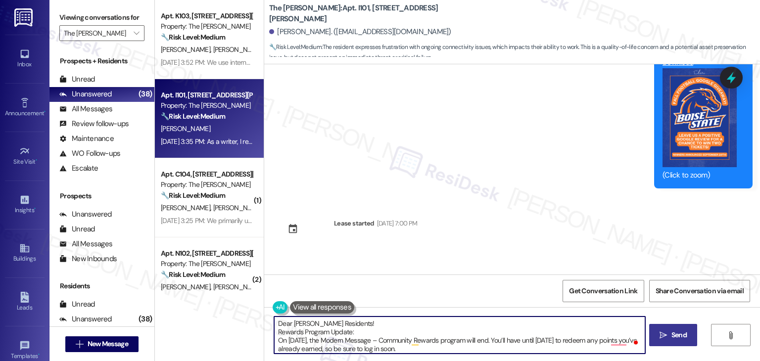
type textarea "Dear Clara Residents! Rewards Program Update: On September 30, 2025, the Modern…"
click at [670, 335] on span "Send" at bounding box center [679, 335] width 19 height 10
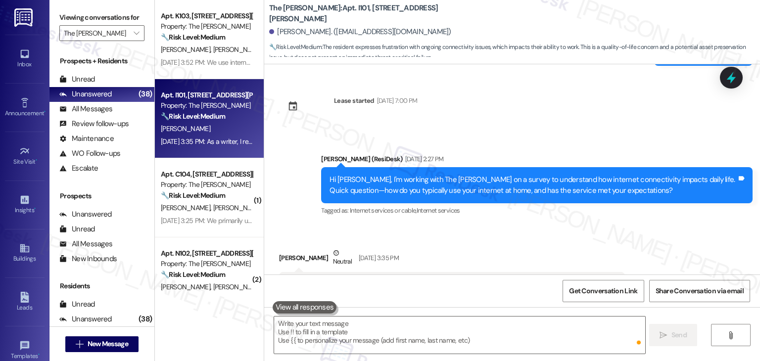
scroll to position [25309, 0]
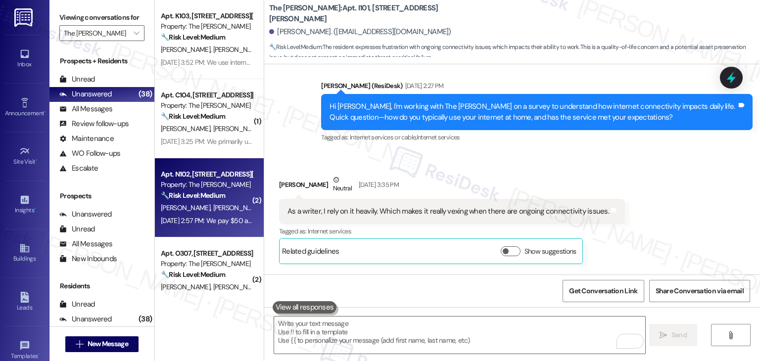
click at [222, 229] on div "Apt. N102, 225-N S. Linder Rd Property: The Clara 🔧 Risk Level: Medium The resi…" at bounding box center [209, 197] width 109 height 79
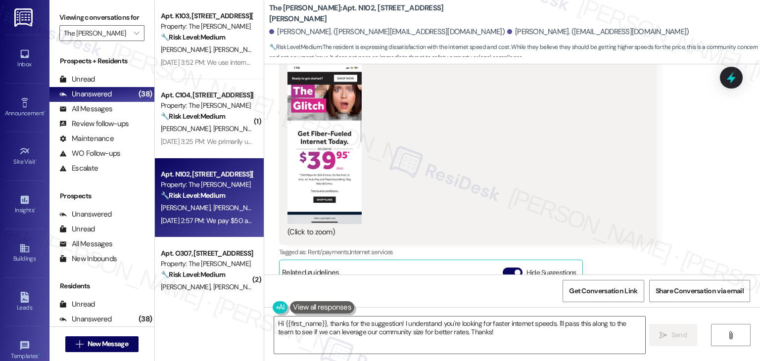
scroll to position [29906, 0]
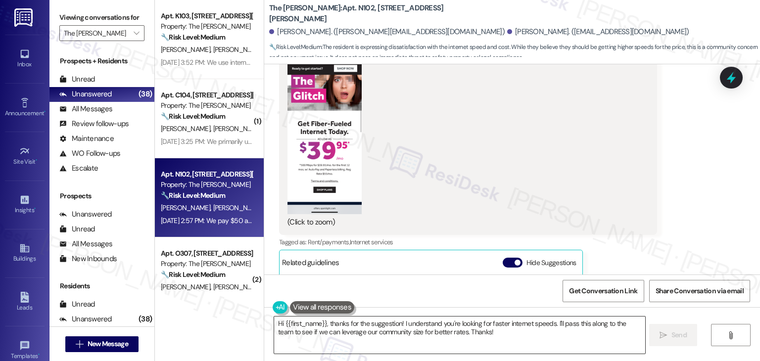
click at [387, 326] on textarea "Hi {{first_name}}, thanks for the suggestion! I understand you're looking for f…" at bounding box center [459, 335] width 371 height 37
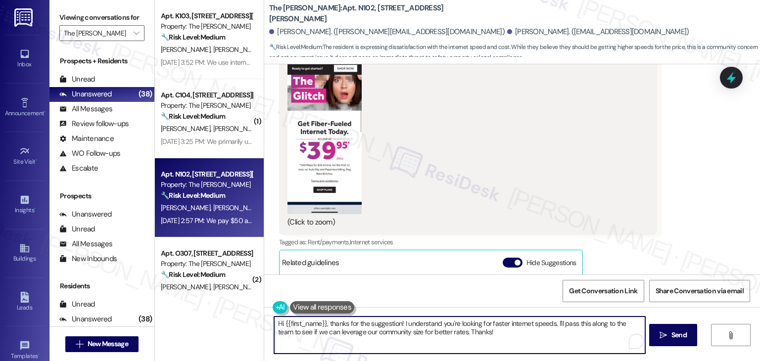
click at [387, 326] on textarea "Hi {{first_name}}, thanks for the suggestion! I understand you're looking for f…" at bounding box center [459, 335] width 371 height 37
paste textarea "Dear Clara Residents! Rewards Program Update: On September 30, 2025, the Modern…"
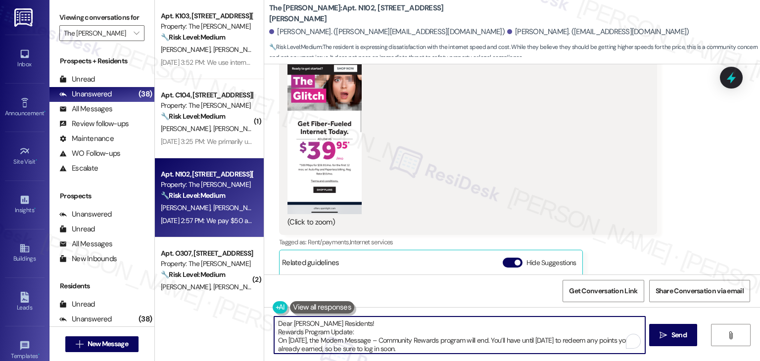
scroll to position [75, 0]
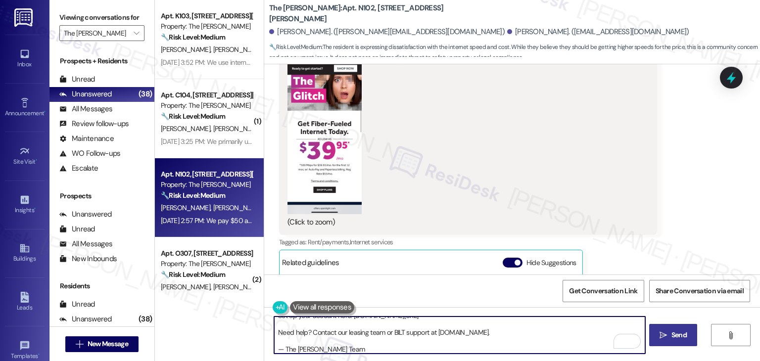
type textarea "Dear Clara Residents! Rewards Program Update: On September 30, 2025, the Modern…"
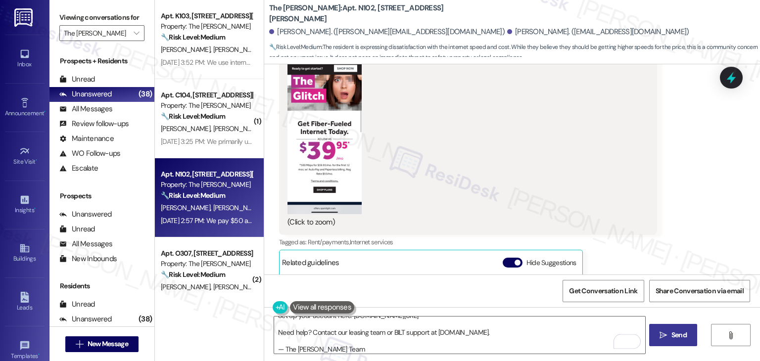
click at [678, 332] on span "Send" at bounding box center [679, 335] width 15 height 10
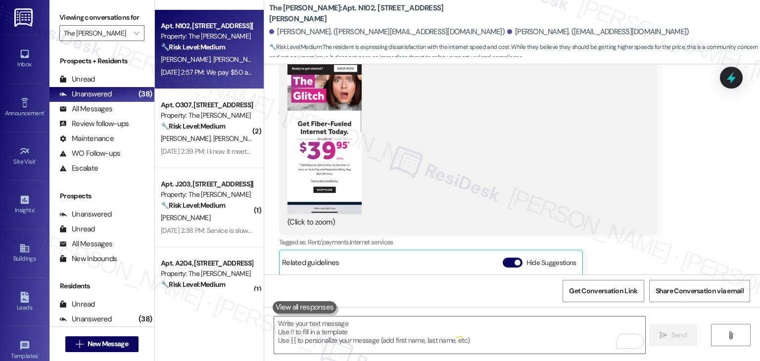
scroll to position [0, 0]
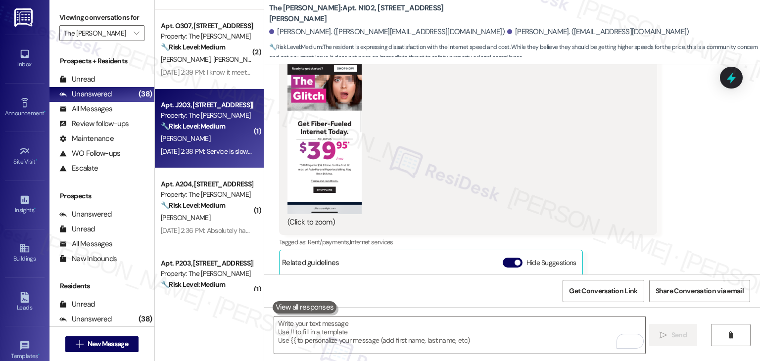
click at [198, 160] on div "Apt. J203, 225-J S. Linder Rd Property: The Clara 🔧 Risk Level: Medium The resi…" at bounding box center [209, 128] width 109 height 79
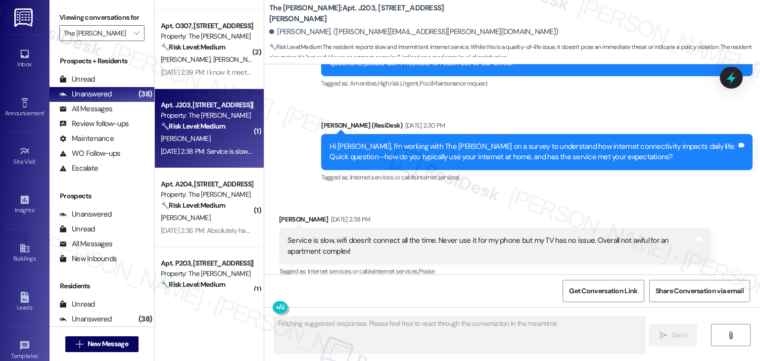
click at [503, 287] on div "Hide Suggestions" at bounding box center [542, 292] width 78 height 10
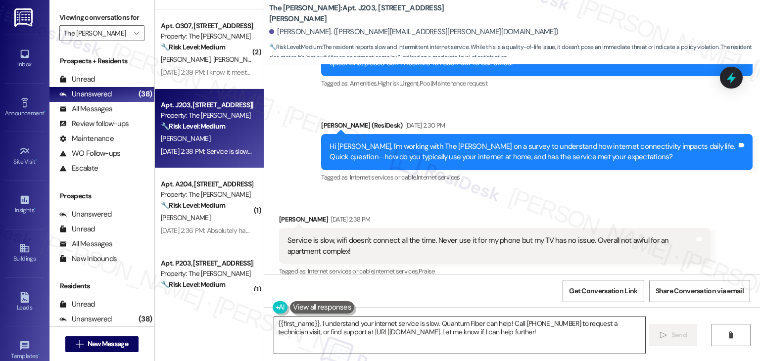
click at [376, 327] on textarea "{{first_name}}, I understand your internet service is slow. Quantum Fiber can h…" at bounding box center [459, 335] width 371 height 37
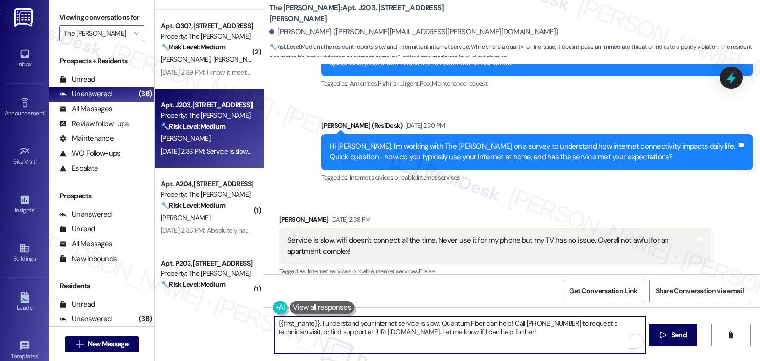
click at [376, 327] on textarea "{{first_name}}, I understand your internet service is slow. Quantum Fiber can h…" at bounding box center [459, 335] width 371 height 37
paste textarea "Dear Clara Residents! Rewards Program Update: On September 30, 2025, the Modern…"
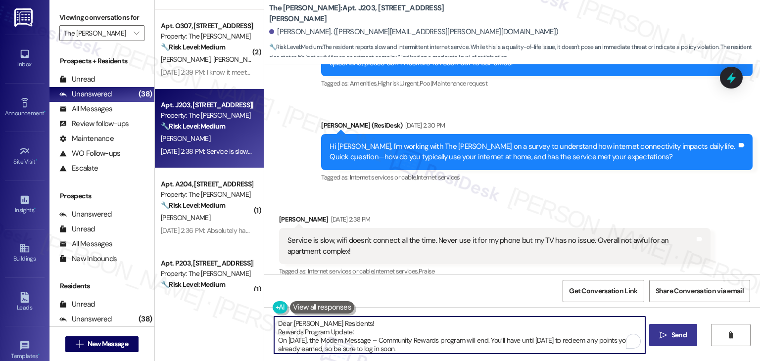
type textarea "Dear Clara Residents! Rewards Program Update: On September 30, 2025, the Modern…"
click at [665, 331] on span " Send" at bounding box center [673, 335] width 31 height 10
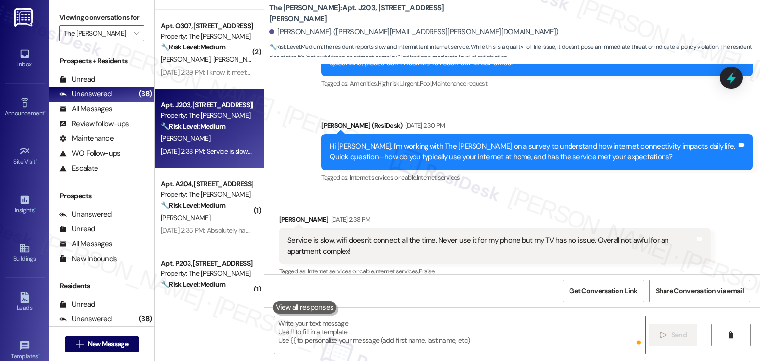
click at [217, 218] on div "D. Hazen" at bounding box center [207, 218] width 94 height 12
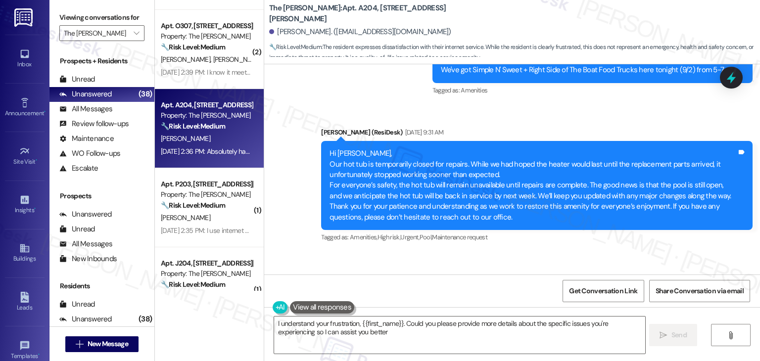
type textarea "I understand your frustration, {{first_name}}. Could you please provide more de…"
click at [327, 331] on textarea "I understand your frustration, {{first_name}}. Could you please provide more de…" at bounding box center [459, 335] width 371 height 37
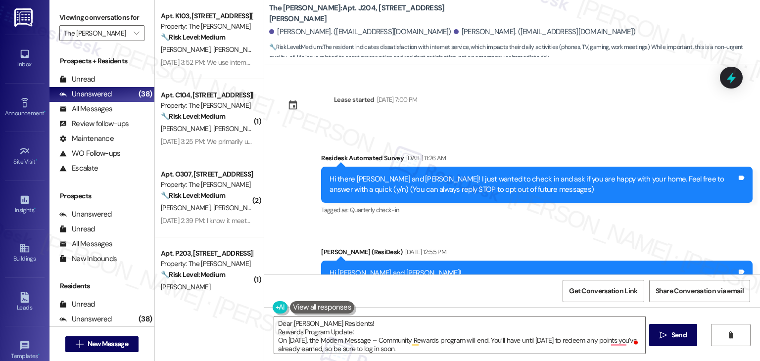
scroll to position [1230, 0]
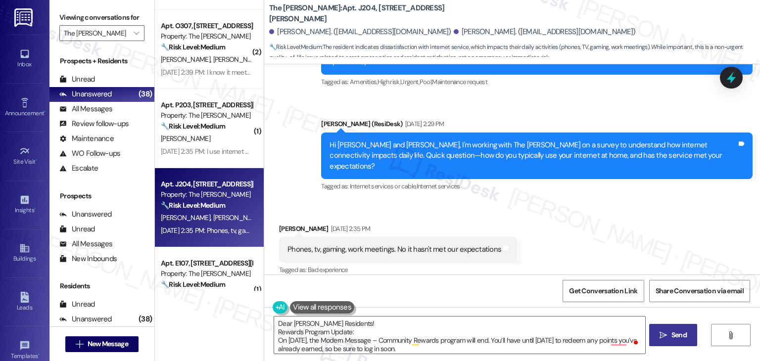
click at [670, 338] on span "Send" at bounding box center [679, 335] width 19 height 10
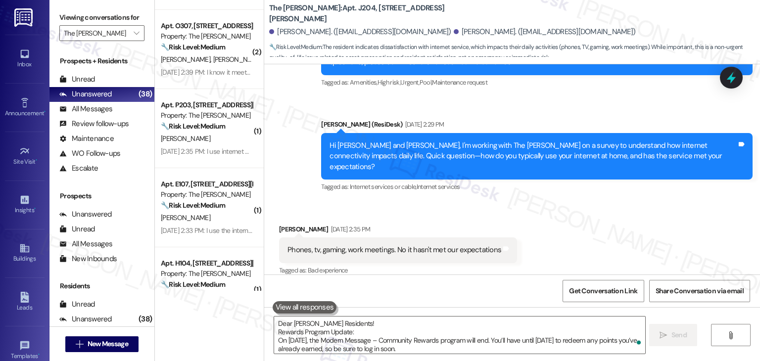
scroll to position [1426, 0]
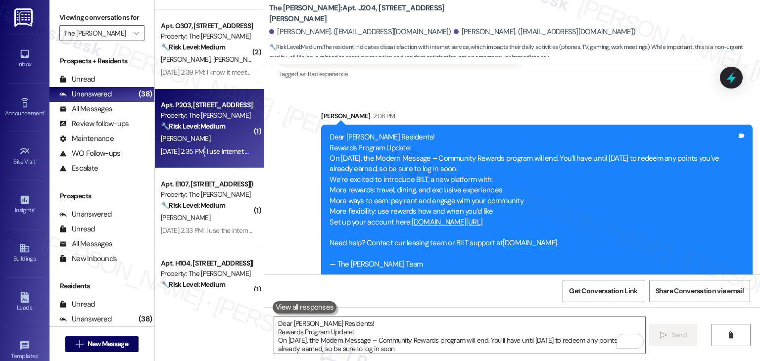
click at [198, 157] on div "[DATE] 2:35 PM: I use internet daily for streaming and laptop. I find it is slo…" at bounding box center [207, 152] width 94 height 12
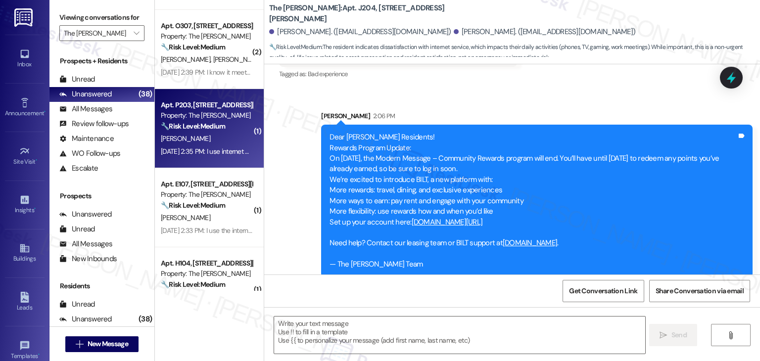
type textarea "Fetching suggested responses. Please feel free to read through the conversation…"
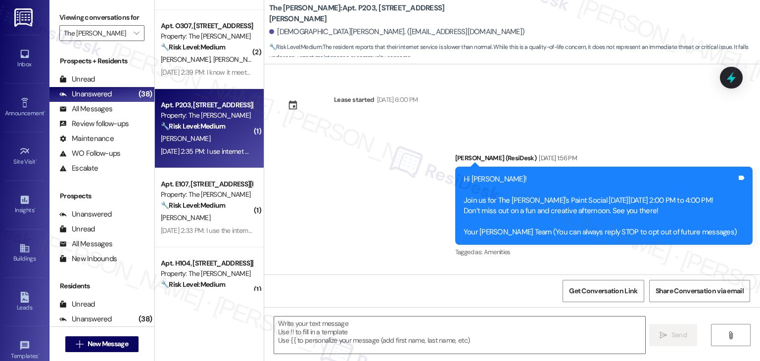
scroll to position [6541, 0]
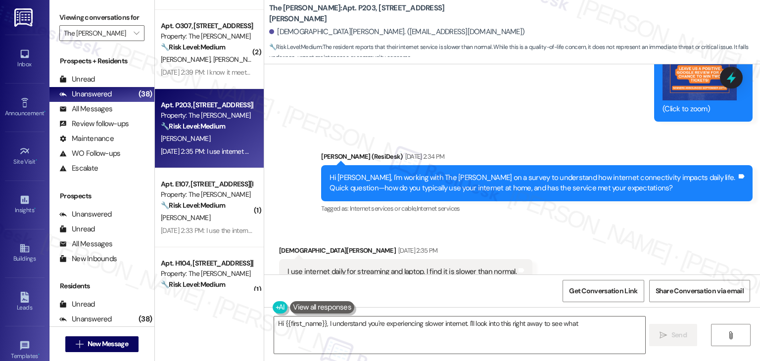
click at [557, 223] on div "Received via SMS [PERSON_NAME] [DATE] 2:35 PM I use internet daily for streamin…" at bounding box center [512, 265] width 496 height 84
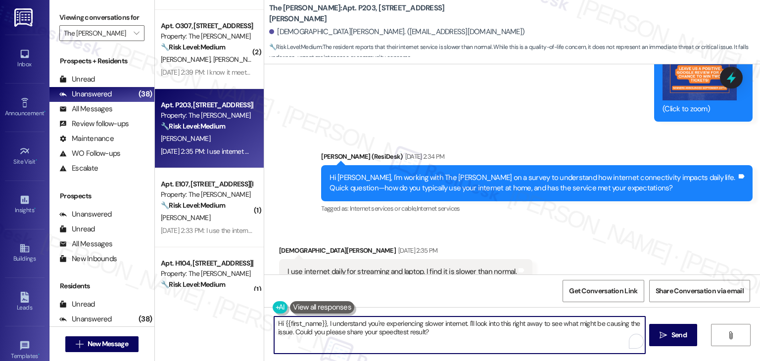
click at [378, 327] on textarea "Hi {{first_name}}, I understand you're experiencing slower internet. I'll look …" at bounding box center [459, 335] width 371 height 37
paste textarea "Dear [PERSON_NAME] Residents! Rewards Program Update: On [DATE], the Modern Mes…"
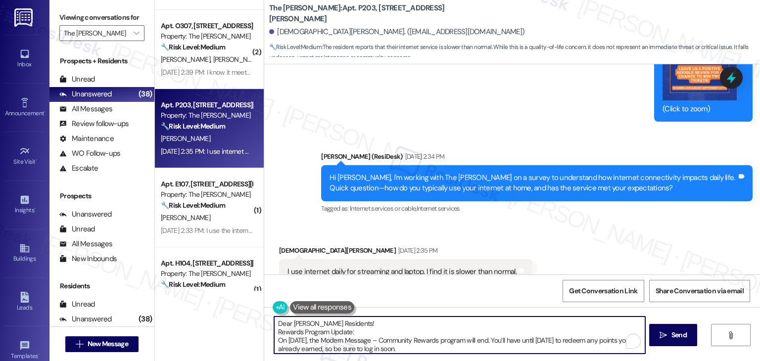
scroll to position [75, 0]
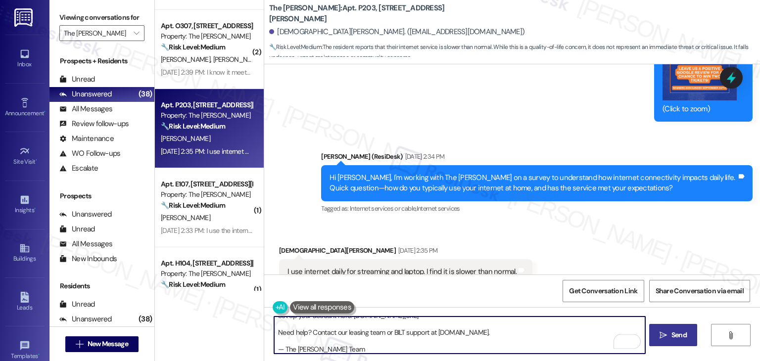
type textarea "Dear [PERSON_NAME] Residents! Rewards Program Update: On [DATE], the Modern Mes…"
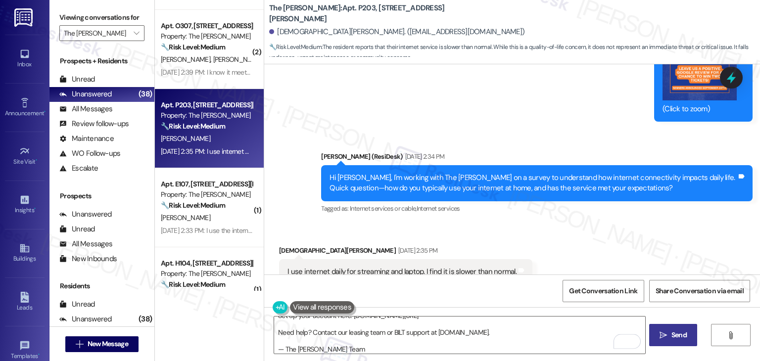
click at [661, 333] on icon "" at bounding box center [663, 336] width 7 height 8
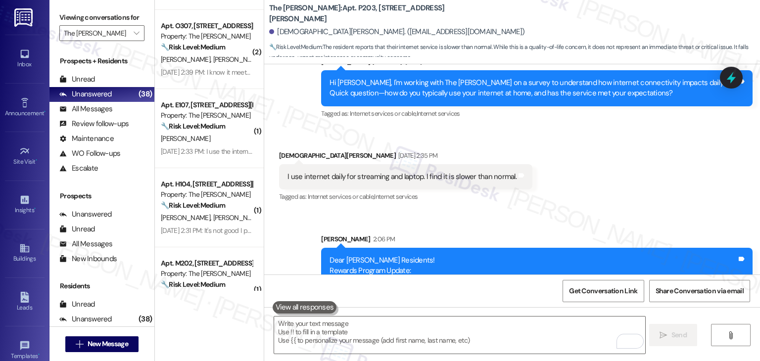
scroll to position [6738, 0]
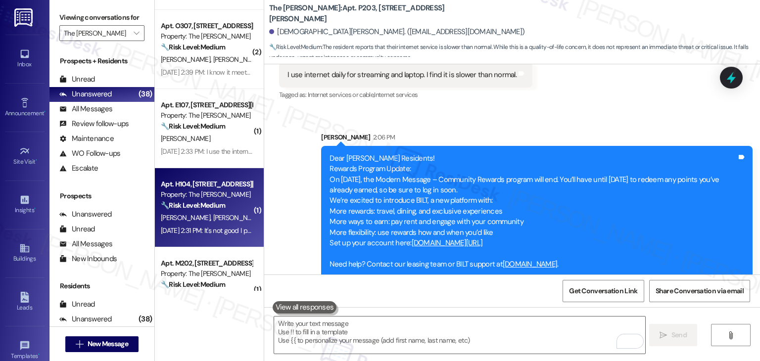
click at [203, 228] on div "[DATE] 2:31 PM: It's not good I pay the provider extra for better service [DATE…" at bounding box center [260, 230] width 198 height 9
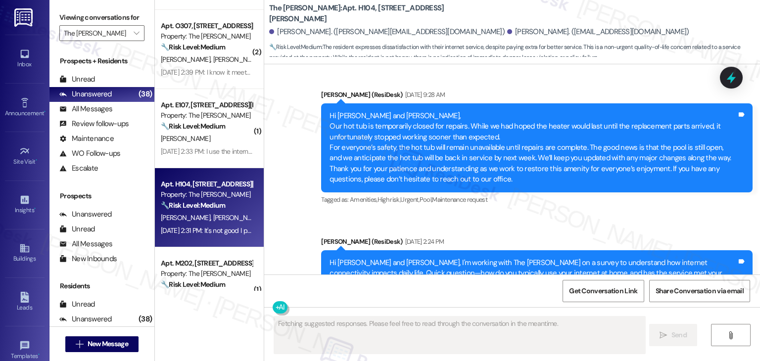
scroll to position [12556, 0]
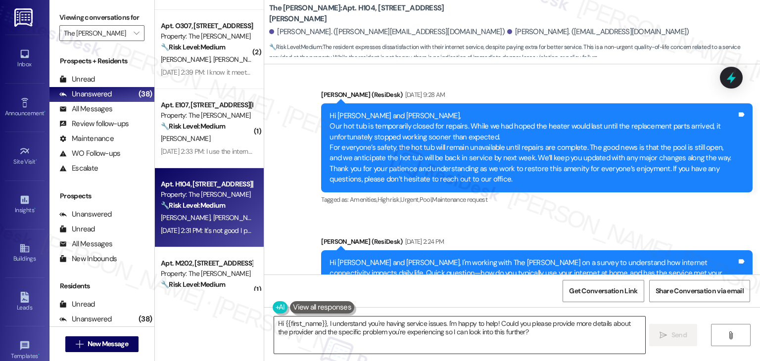
click at [402, 335] on textarea "Hi {{first_name}}, I understand you're having service issues. I'm happy to help…" at bounding box center [459, 335] width 371 height 37
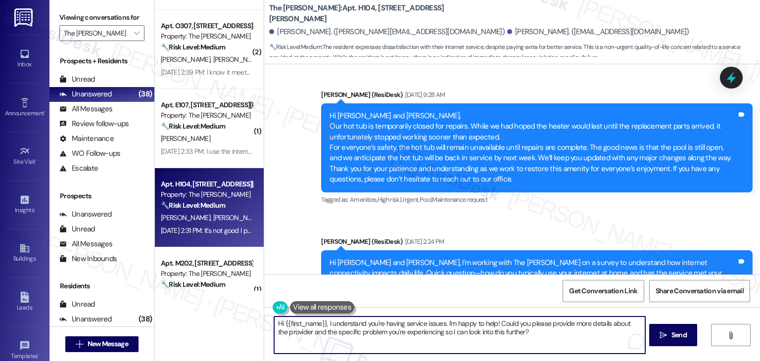
click at [402, 335] on textarea "Hi {{first_name}}, I understand you're having service issues. I'm happy to help…" at bounding box center [459, 335] width 371 height 37
paste textarea "Dear [PERSON_NAME] Residents! Rewards Program Update: On [DATE], the Modern Mes…"
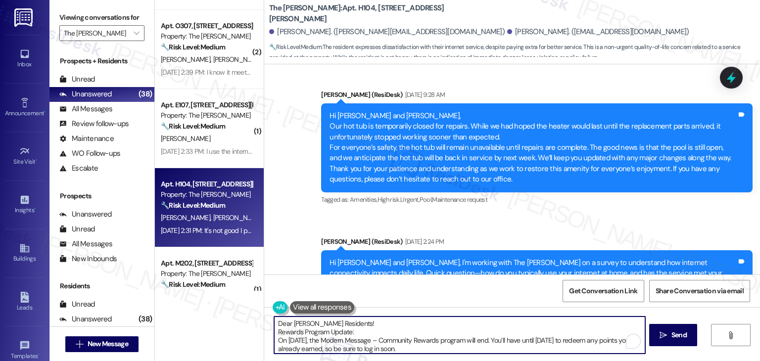
scroll to position [75, 0]
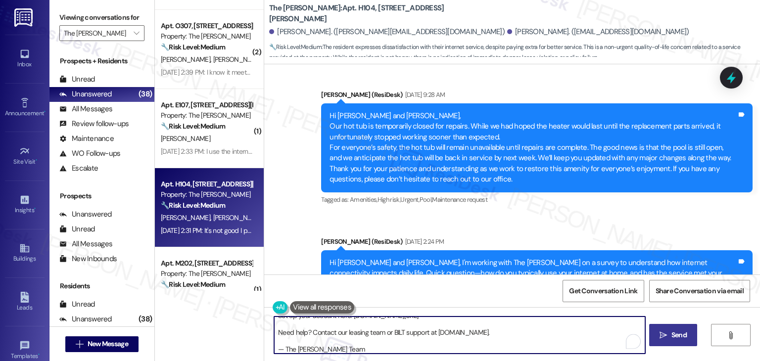
type textarea "Dear [PERSON_NAME] Residents! Rewards Program Update: On [DATE], the Modern Mes…"
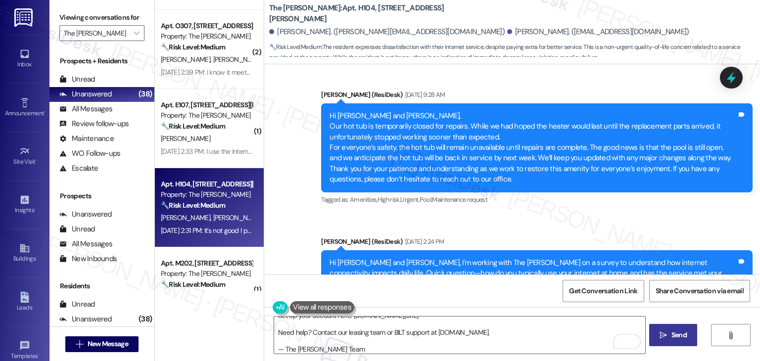
click at [686, 331] on span "Send" at bounding box center [679, 335] width 15 height 10
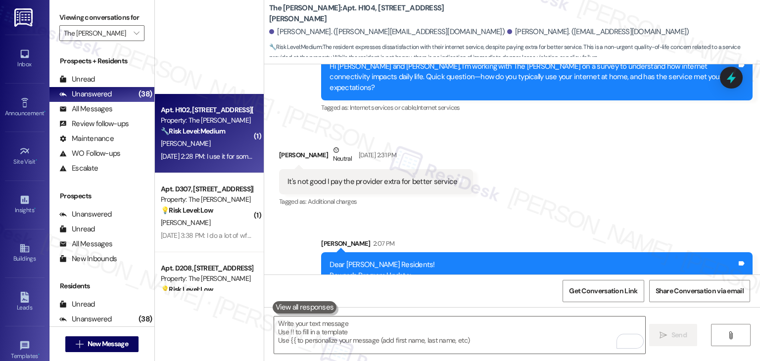
scroll to position [495, 0]
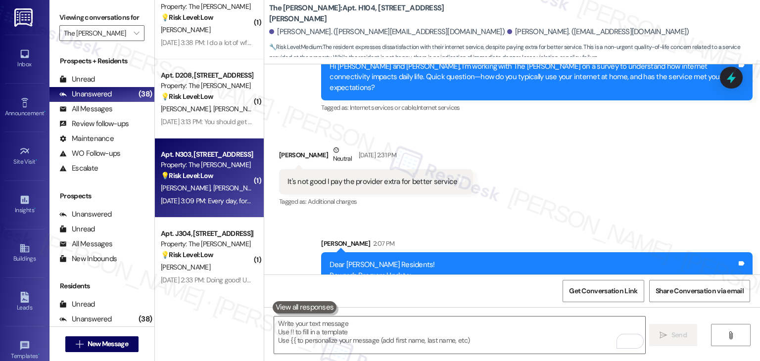
click at [214, 197] on div "Sep 19, 2025 at 3:09 PM: Every day, for the most part its good but sometimes it…" at bounding box center [279, 201] width 237 height 9
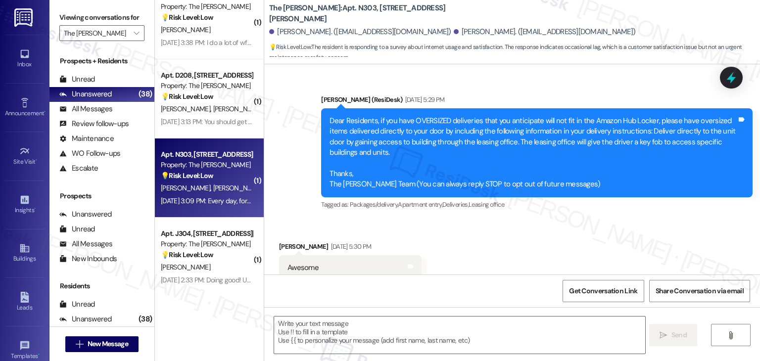
scroll to position [27691, 0]
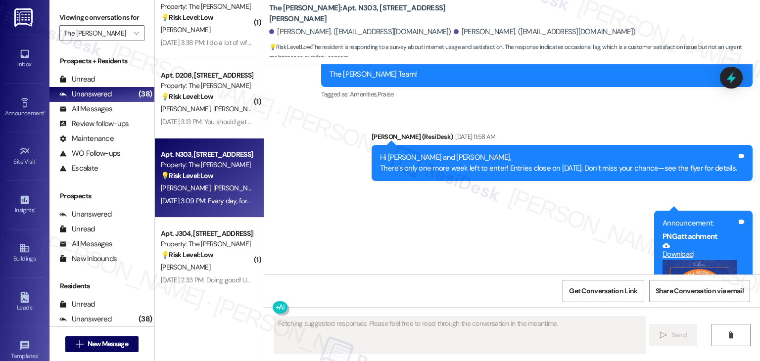
click at [417, 292] on div "Get Conversation Link Share Conversation via email" at bounding box center [512, 291] width 496 height 33
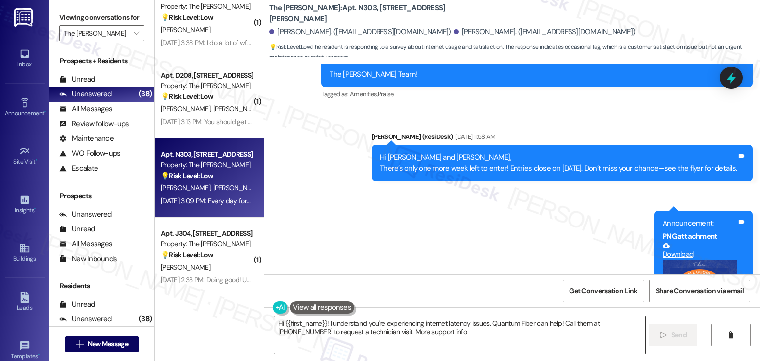
click at [376, 327] on textarea "Hi {{first_name}}! I understand you're experiencing internet latency issues. Qu…" at bounding box center [459, 335] width 371 height 37
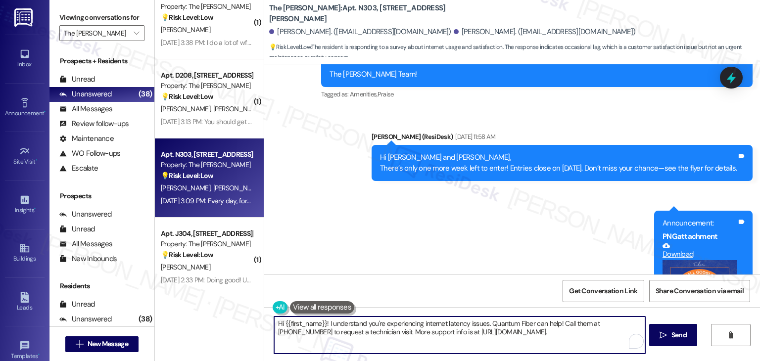
paste textarea "Dear [PERSON_NAME] Residents! Rewards Program Update: On [DATE], the Modern Mes…"
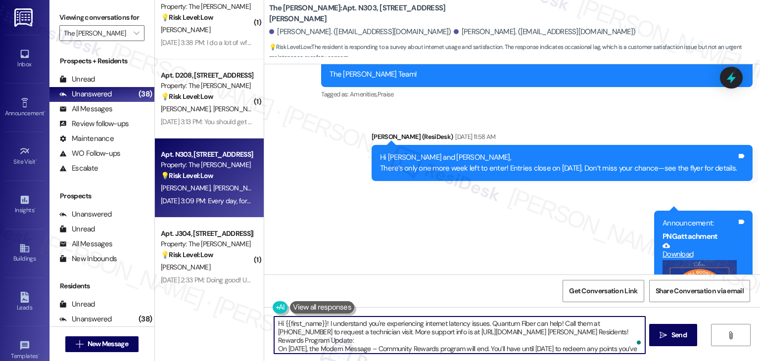
type textarea "Hi {{first_name}}! I understand you're experiencing internet latency issues. Qu…"
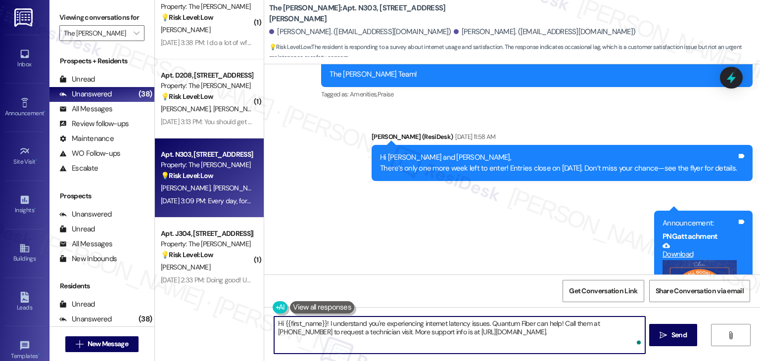
scroll to position [0, 0]
click at [418, 326] on textarea "Hi {{first_name}}! I understand you're experiencing internet latency issues. Qu…" at bounding box center [459, 335] width 371 height 37
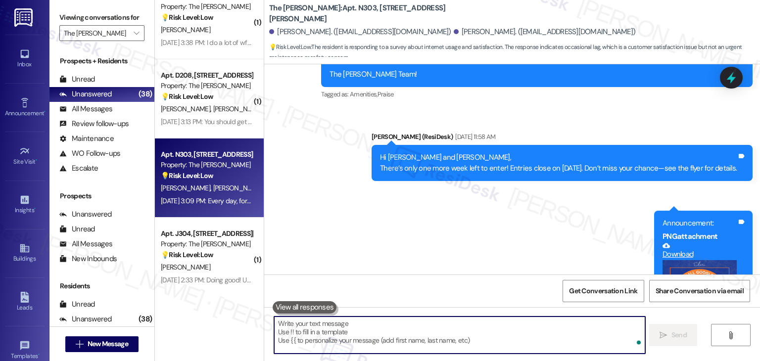
click at [415, 331] on textarea "To enrich screen reader interactions, please activate Accessibility in Grammarl…" at bounding box center [459, 335] width 371 height 37
paste textarea "Dear [PERSON_NAME] Residents! Rewards Program Update: On [DATE], the Modern Mes…"
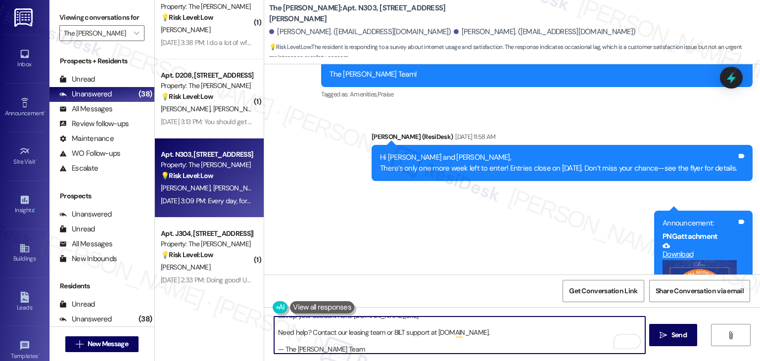
type textarea "Dear [PERSON_NAME] Residents! Rewards Program Update: On [DATE], the Modern Mes…"
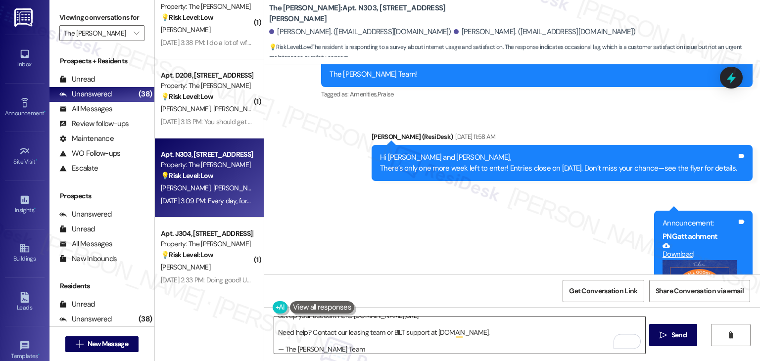
click at [457, 341] on textarea "Dear [PERSON_NAME] Residents! Rewards Program Update: On [DATE], the Modern Mes…" at bounding box center [459, 335] width 371 height 37
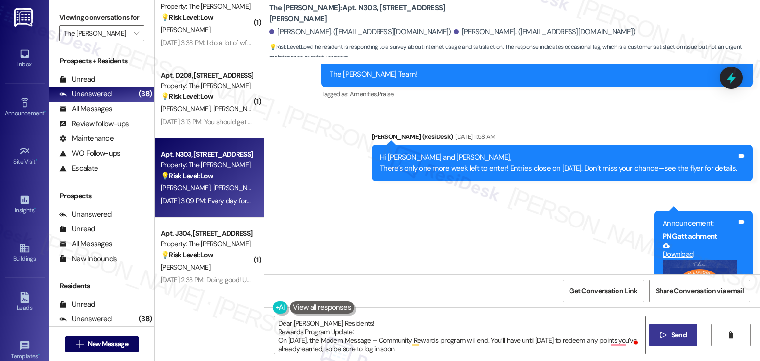
click at [673, 335] on span "Send" at bounding box center [679, 335] width 15 height 10
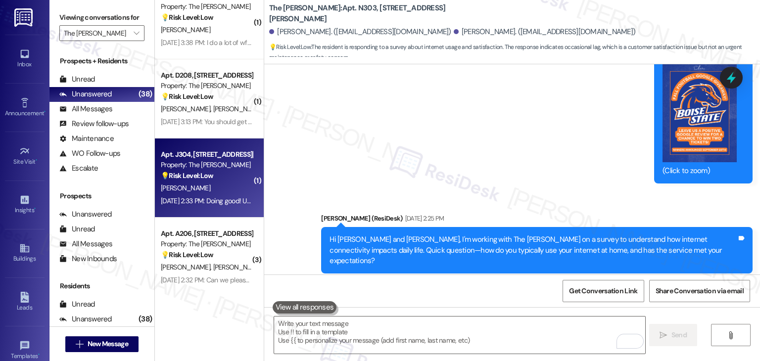
click at [199, 195] on div "Sep 19, 2025 at 2:33 PM: Doing good! Use it for my phone tv and computer Sep 19…" at bounding box center [207, 201] width 94 height 12
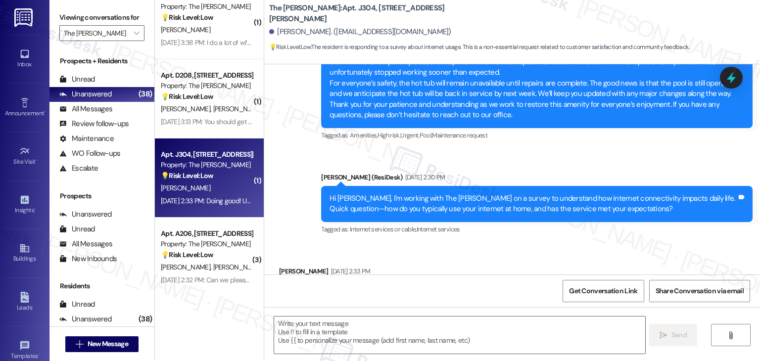
type textarea "Fetching suggested responses. Please feel free to read through the conversation…"
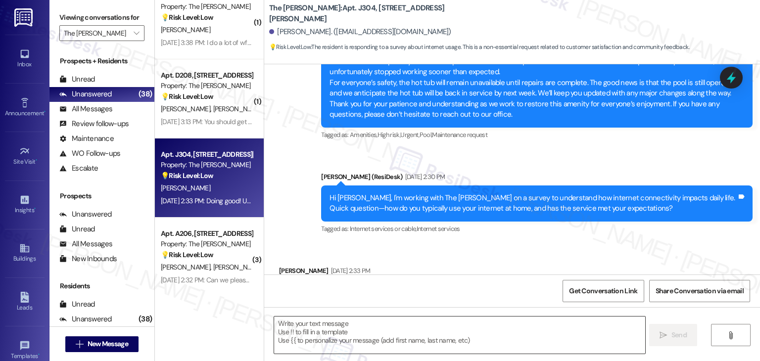
click at [390, 329] on textarea at bounding box center [459, 335] width 371 height 37
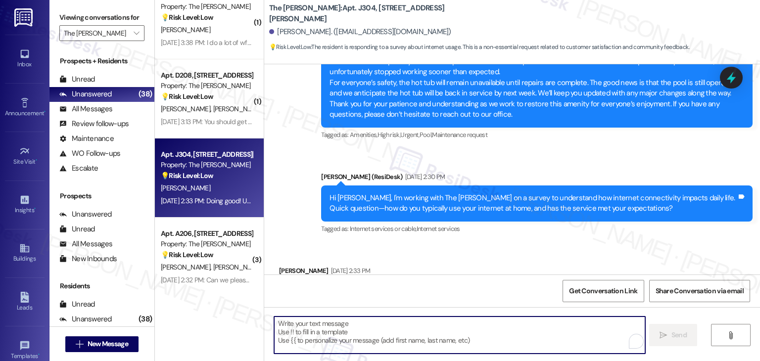
paste textarea "Dear [PERSON_NAME] Residents! Rewards Program Update: On [DATE], the Modern Mes…"
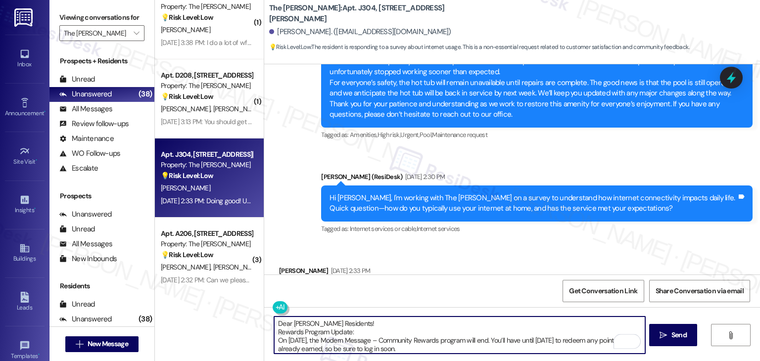
scroll to position [0, 0]
type textarea "Dear [PERSON_NAME] Residents! Rewards Program Update: On [DATE], the Modern Mes…"
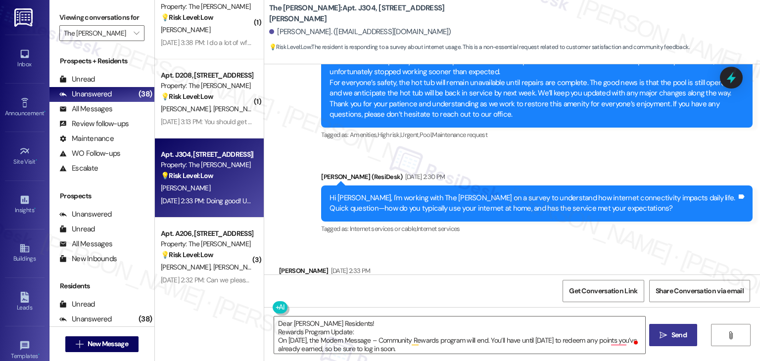
click at [673, 337] on span "Send" at bounding box center [679, 335] width 15 height 10
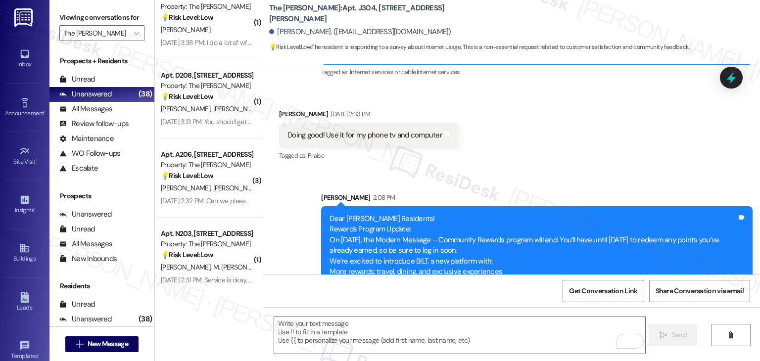
scroll to position [8786, 0]
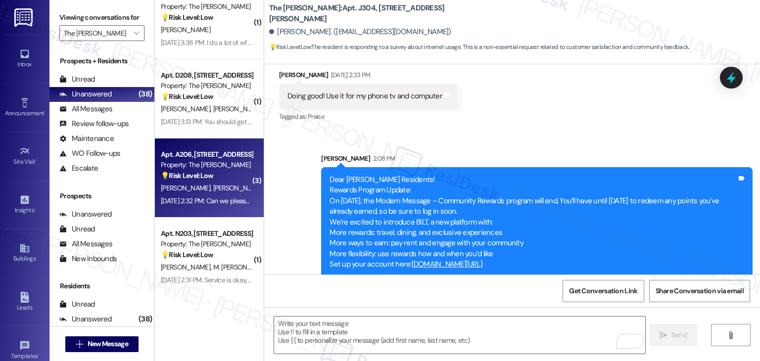
click at [197, 202] on div "[DATE] 2:32 PM: Can we please get an update if the hot tub is working again? [D…" at bounding box center [271, 201] width 220 height 9
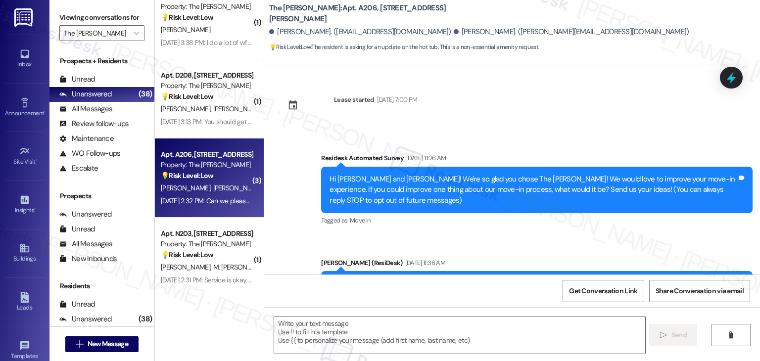
scroll to position [3034, 0]
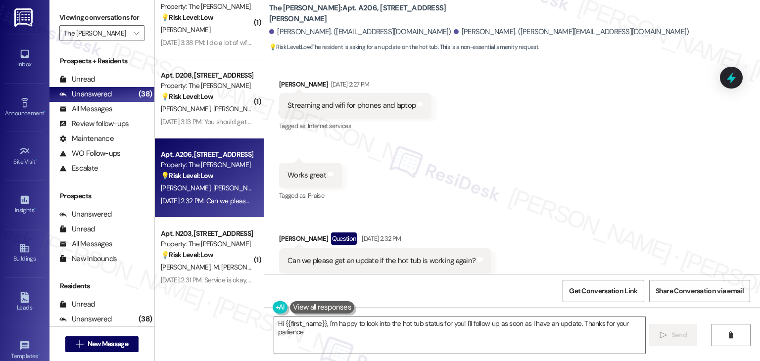
type textarea "Hi {{first_name}}, I'm happy to look into the hot tub status for you! I'll foll…"
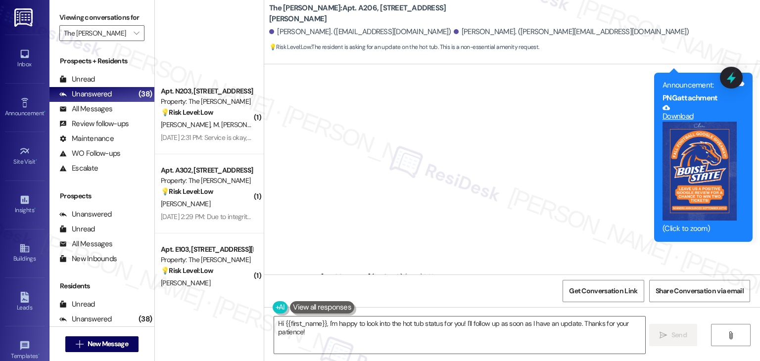
scroll to position [842, 0]
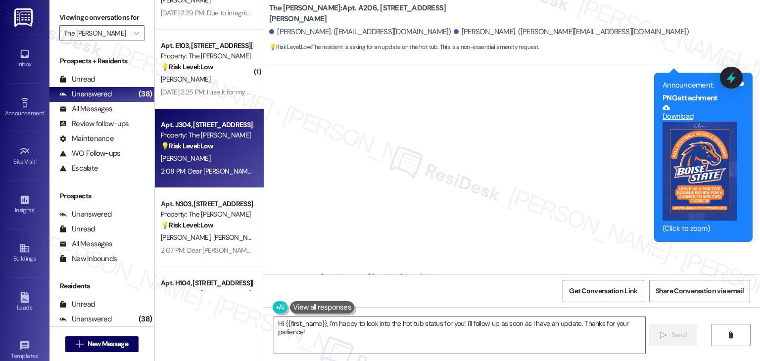
click at [207, 183] on div "Apt. J304, 225-J S. Linder Rd Property: The Clara 💡 Risk Level: Low The residen…" at bounding box center [209, 148] width 109 height 79
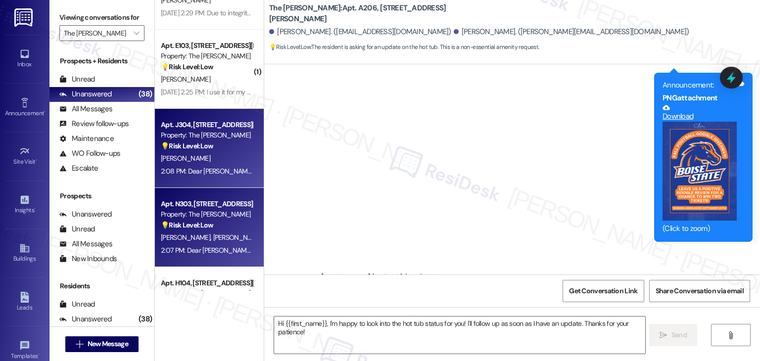
click at [204, 215] on div "Property: The [PERSON_NAME]" at bounding box center [207, 214] width 92 height 10
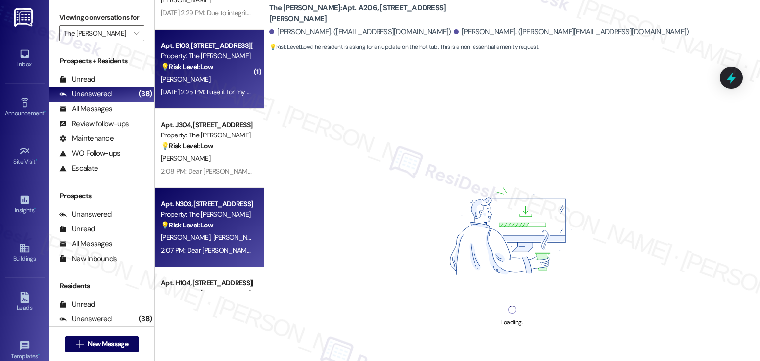
click at [188, 49] on div "Apt. E103, [STREET_ADDRESS][PERSON_NAME]" at bounding box center [207, 46] width 92 height 10
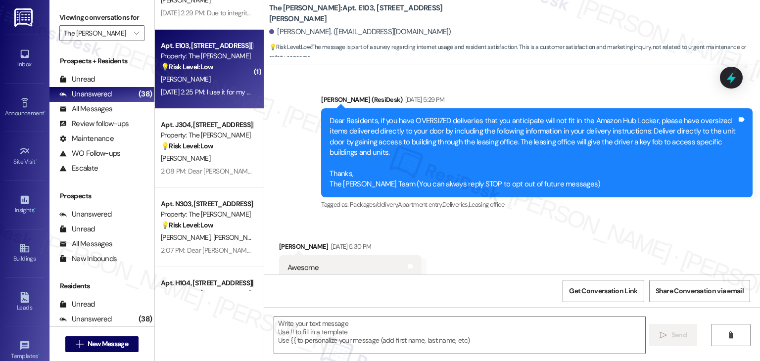
scroll to position [27902, 0]
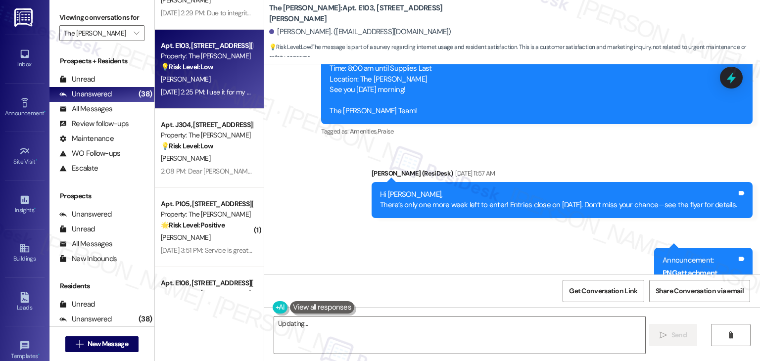
scroll to position [35857, 0]
type textarea "Hey {{first_name}}, thanks for the info! I'll pass along that you're using YouT…"
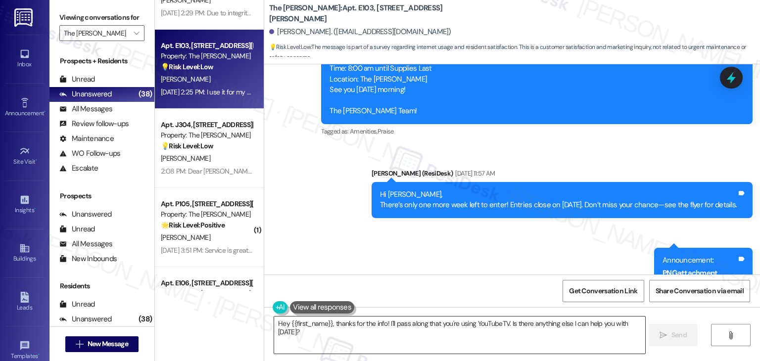
drag, startPoint x: 446, startPoint y: 289, endPoint x: 448, endPoint y: 324, distance: 34.7
click at [447, 290] on div "Get Conversation Link Share Conversation via email" at bounding box center [512, 291] width 496 height 33
click at [446, 326] on textarea "Hey {{first_name}}, thanks for the info! I'll pass along that you're using YouT…" at bounding box center [459, 335] width 371 height 37
click at [446, 325] on textarea "Hey {{first_name}}, thanks for the info! I'll pass along that you're using YouT…" at bounding box center [459, 335] width 371 height 37
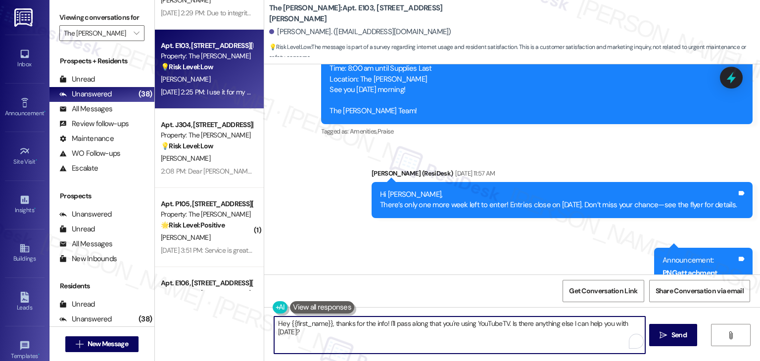
click at [446, 325] on textarea "Hey {{first_name}}, thanks for the info! I'll pass along that you're using YouT…" at bounding box center [459, 335] width 371 height 37
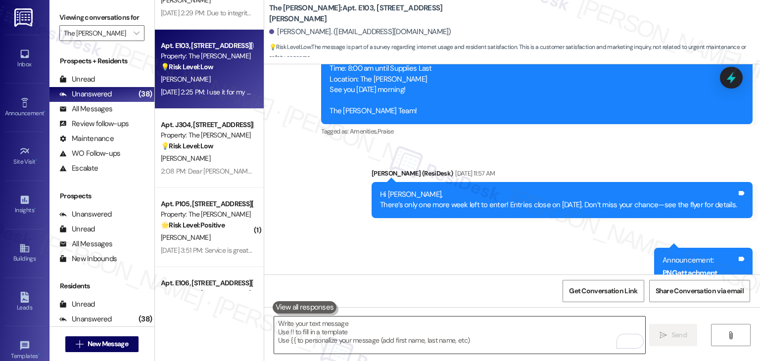
click at [420, 332] on textarea "To enrich screen reader interactions, please activate Accessibility in Grammarl…" at bounding box center [459, 335] width 371 height 37
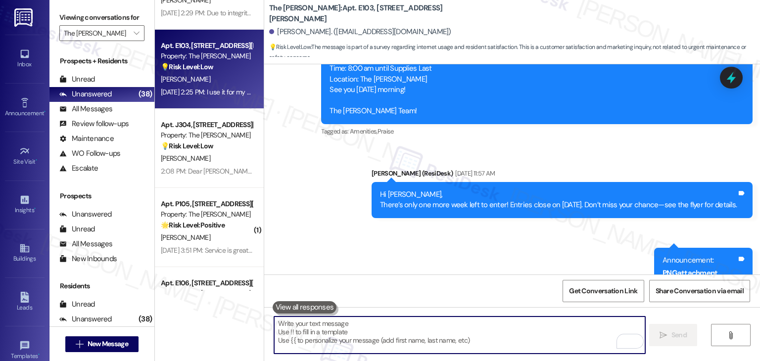
paste textarea "Dear [PERSON_NAME] Residents! Rewards Program Update: On [DATE], the Modern Mes…"
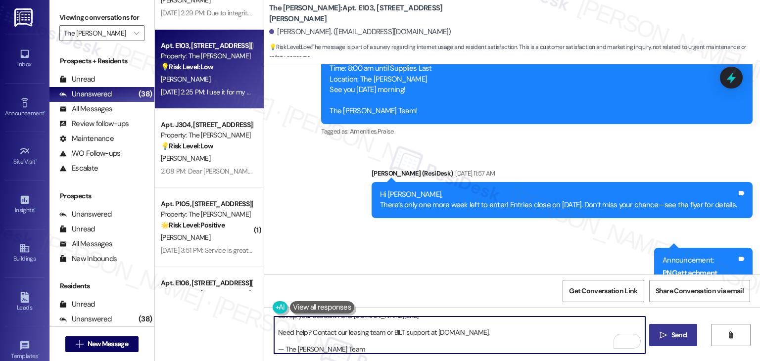
scroll to position [75, 0]
type textarea "Dear [PERSON_NAME] Residents! Rewards Program Update: On [DATE], the Modern Mes…"
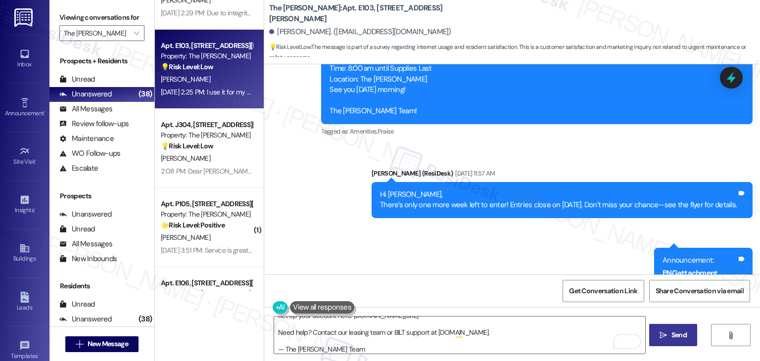
click at [662, 336] on icon "" at bounding box center [663, 336] width 7 height 8
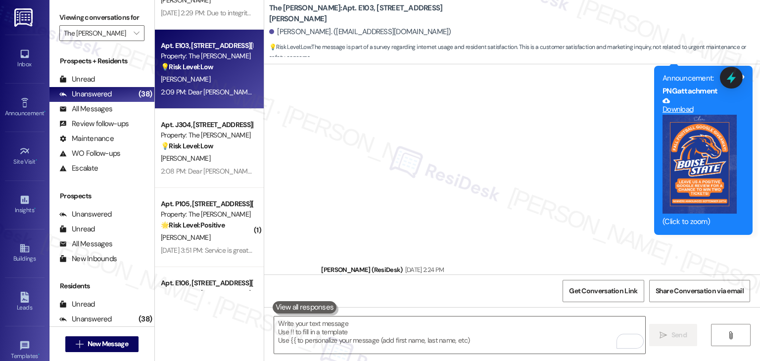
scroll to position [36053, 0]
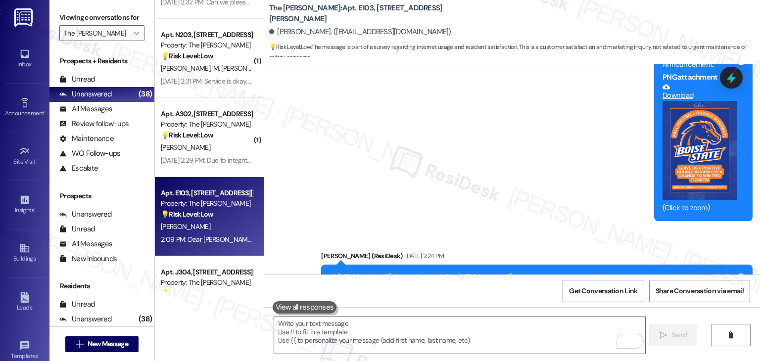
scroll to position [693, 0]
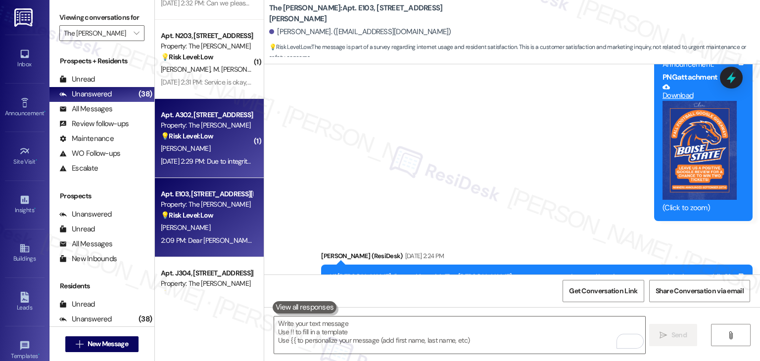
click at [205, 161] on div "Sep 19, 2025 at 2:29 PM: Due to integrity of personal privacy concerns, I opt o…" at bounding box center [480, 161] width 638 height 9
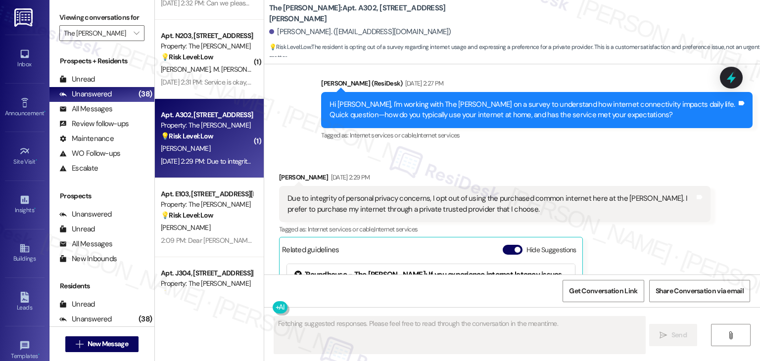
scroll to position [18970, 0]
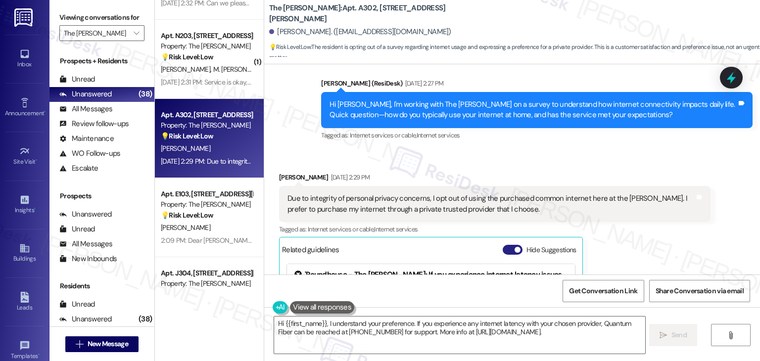
click at [503, 245] on button "Hide Suggestions" at bounding box center [513, 250] width 20 height 10
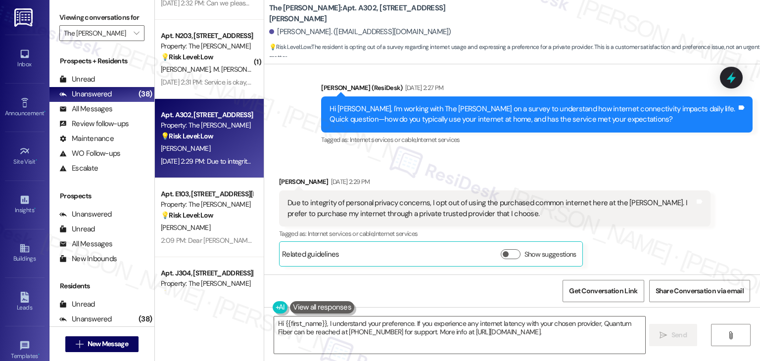
scroll to position [18827, 0]
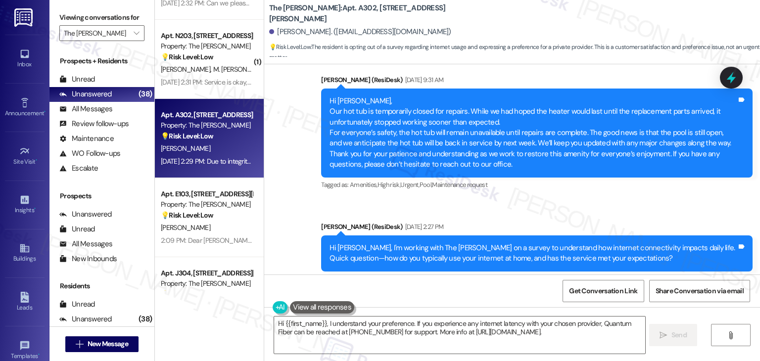
click at [582, 308] on div "Received via SMS Charles Sepulveda Sep 19, 2025 at 2:29 PM Due to integrity of …" at bounding box center [495, 360] width 447 height 105
click at [575, 308] on div "Received via SMS Charles Sepulveda Sep 19, 2025 at 2:29 PM Due to integrity of …" at bounding box center [495, 360] width 447 height 105
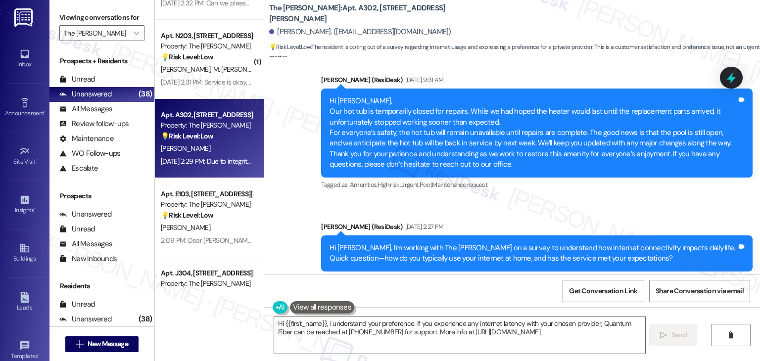
click at [577, 294] on div "Received via SMS Charles Sepulveda Sep 19, 2025 at 2:29 PM Due to integrity of …" at bounding box center [512, 354] width 496 height 120
click at [642, 316] on div "Charles Sepulveda Sep 19, 2025 at 2:29 PM Due to integrity of personal privacy …" at bounding box center [495, 361] width 432 height 90
click at [358, 336] on textarea "Hi {{first_name}}, I understand your preference. If you experience any internet…" at bounding box center [459, 335] width 371 height 37
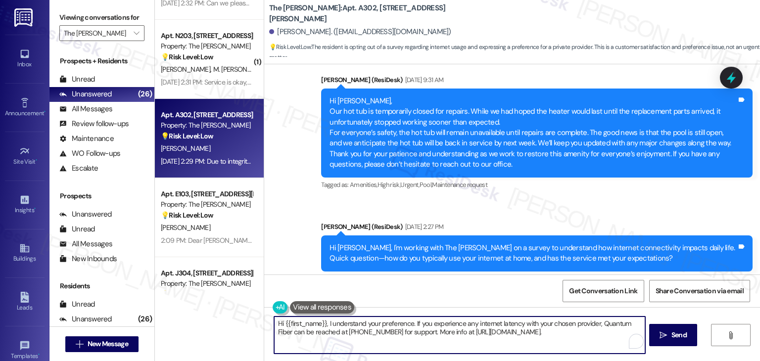
click at [358, 336] on textarea "Hi {{first_name}}, I understand your preference. If you experience any internet…" at bounding box center [459, 335] width 371 height 37
paste textarea "Dear [PERSON_NAME] Residents! Rewards Program Update: On [DATE], the Modern Mes…"
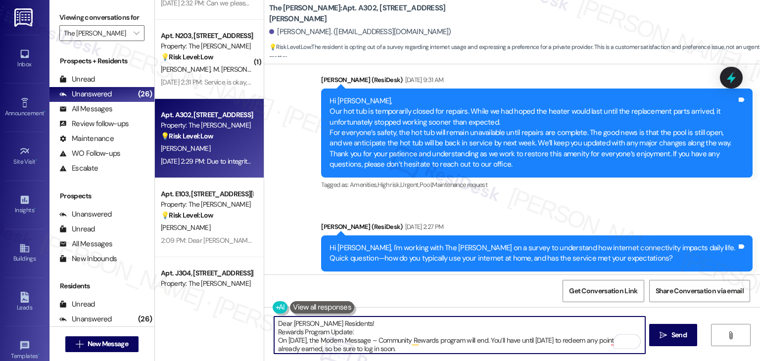
scroll to position [0, 0]
type textarea "Dear [PERSON_NAME] Residents! Rewards Program Update: On [DATE], the Modern Mes…"
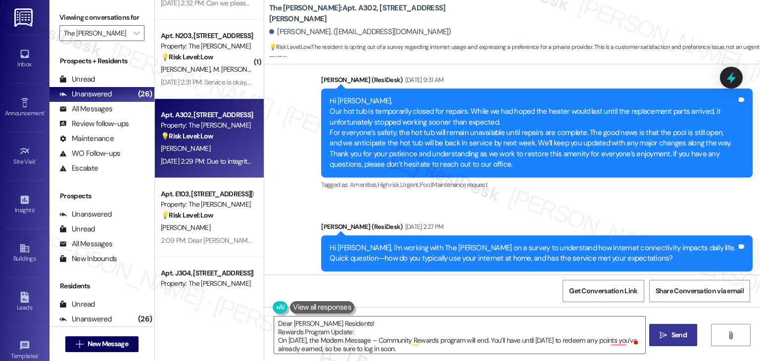
click at [677, 331] on span "Send" at bounding box center [679, 335] width 15 height 10
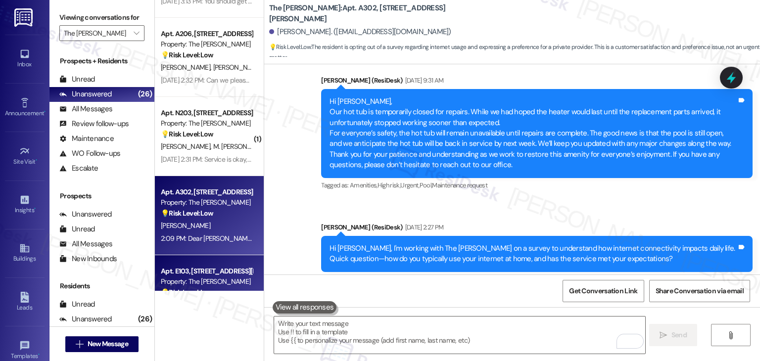
scroll to position [594, 0]
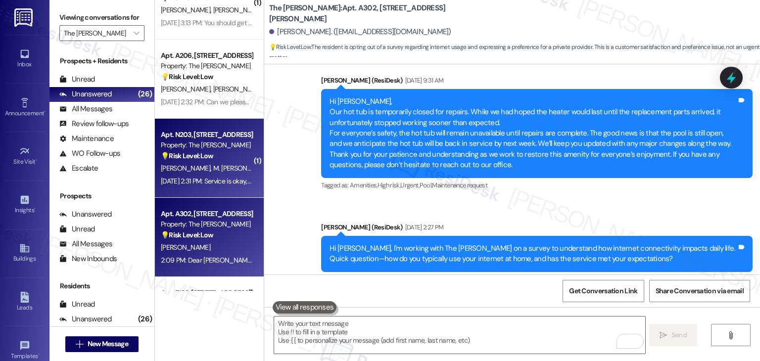
click at [220, 190] on div "Apt. N203, 225-N S. Linder Rd Property: The Clara 💡 Risk Level: Low The residen…" at bounding box center [209, 158] width 109 height 79
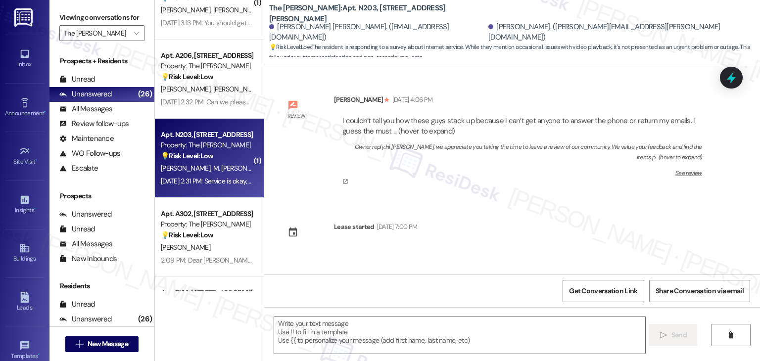
scroll to position [2289, 0]
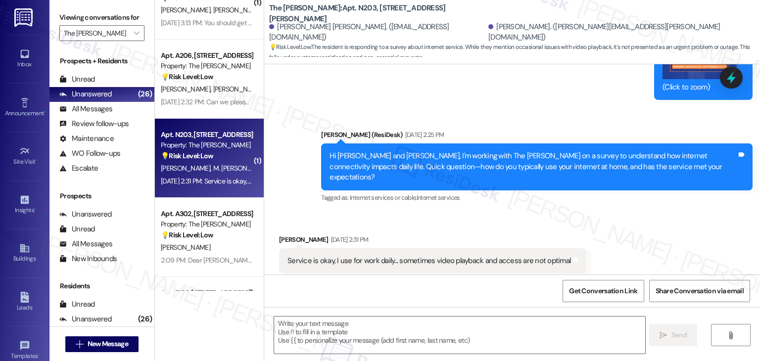
type textarea "Fetching suggested responses. Please feel free to read through the conversation…"
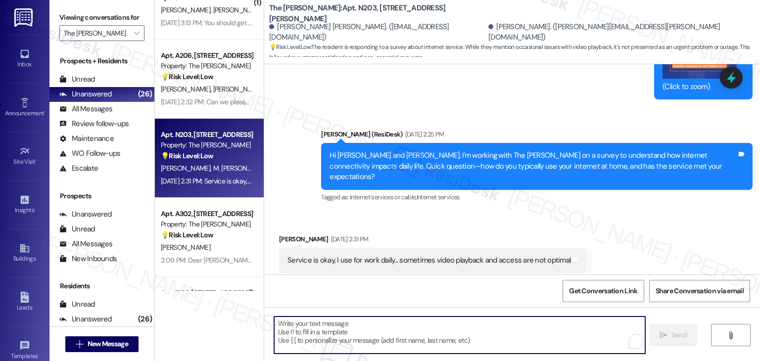
click at [463, 330] on textarea "To enrich screen reader interactions, please activate Accessibility in Grammarl…" at bounding box center [459, 335] width 371 height 37
paste textarea "Dear [PERSON_NAME] Residents! Rewards Program Update: On [DATE], the Modern Mes…"
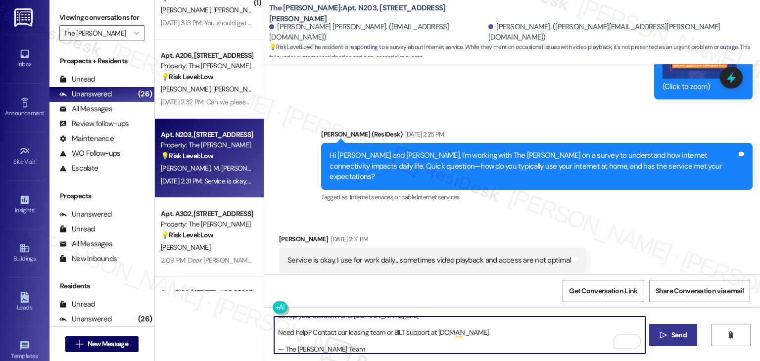
scroll to position [75, 0]
type textarea "Dear [PERSON_NAME] Residents! Rewards Program Update: On [DATE], the Modern Mes…"
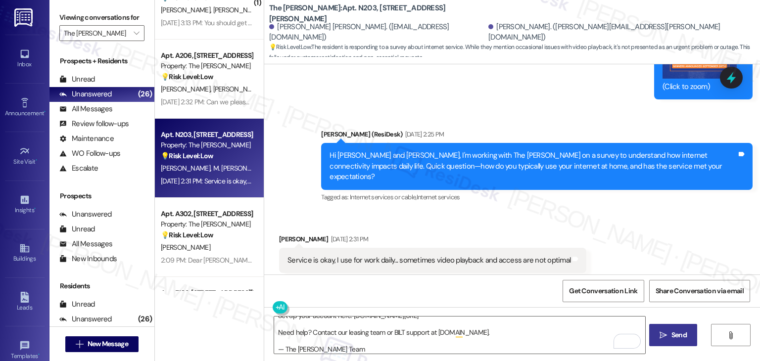
click at [667, 333] on span " Send" at bounding box center [673, 335] width 31 height 10
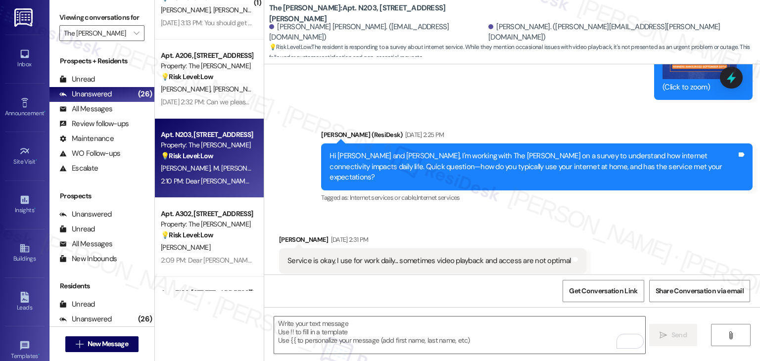
scroll to position [2486, 0]
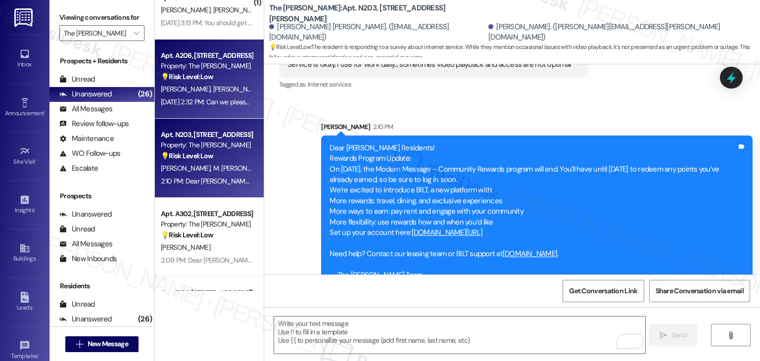
click at [190, 103] on div "[DATE] 2:32 PM: Can we please get an update if the hot tub is working again? [D…" at bounding box center [271, 102] width 220 height 9
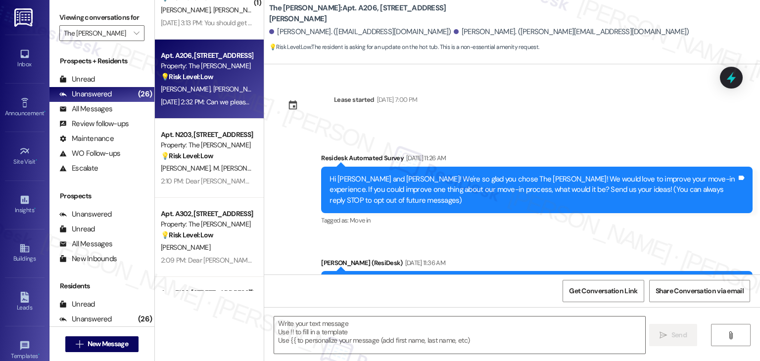
scroll to position [3034, 0]
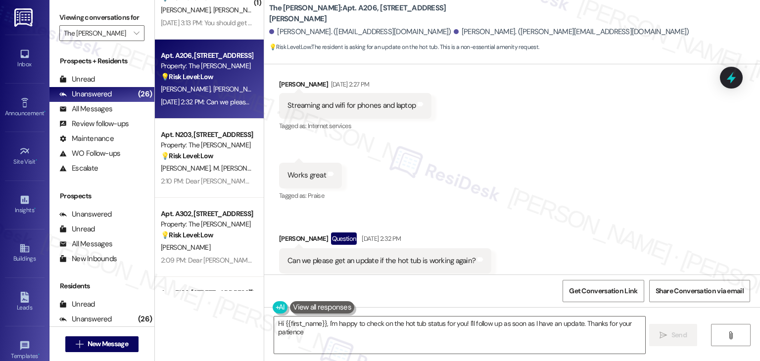
type textarea "Hi {{first_name}}, I'm happy to check on the hot tub status for you! I'll follo…"
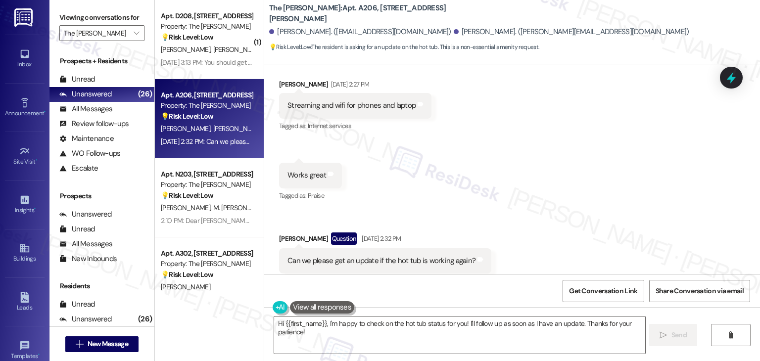
scroll to position [446, 0]
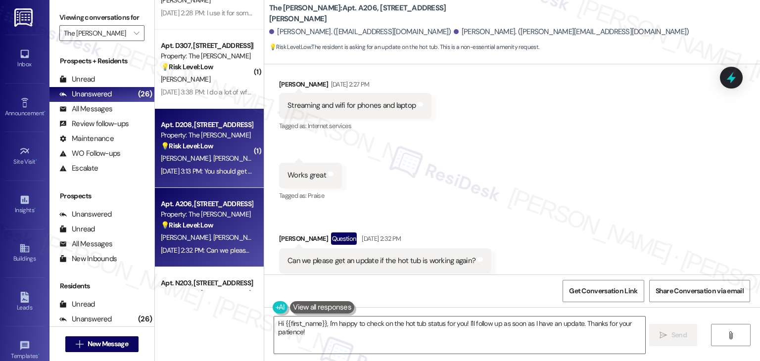
click at [216, 169] on div "Sep 19, 2025 at 3:13 PM: You should get a contract with TDS Sep 19, 2025 at 3:1…" at bounding box center [233, 171] width 144 height 9
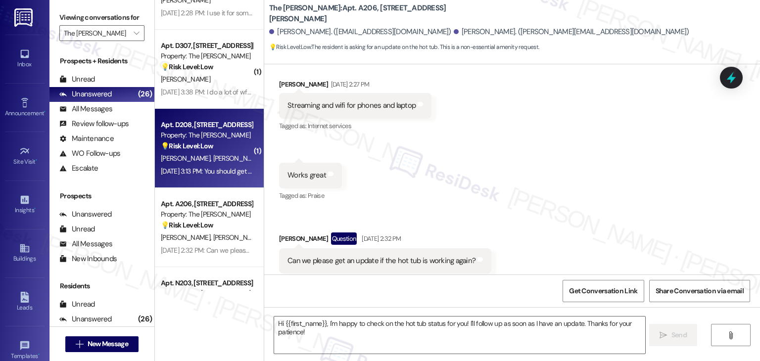
type textarea "Fetching suggested responses. Please feel free to read through the conversation…"
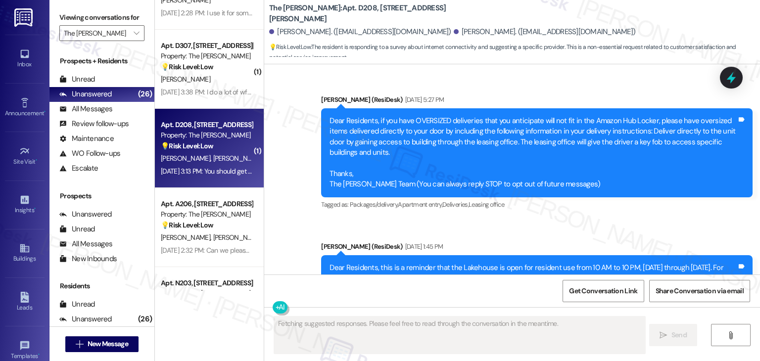
scroll to position [20758, 0]
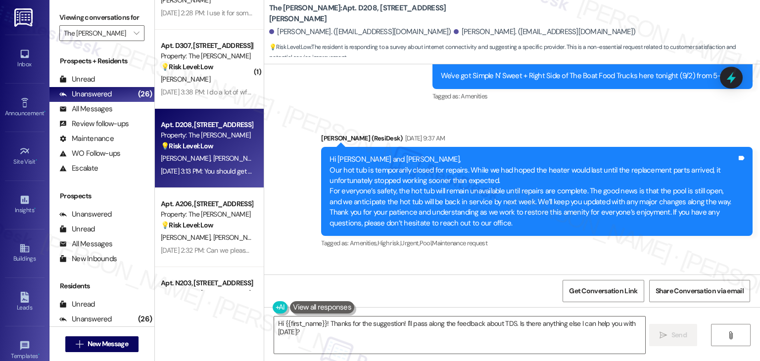
click at [471, 331] on textarea "Hi {{first_name}}! Thanks for the suggestion! I'll pass along the feedback abou…" at bounding box center [459, 335] width 371 height 37
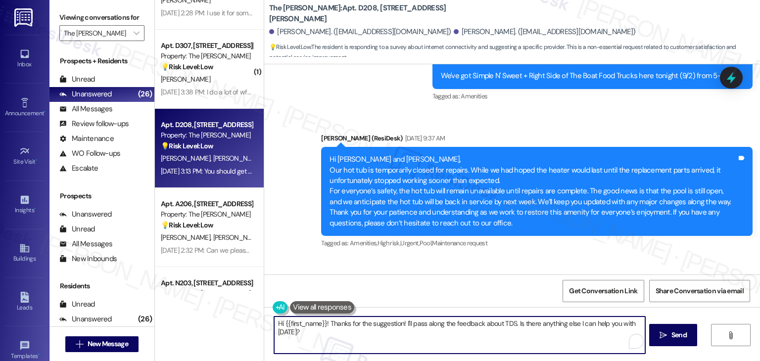
click at [471, 331] on textarea "Hi {{first_name}}! Thanks for the suggestion! I'll pass along the feedback abou…" at bounding box center [459, 335] width 371 height 37
paste textarea "Dear [PERSON_NAME] Residents! Rewards Program Update: On [DATE], the Modern Mes…"
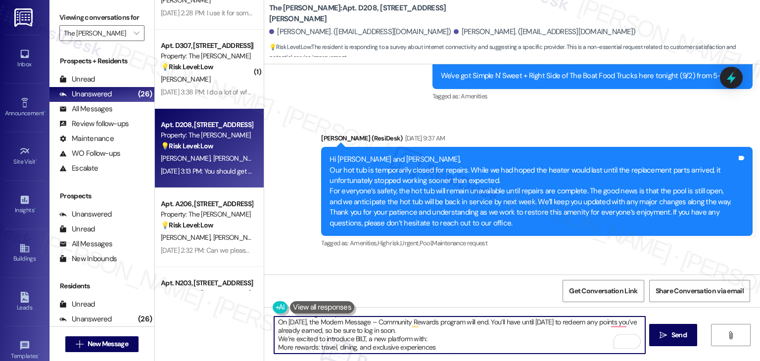
scroll to position [0, 0]
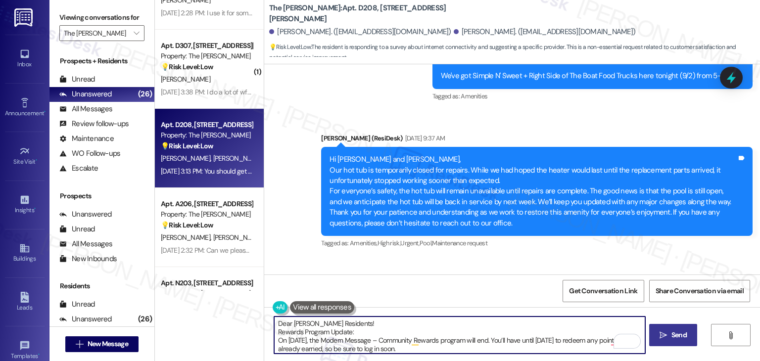
type textarea "Dear Clara Residents! Rewards Program Update: On September 30, 2025, the Modern…"
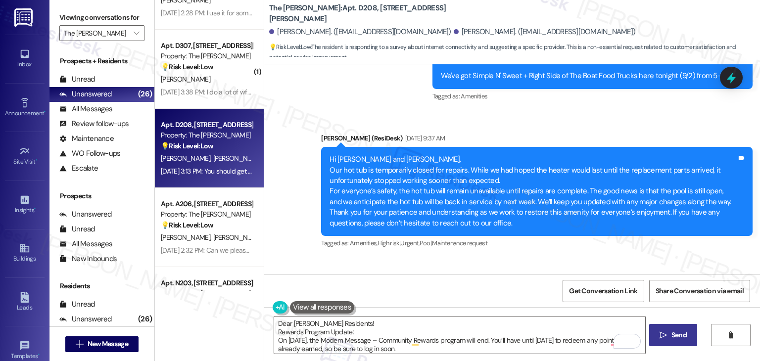
click at [685, 337] on span "Send" at bounding box center [679, 335] width 15 height 10
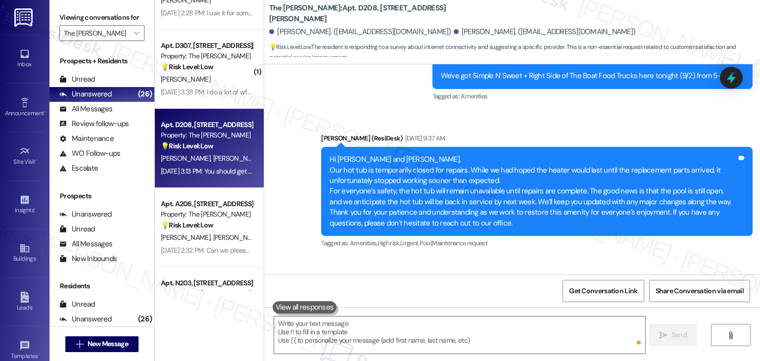
scroll to position [20758, 0]
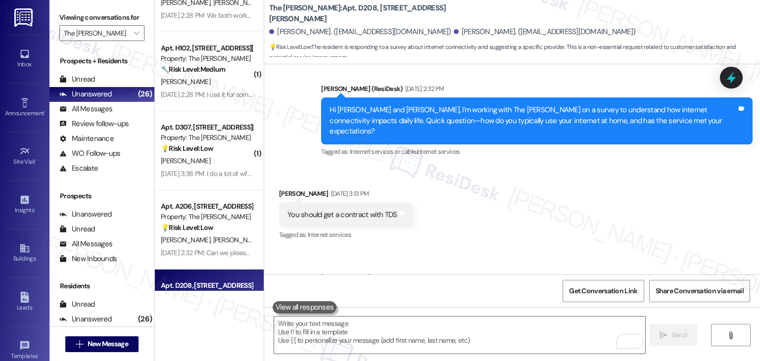
scroll to position [347, 0]
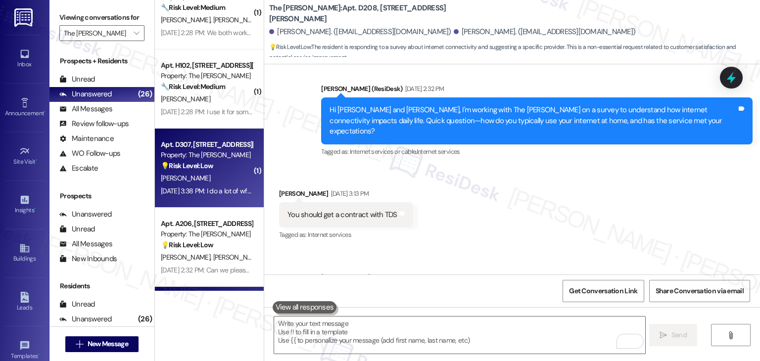
click at [209, 175] on div "[PERSON_NAME]" at bounding box center [207, 178] width 94 height 12
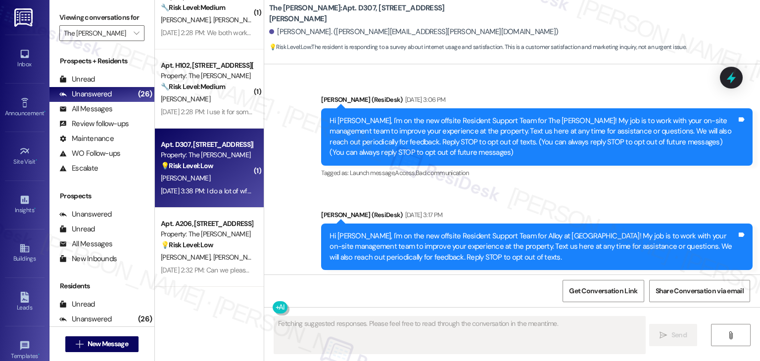
scroll to position [22867, 0]
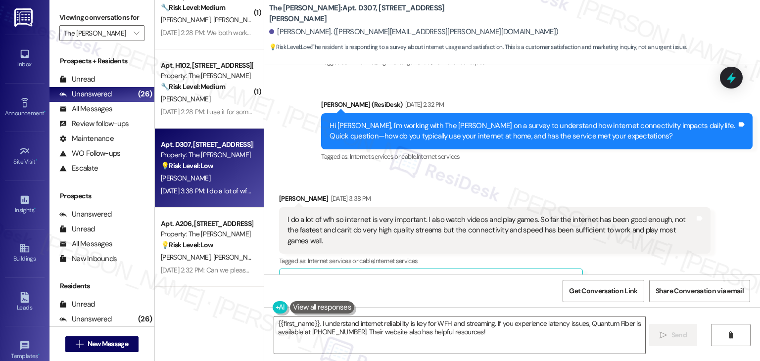
click at [505, 277] on button "Hide Suggestions" at bounding box center [513, 282] width 20 height 10
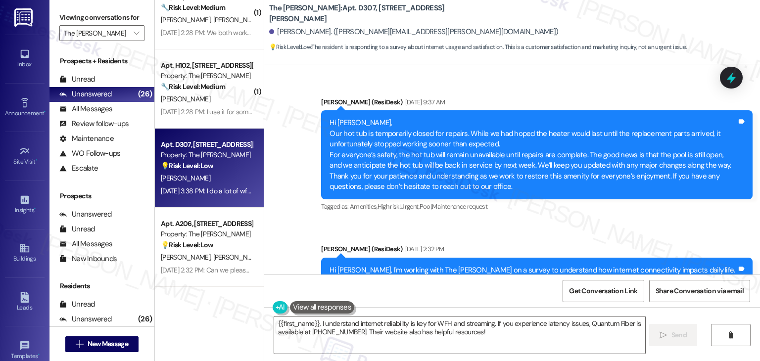
click at [415, 336] on textarea "{{first_name}}, I understand internet reliability is key for WFH and streaming.…" at bounding box center [459, 335] width 371 height 37
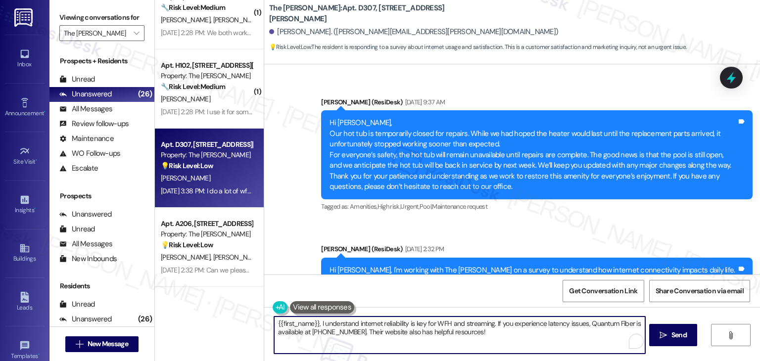
click at [415, 336] on textarea "{{first_name}}, I understand internet reliability is key for WFH and streaming.…" at bounding box center [459, 335] width 371 height 37
paste textarea "Dear [PERSON_NAME] Residents! Rewards Program Update: On [DATE], the Modern Mes…"
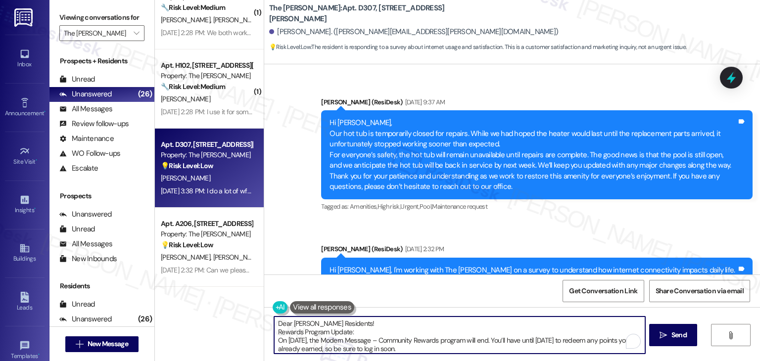
scroll to position [0, 0]
type textarea "Dear [PERSON_NAME] Residents! Rewards Program Update: On [DATE], the Modern Mes…"
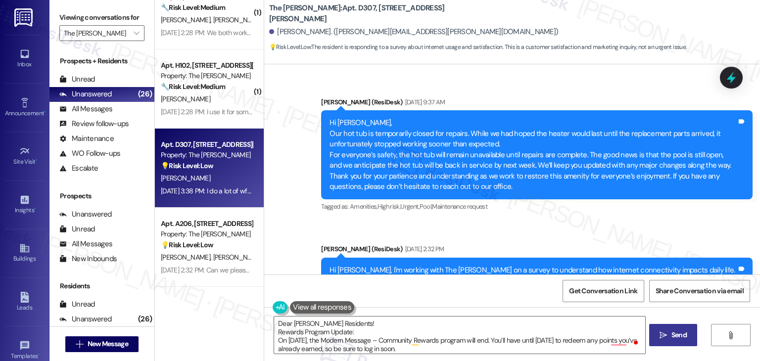
click at [678, 335] on span "Send" at bounding box center [679, 335] width 15 height 10
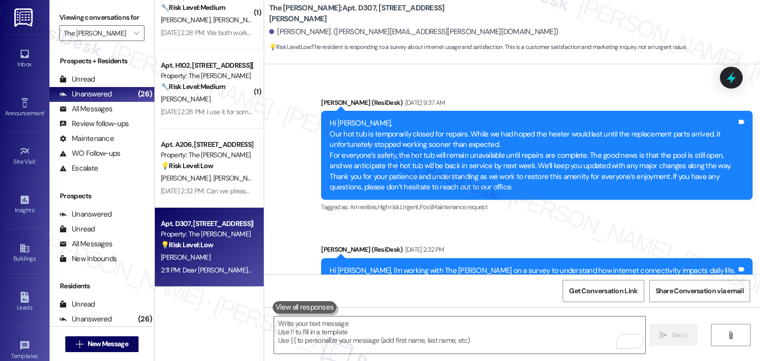
scroll to position [22919, 0]
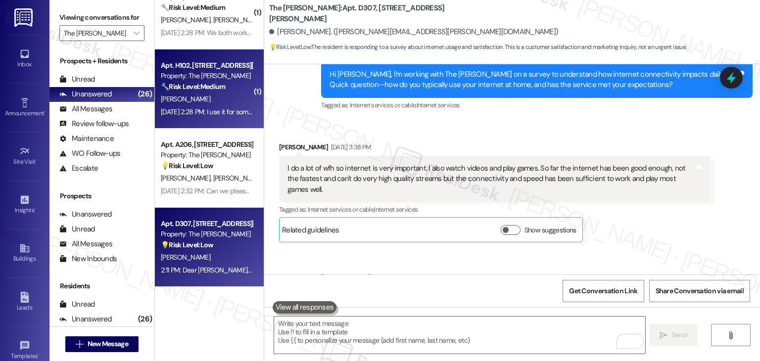
click at [205, 101] on div "[PERSON_NAME]" at bounding box center [207, 99] width 94 height 12
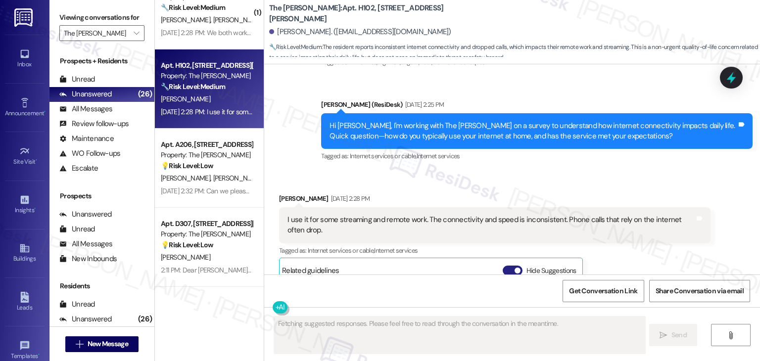
click at [503, 266] on button "Hide Suggestions" at bounding box center [513, 271] width 20 height 10
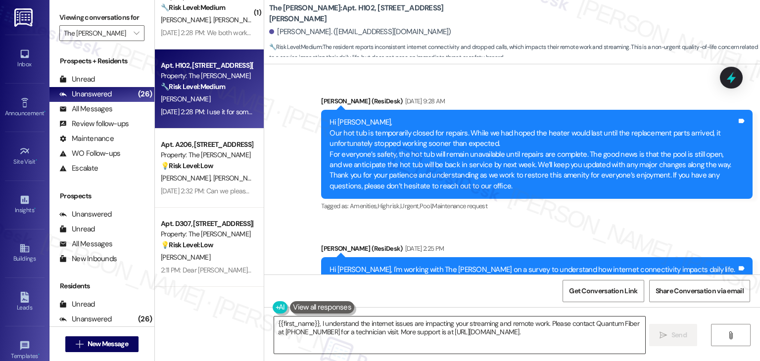
click at [360, 333] on textarea "{{first_name}}, I understand the internet issues are impacting your streaming a…" at bounding box center [459, 335] width 371 height 37
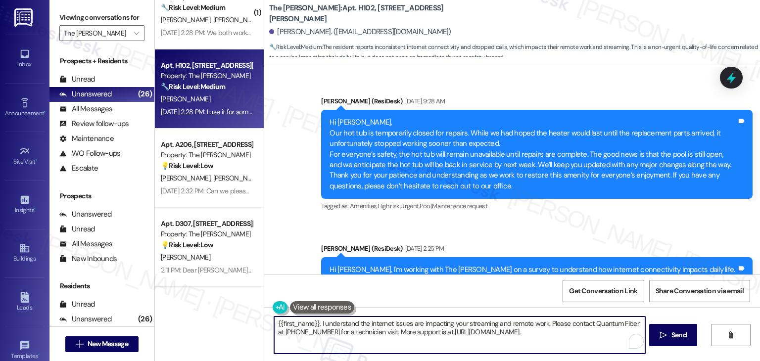
click at [360, 333] on textarea "{{first_name}}, I understand the internet issues are impacting your streaming a…" at bounding box center [459, 335] width 371 height 37
paste textarea "Dear [PERSON_NAME] Residents! Rewards Program Update: On [DATE], the Modern Mes…"
type textarea "Dear [PERSON_NAME] Residents! Rewards Program Update: On [DATE], the Modern Mes…"
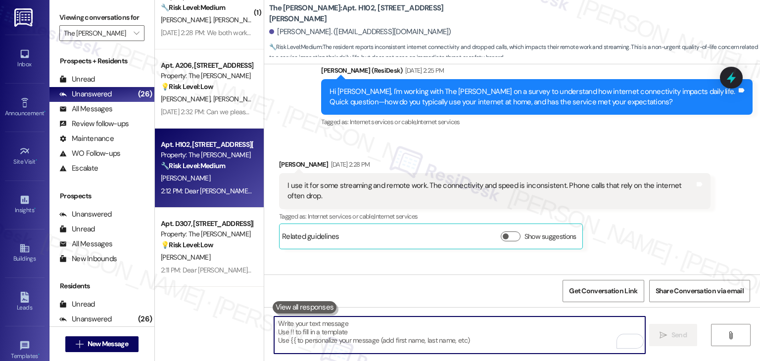
scroll to position [18696, 0]
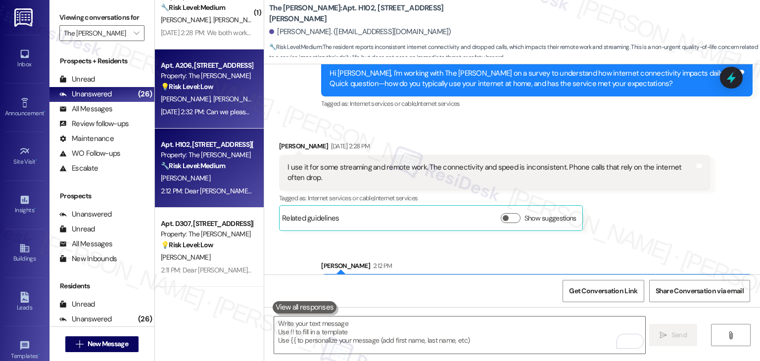
click at [215, 116] on div "[DATE] 2:32 PM: Can we please get an update if the hot tub is working again? [D…" at bounding box center [271, 111] width 220 height 9
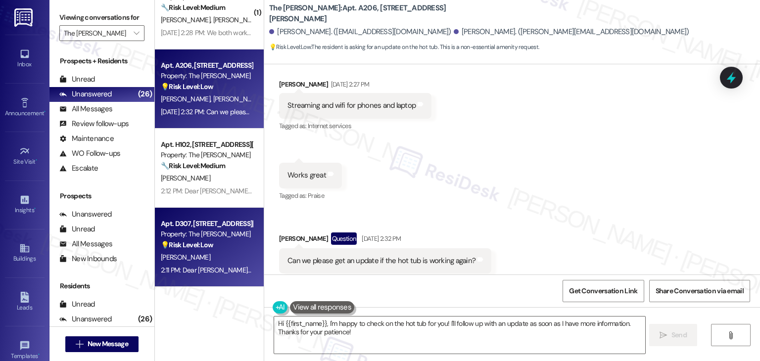
scroll to position [248, 0]
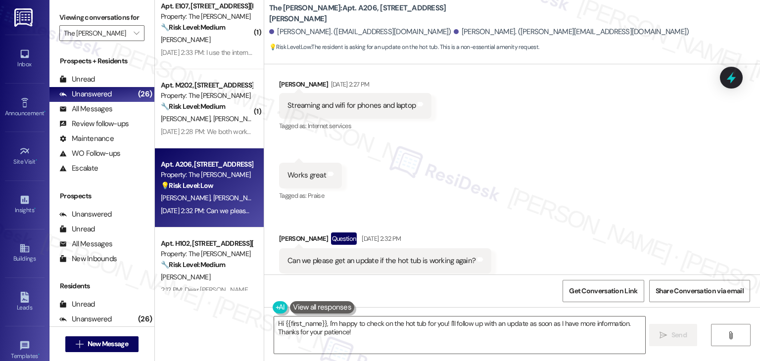
click at [645, 322] on div "Hi {{first_name}}, I'm happy to check on the hot tub for you! I'll follow up wi…" at bounding box center [512, 344] width 496 height 74
drag, startPoint x: 645, startPoint y: 322, endPoint x: 553, endPoint y: 334, distance: 92.9
click at [553, 334] on div "Hi {{first_name}}, I'm happy to check on the hot tub for you! I'll follow up wi…" at bounding box center [512, 344] width 496 height 74
click at [436, 334] on textarea "Hi {{first_name}}, I'm happy to check on the hot tub for you! I'll follow up wi…" at bounding box center [459, 335] width 371 height 37
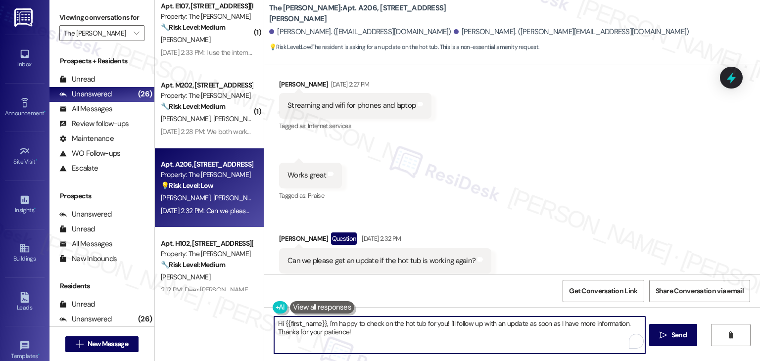
click at [436, 334] on textarea "Hi {{first_name}}, I'm happy to check on the hot tub for you! I'll follow up wi…" at bounding box center [459, 335] width 371 height 37
paste textarea "Dear [PERSON_NAME] Residents! Rewards Program Update: On [DATE], the Modern Mes…"
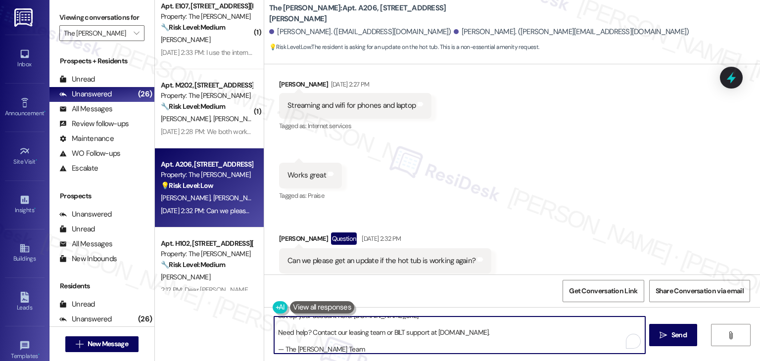
scroll to position [0, 0]
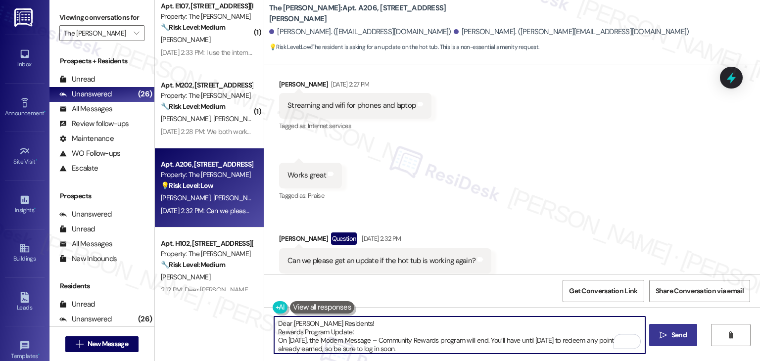
type textarea "Dear [PERSON_NAME] Residents! Rewards Program Update: On [DATE], the Modern Mes…"
click at [681, 339] on span "Send" at bounding box center [679, 335] width 15 height 10
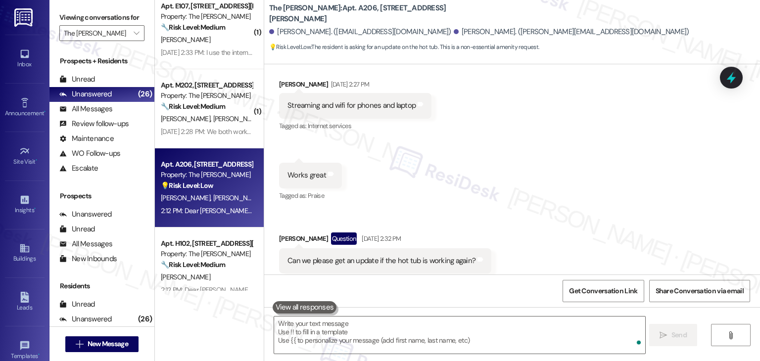
scroll to position [3230, 0]
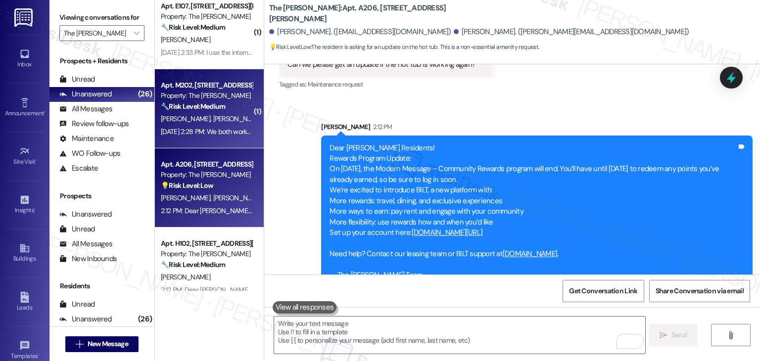
click at [180, 131] on div "[DATE] 2:28 PM: We both work from home and watch tv. Our tv in the master bedro…" at bounding box center [376, 131] width 431 height 9
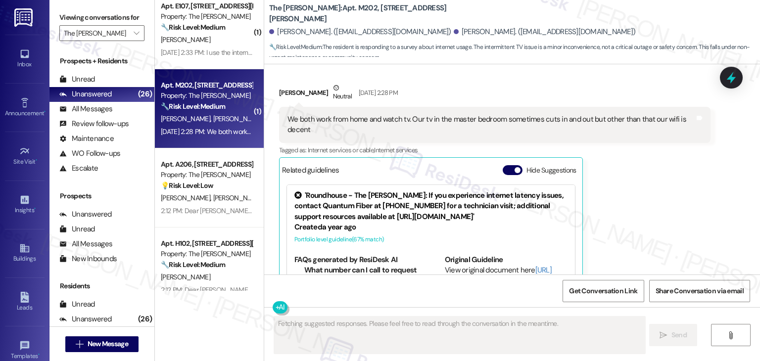
scroll to position [7656, 0]
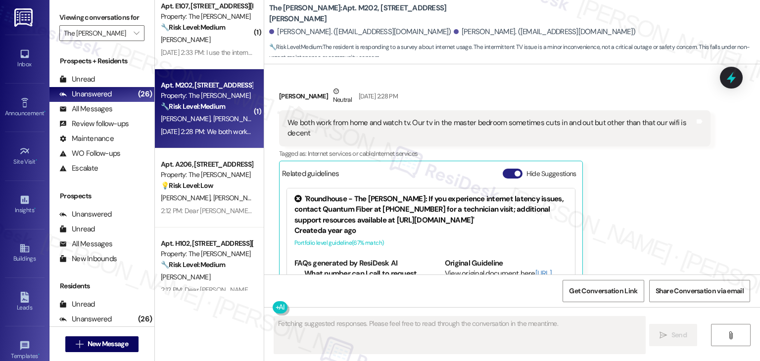
click at [515, 171] on span "button" at bounding box center [518, 174] width 6 height 6
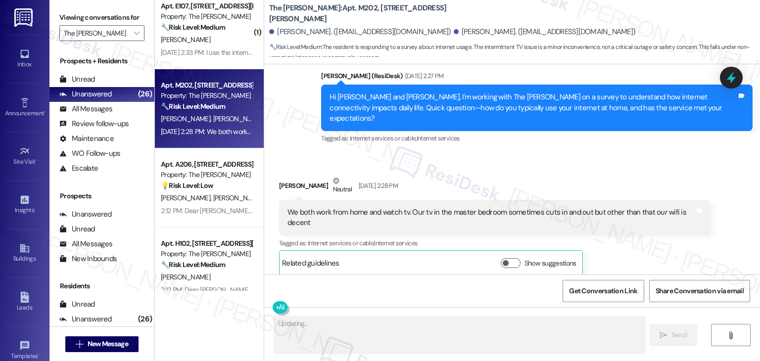
scroll to position [7628, 0]
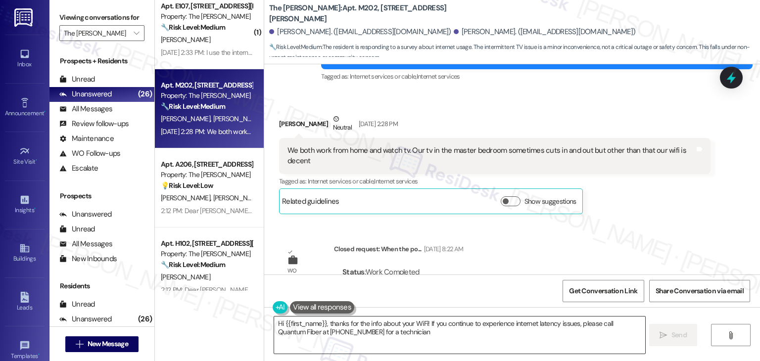
click at [443, 324] on textarea "Hi {{first_name}}, thanks for the info about your WiFi! If you continue to expe…" at bounding box center [459, 335] width 371 height 37
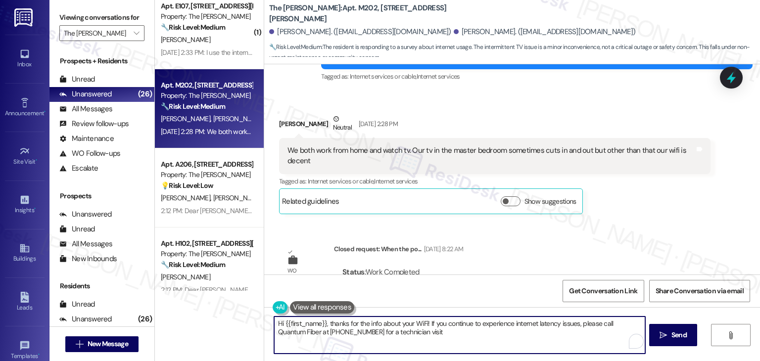
click at [443, 324] on textarea "Hi {{first_name}}, thanks for the info about your WiFi! If you continue to expe…" at bounding box center [459, 335] width 371 height 37
type textarea "Hi {{first_name}}, thanks for the info about your WiFi! If you continue to expe…"
click at [443, 325] on textarea "Hi {{first_name}}, thanks for the info about your WiFi! If you continue to expe…" at bounding box center [459, 335] width 371 height 37
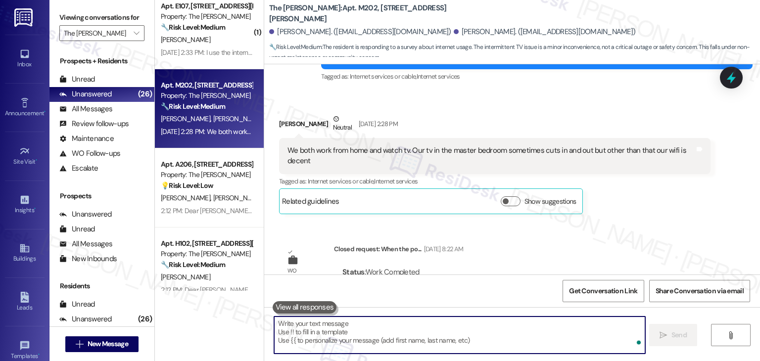
click at [439, 337] on textarea "To enrich screen reader interactions, please activate Accessibility in Grammarl…" at bounding box center [459, 335] width 371 height 37
paste textarea "Dear [PERSON_NAME] Residents! Rewards Program Update: On [DATE], the Modern Mes…"
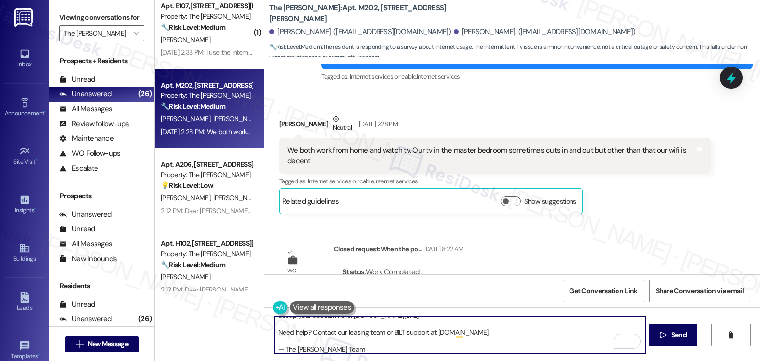
scroll to position [0, 0]
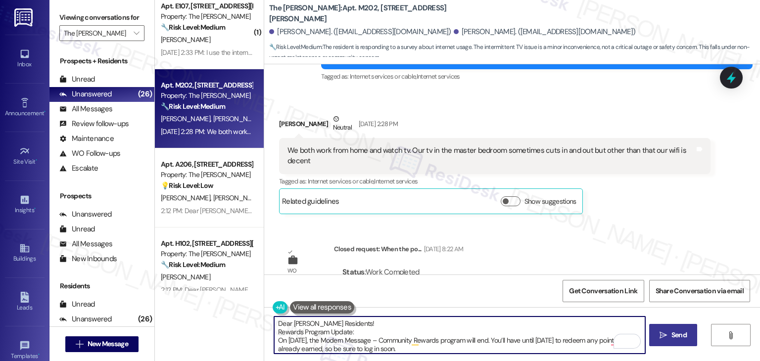
type textarea "Dear [PERSON_NAME] Residents! Rewards Program Update: On [DATE], the Modern Mes…"
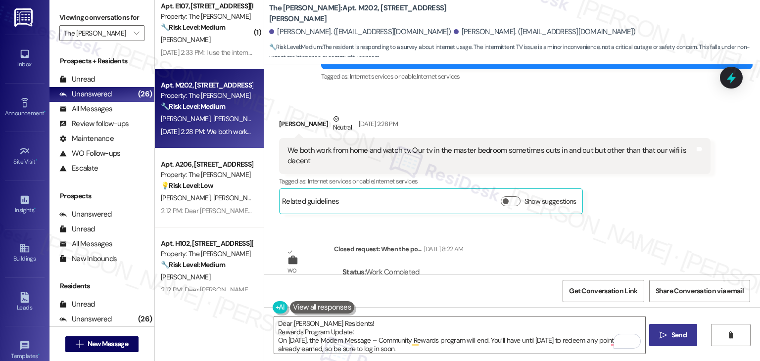
click at [672, 334] on span "Send" at bounding box center [679, 335] width 15 height 10
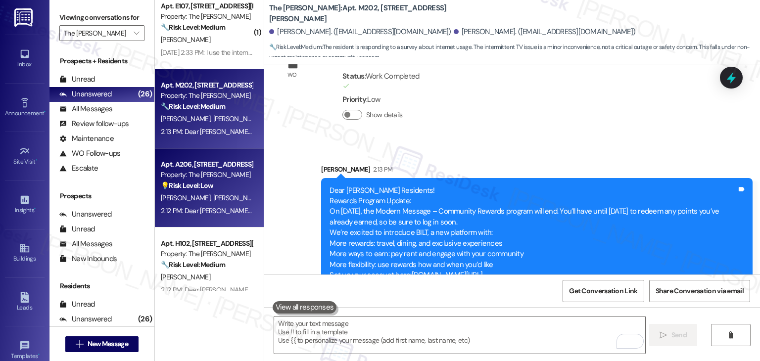
scroll to position [149, 0]
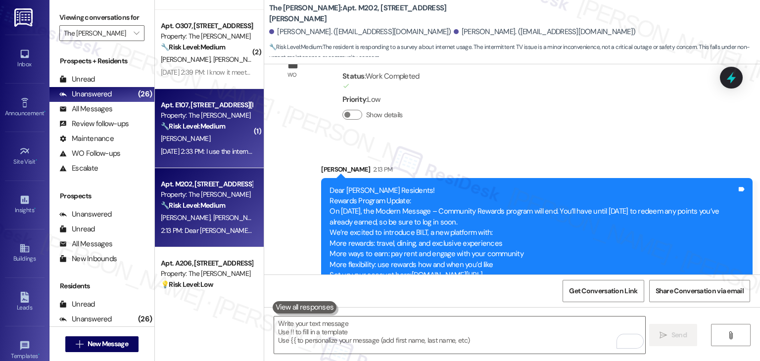
click at [202, 152] on div "[DATE] 2:33 PM: I use the internet a lot for gaming and some work from home. Th…" at bounding box center [522, 151] width 722 height 9
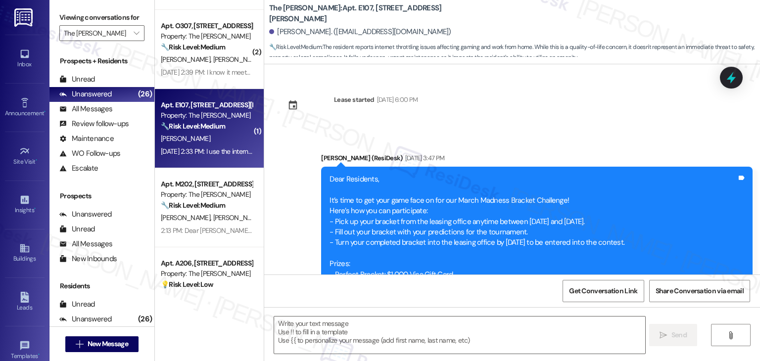
scroll to position [8293, 0]
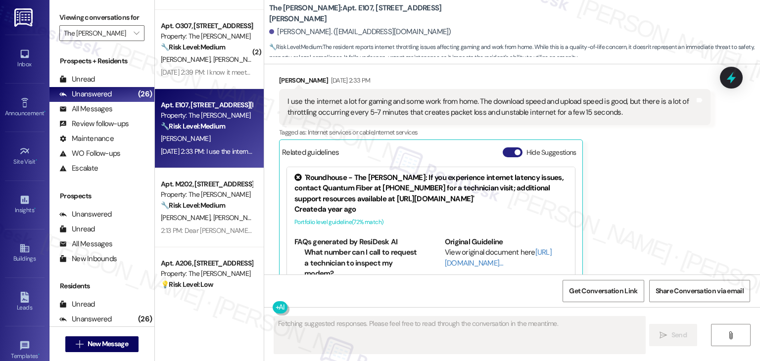
click at [504, 148] on button "Hide Suggestions" at bounding box center [513, 153] width 20 height 10
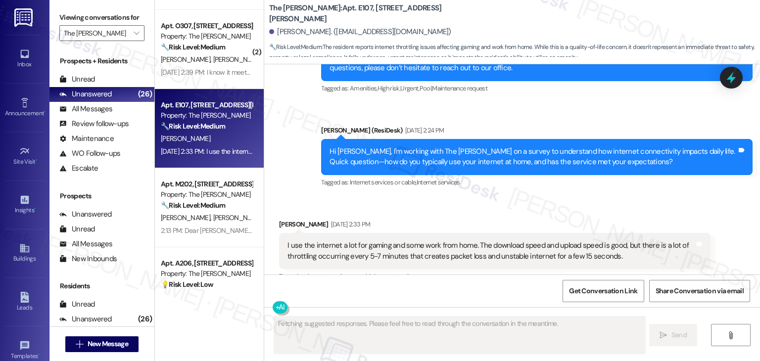
click at [612, 197] on div "Received via SMS [PERSON_NAME] [DATE] 2:33 PM I use the internet a lot for gami…" at bounding box center [512, 257] width 496 height 120
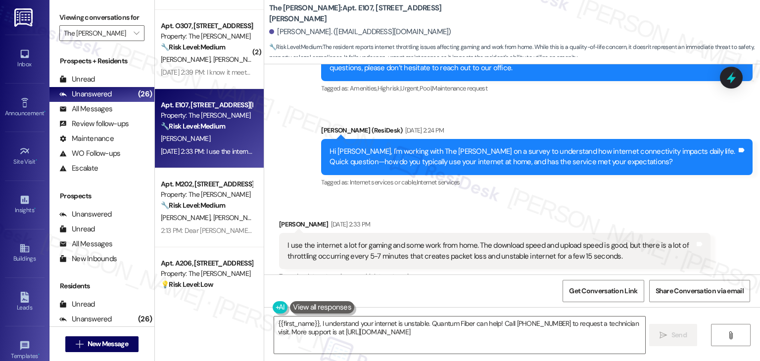
type textarea "{{first_name}}, I understand your internet is unstable. Quantum Fiber can help!…"
click at [385, 336] on textarea "{{first_name}}, I understand your internet is unstable. Quantum Fiber can help!…" at bounding box center [459, 335] width 371 height 37
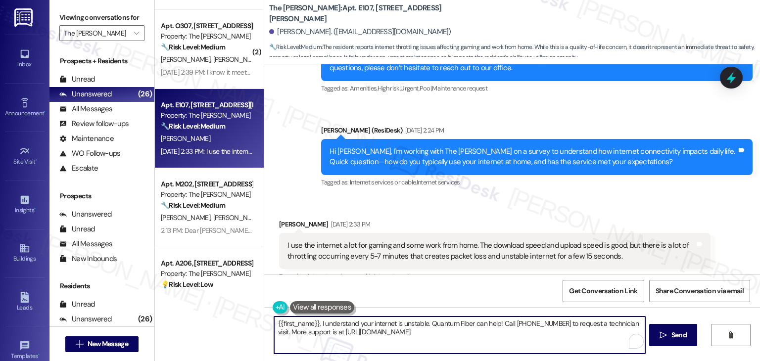
click at [385, 336] on textarea "{{first_name}}, I understand your internet is unstable. Quantum Fiber can help!…" at bounding box center [459, 335] width 371 height 37
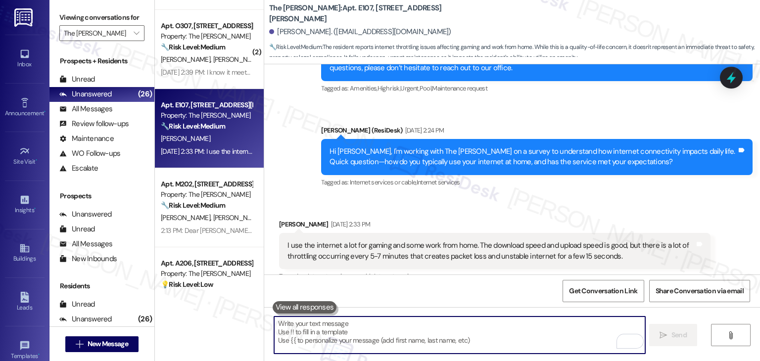
paste textarea "Dear [PERSON_NAME] Residents! Rewards Program Update: On [DATE], the Modern Mes…"
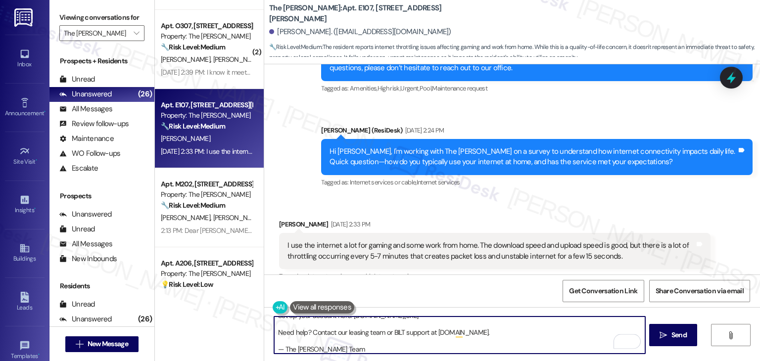
scroll to position [0, 0]
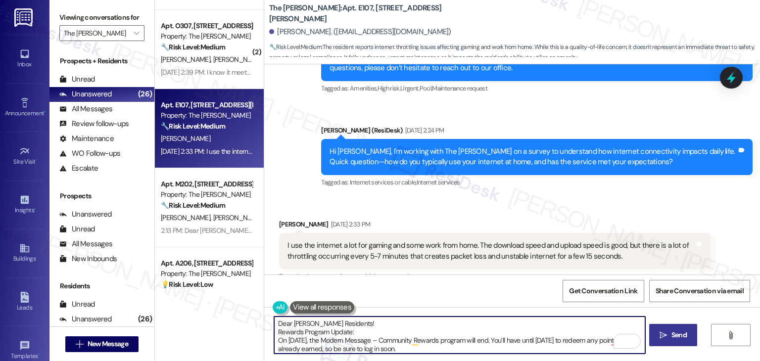
type textarea "Dear [PERSON_NAME] Residents! Rewards Program Update: On [DATE], the Modern Mes…"
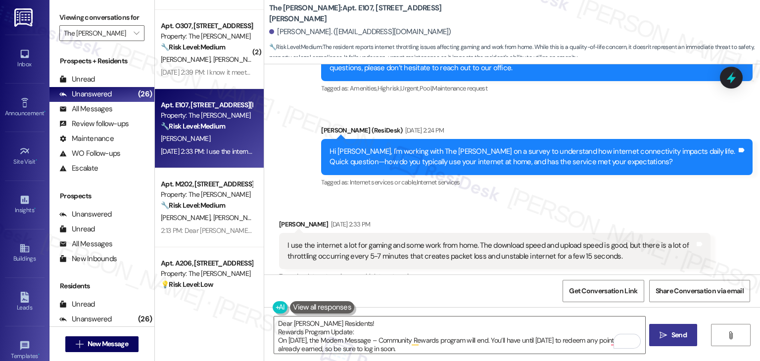
click at [678, 334] on span "Send" at bounding box center [679, 335] width 15 height 10
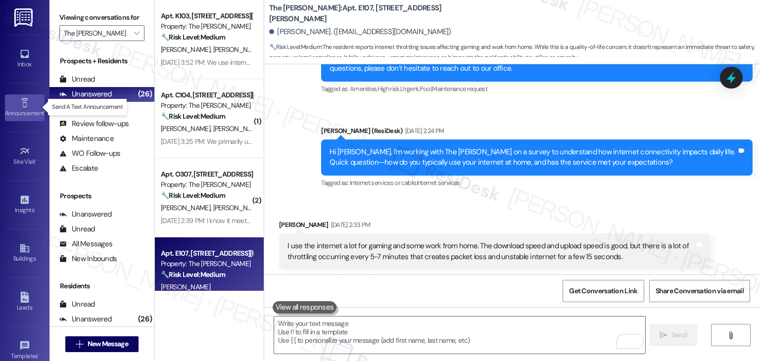
click at [14, 110] on div "Announcement •" at bounding box center [25, 113] width 50 height 10
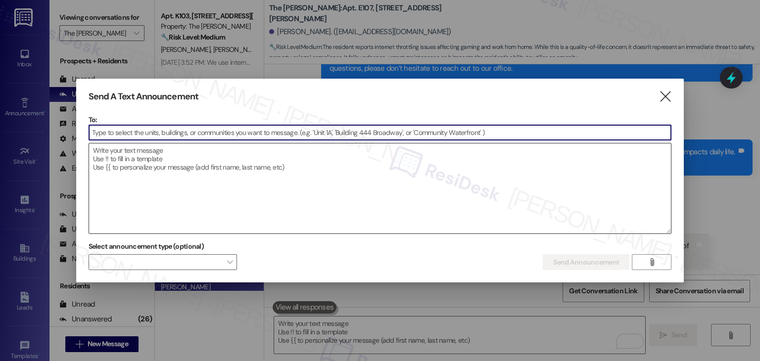
click at [104, 163] on textarea at bounding box center [380, 189] width 583 height 90
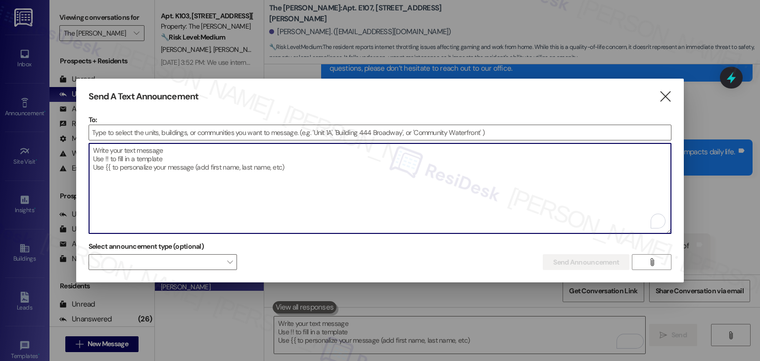
paste textarea "Dear [PERSON_NAME] Residents! Rewards Program Update: On [DATE], the Modern Mes…"
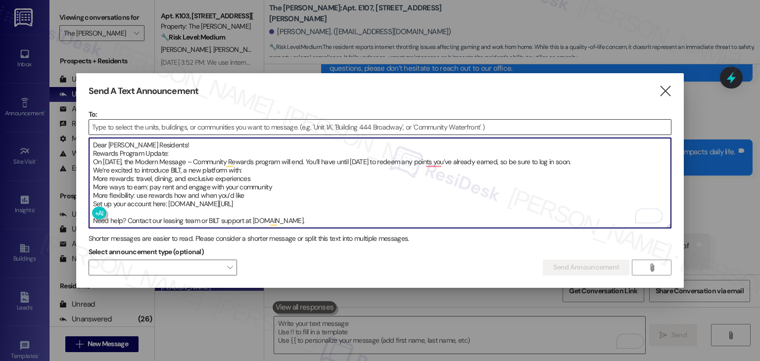
type textarea "Dear [PERSON_NAME] Residents! Rewards Program Update: On [DATE], the Modern Mes…"
click at [119, 128] on input at bounding box center [380, 127] width 583 height 15
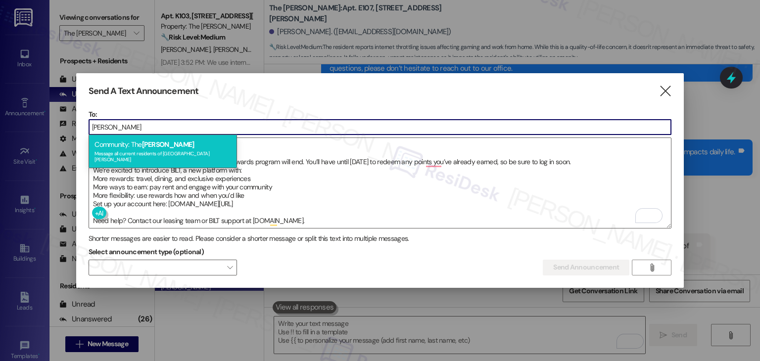
type input "[PERSON_NAME]"
click at [135, 156] on div "Message all current residents of [GEOGRAPHIC_DATA][PERSON_NAME]" at bounding box center [163, 156] width 137 height 14
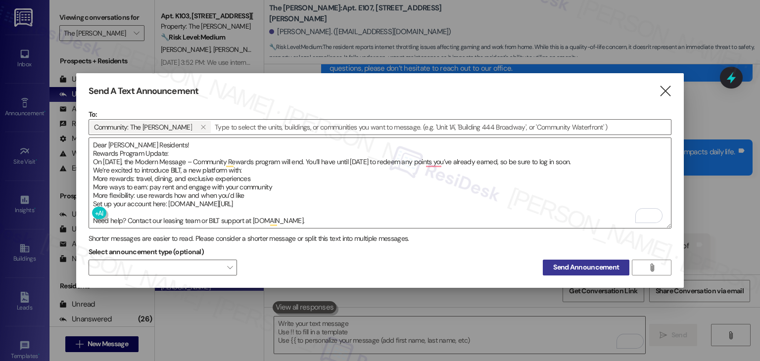
click at [568, 262] on span "Send Announcement" at bounding box center [587, 267] width 66 height 10
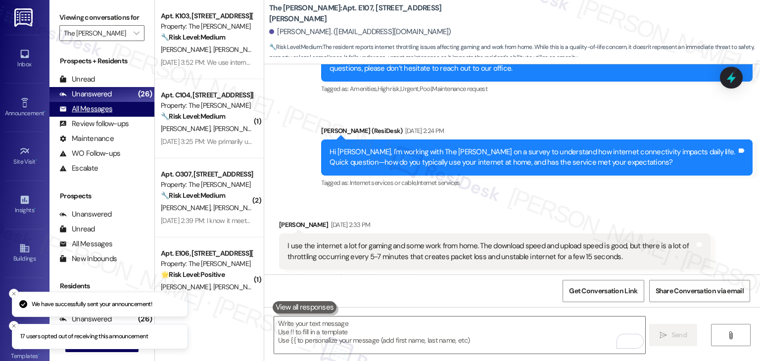
click at [105, 111] on div "All Messages" at bounding box center [85, 109] width 53 height 10
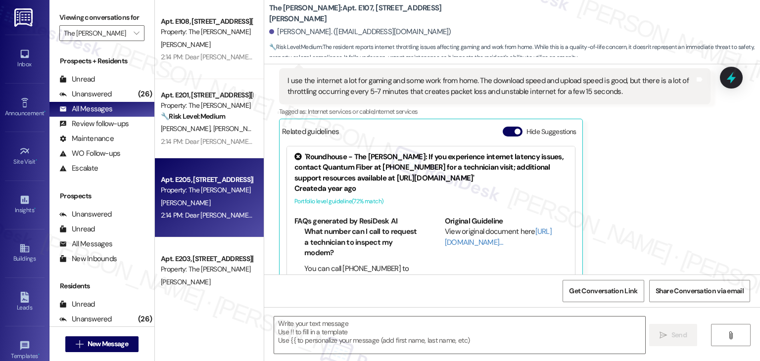
scroll to position [8293, 0]
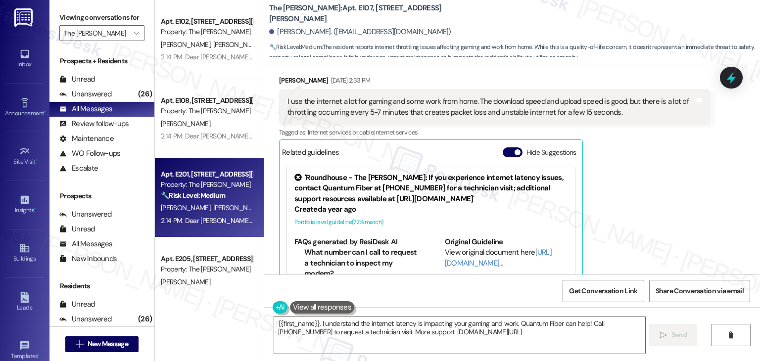
type textarea "{{first_name}}, I understand the internet latency is impacting your gaming and …"
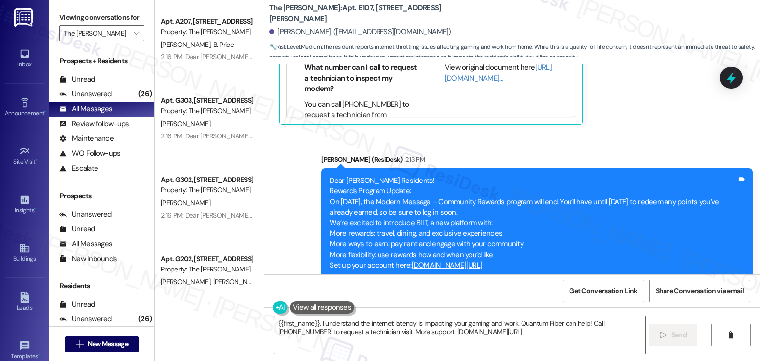
scroll to position [8504, 0]
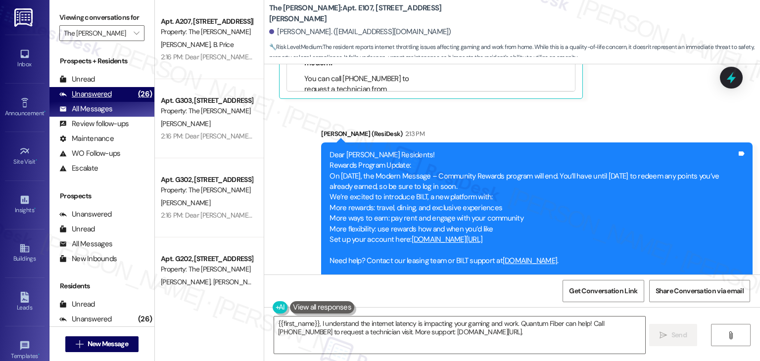
click at [108, 94] on div "Unanswered" at bounding box center [85, 94] width 52 height 10
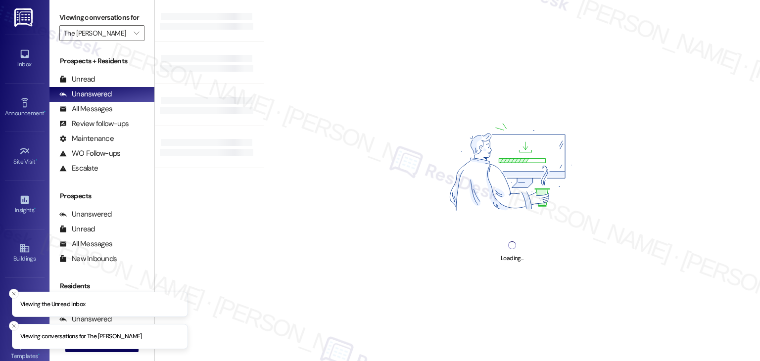
type input "The [PERSON_NAME]"
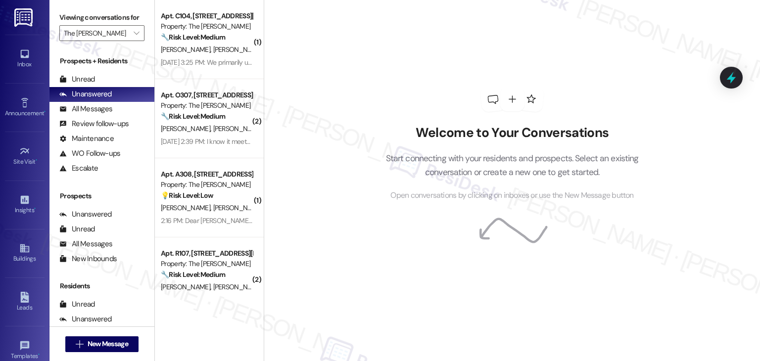
click at [339, 296] on div "Welcome to Your Conversations Start connecting with your residents and prospect…" at bounding box center [512, 180] width 497 height 361
click at [217, 63] on div "[DATE] 3:25 PM: We primarily use our internet for schoolwork, remote work, stre…" at bounding box center [737, 62] width 1153 height 9
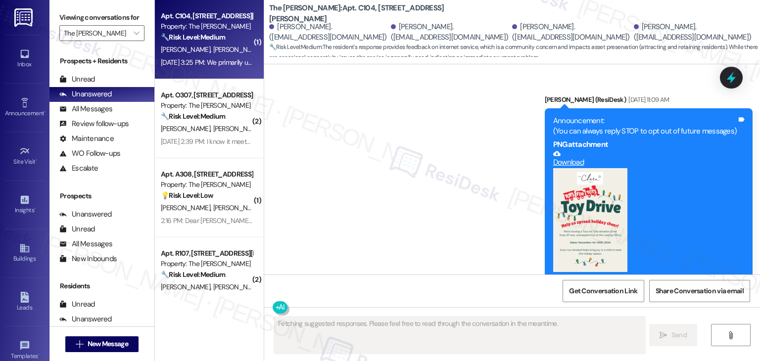
scroll to position [12091, 0]
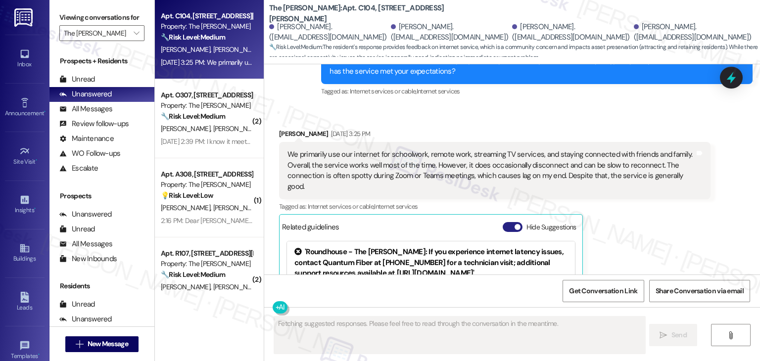
click at [503, 222] on button "Hide Suggestions" at bounding box center [513, 227] width 20 height 10
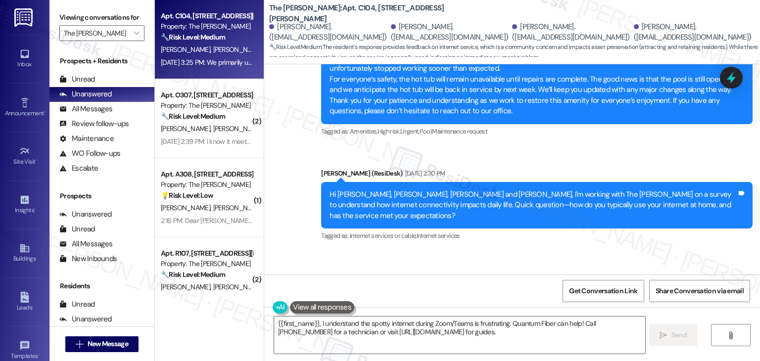
click at [495, 190] on div "Hi [PERSON_NAME], [PERSON_NAME], [PERSON_NAME] and [PERSON_NAME], I'm working w…" at bounding box center [533, 206] width 407 height 32
click at [496, 190] on div "Hi [PERSON_NAME], [PERSON_NAME], [PERSON_NAME] and [PERSON_NAME], I'm working w…" at bounding box center [533, 206] width 407 height 32
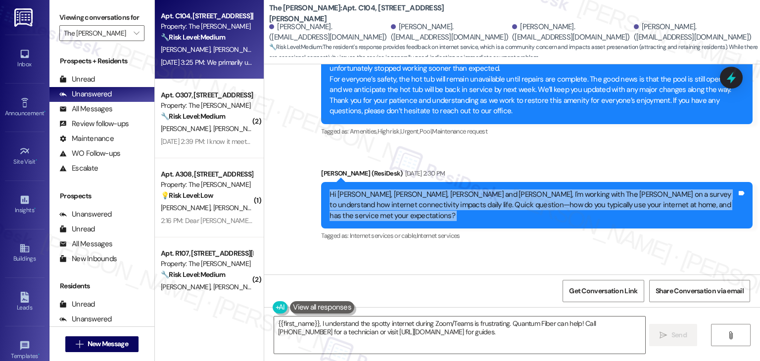
click at [496, 190] on div "Hi [PERSON_NAME], [PERSON_NAME], [PERSON_NAME] and [PERSON_NAME], I'm working w…" at bounding box center [533, 206] width 407 height 32
copy div "Hi [PERSON_NAME], [PERSON_NAME], [PERSON_NAME] and [PERSON_NAME], I'm working w…"
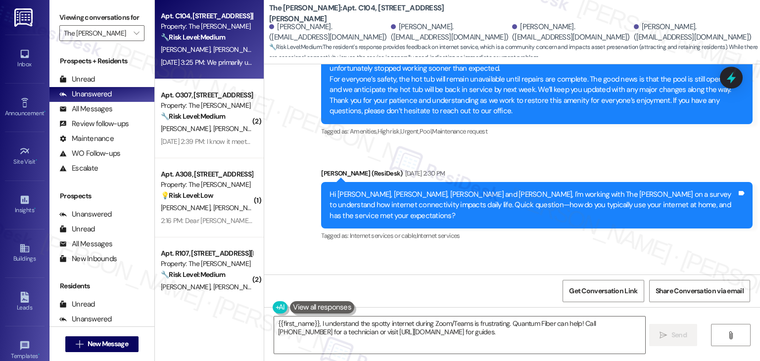
click at [429, 294] on div "We primarily use our internet for schoolwork, remote work, streaming TV service…" at bounding box center [491, 315] width 407 height 43
click at [430, 294] on div "We primarily use our internet for schoolwork, remote work, streaming TV service…" at bounding box center [491, 315] width 407 height 43
copy div "We primarily use our internet for schoolwork, remote work, streaming TV service…"
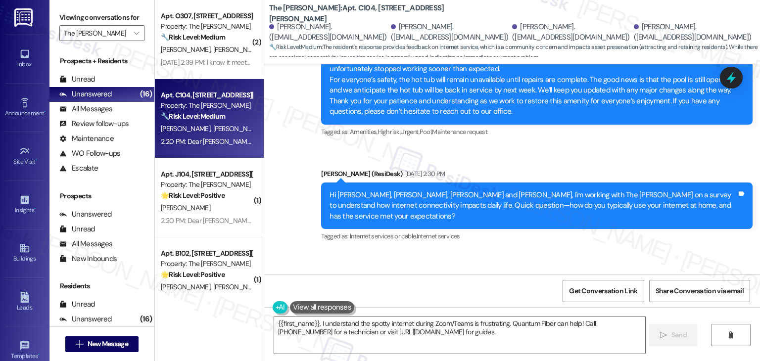
scroll to position [12142, 0]
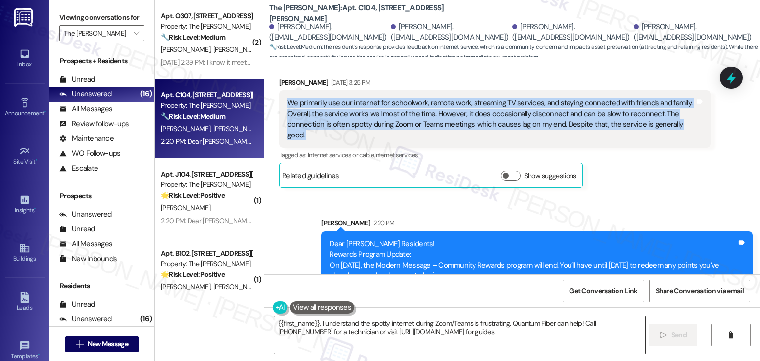
click at [414, 330] on textarea "{{first_name}}, I understand the spotty internet during Zoom/Teams is frustrati…" at bounding box center [459, 335] width 371 height 37
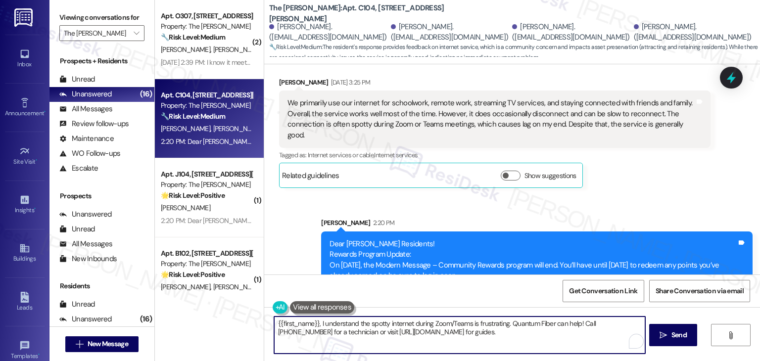
paste textarea "Hi Devonne, thank you for sharing your feedback. It’s great to hear that the in…"
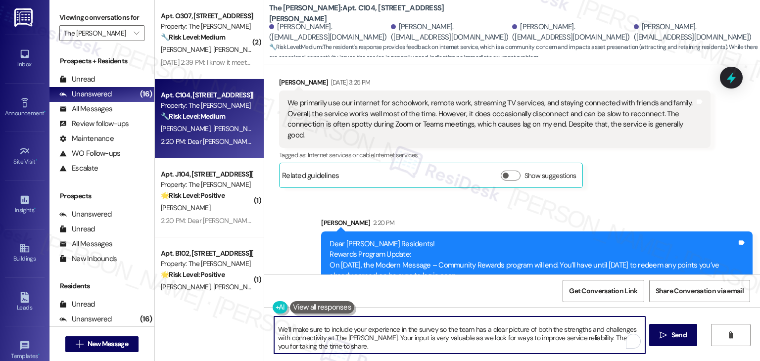
scroll to position [0, 0]
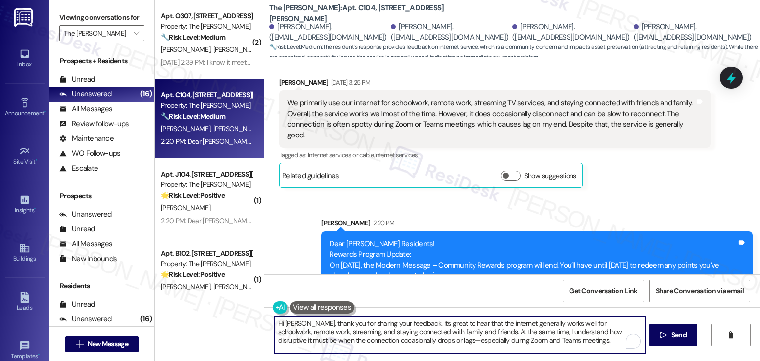
type textarea "Hi Devonne, thank you for sharing your feedback. It’s great to hear that the in…"
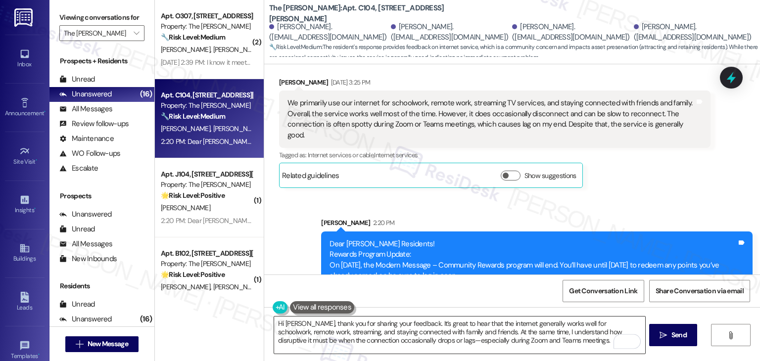
click at [502, 335] on textarea "Hi Devonne, thank you for sharing your feedback. It’s great to hear that the in…" at bounding box center [459, 335] width 371 height 37
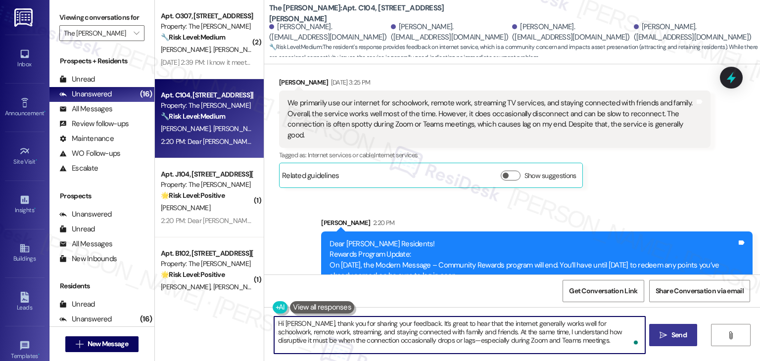
click at [682, 335] on span "Send" at bounding box center [679, 335] width 15 height 10
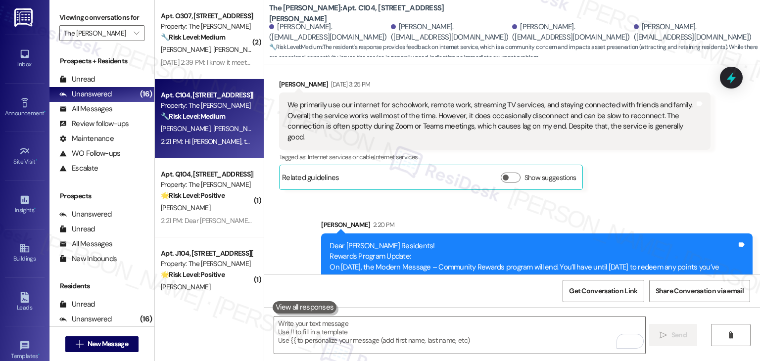
scroll to position [11995, 0]
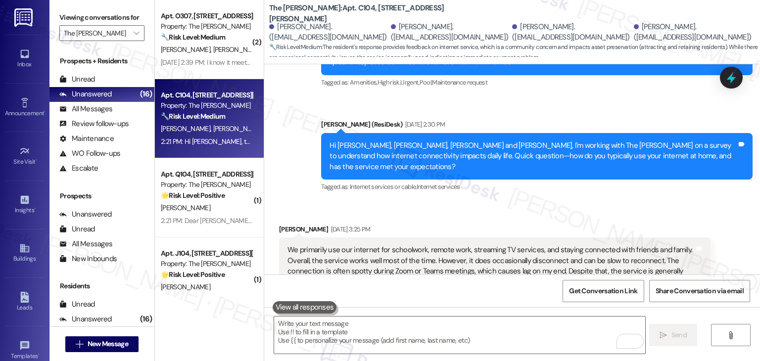
click at [447, 238] on div "We primarily use our internet for schoolwork, remote work, streaming TV service…" at bounding box center [495, 266] width 432 height 57
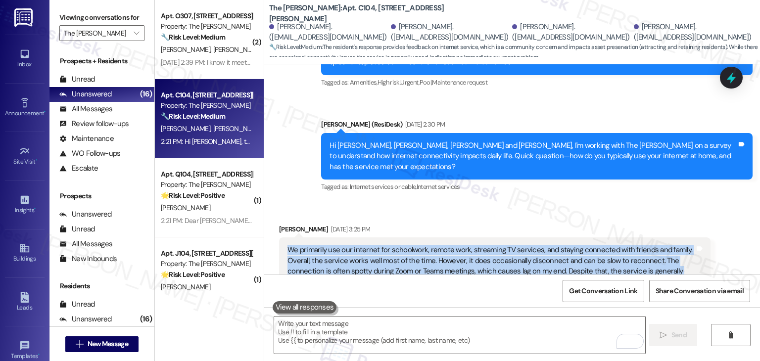
click at [447, 238] on div "We primarily use our internet for schoolwork, remote work, streaming TV service…" at bounding box center [495, 266] width 432 height 57
copy div "We primarily use our internet for schoolwork, remote work, streaming TV service…"
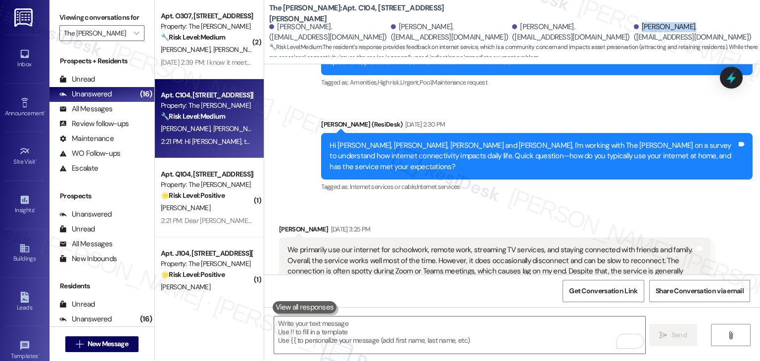
drag, startPoint x: 636, startPoint y: 26, endPoint x: 683, endPoint y: 28, distance: 47.6
click at [683, 28] on div "Devonne Sablan. (sablandevonne@gmail.com)" at bounding box center [693, 32] width 119 height 21
copy div "Devonne Sablan"
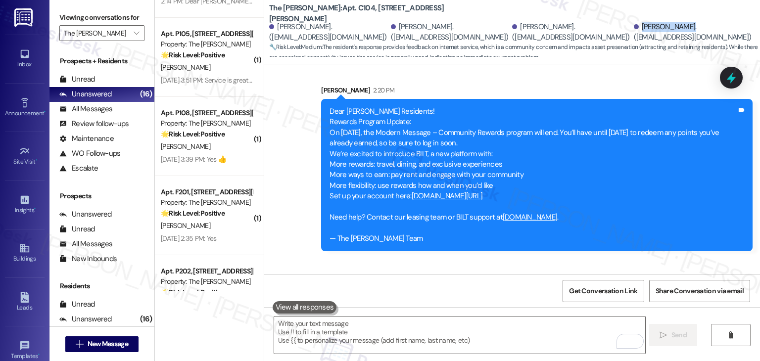
scroll to position [976, 0]
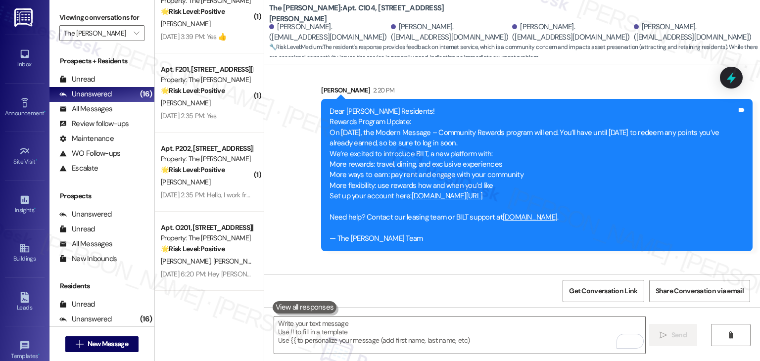
click at [228, 258] on div "A. Reyes S. Reyes E. King" at bounding box center [207, 261] width 94 height 12
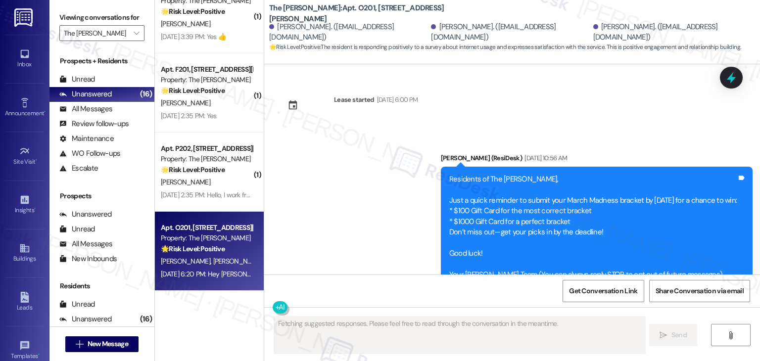
scroll to position [7512, 0]
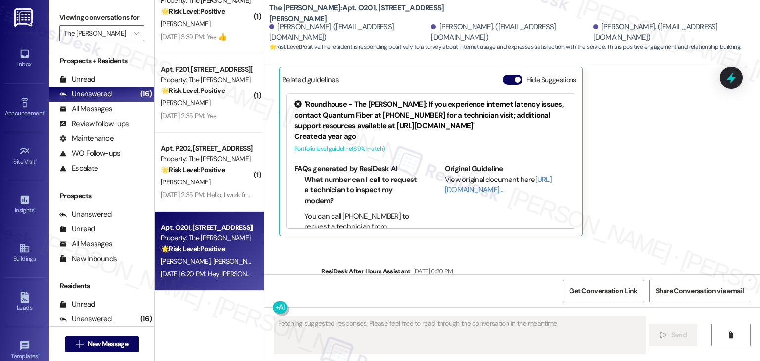
click at [606, 244] on div "Sent via SMS ResiDesk After Hours Assistant Sep 19, 2025 at 6:20 PM Hey Anastas…" at bounding box center [512, 291] width 496 height 94
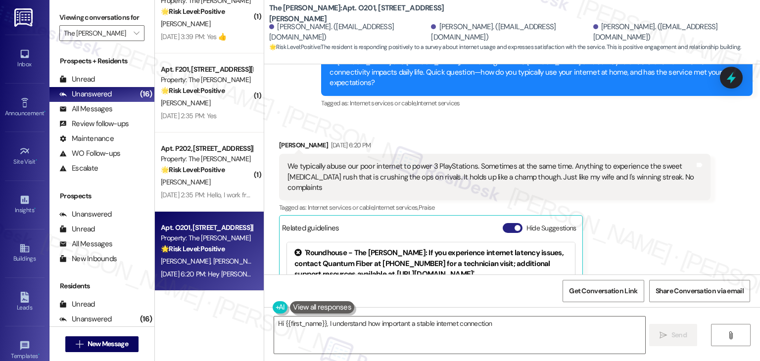
click at [506, 223] on button "Hide Suggestions" at bounding box center [513, 228] width 20 height 10
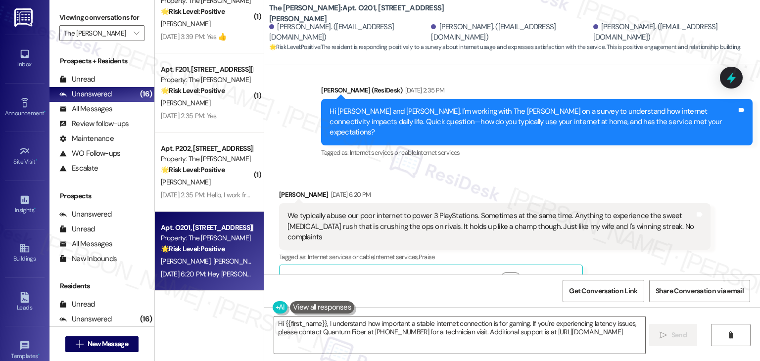
type textarea "Hi {{first_name}}, I understand how important a stable internet connection is f…"
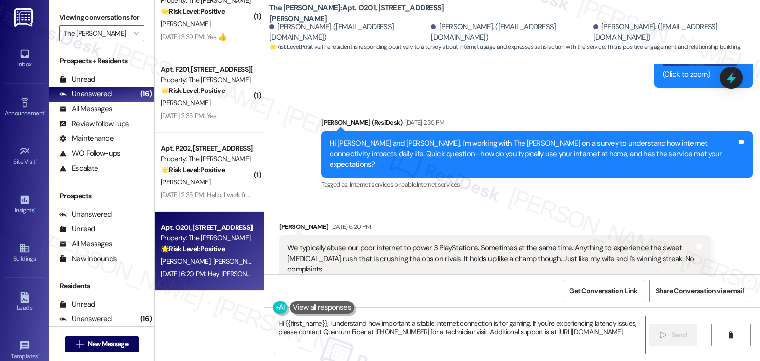
scroll to position [7264, 0]
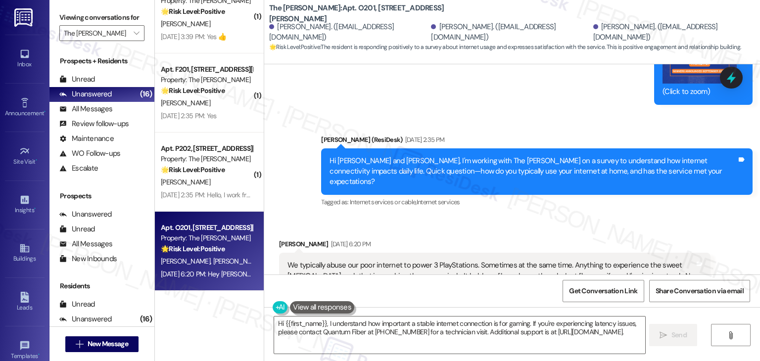
click at [521, 217] on div "Received via SMS Sergio Reyes Sep 19, 2025 at 6:20 PM We typically abuse our po…" at bounding box center [512, 282] width 496 height 130
click at [415, 156] on div "Hi Anastasia, Emily and Sergio, I'm working with The Clara on a survey to under…" at bounding box center [533, 172] width 407 height 32
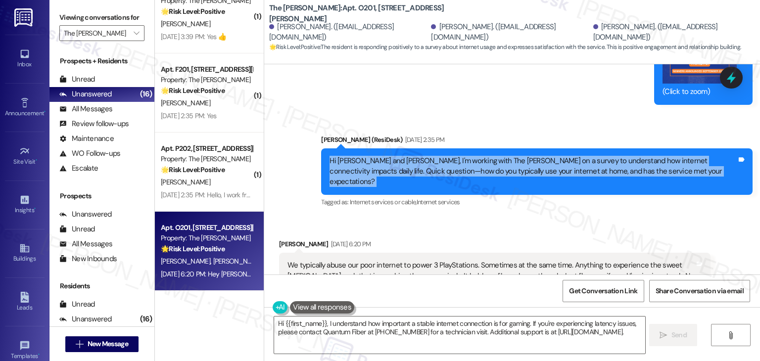
click at [415, 156] on div "Hi Anastasia, Emily and Sergio, I'm working with The Clara on a survey to under…" at bounding box center [533, 172] width 407 height 32
copy div "Hi Anastasia, Emily and Sergio, I'm working with The Clara on a survey to under…"
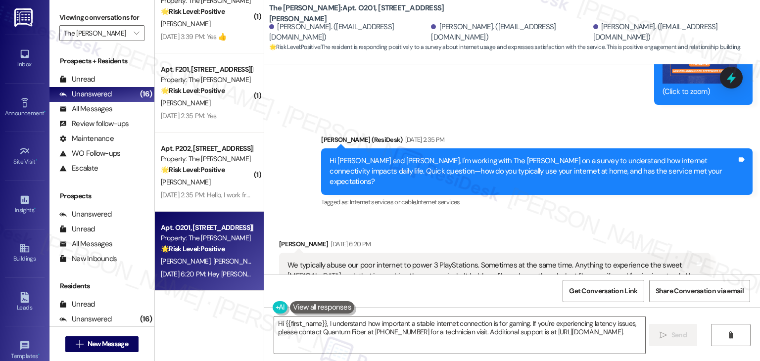
click at [424, 260] on div "We typically abuse our poor internet to power 3 PlayStations. Sometimes at the …" at bounding box center [491, 276] width 407 height 32
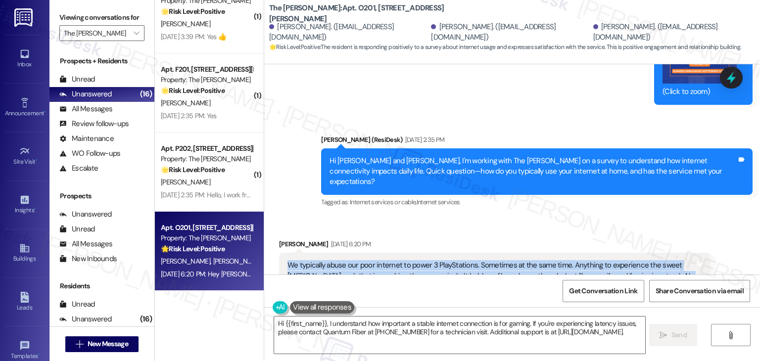
click at [424, 260] on div "We typically abuse our poor internet to power 3 PlayStations. Sometimes at the …" at bounding box center [491, 276] width 407 height 32
copy div "We typically abuse our poor internet to power 3 PlayStations. Sometimes at the …"
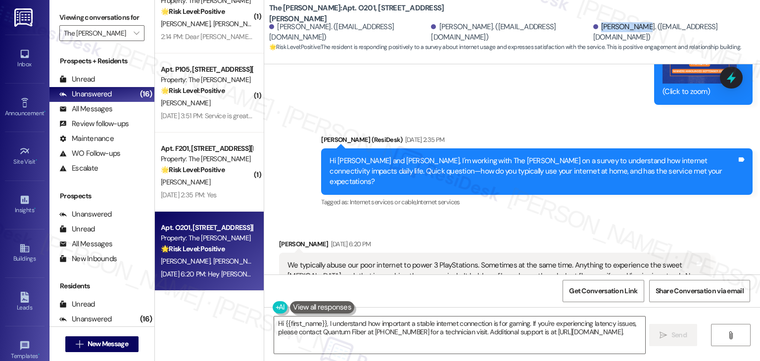
drag, startPoint x: 545, startPoint y: 33, endPoint x: 582, endPoint y: 32, distance: 37.6
click at [594, 32] on div "Sergio Reyes. (sergioreyes2318@gmail.com)" at bounding box center [673, 32] width 159 height 21
copy div "Sergio Reyes"
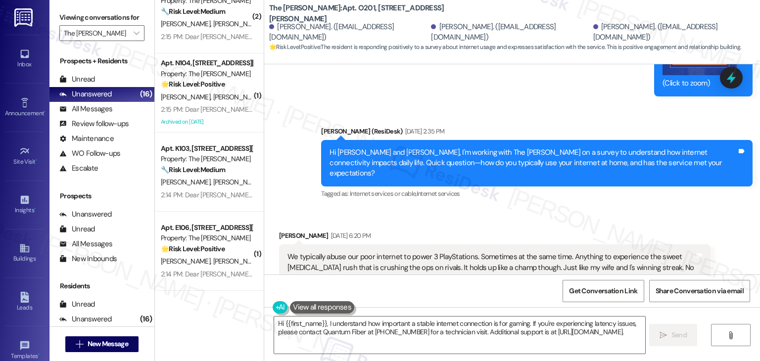
scroll to position [7563, 0]
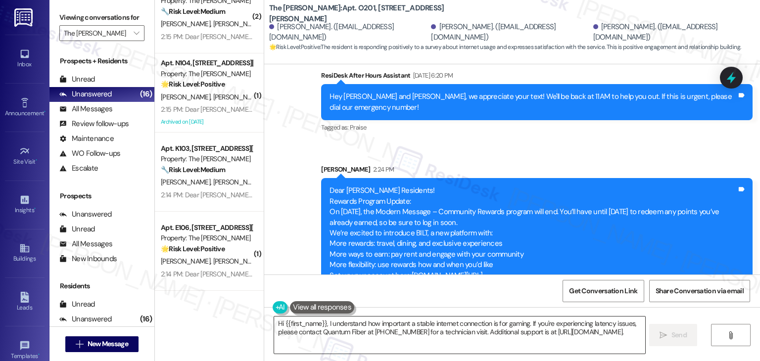
click at [403, 331] on textarea "Hi {{first_name}}, I understand how important a stable internet connection is f…" at bounding box center [459, 335] width 371 height 37
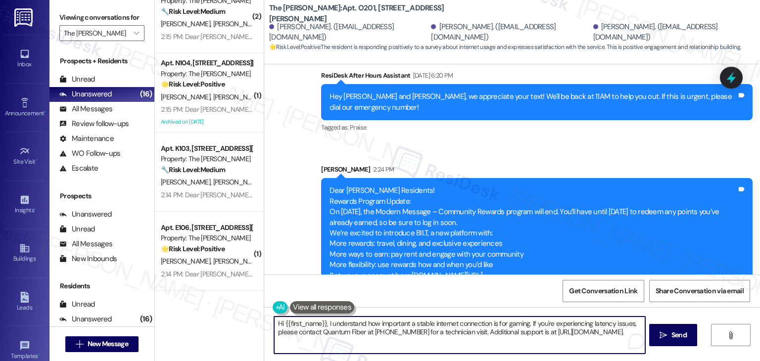
click at [403, 331] on textarea "Hi {{first_name}}, I understand how important a stable internet connection is f…" at bounding box center [459, 335] width 371 height 37
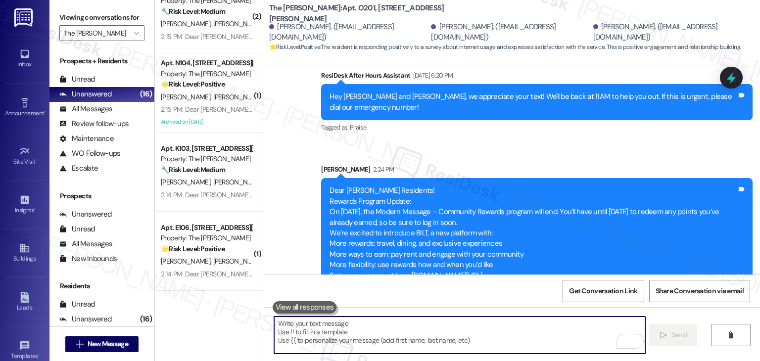
click at [402, 328] on textarea "To enrich screen reader interactions, please activate Accessibility in Grammarl…" at bounding box center [459, 335] width 371 height 37
paste textarea "Hi Sergio, thank you for sharing your feedback. It's great to hear that your in…"
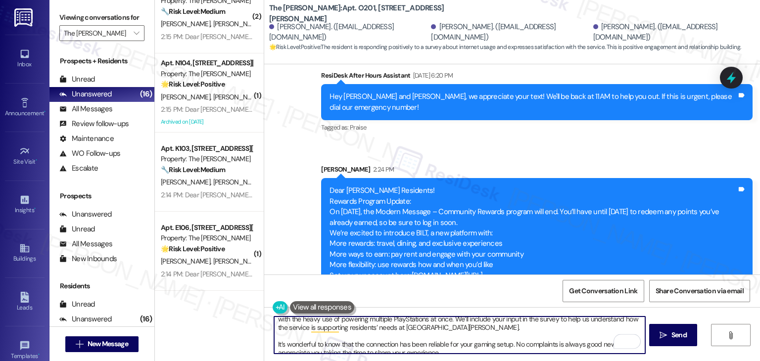
scroll to position [0, 0]
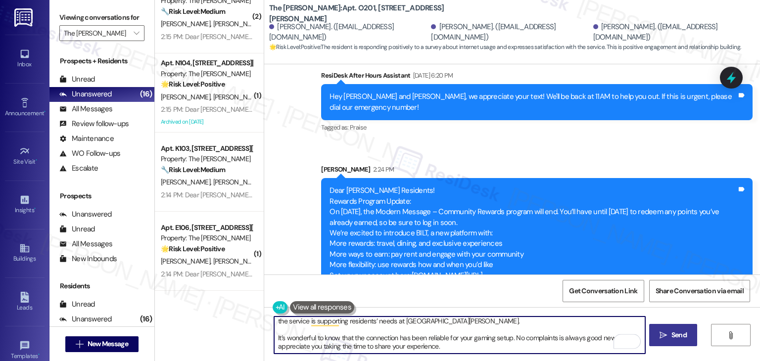
type textarea "Hi Sergio, thank you for sharing your feedback. It's great to hear that your in…"
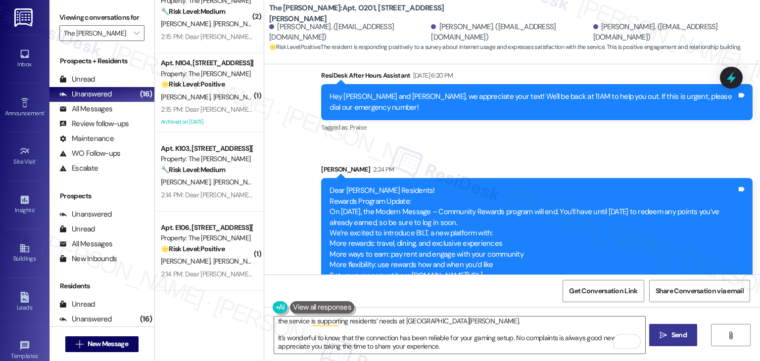
click at [663, 335] on icon "" at bounding box center [663, 336] width 7 height 8
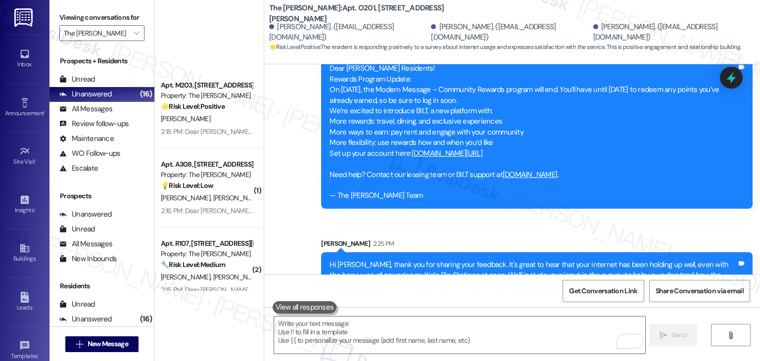
scroll to position [976, 0]
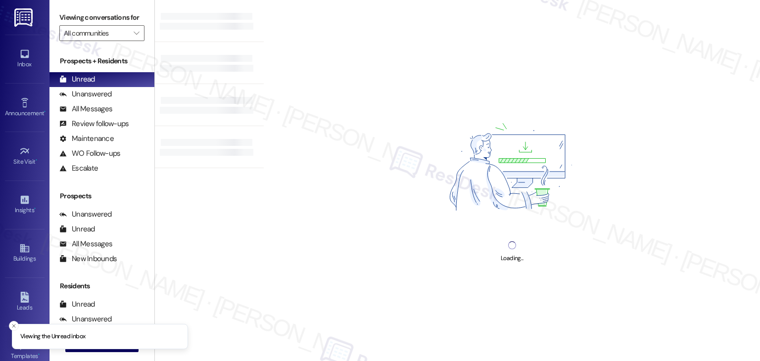
type input "The [PERSON_NAME]"
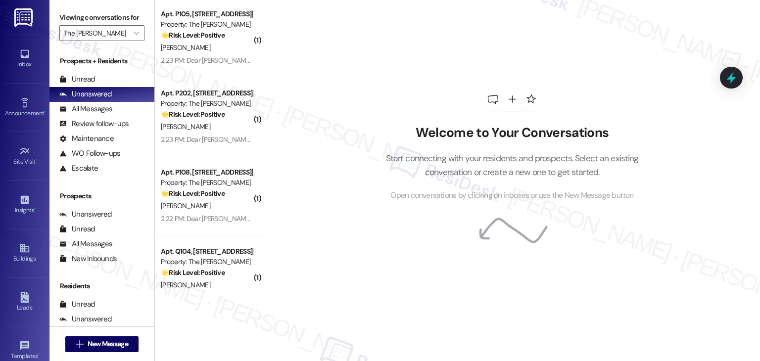
scroll to position [248, 0]
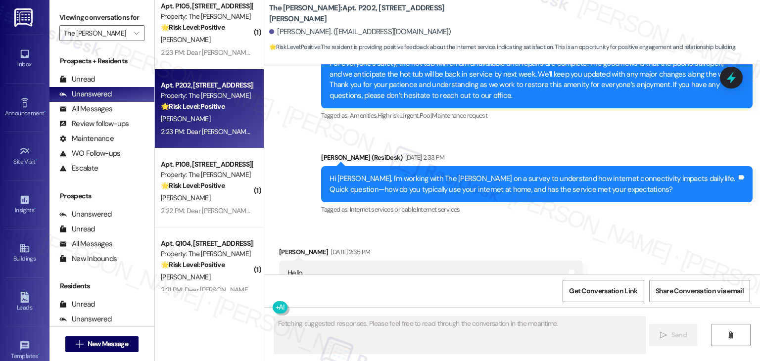
scroll to position [23141, 0]
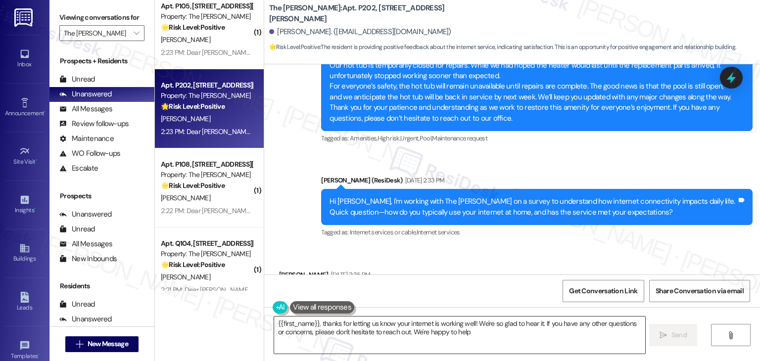
type textarea "{{first_name}}, thanks for letting us know your internet is working well! We're…"
click at [134, 30] on icon "" at bounding box center [136, 33] width 5 height 8
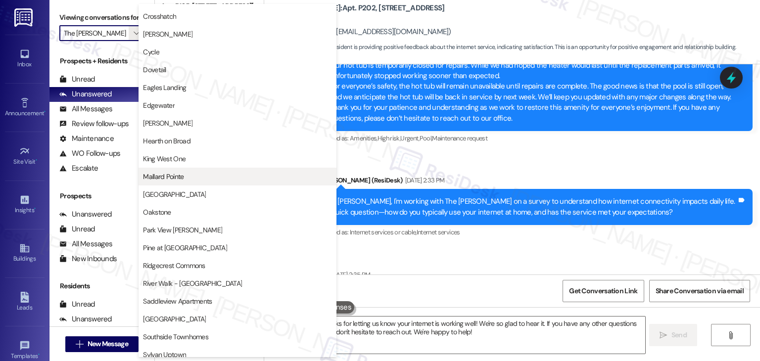
scroll to position [237, 0]
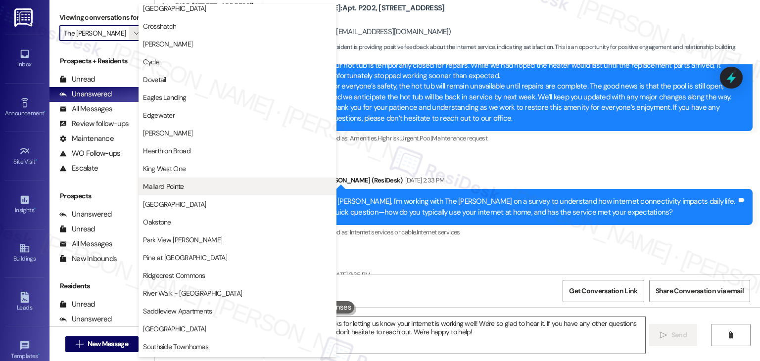
click at [189, 182] on span "Mallard Pointe" at bounding box center [237, 187] width 189 height 10
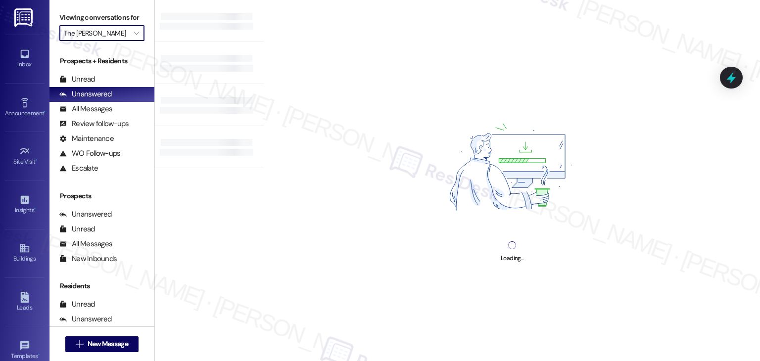
type input "Mallard Pointe"
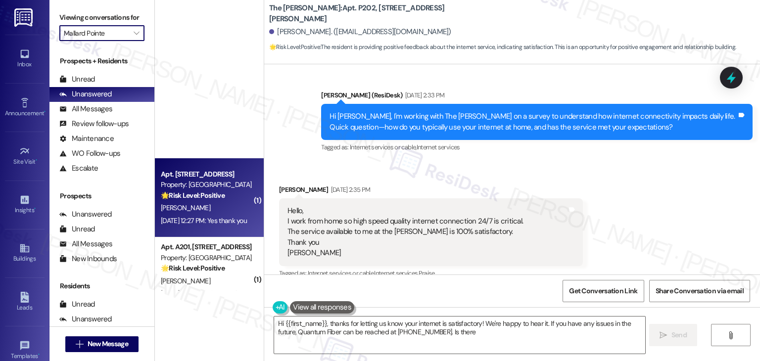
scroll to position [263, 0]
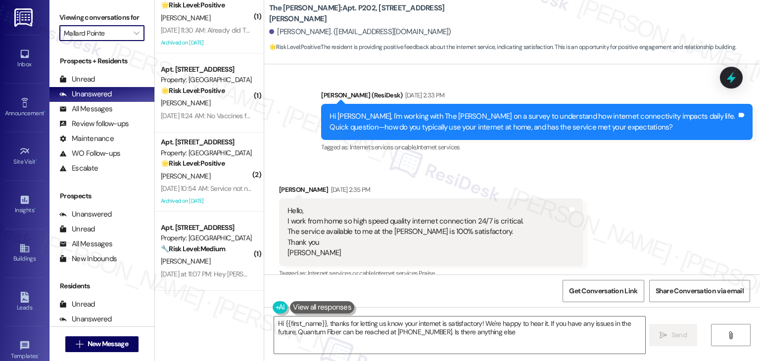
type textarea "Hi {{first_name}}, thanks for letting us know your internet is satisfactory! We…"
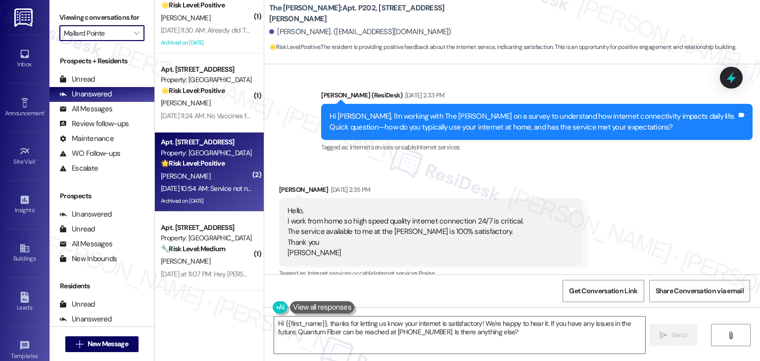
click at [202, 193] on div "[DATE] 10:54 AM: Service not necessary for my health needs. [DATE] 10:54 AM: Se…" at bounding box center [248, 188] width 174 height 9
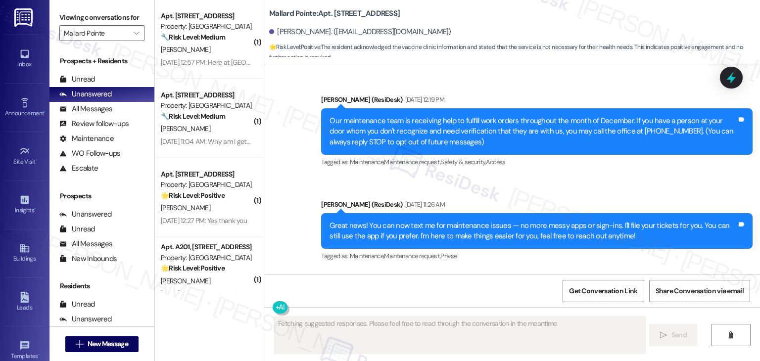
scroll to position [20790, 0]
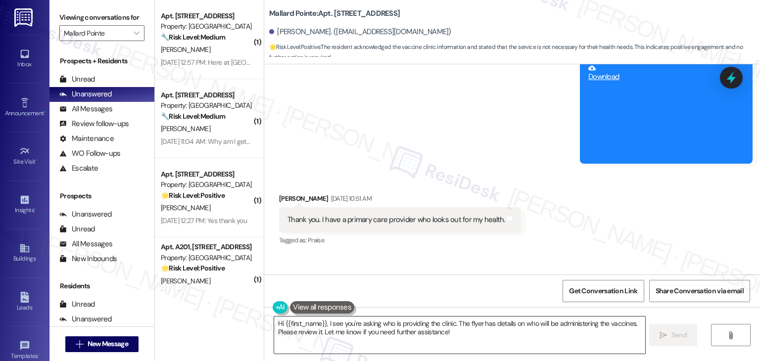
click at [397, 325] on textarea "Hi {{first_name}}, I see you're asking who is providing the clinic. The flyer h…" at bounding box center [459, 335] width 371 height 37
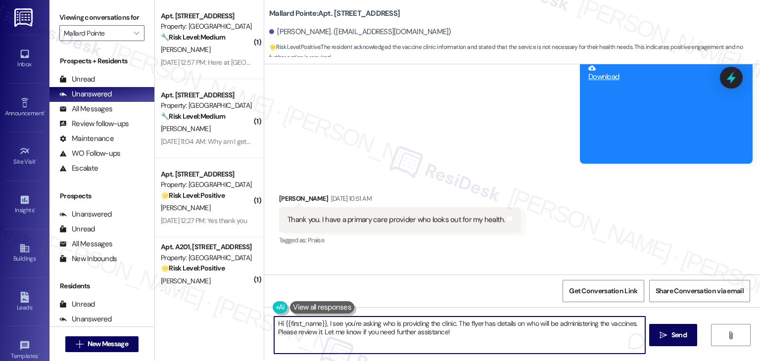
paste textarea "! Call Box Notice Please be advised that the call boxes are currently out of or…"
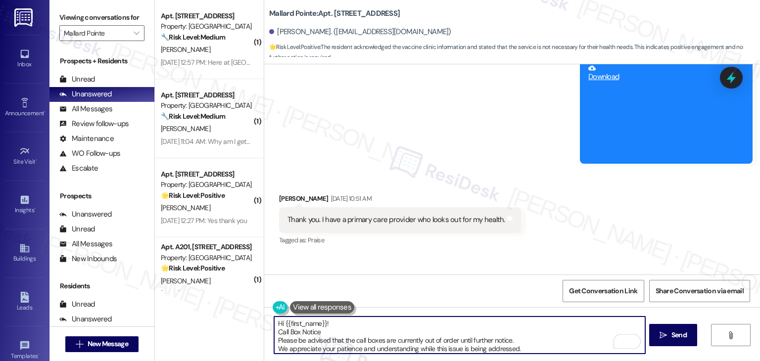
click at [339, 333] on textarea "Hi {{first_name}}! Call Box Notice Please be advised that the call boxes are cu…" at bounding box center [459, 335] width 371 height 37
drag, startPoint x: 327, startPoint y: 323, endPoint x: 263, endPoint y: 324, distance: 64.4
click at [269, 324] on div "Hi {{first_name}}! Call Box Notice: Please be advised that the call boxes are c…" at bounding box center [455, 335] width 372 height 38
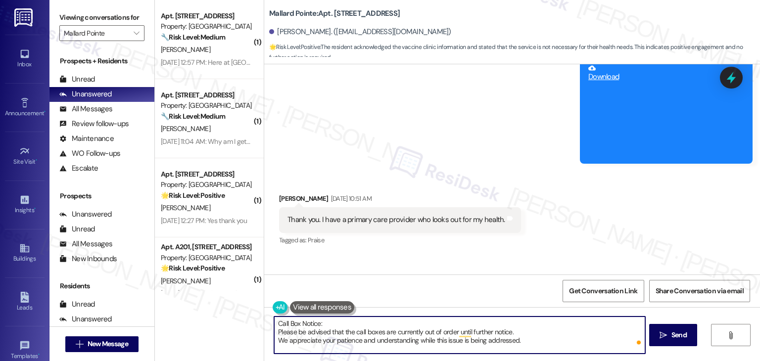
click at [323, 317] on textarea "Call Box Notice: Please be advised that the call boxes are currently out of ord…" at bounding box center [459, 335] width 371 height 37
type textarea "Call Box Notice: Please be advised that the call boxes are currently out of ord…"
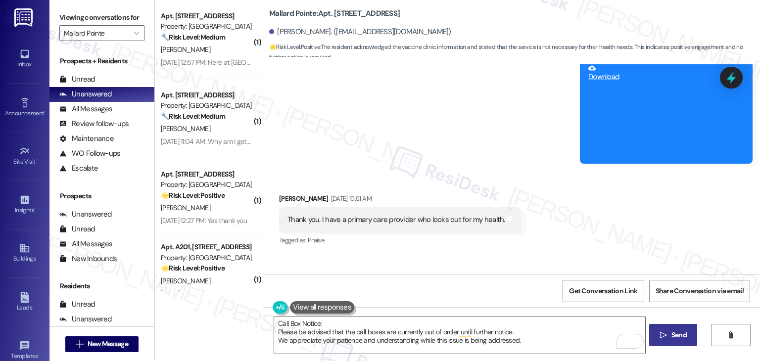
click at [670, 339] on span "Send" at bounding box center [679, 335] width 19 height 10
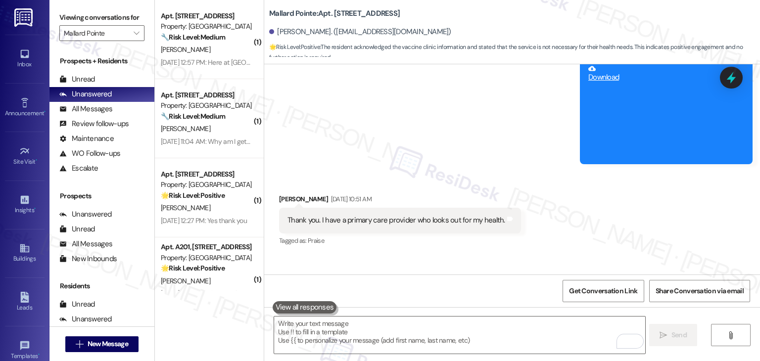
scroll to position [20881, 0]
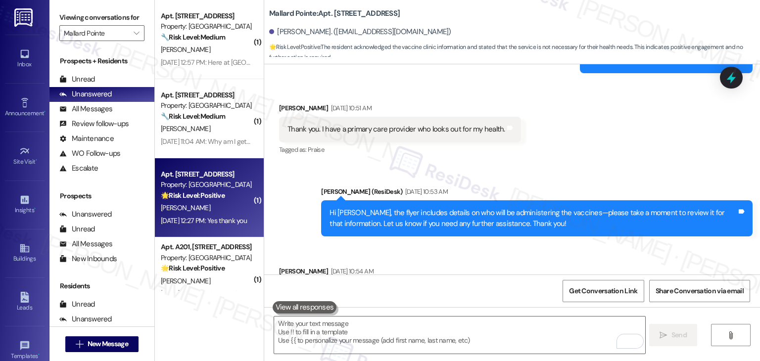
click at [222, 216] on div "[DATE] 12:27 PM: Yes thank you [DATE] 12:27 PM: Yes thank you" at bounding box center [207, 221] width 94 height 12
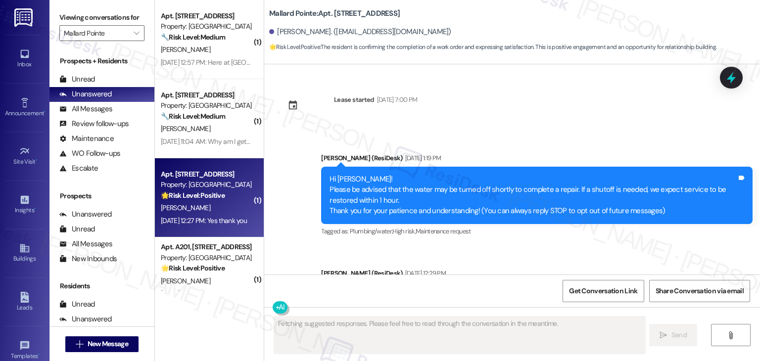
type textarea "Fetching suggested responses. Please feel free to read through the conversation…"
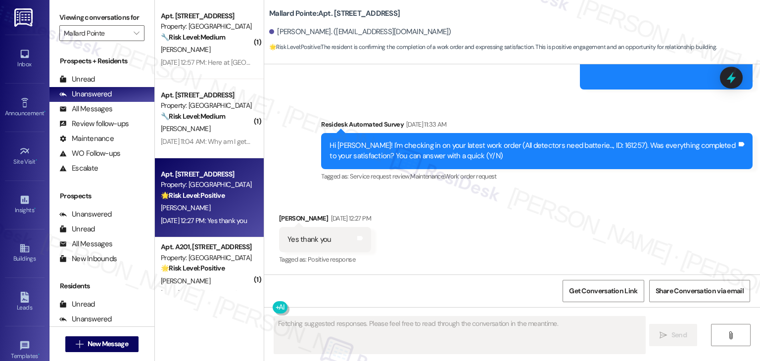
scroll to position [3551, 0]
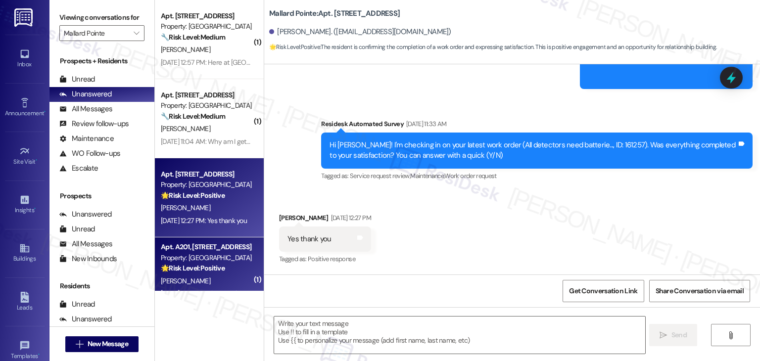
click at [198, 270] on strong "🌟 Risk Level: Positive" at bounding box center [193, 268] width 64 height 9
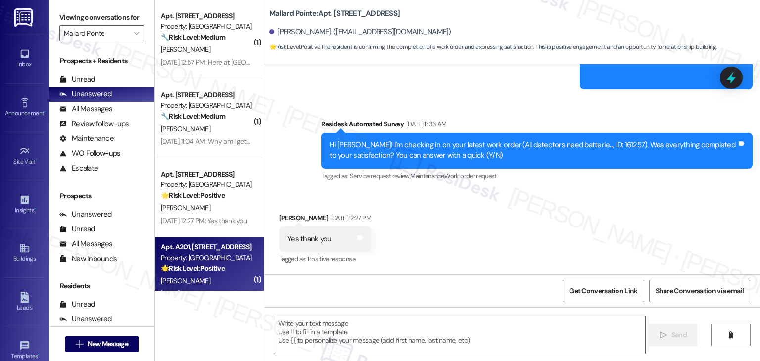
scroll to position [263, 0]
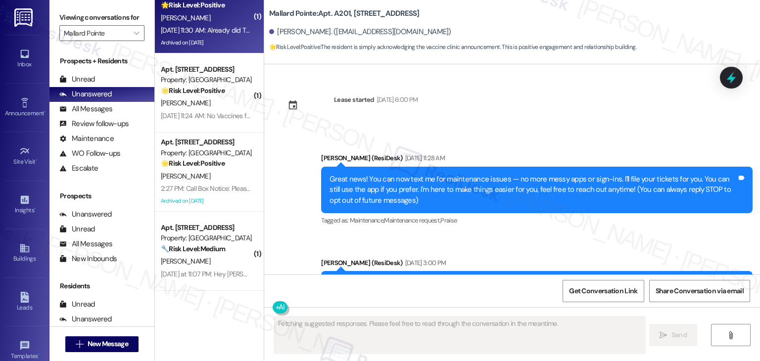
type textarea "Fetching suggested responses. Please feel free to read through the conversation…"
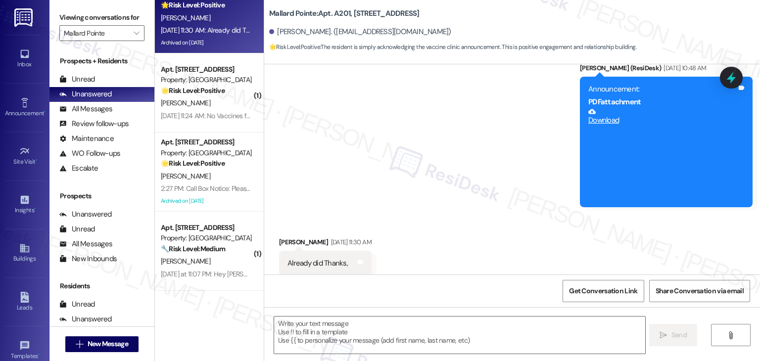
scroll to position [5792, 0]
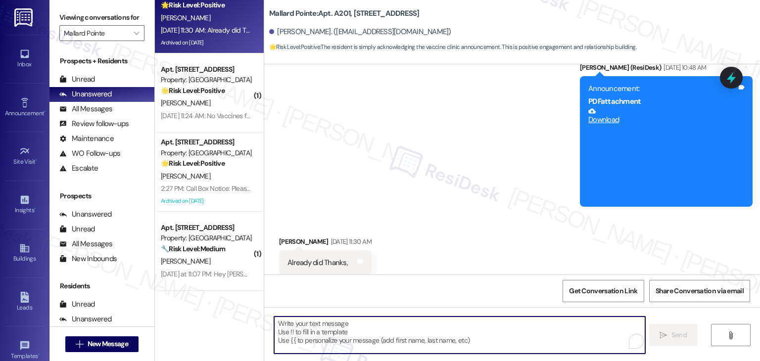
paste textarea "Hi {{first_name}}! Call Box Notice Please be advised that the call boxes are cu…"
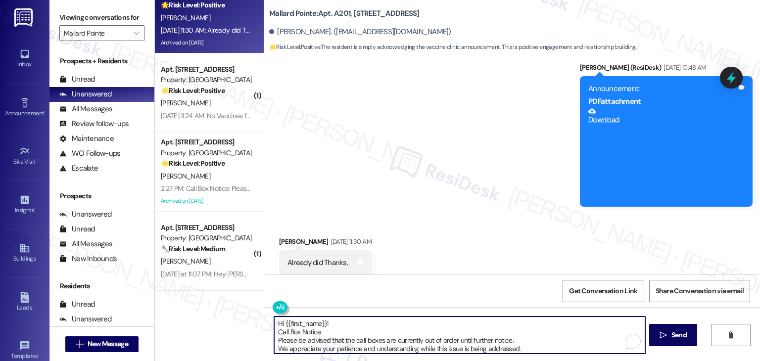
drag, startPoint x: 366, startPoint y: 333, endPoint x: 404, endPoint y: 335, distance: 37.7
click at [366, 333] on textarea "Hi {{first_name}}! Call Box Notice Please be advised that the call boxes are cu…" at bounding box center [459, 335] width 371 height 37
drag, startPoint x: 525, startPoint y: 348, endPoint x: 247, endPoint y: 313, distance: 279.8
click at [247, 313] on div "( 1 ) Apt. A309, [STREET_ADDRESS] Property: Mallard Pointe 🔧 Risk Level: Medium…" at bounding box center [457, 180] width 605 height 361
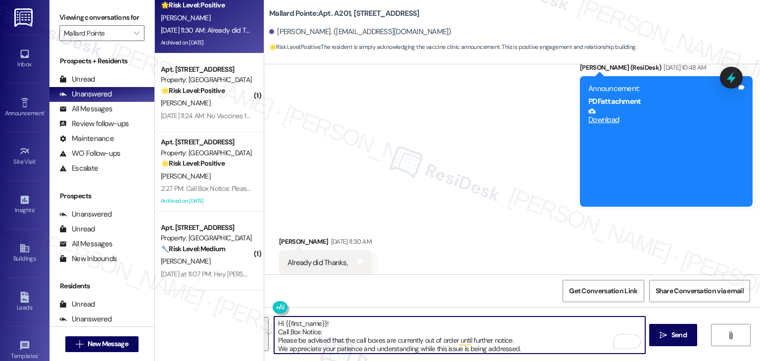
type textarea "Hi {{first_name}}! Call Box Notice: Please be advised that the call boxes are c…"
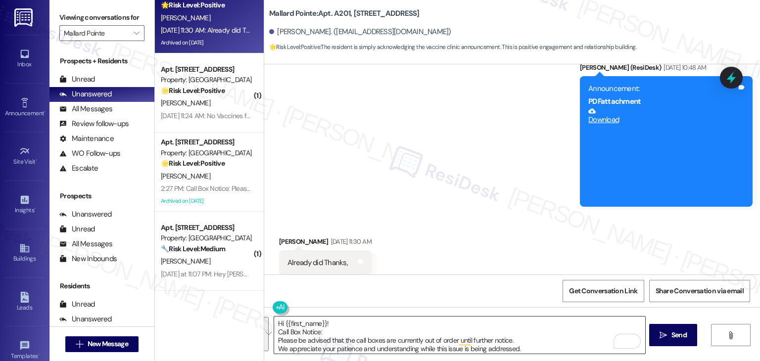
click at [537, 349] on textarea "Hi {{first_name}}! Call Box Notice: Please be advised that the call boxes are c…" at bounding box center [459, 335] width 371 height 37
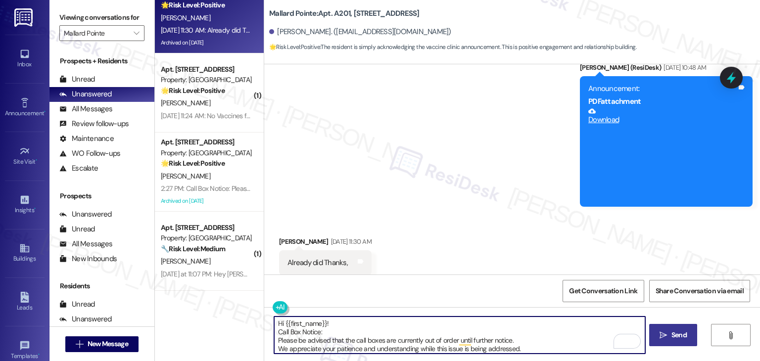
click at [672, 337] on span "Send" at bounding box center [679, 335] width 15 height 10
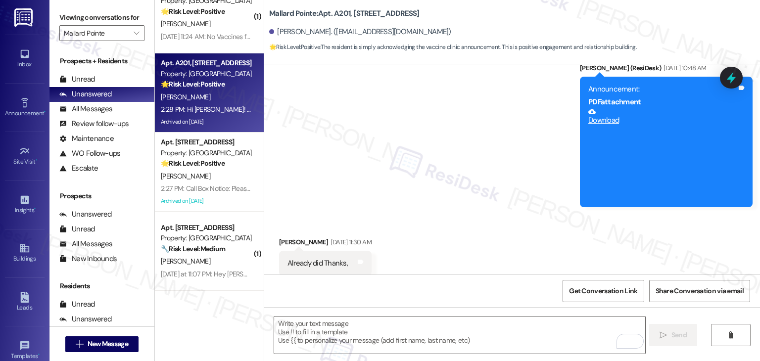
scroll to position [5893, 0]
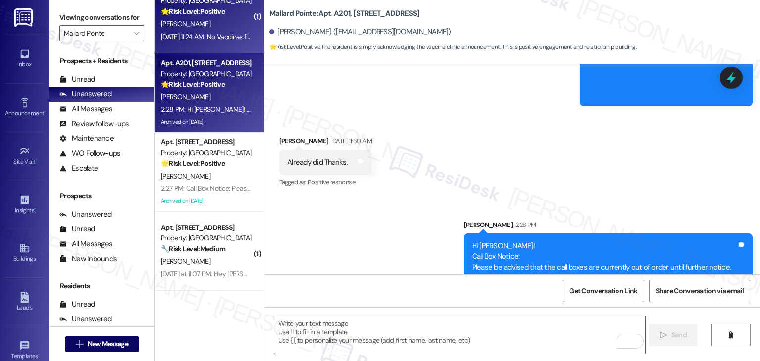
click at [193, 37] on div "[DATE] 11:24 AM: No Vaccines for me. [DATE] 11:24 AM: No Vaccines for me." at bounding box center [212, 36] width 103 height 9
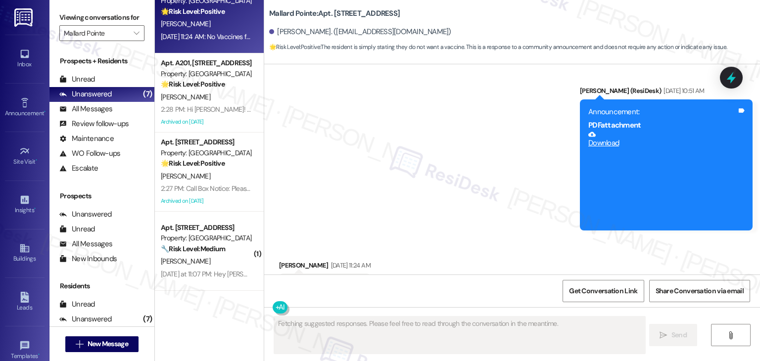
scroll to position [7075, 0]
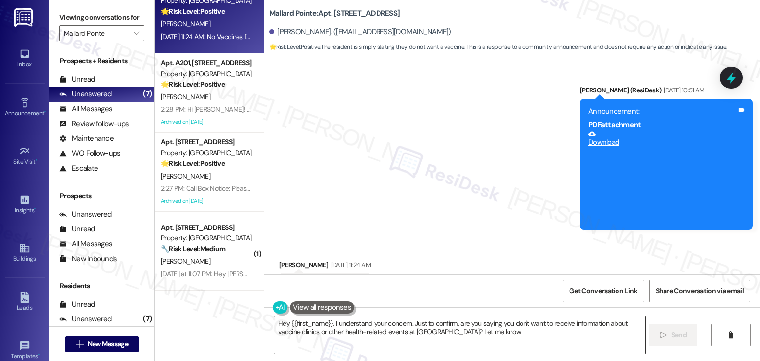
click at [408, 328] on textarea "Hey {{first_name}}, I understand your concern. Just to confirm, are you saying …" at bounding box center [459, 335] width 371 height 37
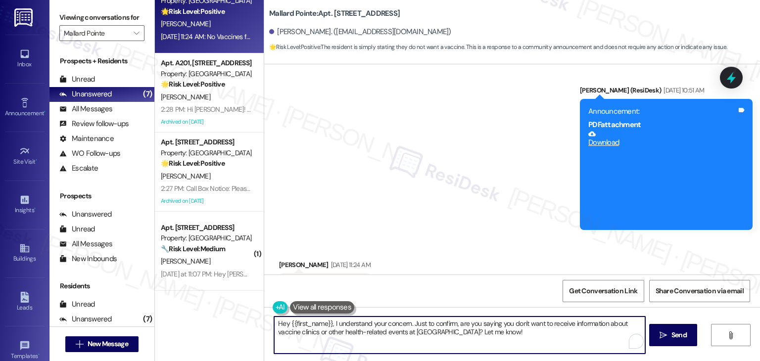
click at [408, 328] on textarea "Hey {{first_name}}, I understand your concern. Just to confirm, are you saying …" at bounding box center [459, 335] width 371 height 37
paste textarea "i {{first_name}}! Call Box Notice: Please be advised that the call boxes are cu…"
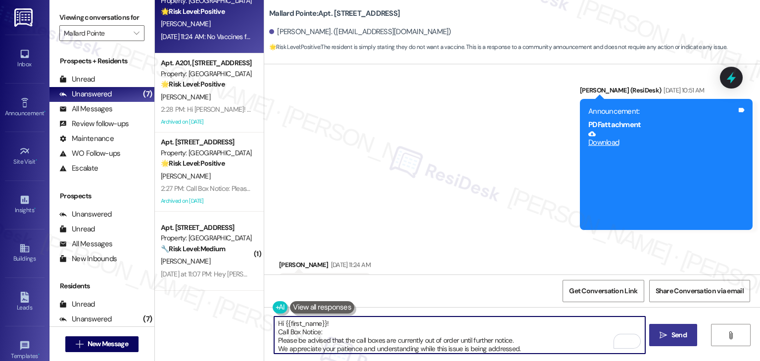
type textarea "Hi {{first_name}}! Call Box Notice: Please be advised that the call boxes are c…"
click at [679, 336] on span "Send" at bounding box center [679, 335] width 15 height 10
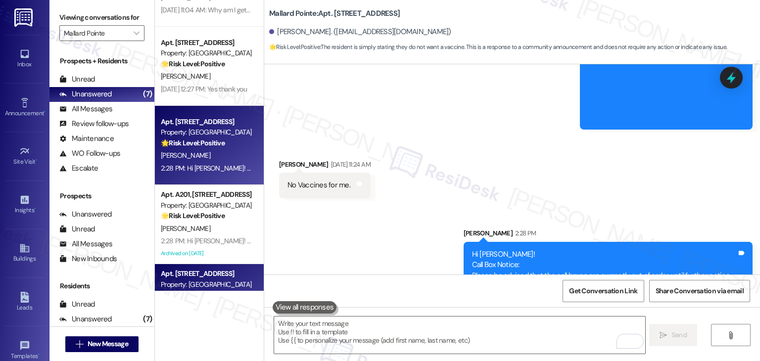
scroll to position [16, 0]
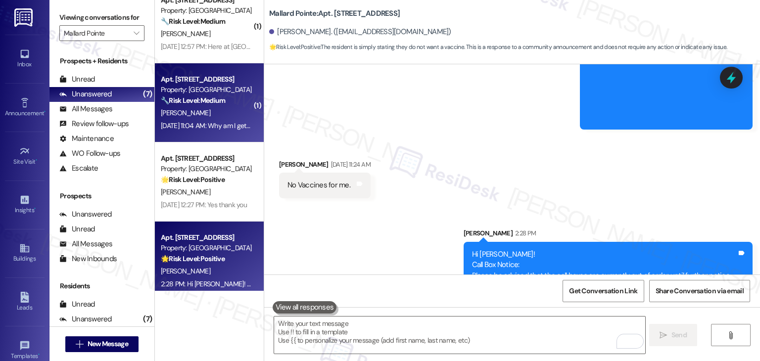
click at [216, 130] on div "[DATE] 11:04 AM: Why am I getting a PDF on my phone? I will not be down loading…" at bounding box center [207, 126] width 94 height 12
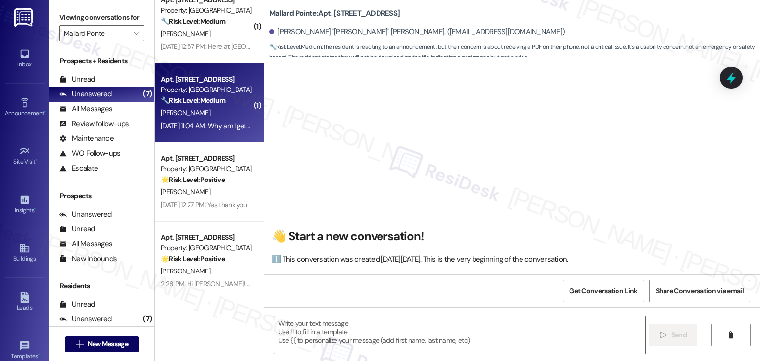
type textarea "Fetching suggested responses. Please feel free to read through the conversation…"
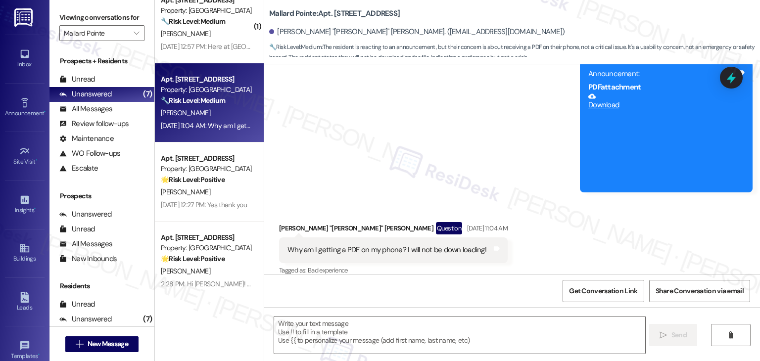
scroll to position [3013, 0]
click at [334, 337] on textarea at bounding box center [459, 335] width 371 height 37
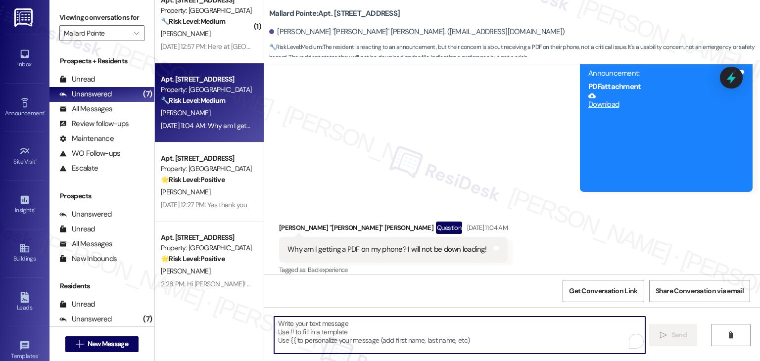
paste textarea "Hi {{first_name}}! Call Box Notice: Please be advised that the call boxes are c…"
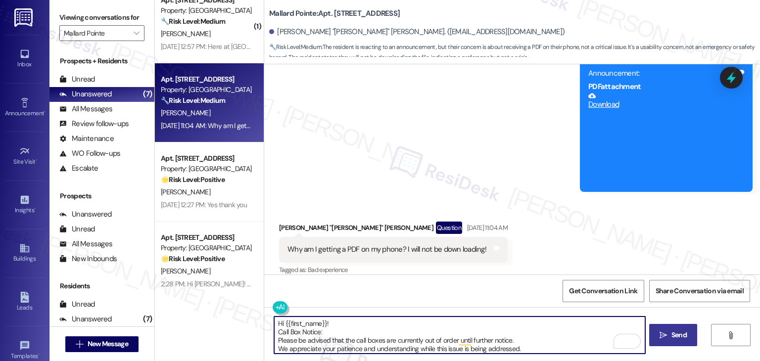
type textarea "Hi {{first_name}}! Call Box Notice: Please be advised that the call boxes are c…"
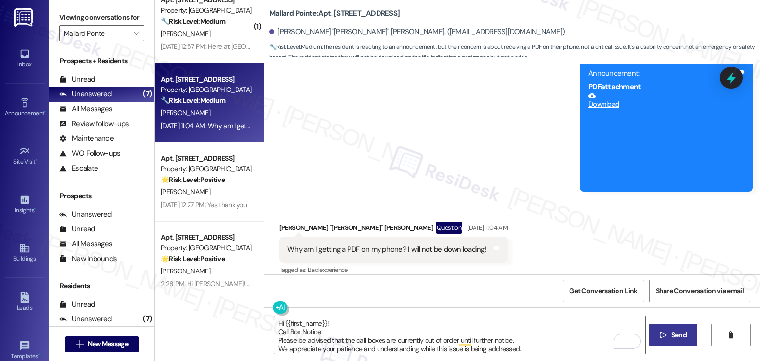
click at [676, 340] on span "Send" at bounding box center [679, 335] width 15 height 10
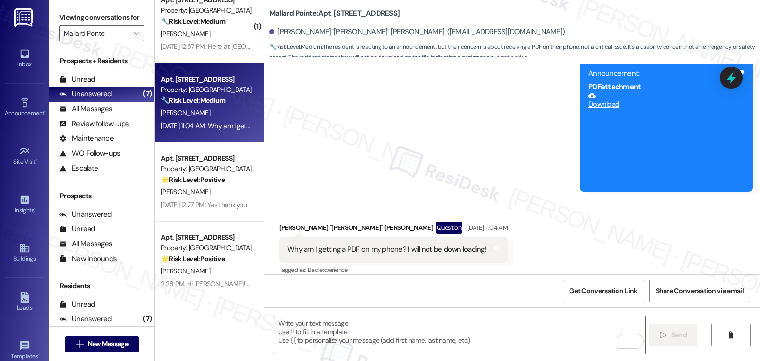
scroll to position [3012, 0]
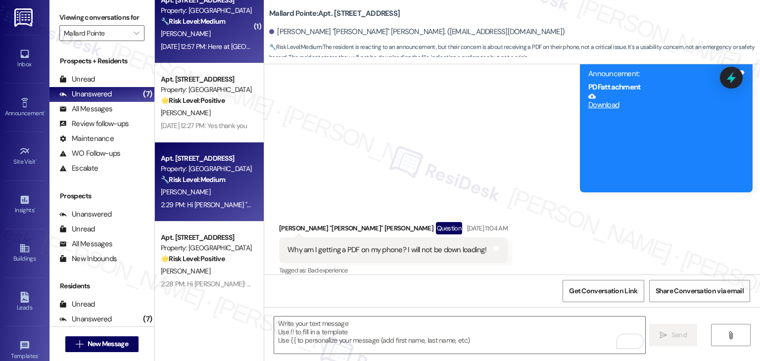
click at [191, 34] on div "M. Adams" at bounding box center [207, 34] width 94 height 12
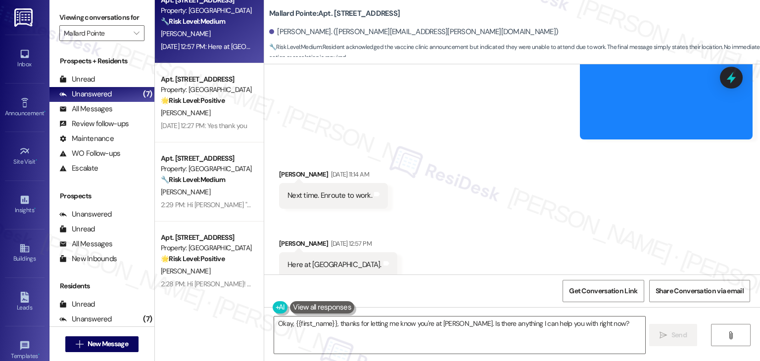
scroll to position [1537, 0]
click at [396, 319] on textarea "Okay, {{first_name}}, thanks for letting me know you're at Mallard. Is there an…" at bounding box center [459, 335] width 371 height 37
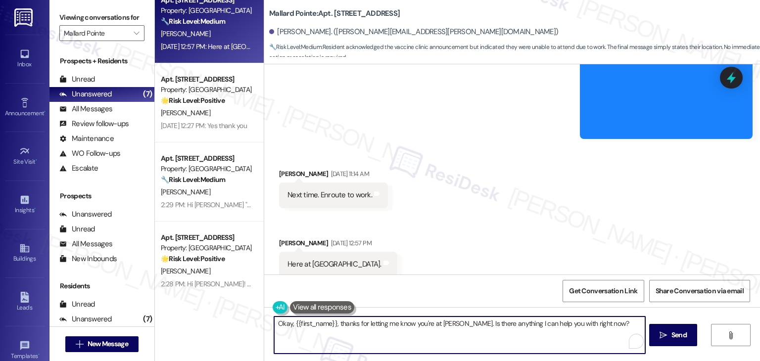
click at [396, 319] on textarea "Okay, {{first_name}}, thanks for letting me know you're at Mallard. Is there an…" at bounding box center [459, 335] width 371 height 37
paste textarea "Hi {{first_name}}! Call Box Notice: Please be advised that the call boxes are c…"
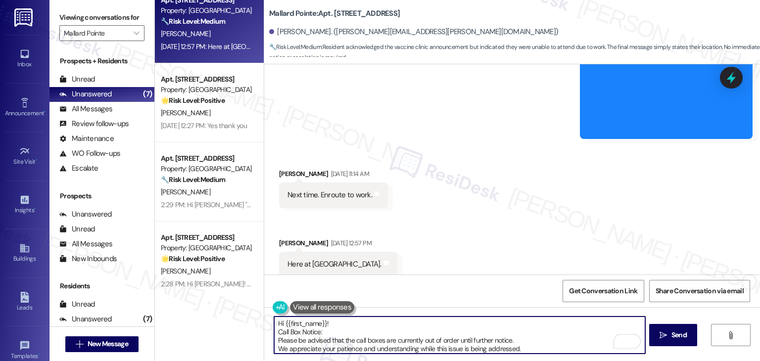
scroll to position [2, 0]
type textarea "Hi {{first_name}}! Call Box Notice: Please be advised that the call boxes are c…"
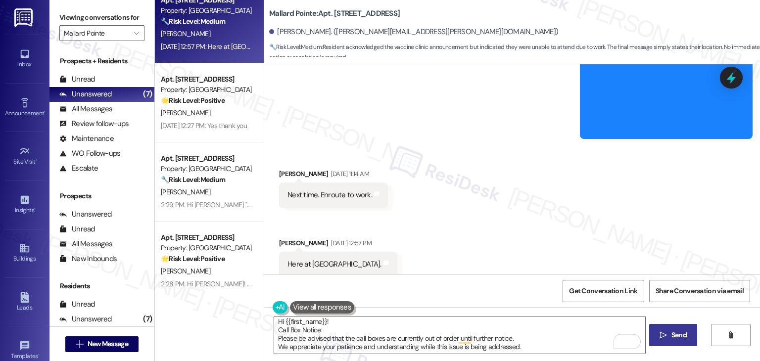
click at [679, 338] on span "Send" at bounding box center [679, 335] width 15 height 10
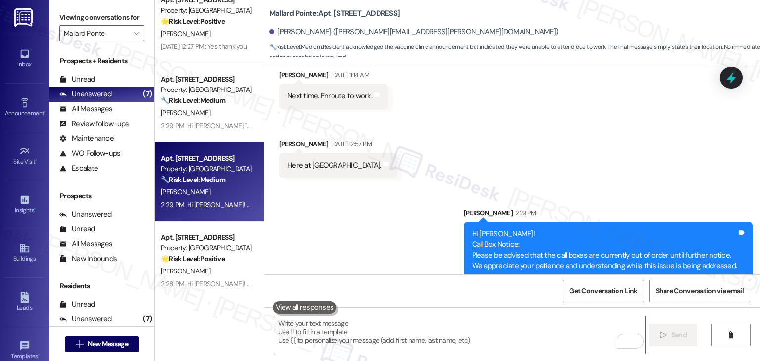
scroll to position [1638, 0]
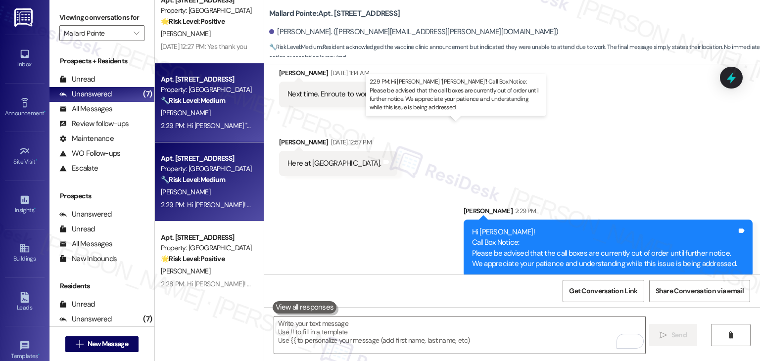
click at [229, 126] on div "2:29 PM: Hi Elizabeth "Betsy"! Call Box Notice: Please be advised that the call…" at bounding box center [494, 125] width 666 height 9
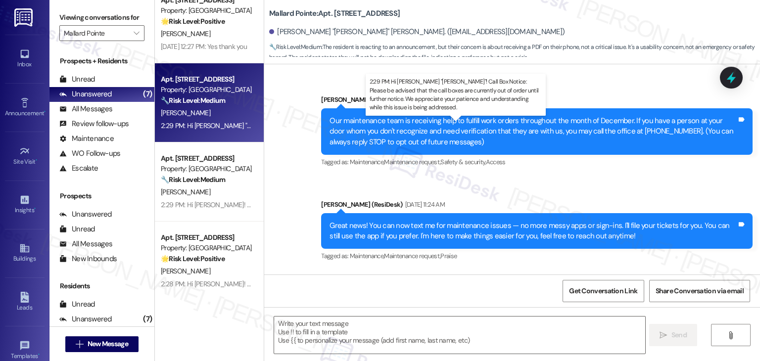
type textarea "Fetching suggested responses. Please feel free to read through the conversation…"
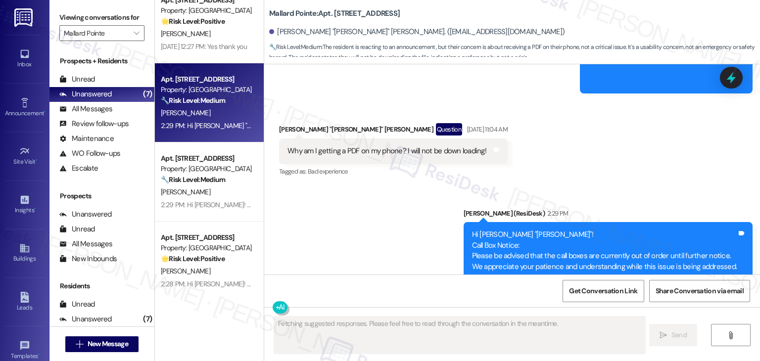
scroll to position [3128, 0]
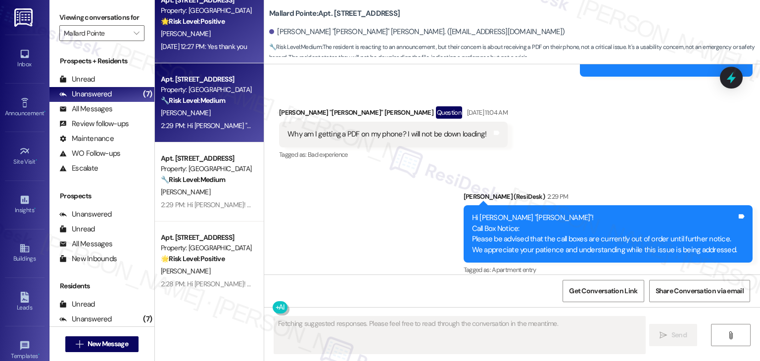
click at [222, 43] on div "Sep 19, 2025 at 12:27 PM: Yes thank you Sep 19, 2025 at 12:27 PM: Yes thank you" at bounding box center [204, 46] width 86 height 9
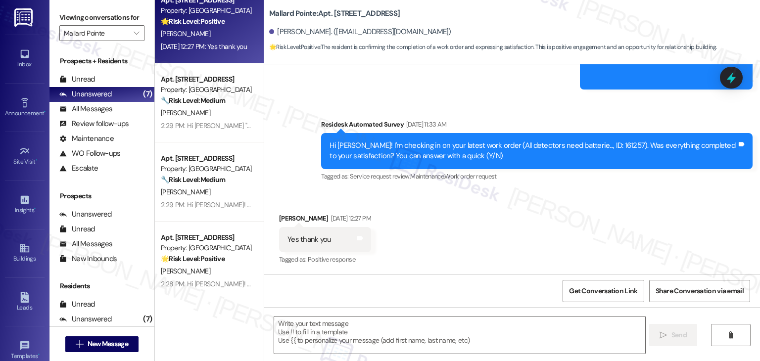
scroll to position [3551, 0]
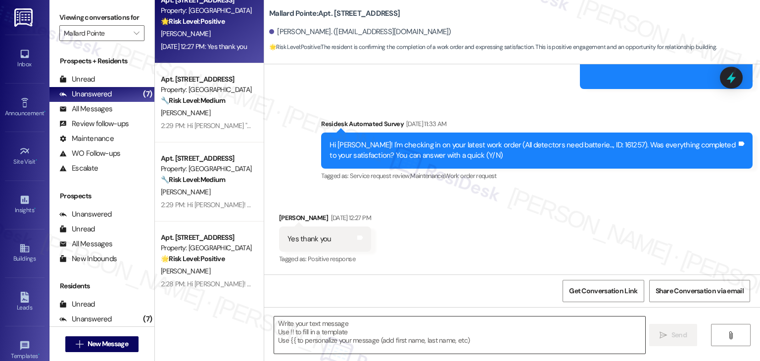
click at [403, 334] on textarea at bounding box center [459, 335] width 371 height 37
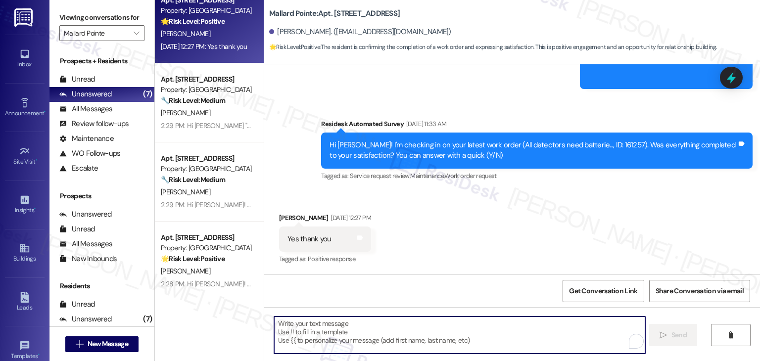
paste textarea "Hi {{first_name}}! Call Box Notice: Please be advised that the call boxes are c…"
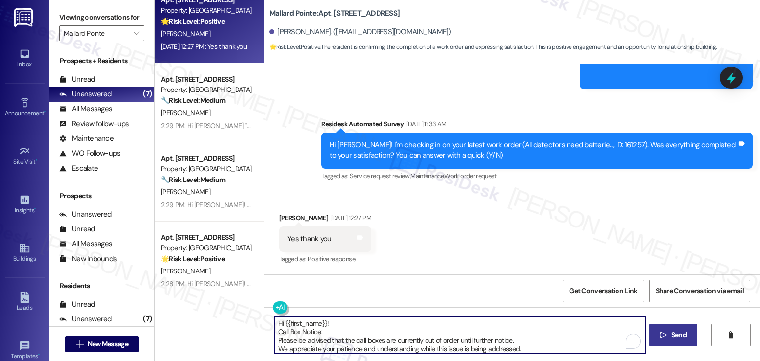
type textarea "Hi {{first_name}}! Call Box Notice: Please be advised that the call boxes are c…"
click at [670, 337] on span "Send" at bounding box center [679, 335] width 19 height 10
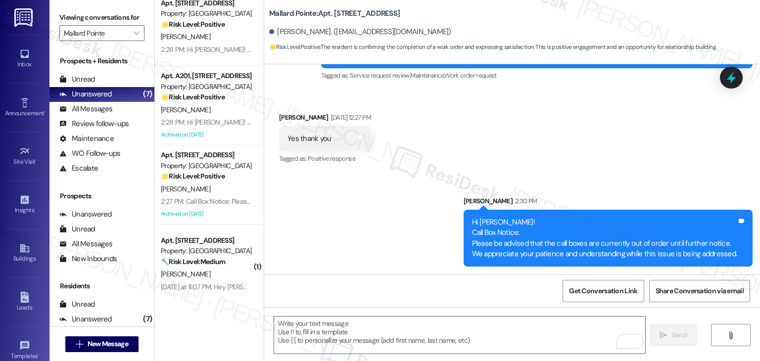
scroll to position [263, 0]
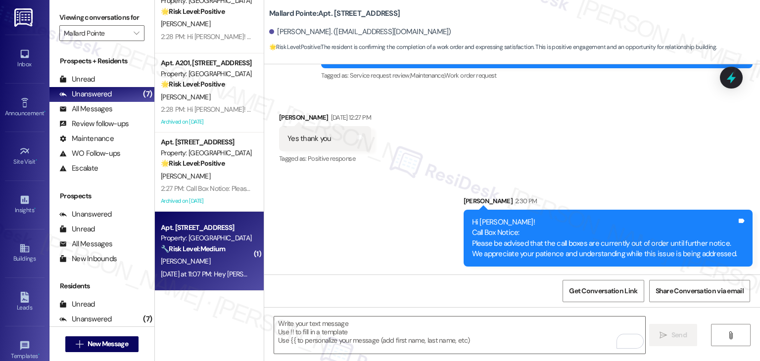
click at [230, 268] on div "[DATE] at 11:07 PM: Hey [PERSON_NAME] [PERSON_NAME], we appreciate your text! W…" at bounding box center [207, 274] width 94 height 12
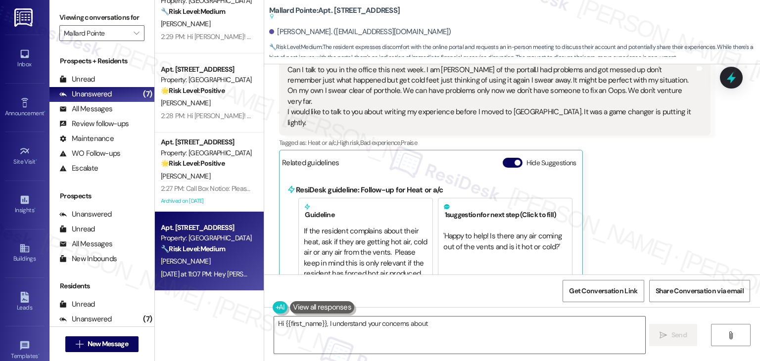
scroll to position [7555, 0]
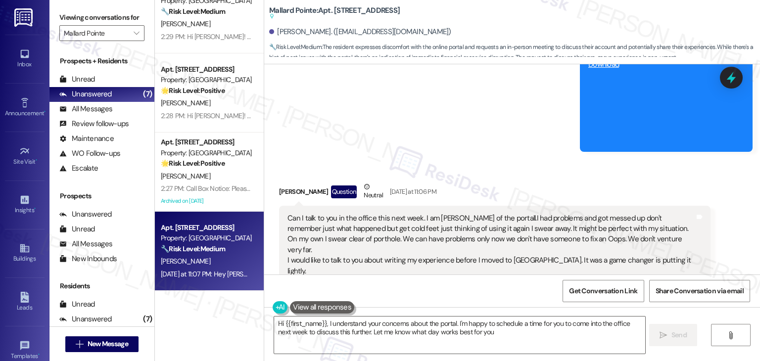
type textarea "Hi {{first_name}}, I understand your concerns about the portal. I'm happy to sc…"
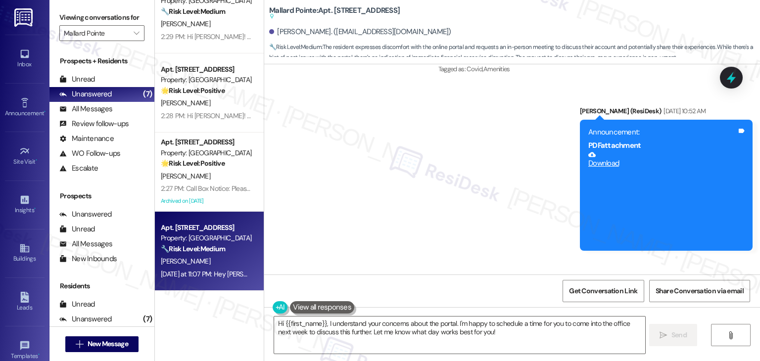
scroll to position [7703, 0]
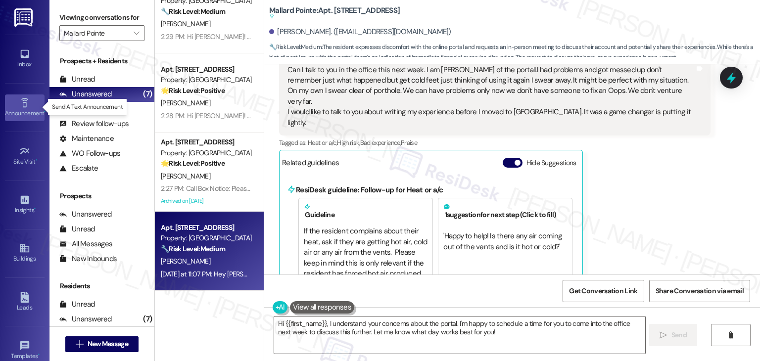
click at [23, 108] on div "Announcement •" at bounding box center [25, 113] width 50 height 10
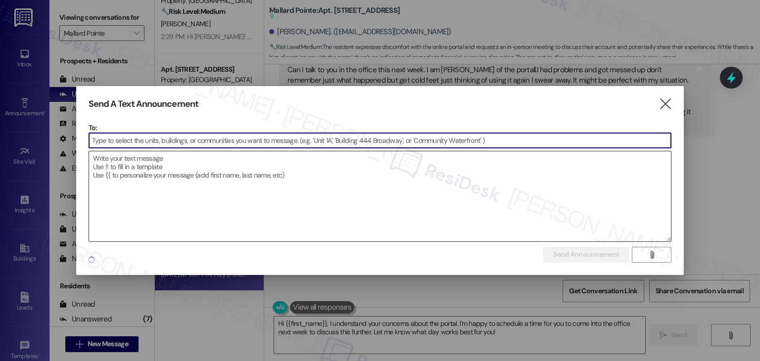
click at [154, 171] on textarea at bounding box center [380, 196] width 583 height 90
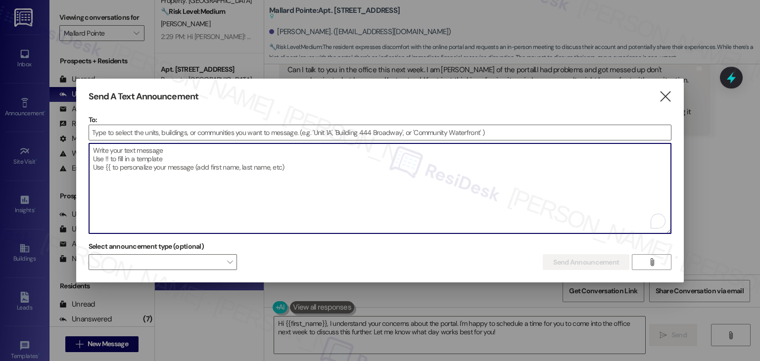
paste textarea "Hi {{first_name}}! Call Box Notice: Please be advised that the call boxes are c…"
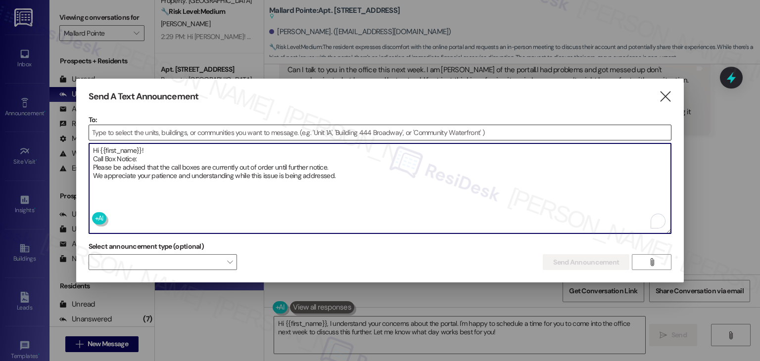
type textarea "Hi {{first_name}}! Call Box Notice: Please be advised that the call boxes are c…"
click at [142, 133] on input at bounding box center [380, 132] width 583 height 15
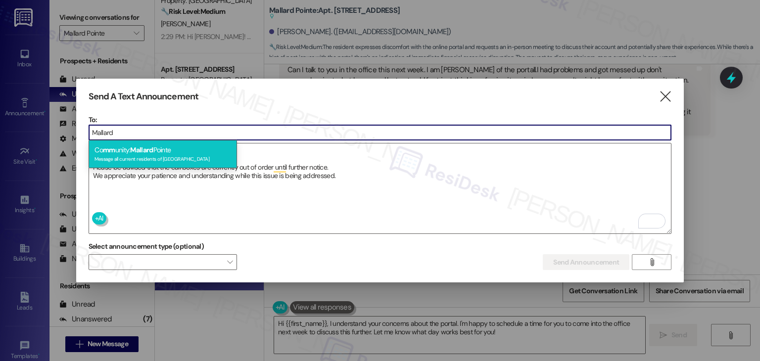
type input "Mallard"
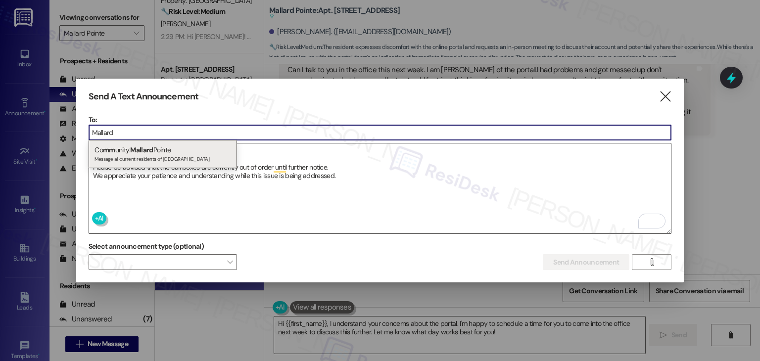
click at [148, 155] on div "Message all current residents of Mallard Pointe" at bounding box center [163, 158] width 137 height 8
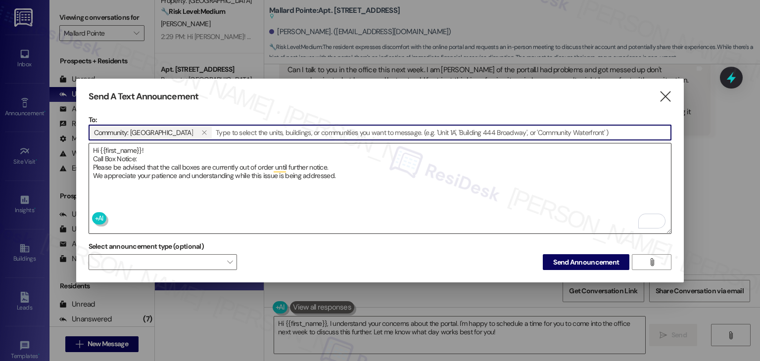
click at [156, 179] on textarea "Hi {{first_name}}! Call Box Notice: Please be advised that the call boxes are c…" at bounding box center [380, 189] width 583 height 90
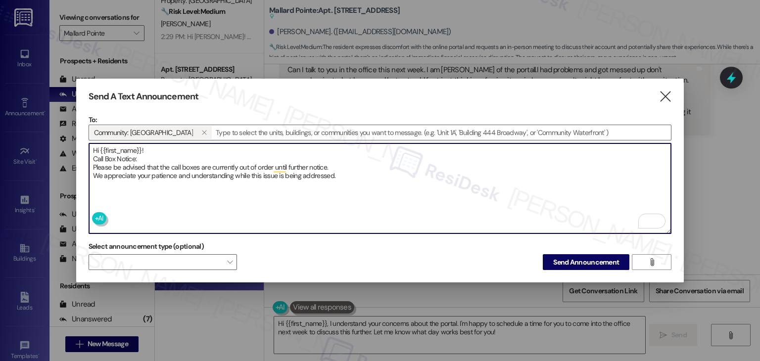
click at [356, 173] on textarea "Hi {{first_name}}! Call Box Notice: Please be advised that the call boxes are c…" at bounding box center [380, 189] width 583 height 90
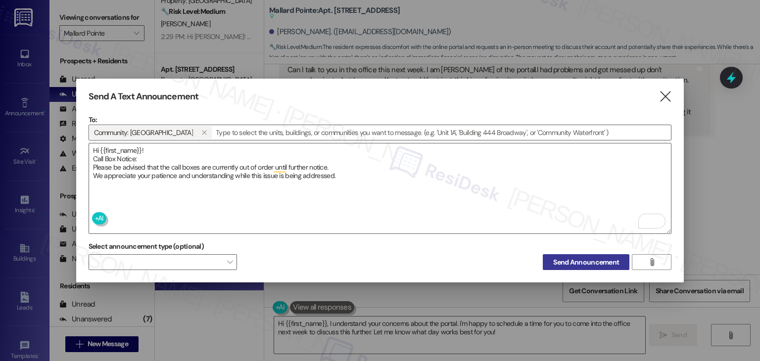
click at [566, 262] on span "Send Announcement" at bounding box center [587, 262] width 66 height 10
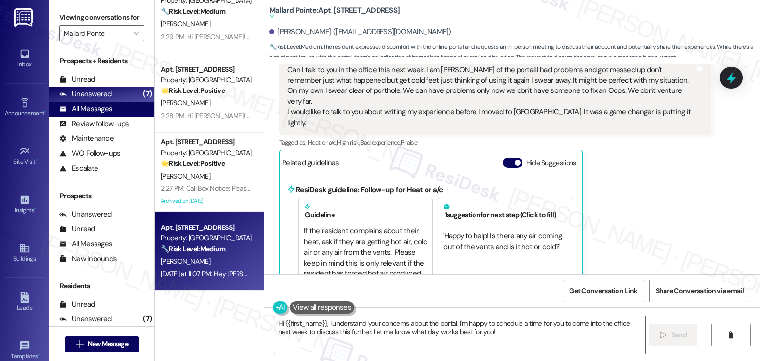
click at [101, 109] on div "All Messages" at bounding box center [85, 109] width 53 height 10
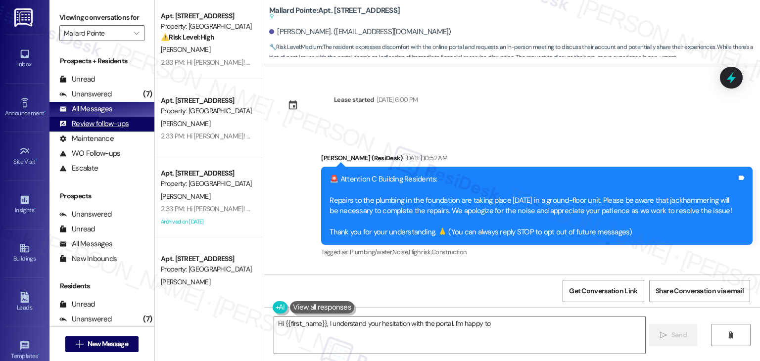
scroll to position [7619, 0]
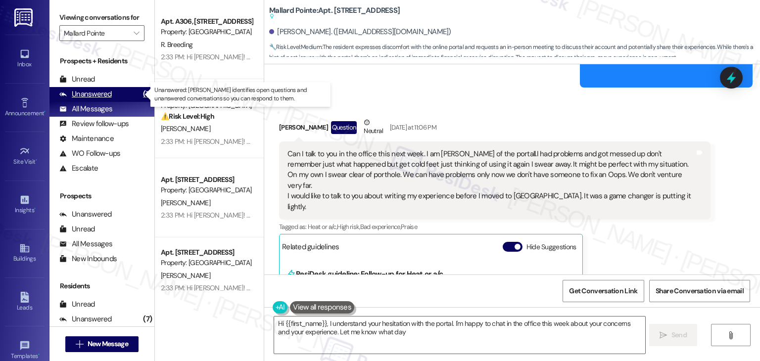
click at [121, 97] on div "Unanswered (7)" at bounding box center [102, 94] width 105 height 15
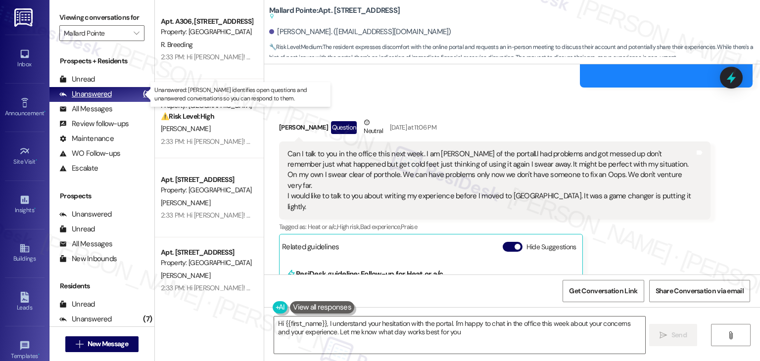
type textarea "Hi {{first_name}}, I understand your hesitation with the portal. I'm happy to c…"
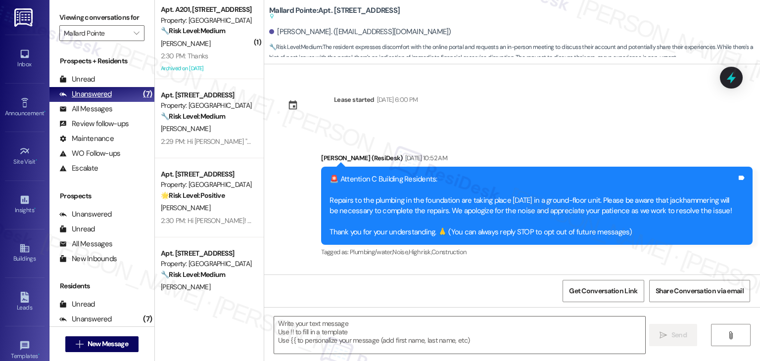
type textarea "Fetching suggested responses. Please feel free to read through the conversation…"
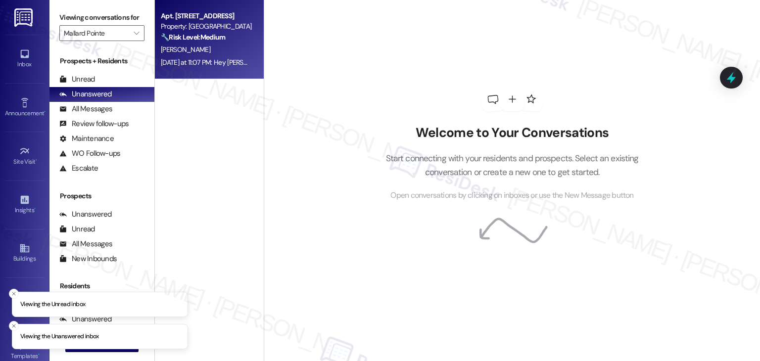
click at [217, 58] on div "[DATE] at 11:07 PM: Hey [PERSON_NAME] [PERSON_NAME], we appreciate your text! W…" at bounding box center [409, 62] width 496 height 9
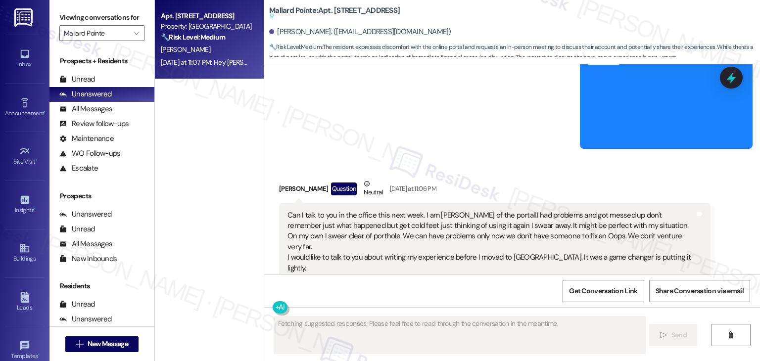
scroll to position [7555, 0]
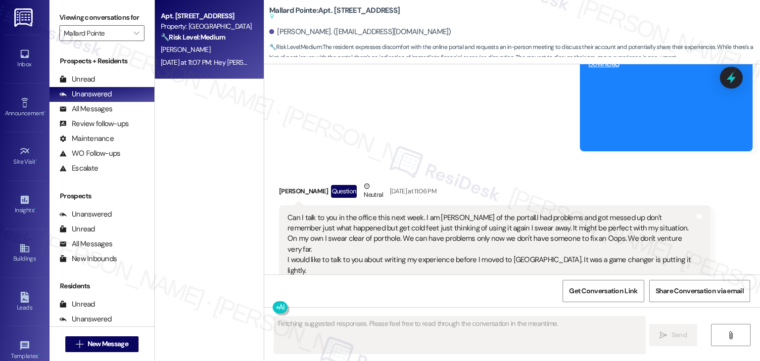
click at [505, 306] on button "Hide Suggestions" at bounding box center [513, 311] width 20 height 10
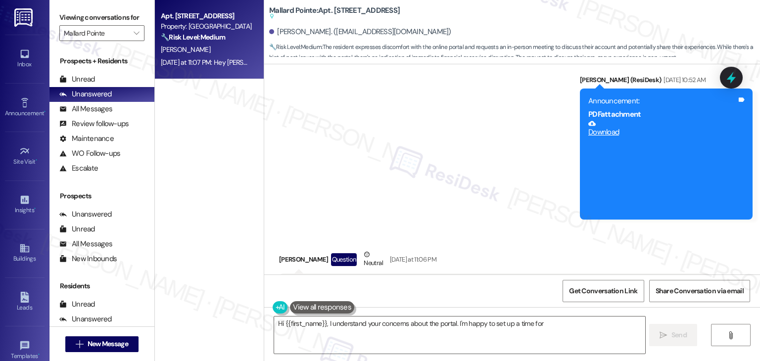
scroll to position [7456, 0]
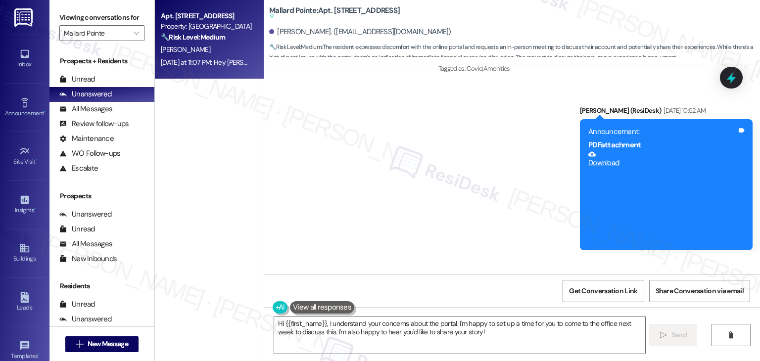
click at [456, 312] on div "Can I talk to you in the office this next week. I am [PERSON_NAME] of the porta…" at bounding box center [491, 344] width 407 height 64
drag, startPoint x: 675, startPoint y: 242, endPoint x: 274, endPoint y: 207, distance: 403.1
click at [279, 304] on div "Can I talk to you in the office this next week. I am [PERSON_NAME] of the porta…" at bounding box center [495, 343] width 432 height 79
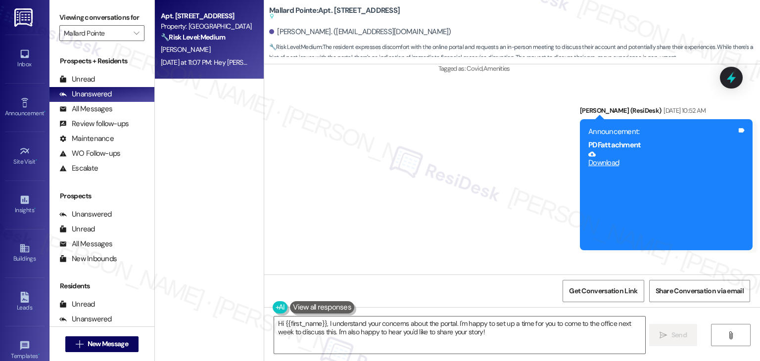
copy div "Can I talk to you in the office this next week. I am [PERSON_NAME] of the porta…"
drag, startPoint x: 304, startPoint y: 179, endPoint x: 273, endPoint y: 184, distance: 31.0
click at [279, 280] on div "[PERSON_NAME] Question Neutral [DATE] at 11:06 PM" at bounding box center [495, 292] width 432 height 24
copy div "[PERSON_NAME] [PERSON_NAME]"
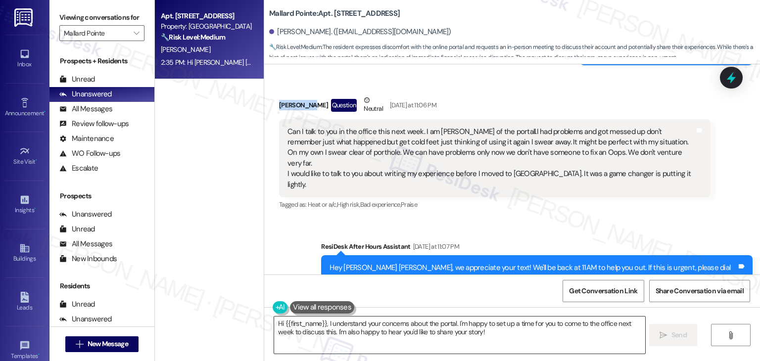
click at [376, 324] on textarea "Hi {{first_name}}, I understand your concerns about the portal. I'm happy to se…" at bounding box center [459, 335] width 371 height 37
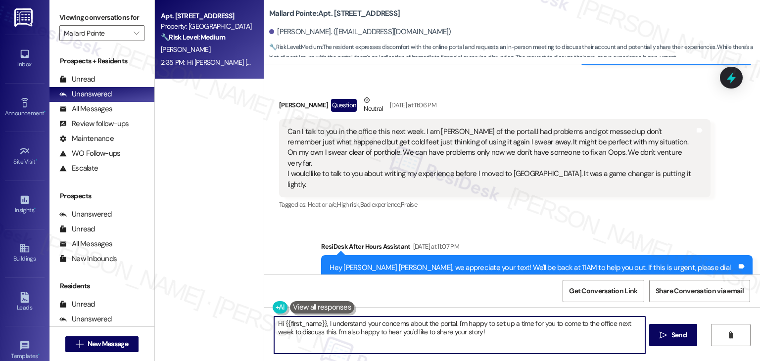
paste textarea "[PERSON_NAME] [PERSON_NAME], thank you for sharing this with me. I completely u…"
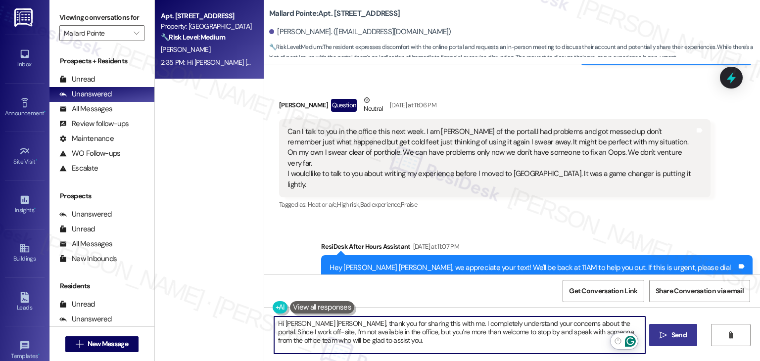
type textarea "Hi [PERSON_NAME] [PERSON_NAME], thank you for sharing this with me. I completel…"
click at [673, 341] on button " Send" at bounding box center [674, 335] width 48 height 22
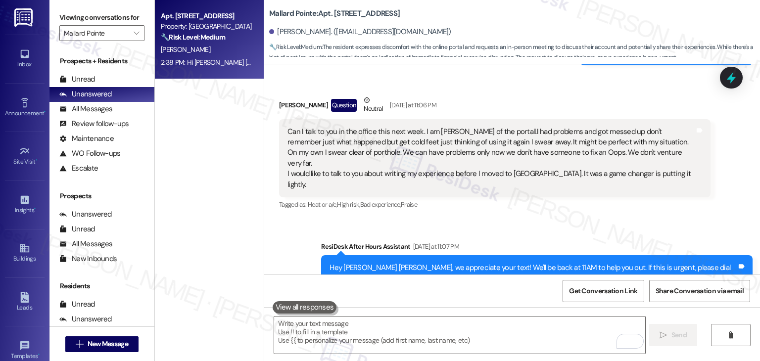
scroll to position [7731, 0]
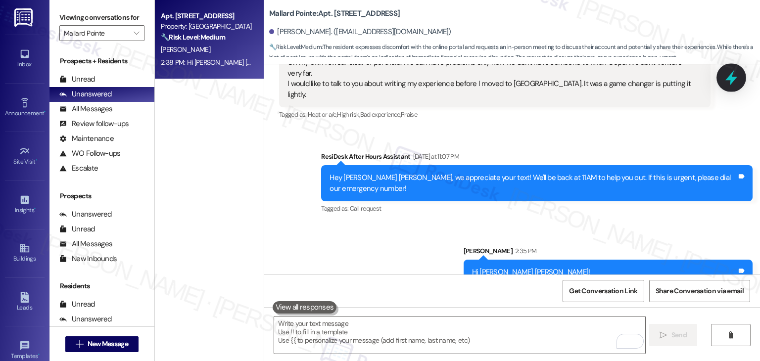
click at [736, 82] on icon at bounding box center [731, 77] width 17 height 17
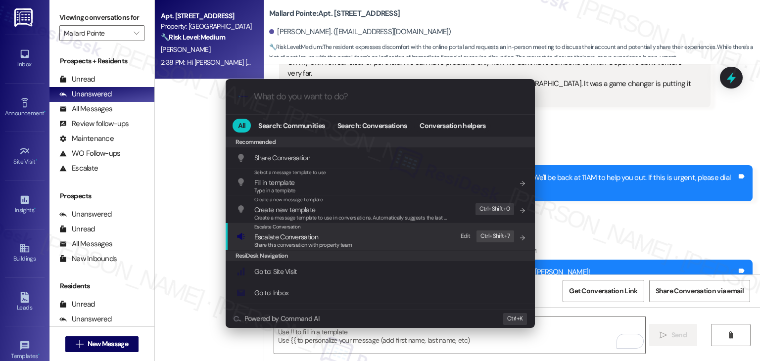
click at [293, 243] on span "Share this conversation with property team" at bounding box center [303, 245] width 98 height 7
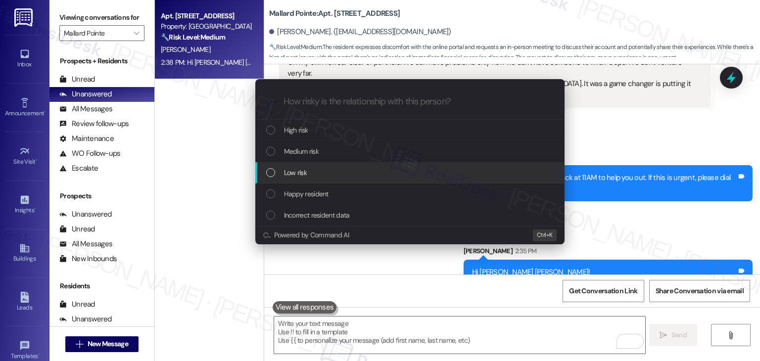
click at [272, 173] on div "List of options" at bounding box center [270, 172] width 9 height 9
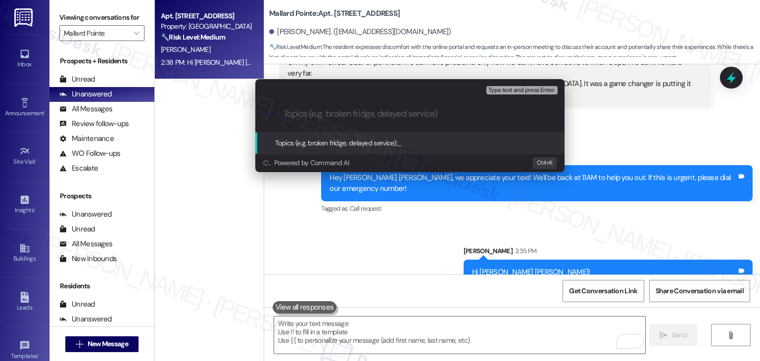
paste input "Resident Concern About Portal Use and Request for In-Person Assistance"
type input "Resident Concern About Portal Use and Request for In-Person Assistance"
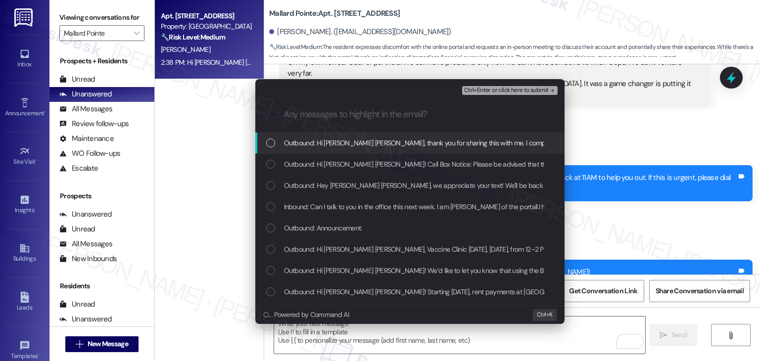
scroll to position [0, 0]
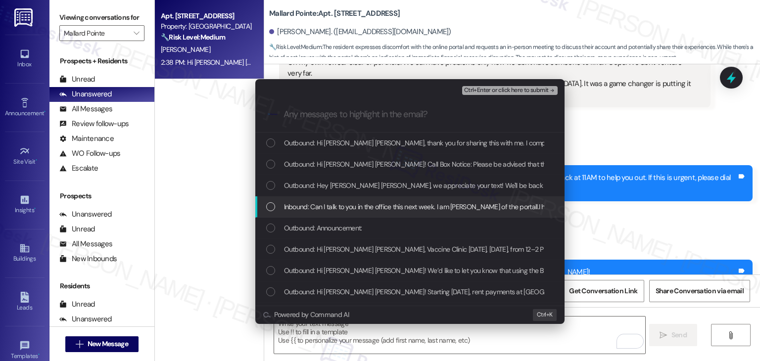
click at [266, 204] on div "List of options" at bounding box center [270, 206] width 9 height 9
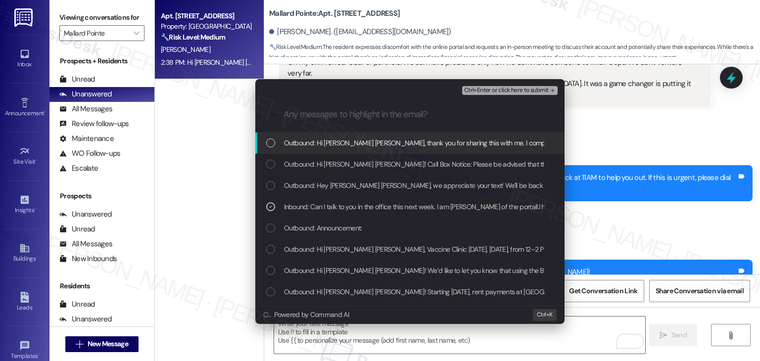
click at [516, 89] on span "Ctrl+Enter or click here to submit" at bounding box center [506, 90] width 85 height 7
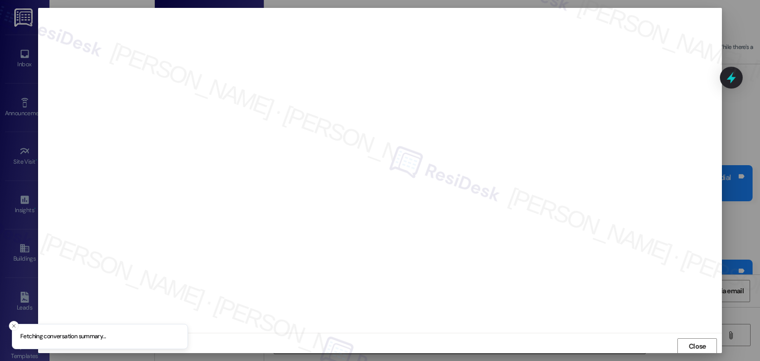
scroll to position [0, 0]
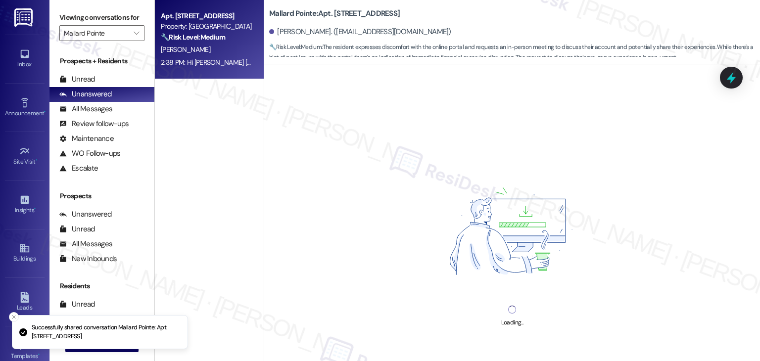
click at [410, 146] on div "Loading..." at bounding box center [512, 244] width 496 height 361
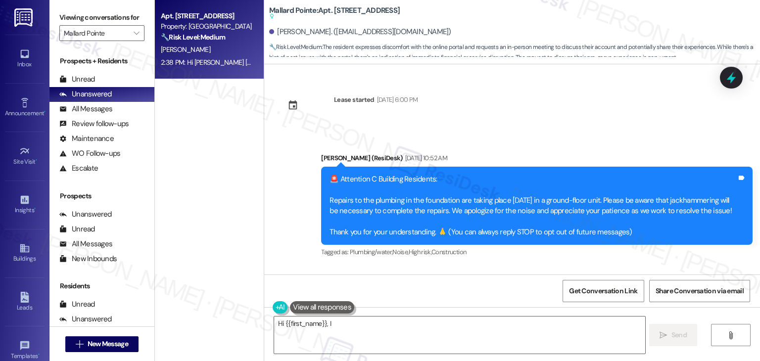
scroll to position [7910, 0]
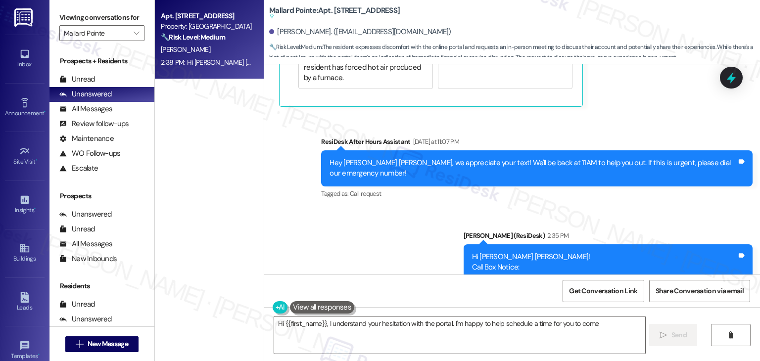
click at [394, 123] on div "Sent via SMS ResiDesk After Hours Assistant [DATE] at 11:07 PM Hey [PERSON_NAME…" at bounding box center [512, 264] width 496 height 301
type textarea "Hi {{first_name}}, I understand your hesitation with the portal. I'm happy to h…"
click at [134, 35] on icon "" at bounding box center [136, 33] width 5 height 8
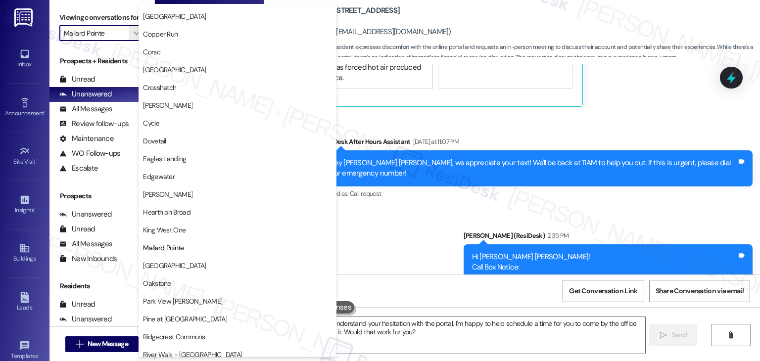
scroll to position [446, 0]
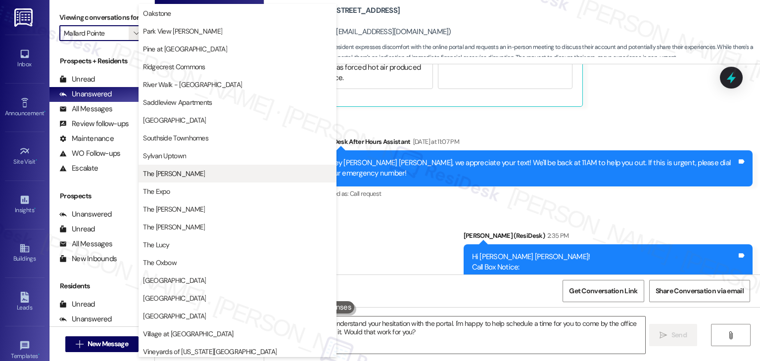
click at [180, 175] on span "The [PERSON_NAME]" at bounding box center [237, 174] width 189 height 10
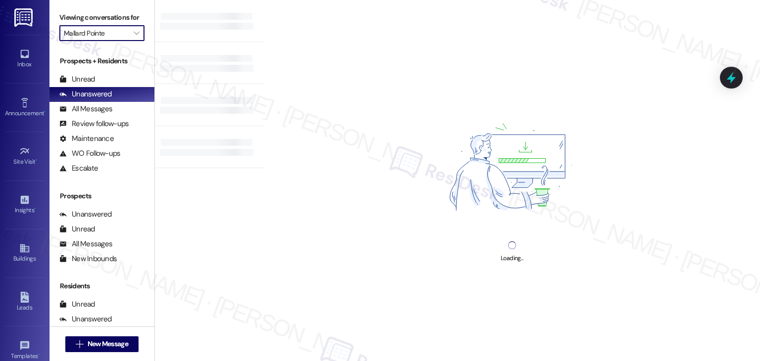
type input "The [PERSON_NAME]"
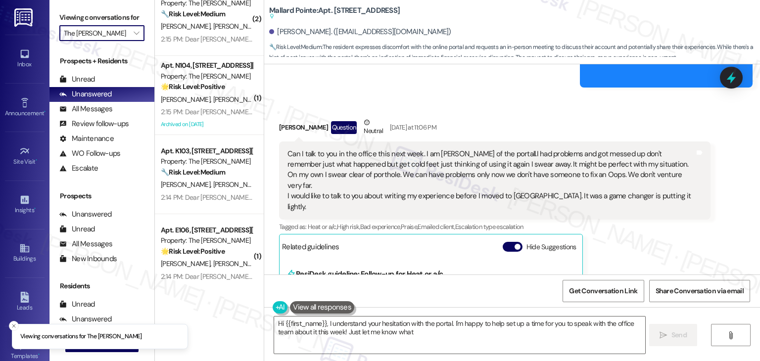
scroll to position [818, 0]
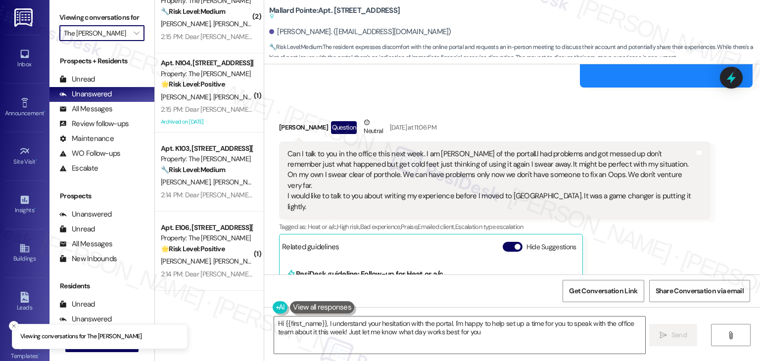
type textarea "Hi {{first_name}}, I understand your hesitation with the portal. I'm happy to h…"
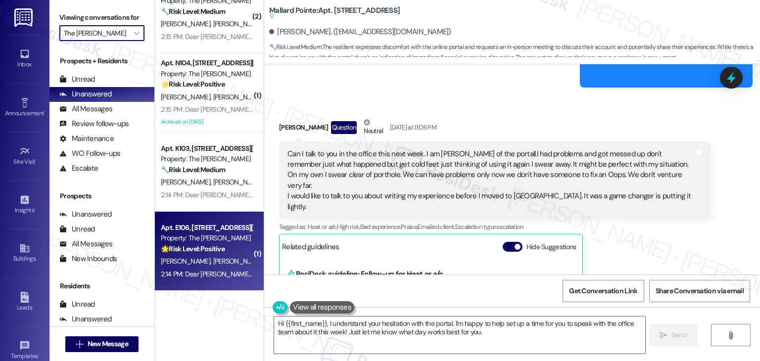
click at [224, 279] on div "2:14 PM: Dear [PERSON_NAME] Residents! Rewards Program Update: On [DATE], the M…" at bounding box center [207, 274] width 94 height 12
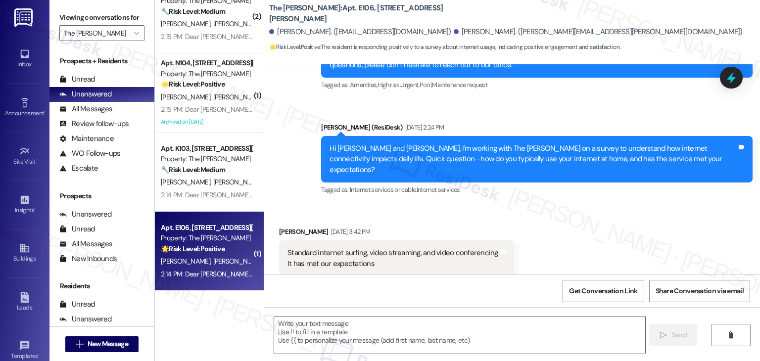
type textarea "Fetching suggested responses. Please feel free to read through the conversation…"
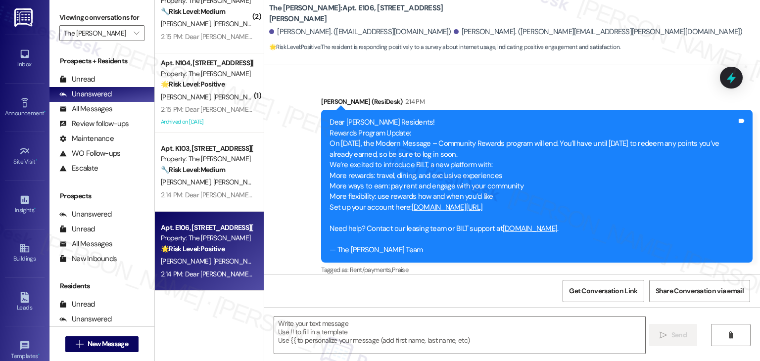
scroll to position [561, 0]
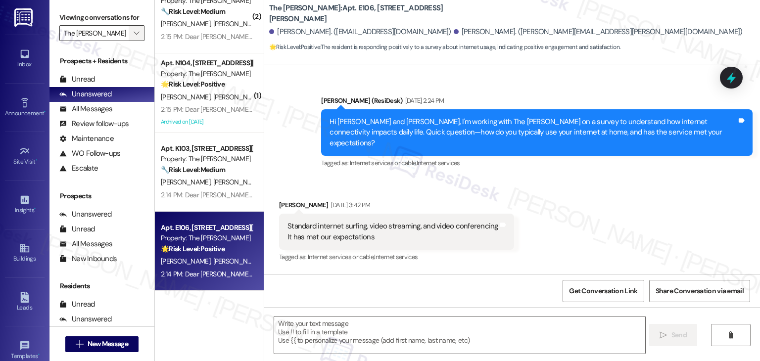
click at [132, 35] on span "" at bounding box center [136, 33] width 9 height 16
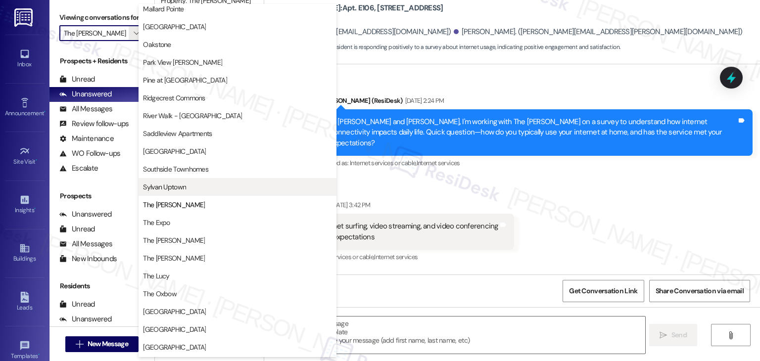
scroll to position [336, 0]
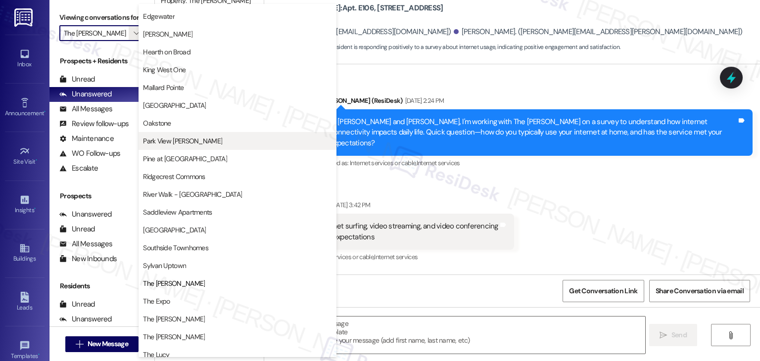
click at [161, 141] on span "Park View [PERSON_NAME]" at bounding box center [182, 141] width 79 height 10
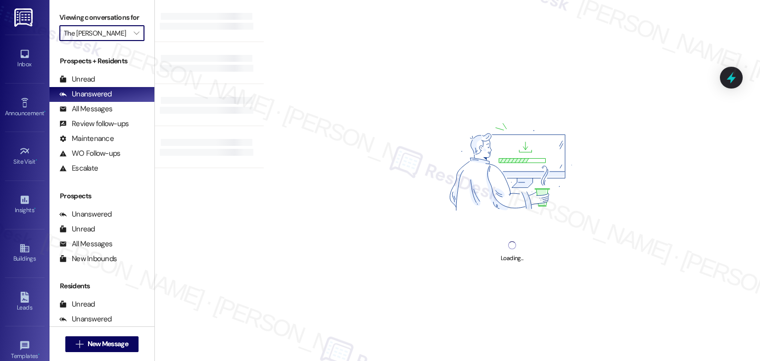
type input "Park View [PERSON_NAME]"
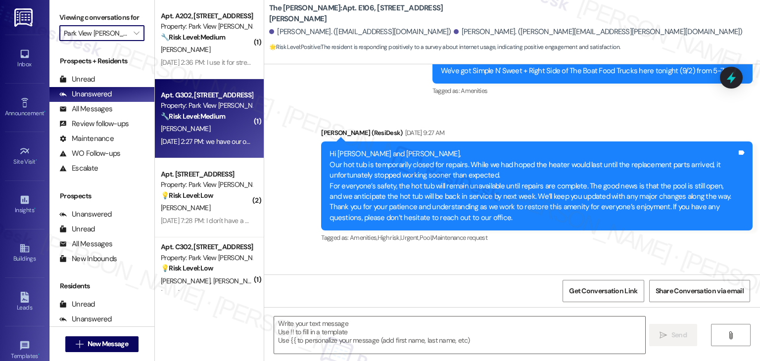
type textarea "Fetching suggested responses. Please feel free to read through the conversation…"
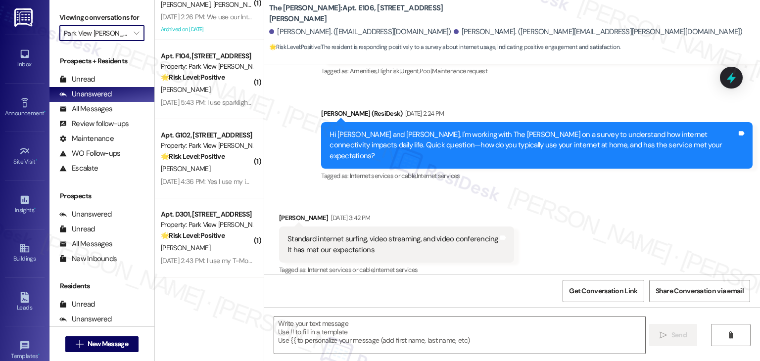
scroll to position [743, 0]
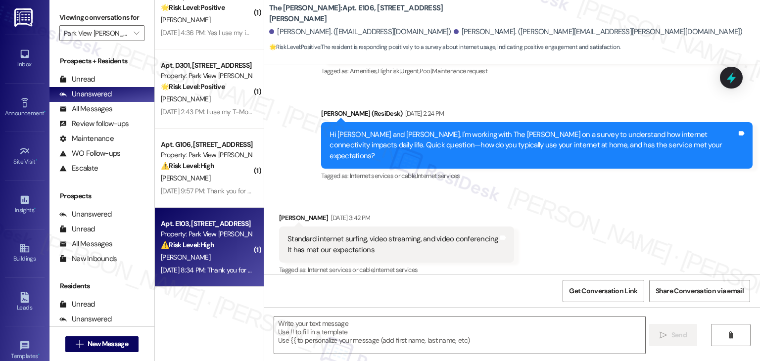
click at [189, 275] on div "[DATE] 8:34 PM: Thank you for your message. Our offices are currently closed, b…" at bounding box center [207, 270] width 94 height 12
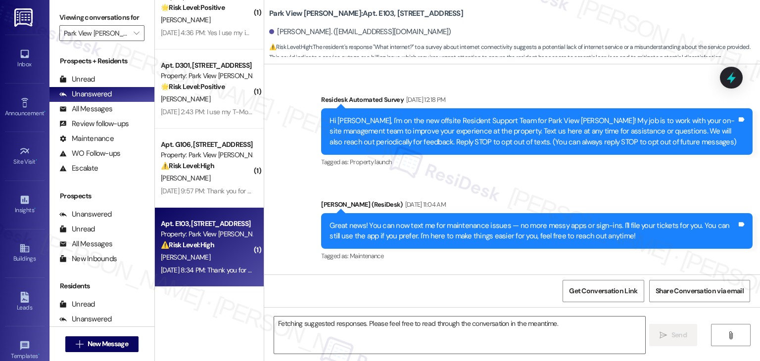
scroll to position [4708, 0]
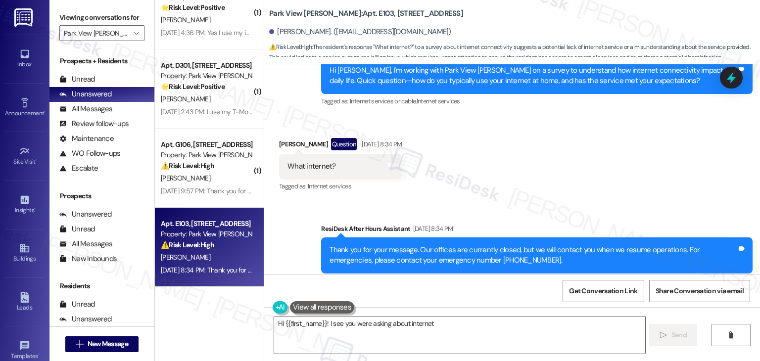
click at [578, 171] on div "Received via SMS [PERSON_NAME] Question [DATE] 8:34 PM What internet? Tags and …" at bounding box center [512, 159] width 496 height 86
type textarea "Hi {{first_name}}! I see you were asking about internet options. I'll follow up…"
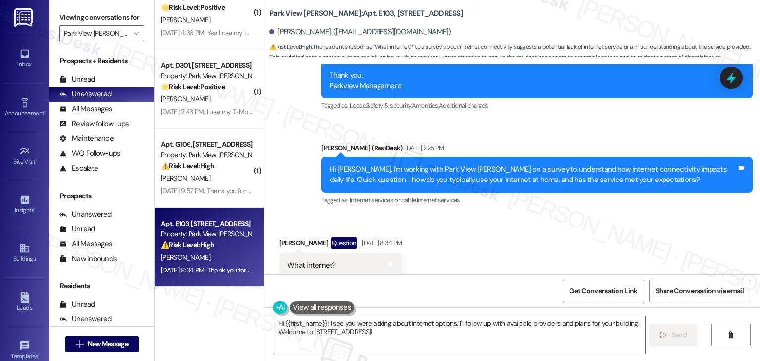
click at [564, 220] on div "Received via SMS [PERSON_NAME] Question [DATE] 8:34 PM What internet? Tags and …" at bounding box center [512, 258] width 496 height 86
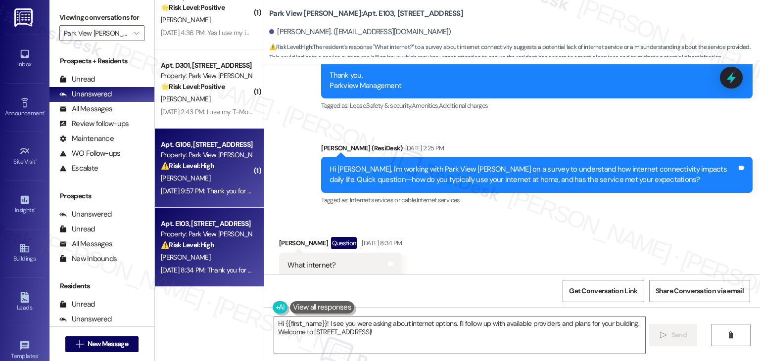
click at [212, 184] on div "[PERSON_NAME]" at bounding box center [207, 178] width 94 height 12
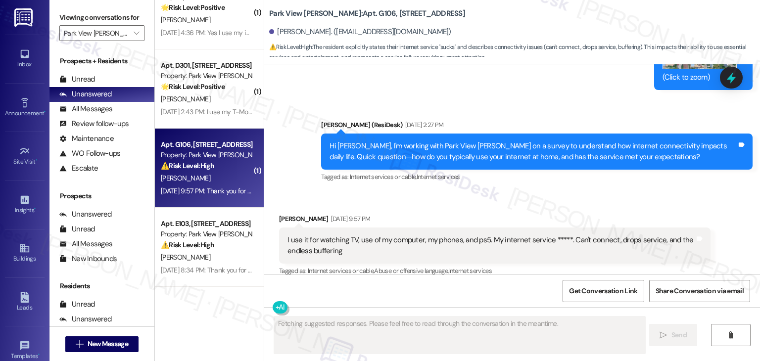
scroll to position [2938, 0]
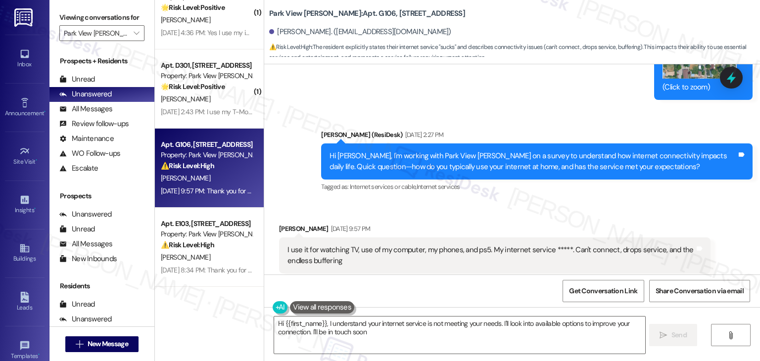
type textarea "Hi {{first_name}}, I understand your internet service is not meeting your needs…"
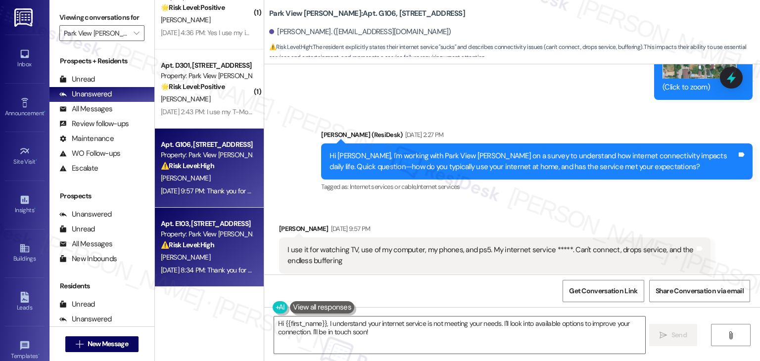
click at [211, 256] on div "[PERSON_NAME]" at bounding box center [207, 258] width 94 height 12
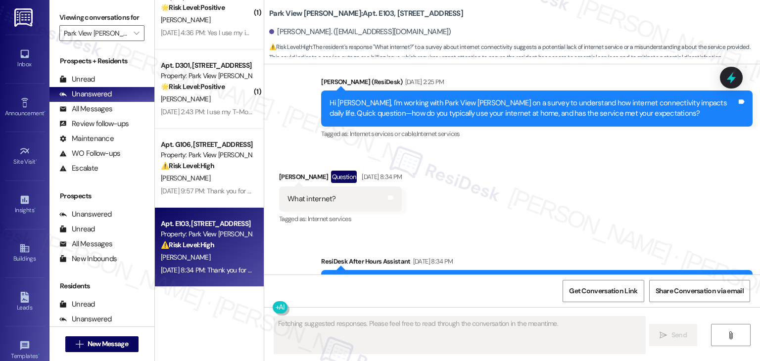
scroll to position [4658, 0]
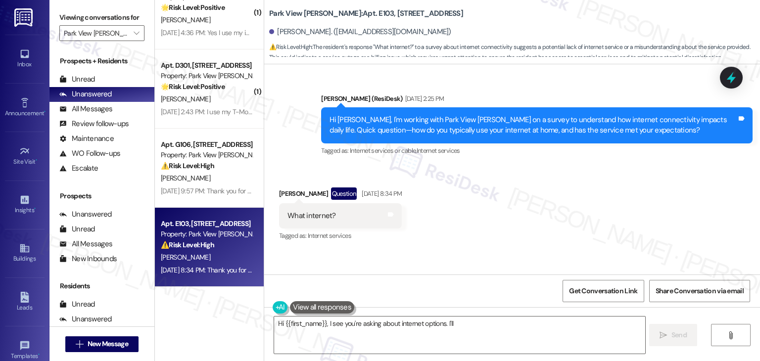
click at [469, 115] on div "Hi [PERSON_NAME], I'm working with Park View [PERSON_NAME] on a survey to under…" at bounding box center [533, 125] width 407 height 21
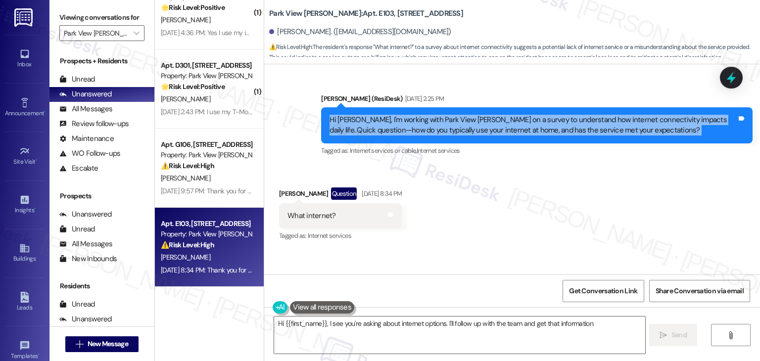
click at [469, 115] on div "Hi [PERSON_NAME], I'm working with Park View [PERSON_NAME] on a survey to under…" at bounding box center [533, 125] width 407 height 21
copy div "Hi [PERSON_NAME], I'm working with Park View [PERSON_NAME] on a survey to under…"
click at [315, 211] on div "What internet?" at bounding box center [312, 216] width 49 height 10
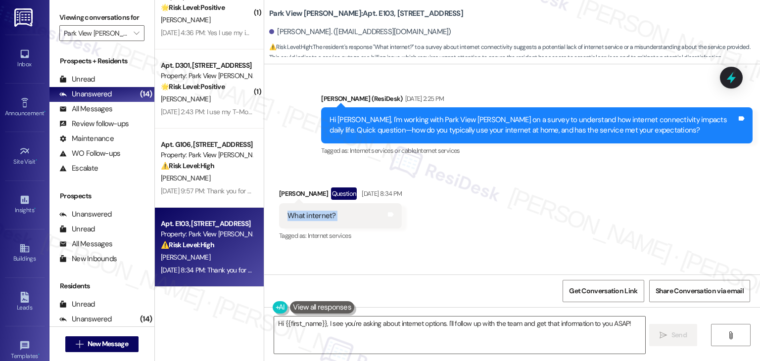
copy div "What internet? Tags and notes"
click at [592, 224] on div "Received via SMS [PERSON_NAME] Question [DATE] 8:34 PM What internet? Tags and …" at bounding box center [512, 208] width 496 height 86
click at [487, 324] on textarea "Hi {{first_name}}, I see you're asking about internet options. I'll follow up w…" at bounding box center [459, 335] width 371 height 37
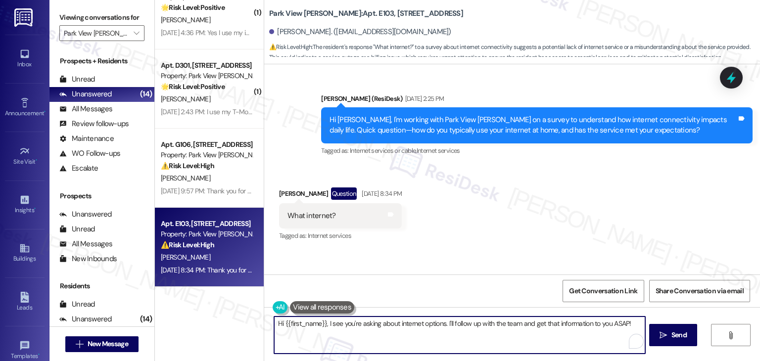
click at [488, 324] on textarea "Hi {{first_name}}, I see you're asking about internet options. I'll follow up w…" at bounding box center [459, 335] width 371 height 37
type textarea "Hi {{first_name}}, I see you're asking about internet options. I'll follow up w…"
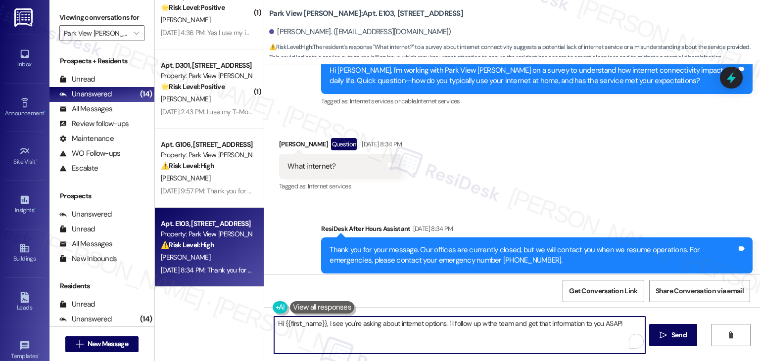
click at [392, 327] on textarea "Hi {{first_name}}, I see you're asking about internet options. I'll follow up w…" at bounding box center [459, 335] width 371 height 37
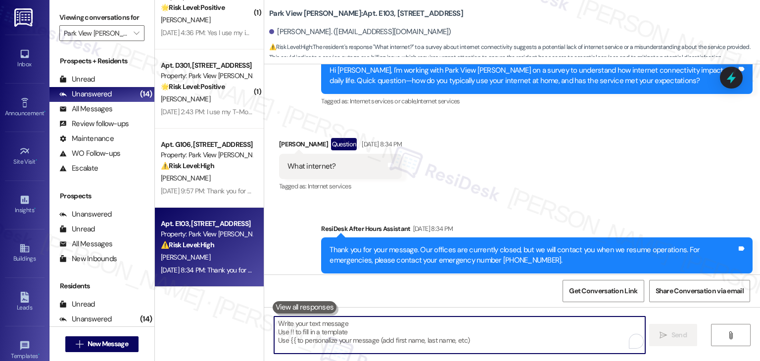
paste textarea "Hi [PERSON_NAME], appreciate your response! We’re gathering resident feedback t…"
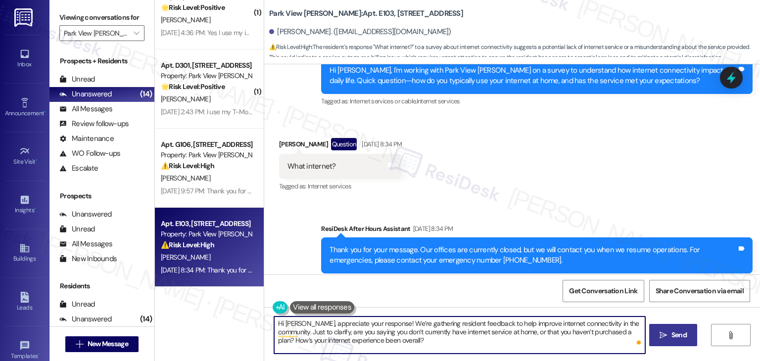
type textarea "Hi [PERSON_NAME], appreciate your response! We’re gathering resident feedback t…"
click at [662, 336] on icon "" at bounding box center [663, 336] width 7 height 8
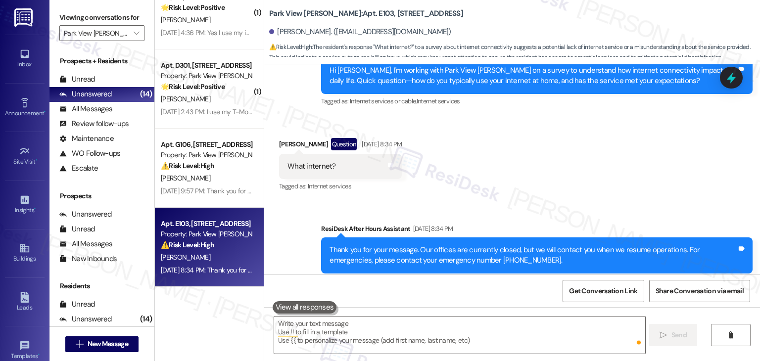
scroll to position [4613, 0]
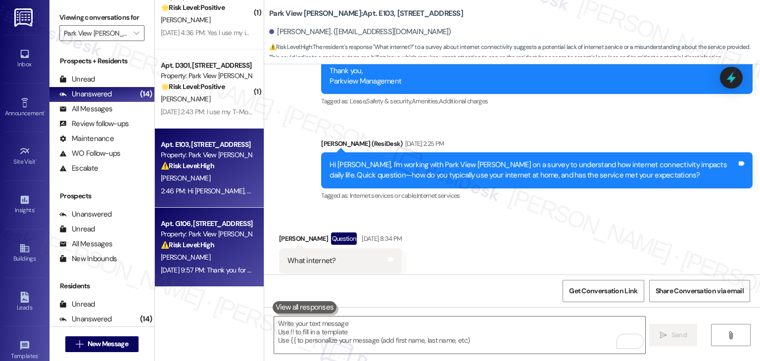
click at [183, 263] on div "[PERSON_NAME]" at bounding box center [207, 258] width 94 height 12
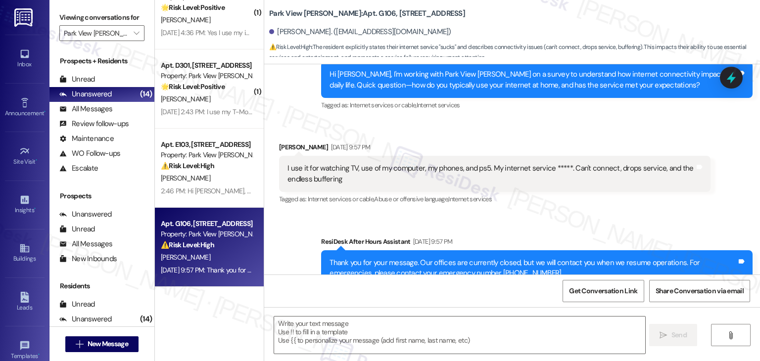
scroll to position [2938, 0]
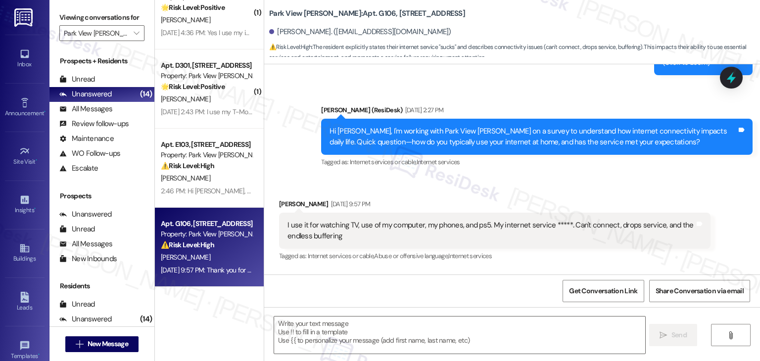
type textarea "Fetching suggested responses. Please feel free to read through the conversation…"
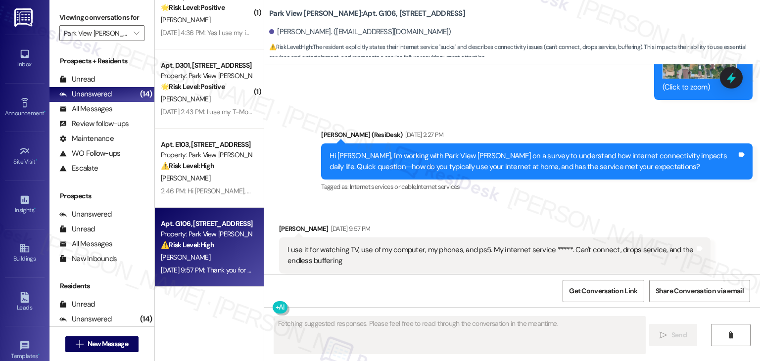
click at [527, 202] on div "Received via SMS [PERSON_NAME] [DATE] 9:57 PM I use it for watching TV, use of …" at bounding box center [512, 249] width 496 height 94
click at [492, 151] on div "Hi [PERSON_NAME], I'm working with Park View [PERSON_NAME] on a survey to under…" at bounding box center [533, 161] width 407 height 21
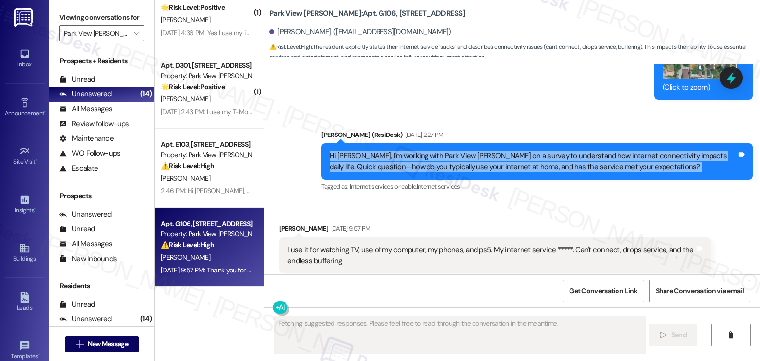
click at [492, 151] on div "Hi [PERSON_NAME], I'm working with Park View [PERSON_NAME] on a survey to under…" at bounding box center [533, 161] width 407 height 21
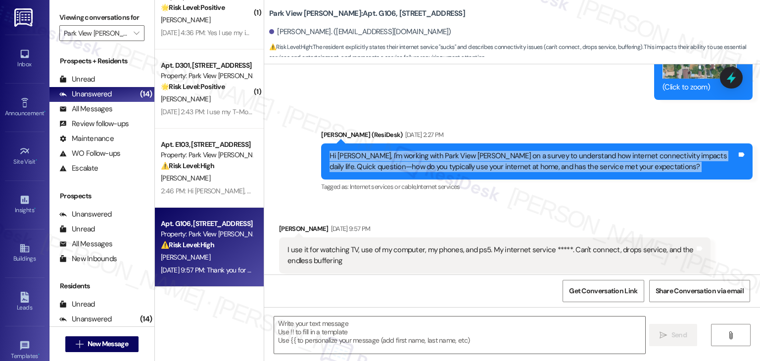
copy div "Hi [PERSON_NAME], I'm working with Park View [PERSON_NAME] on a survey to under…"
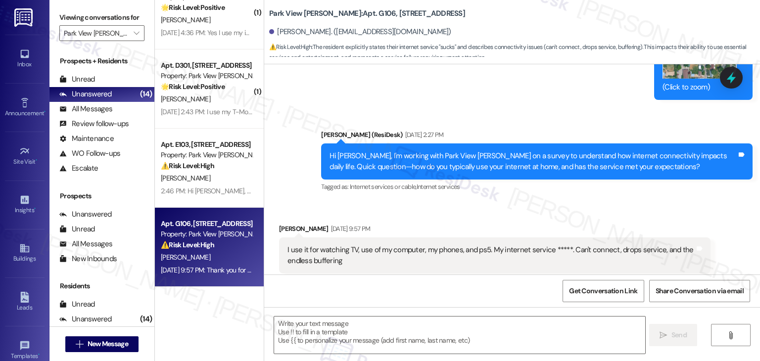
click at [449, 245] on div "I use it for watching TV, use of my computer, my phones, and ps5. My internet s…" at bounding box center [491, 255] width 407 height 21
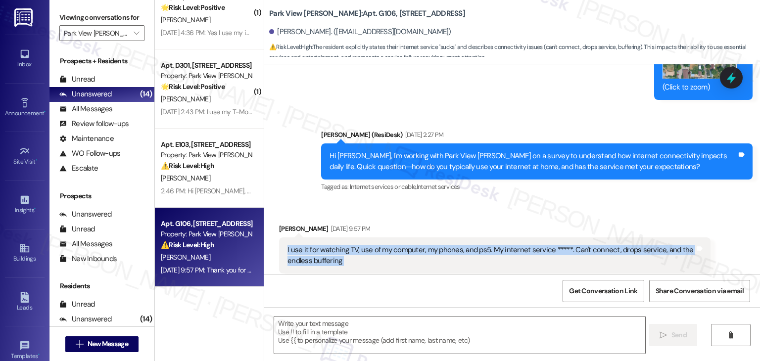
click at [449, 245] on div "I use it for watching TV, use of my computer, my phones, and ps5. My internet s…" at bounding box center [491, 255] width 407 height 21
copy div "I use it for watching TV, use of my computer, my phones, and ps5. My internet s…"
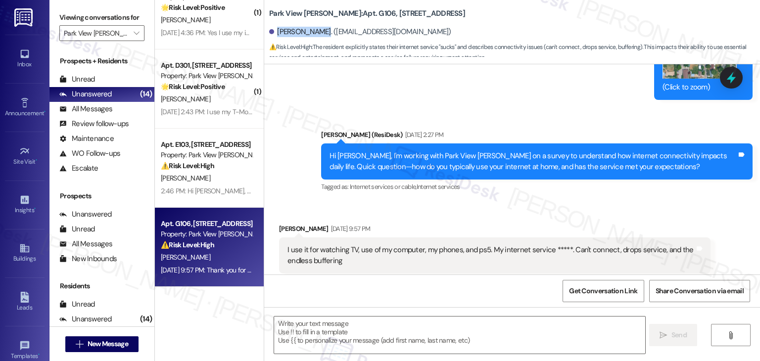
drag, startPoint x: 315, startPoint y: 35, endPoint x: 273, endPoint y: 35, distance: 42.6
click at [273, 35] on div "[PERSON_NAME]. ([EMAIL_ADDRESS][DOMAIN_NAME])" at bounding box center [360, 32] width 182 height 10
copy div "[PERSON_NAME]"
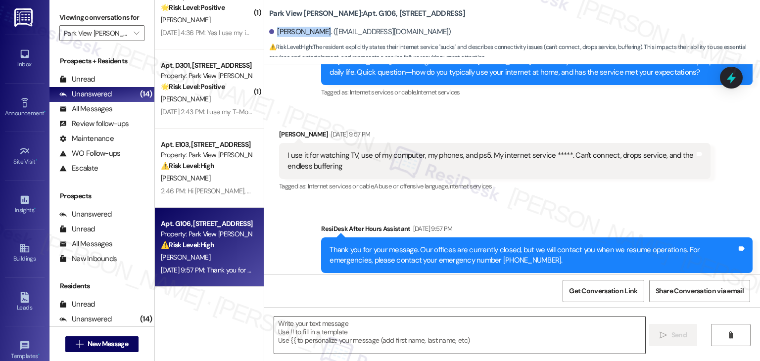
click at [382, 337] on textarea at bounding box center [459, 335] width 371 height 37
paste textarea "Hi [PERSON_NAME], thank you for sharing your feedback. understand how frustrati…"
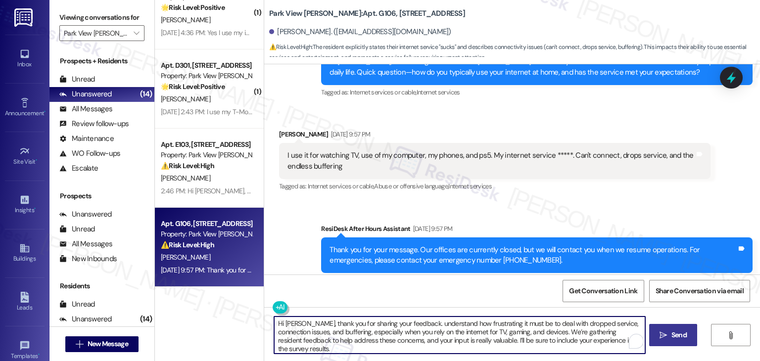
type textarea "Hi [PERSON_NAME], thank you for sharing your feedback. understand how frustrati…"
click at [674, 333] on span "Send" at bounding box center [679, 335] width 15 height 10
